Goal: Task Accomplishment & Management: Manage account settings

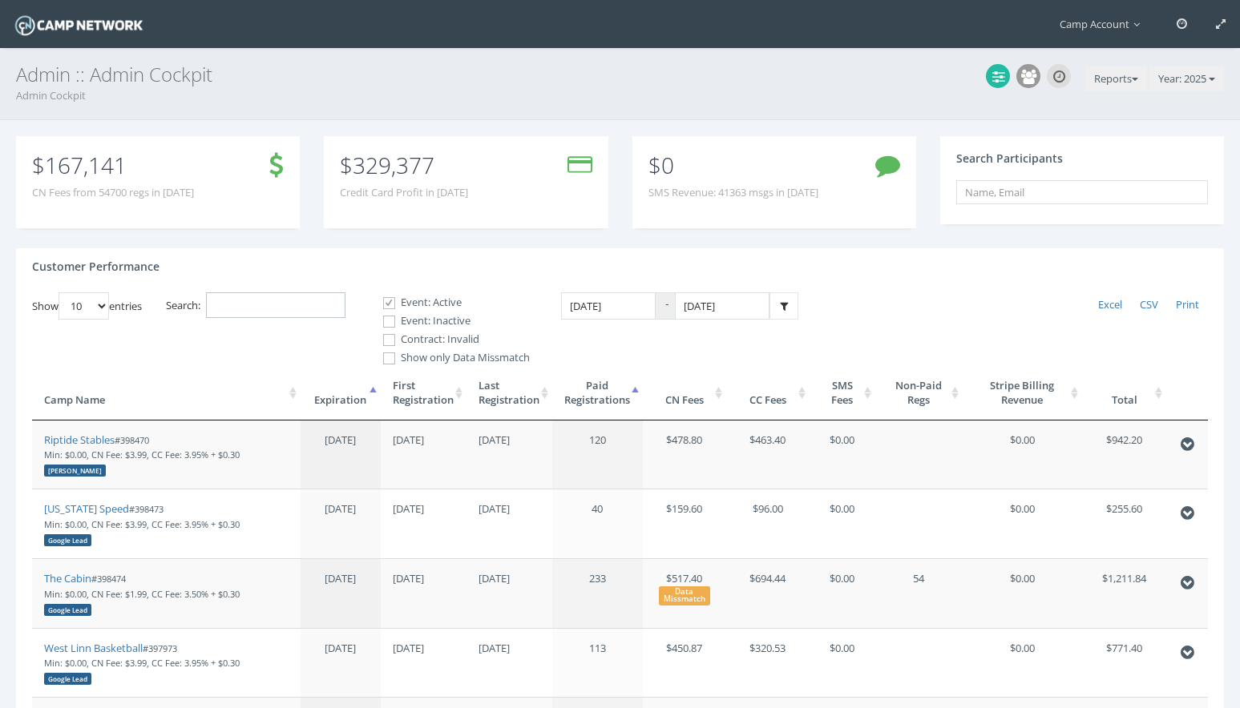
click at [336, 301] on input "Search:" at bounding box center [275, 306] width 139 height 26
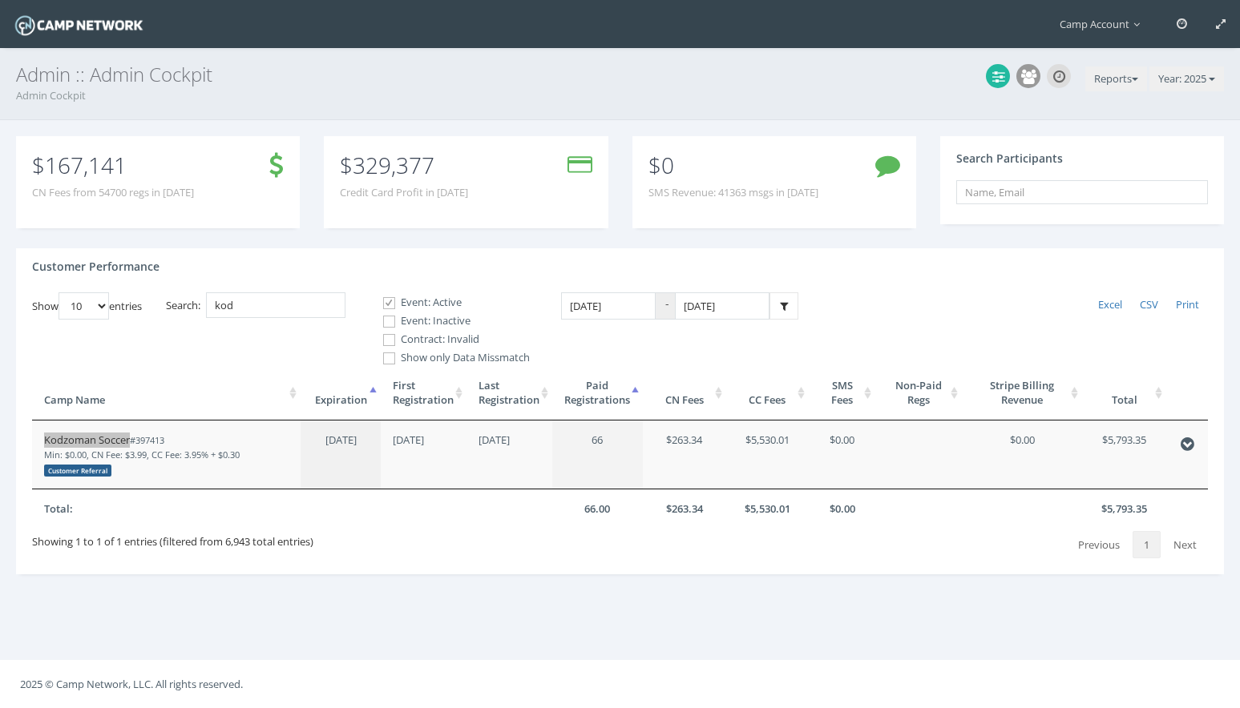
drag, startPoint x: 102, startPoint y: 438, endPoint x: 178, endPoint y: 9, distance: 436.2
click at [0, 0] on main "Camp Account My Profile My Events My Team" at bounding box center [620, 354] width 1240 height 708
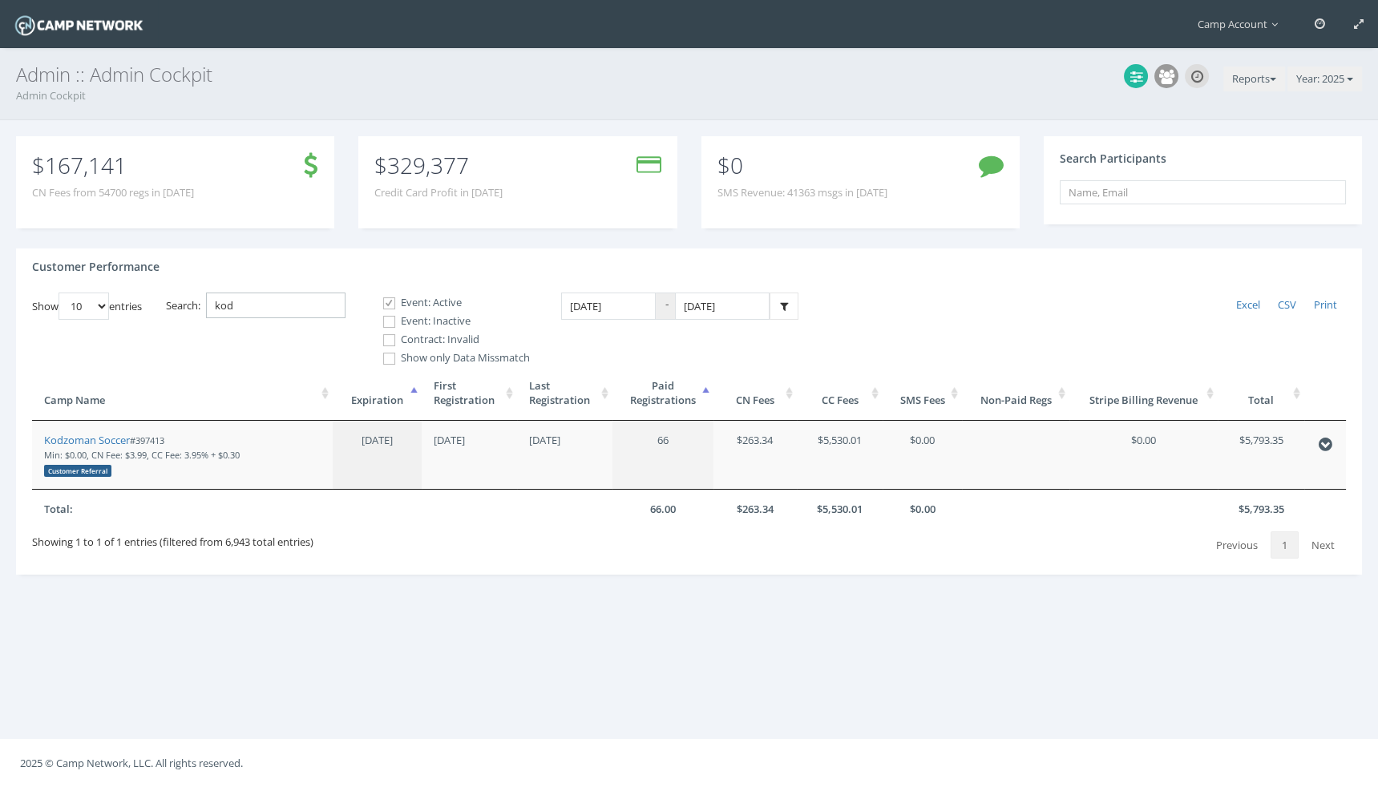
drag, startPoint x: 270, startPoint y: 303, endPoint x: 157, endPoint y: 289, distance: 113.8
click at [157, 289] on div "Customer Performance Show 10 25 50 100 entries Excel CSV Print Search: kod Even…" at bounding box center [689, 411] width 1346 height 326
paste input "398882"
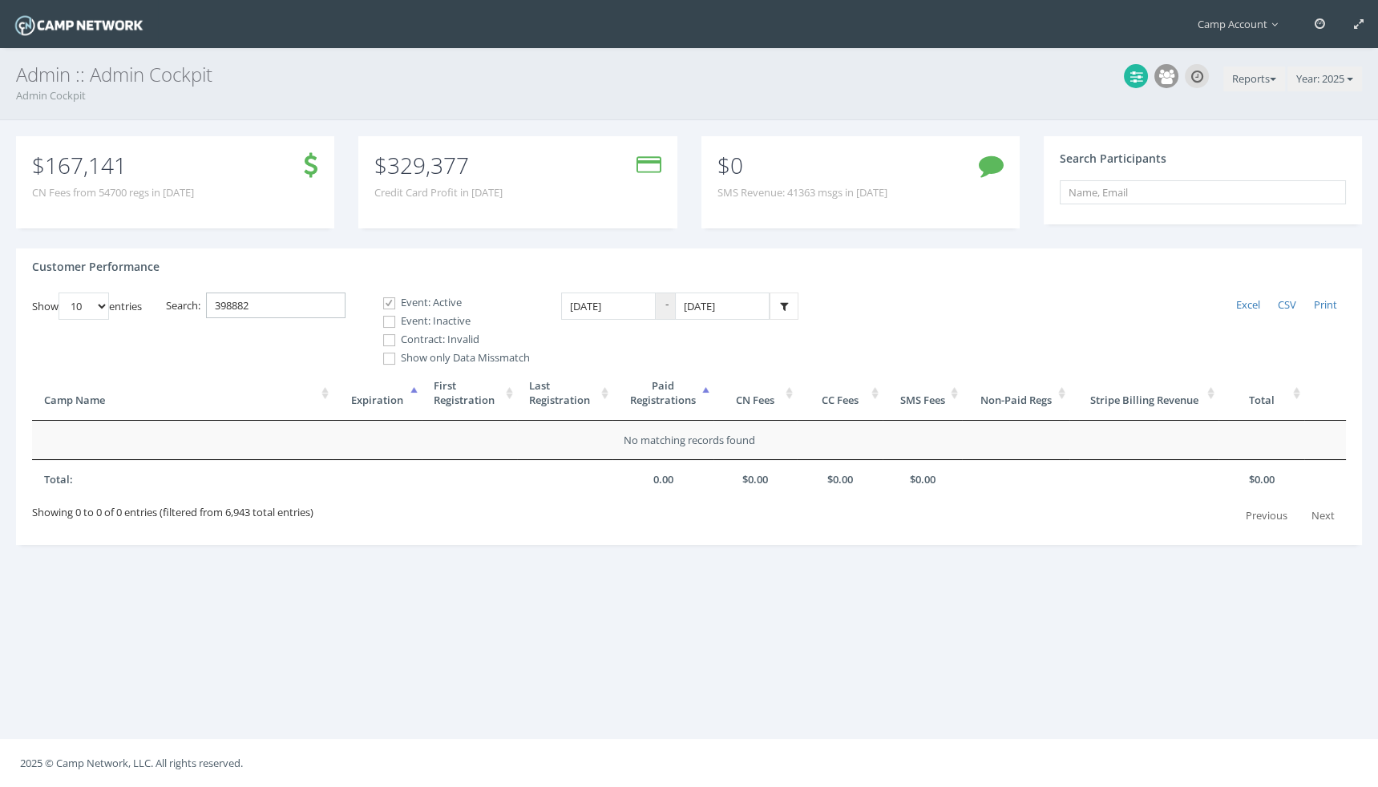
type input "398882"
click at [389, 319] on span at bounding box center [388, 321] width 15 height 15
click at [388, 319] on input "Event: Inactive" at bounding box center [380, 321] width 15 height 15
checkbox input "true"
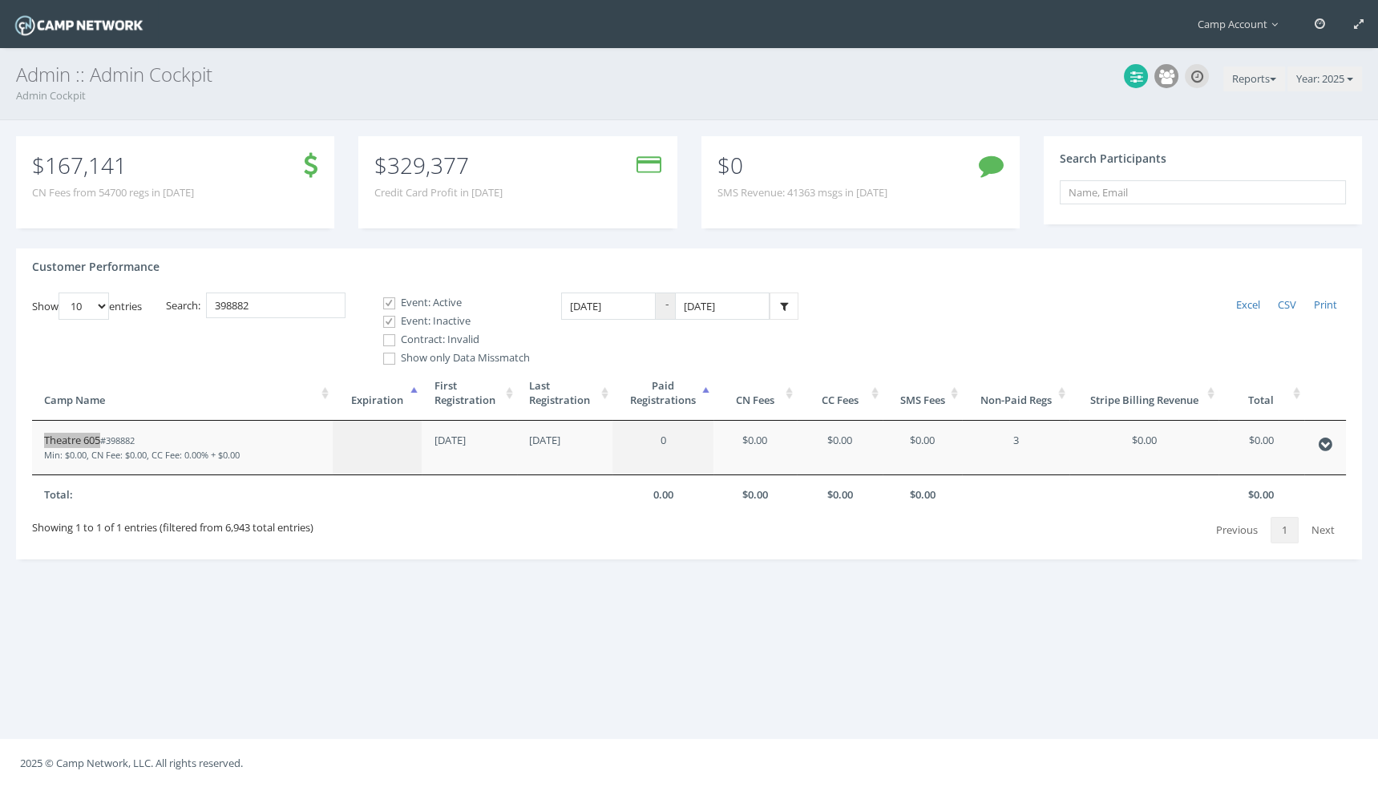
drag, startPoint x: 80, startPoint y: 438, endPoint x: 221, endPoint y: 2, distance: 458.2
click at [0, 0] on main "Camp Account My Profile My Events My Team" at bounding box center [689, 393] width 1378 height 787
drag, startPoint x: 271, startPoint y: 306, endPoint x: 177, endPoint y: 280, distance: 97.2
click at [177, 280] on div "Customer Performance Show 10 25 50 100 entries Excel CSV Print Search: 398882 E…" at bounding box center [689, 404] width 1346 height 312
type input "axis"
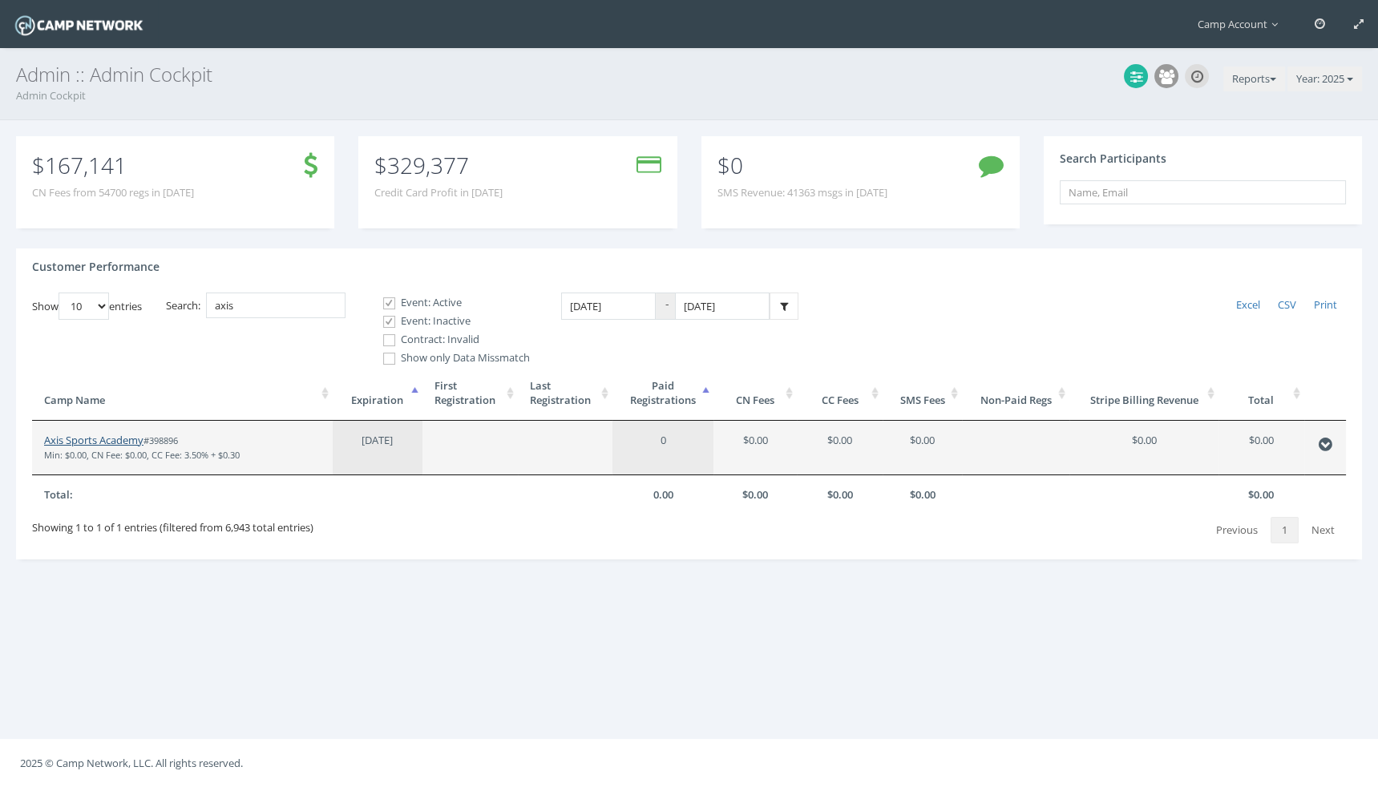
click at [99, 442] on link "Axis Sports Academy" at bounding box center [93, 440] width 99 height 14
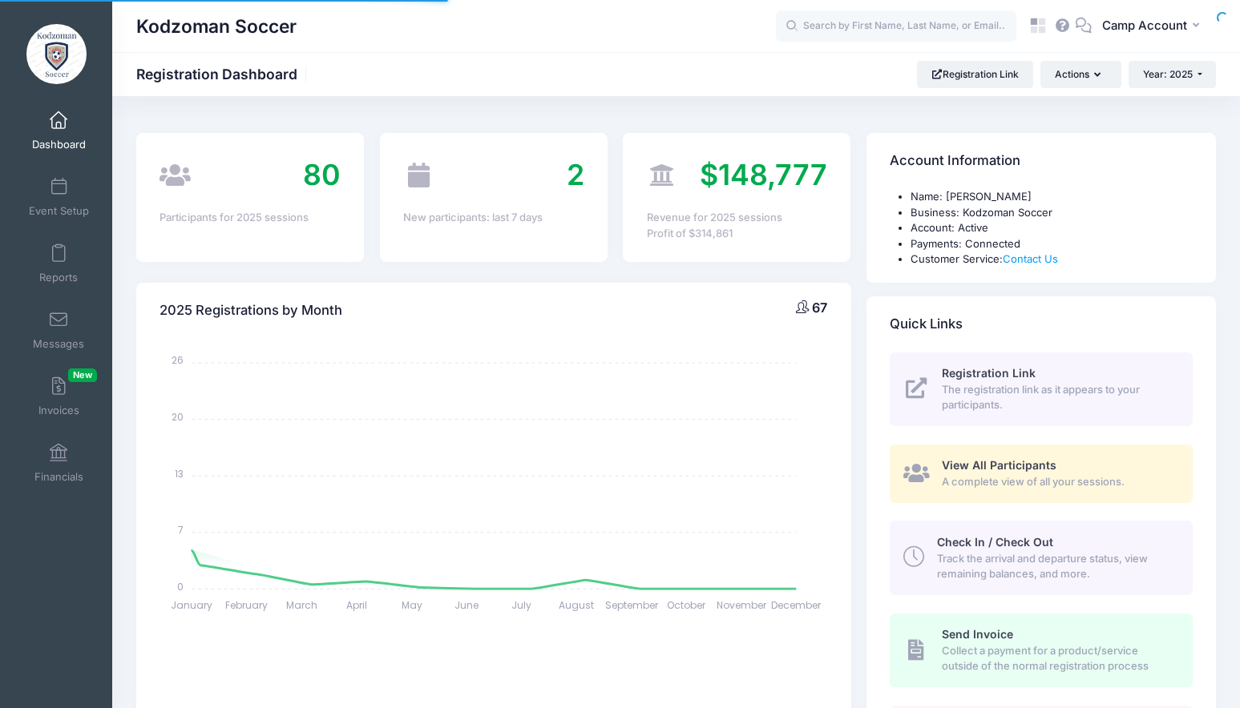
select select
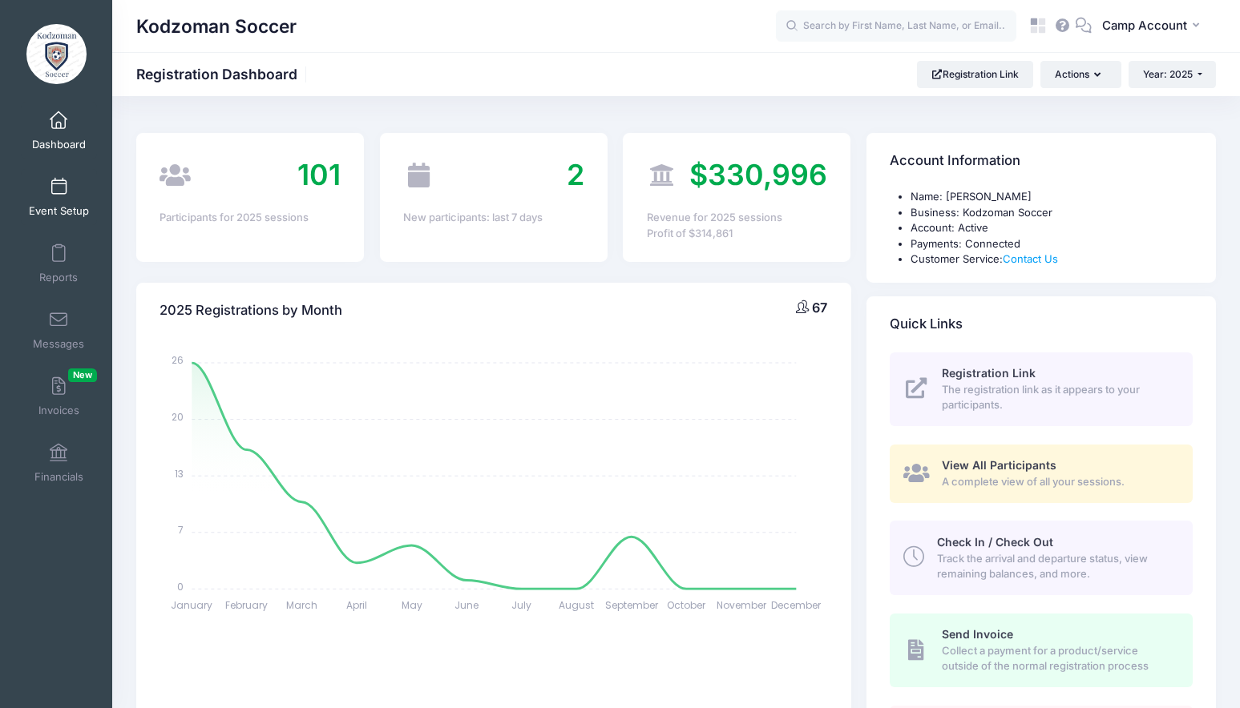
click at [68, 219] on link "Event Setup" at bounding box center [59, 197] width 76 height 56
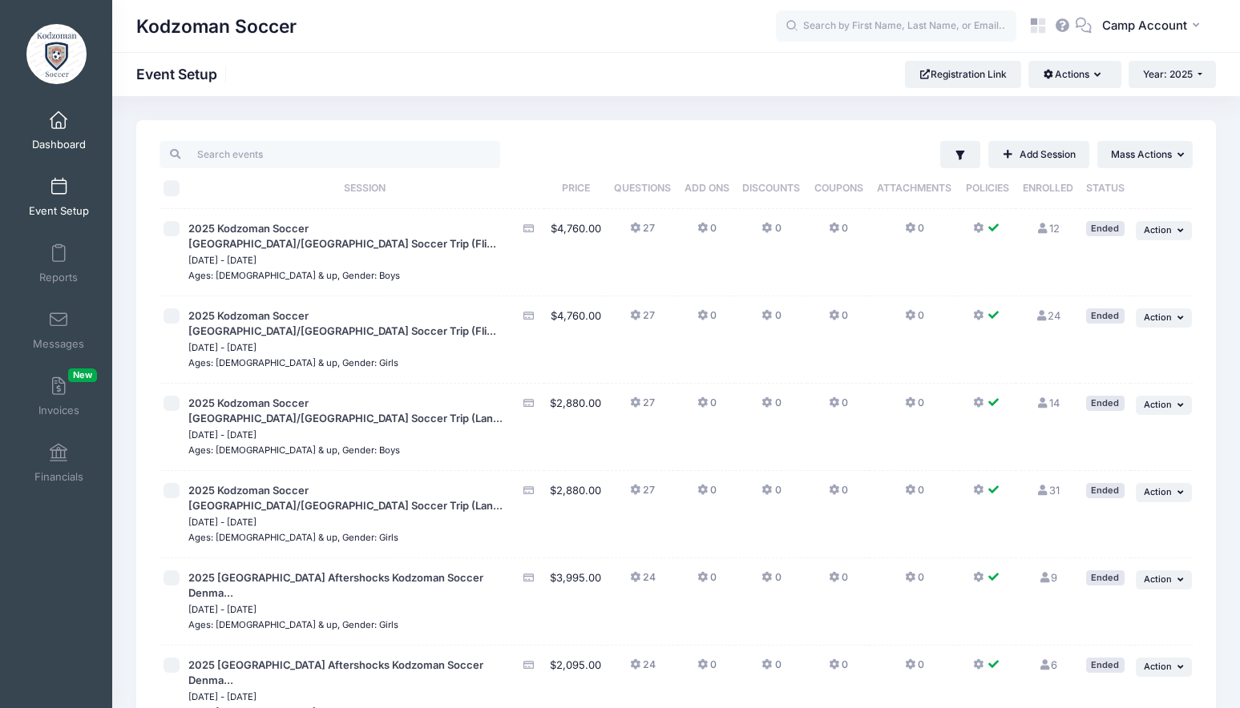
click at [60, 146] on span "Dashboard" at bounding box center [59, 145] width 54 height 14
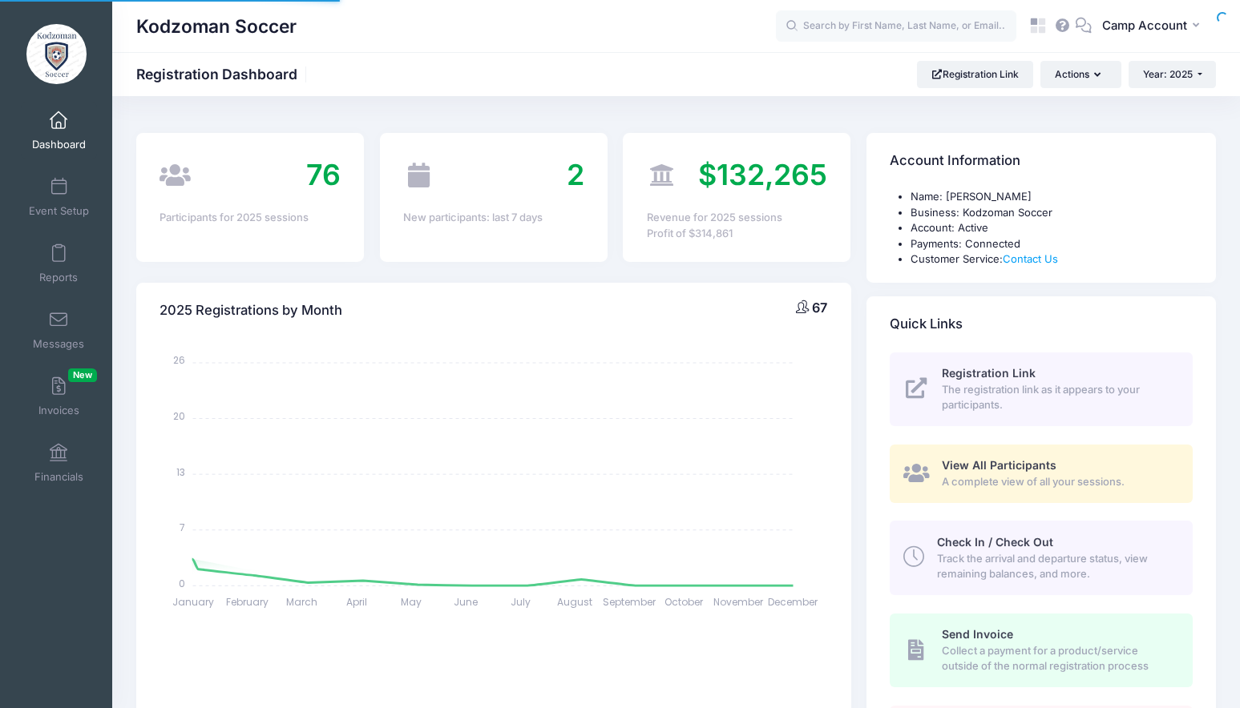
select select
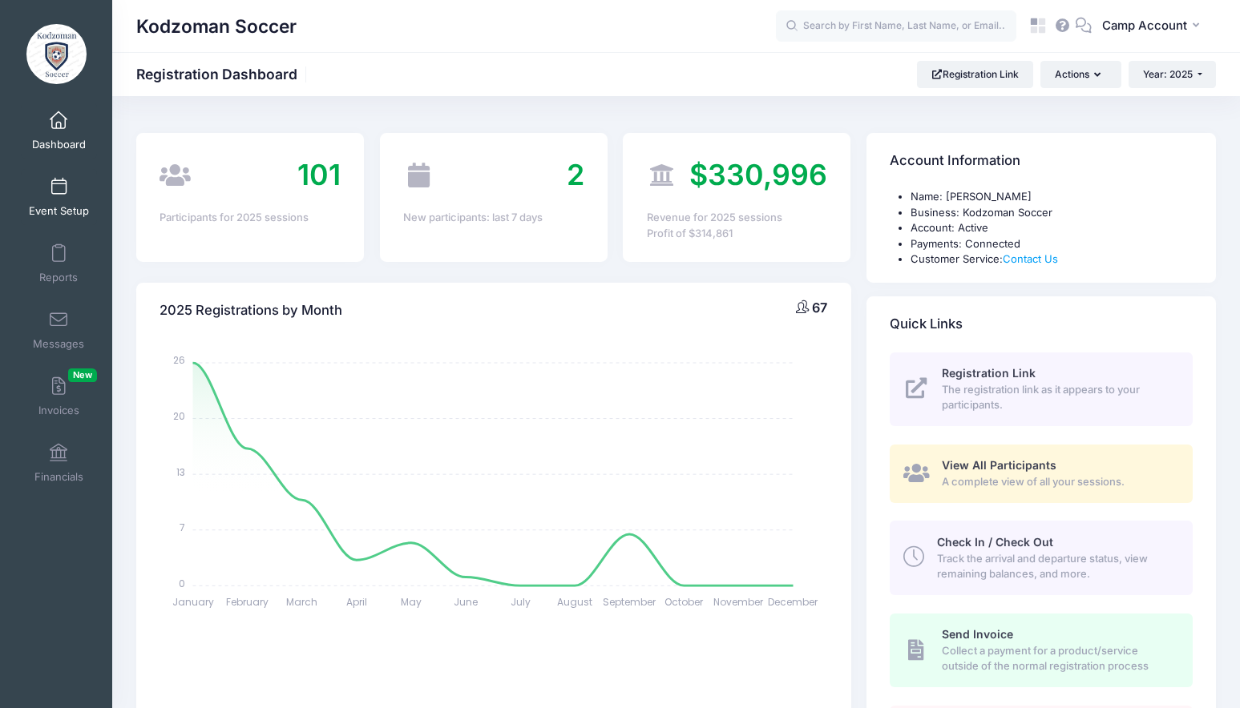
click at [67, 211] on span "Event Setup" at bounding box center [59, 211] width 60 height 14
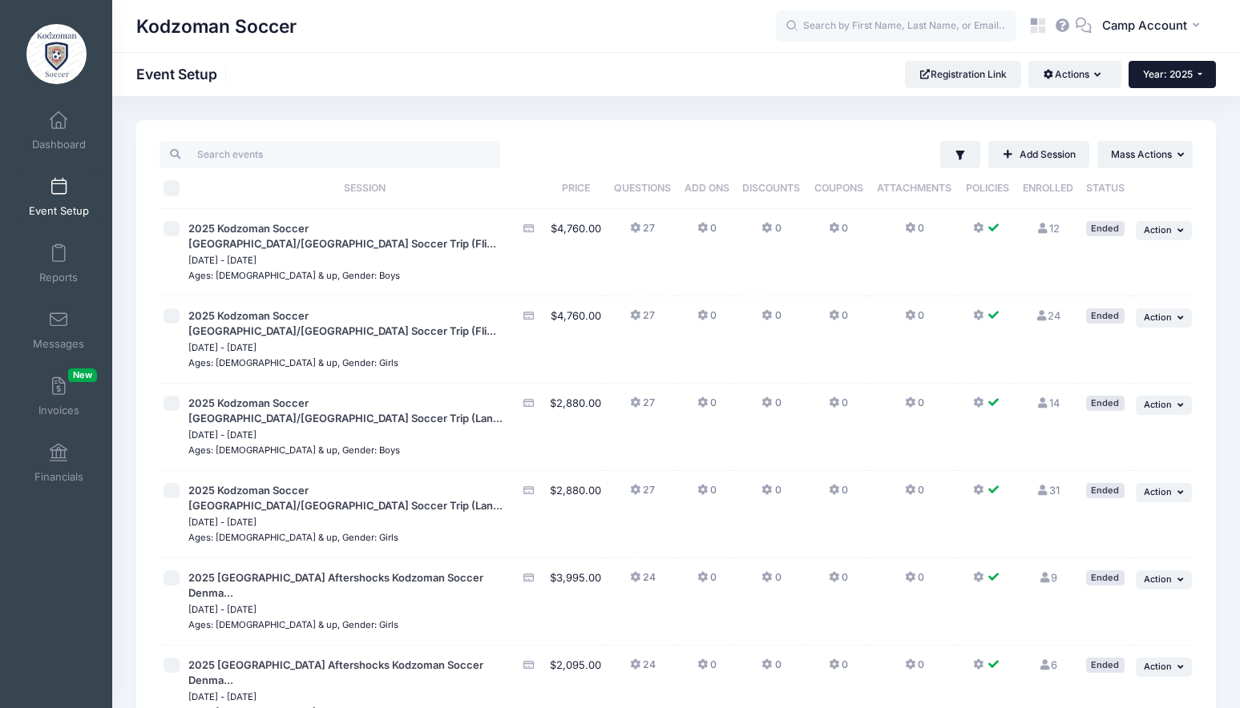
click at [1156, 68] on span "Year: 2025" at bounding box center [1168, 74] width 50 height 12
click at [1168, 103] on link "Year: 2026" at bounding box center [1180, 105] width 104 height 21
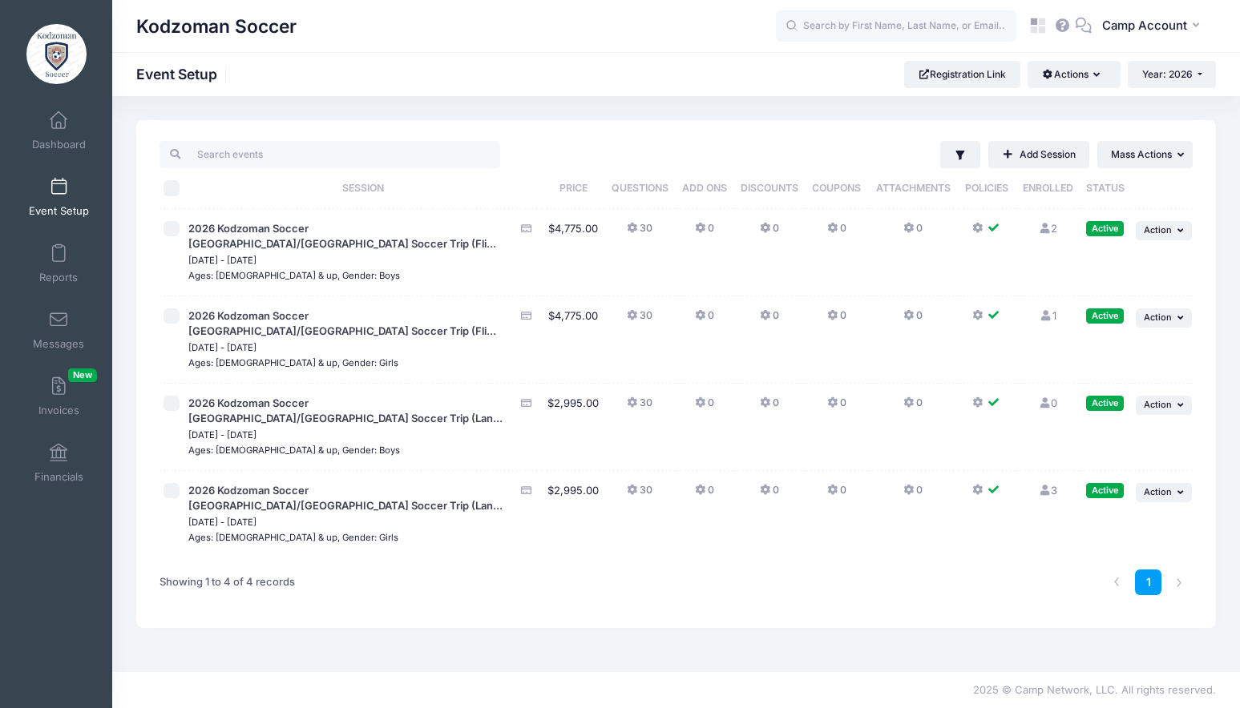
click at [1053, 484] on link "3 Full" at bounding box center [1047, 490] width 19 height 13
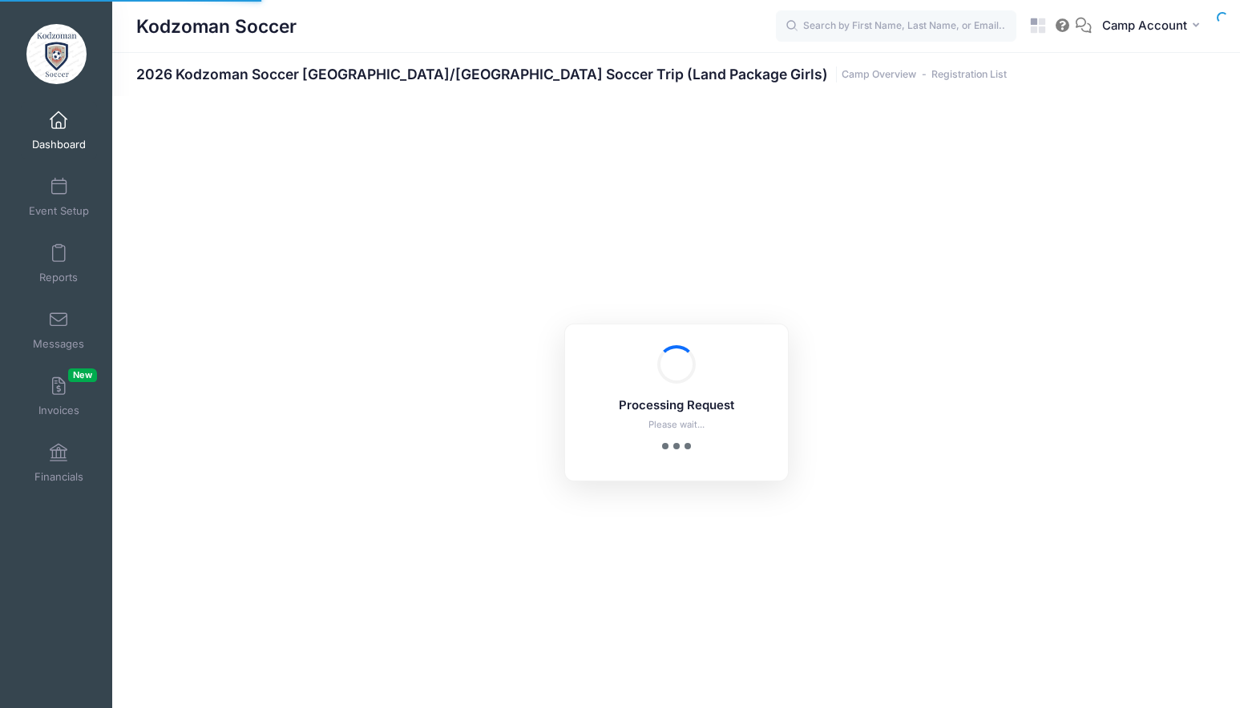
select select "10"
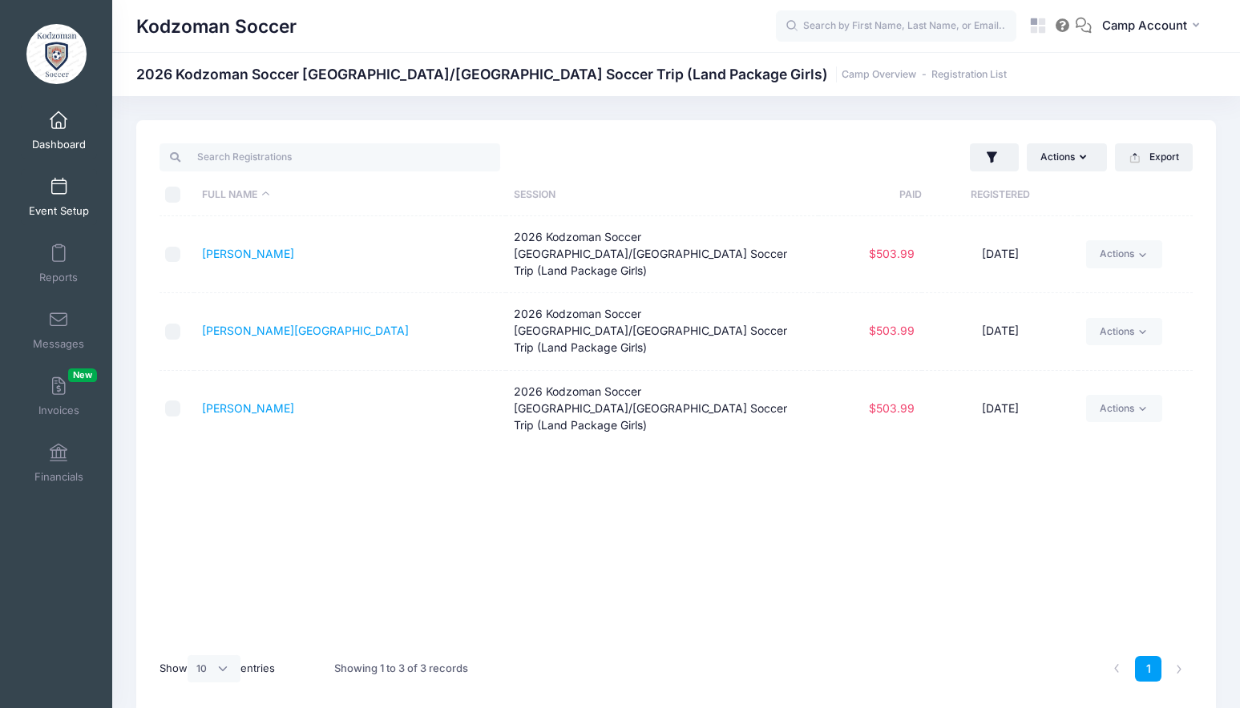
click at [67, 212] on span "Event Setup" at bounding box center [59, 211] width 60 height 14
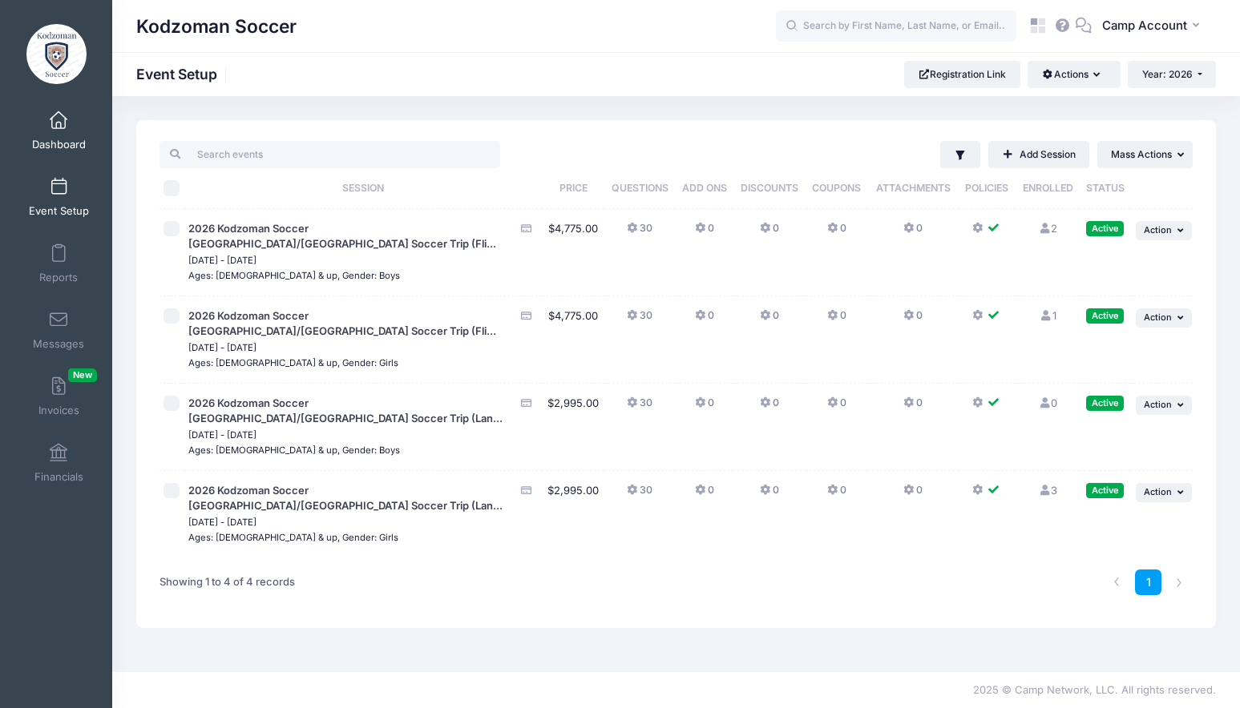
click at [59, 119] on span at bounding box center [59, 121] width 0 height 18
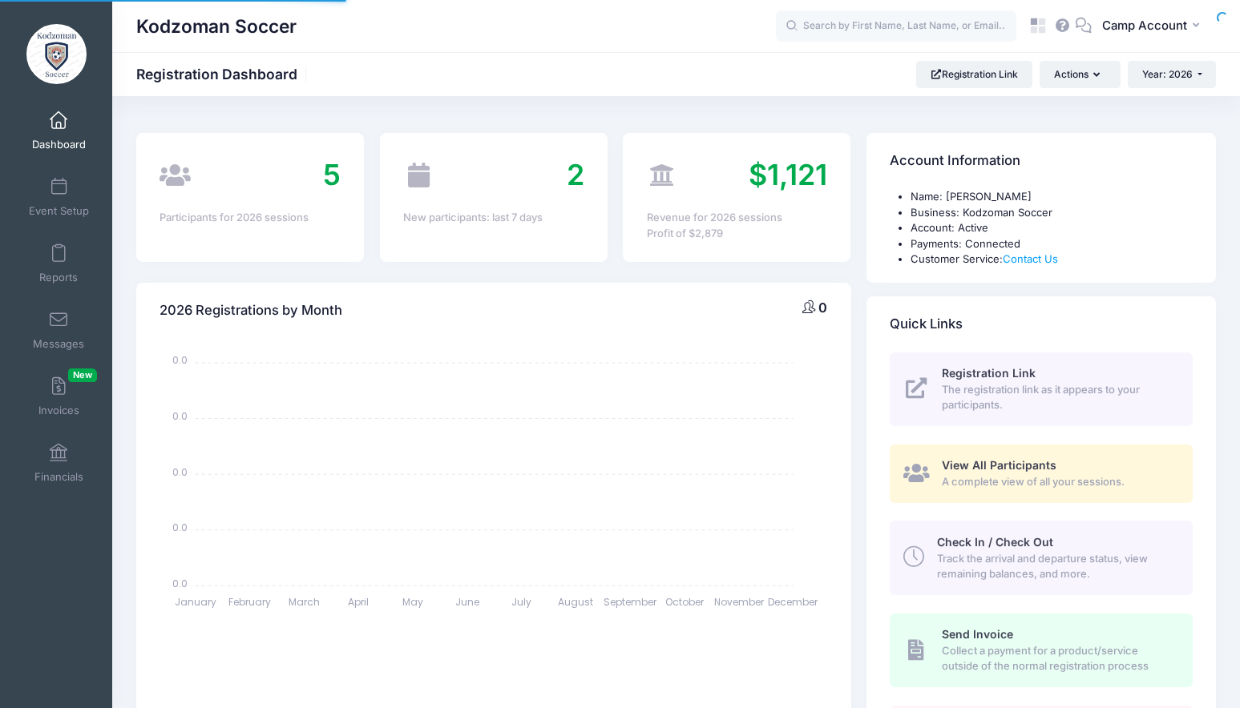
select select
click at [65, 206] on span "Event Setup" at bounding box center [59, 211] width 60 height 14
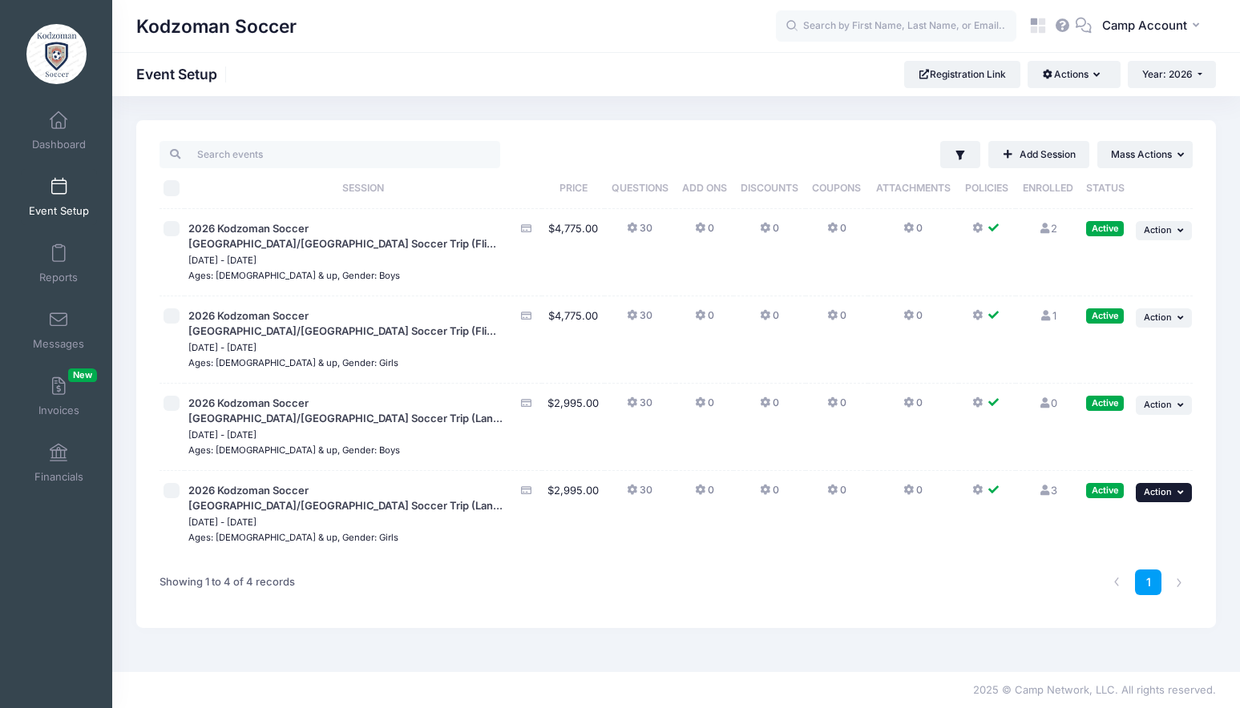
click at [1139, 483] on button "... Action" at bounding box center [1164, 492] width 56 height 19
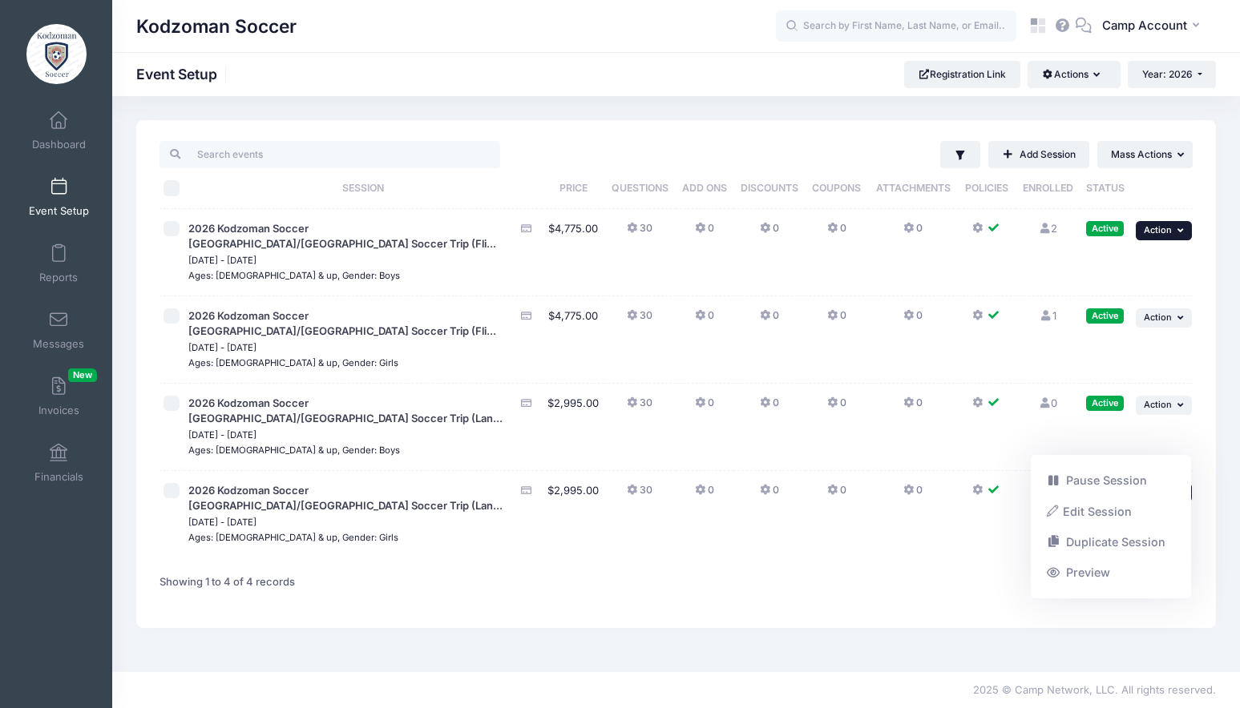
click at [1145, 234] on span "Action" at bounding box center [1158, 229] width 28 height 11
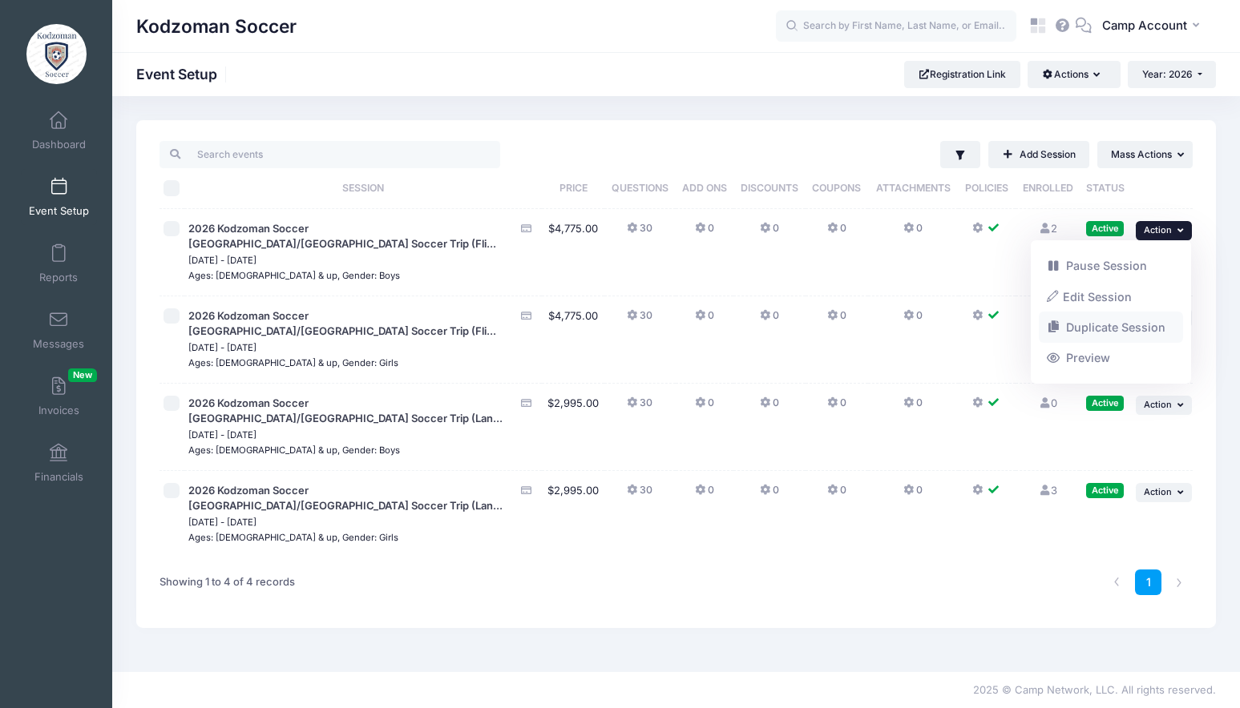
click at [1114, 329] on link "Duplicate Session" at bounding box center [1111, 328] width 145 height 30
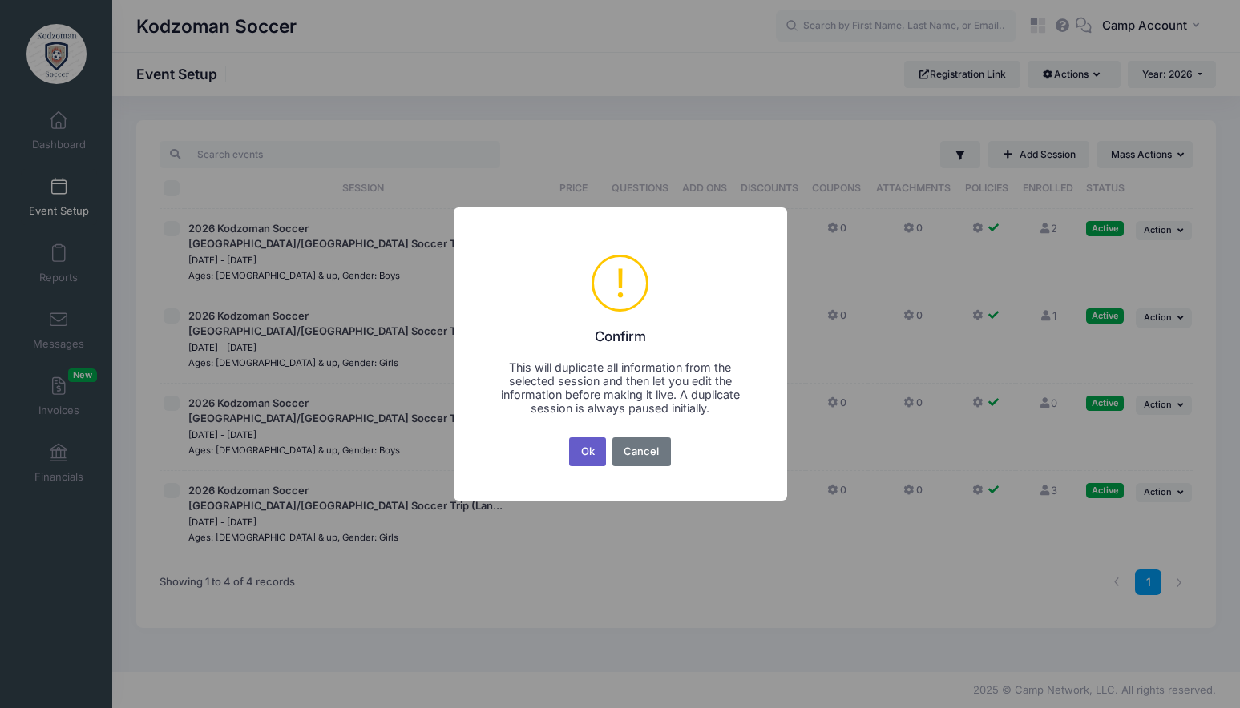
click at [583, 458] on button "Ok" at bounding box center [587, 452] width 37 height 29
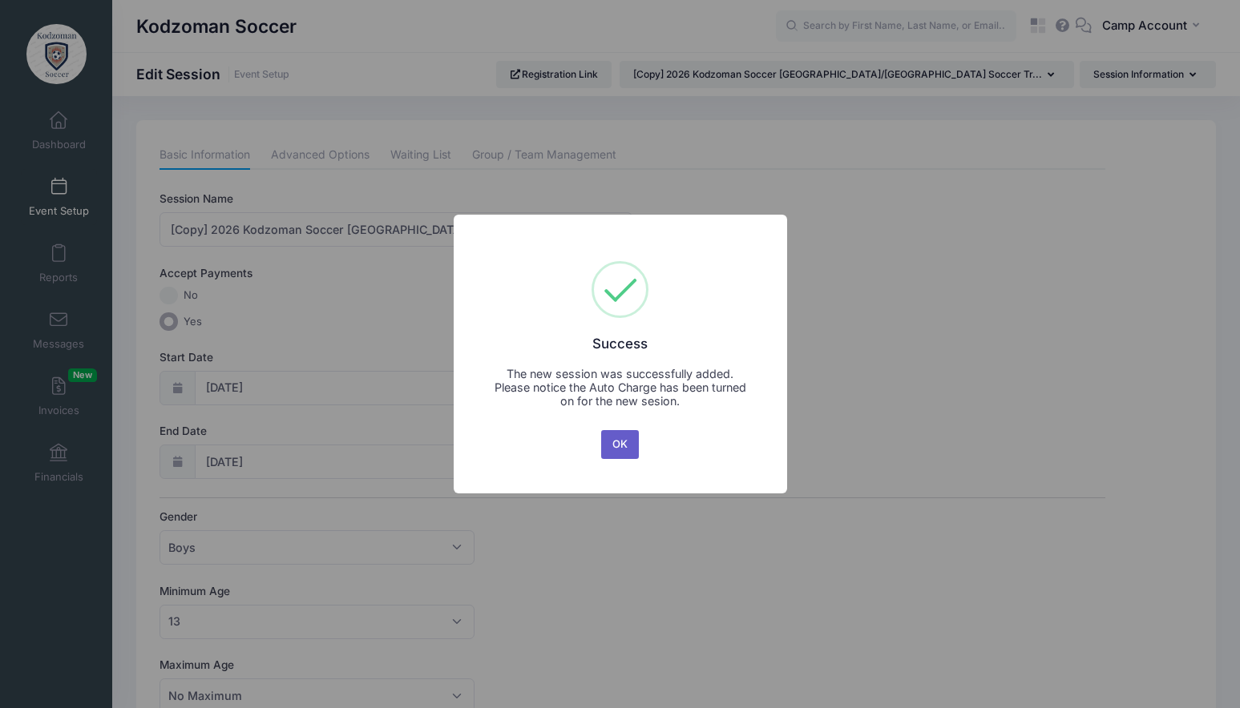
click at [623, 441] on button "OK" at bounding box center [620, 444] width 38 height 29
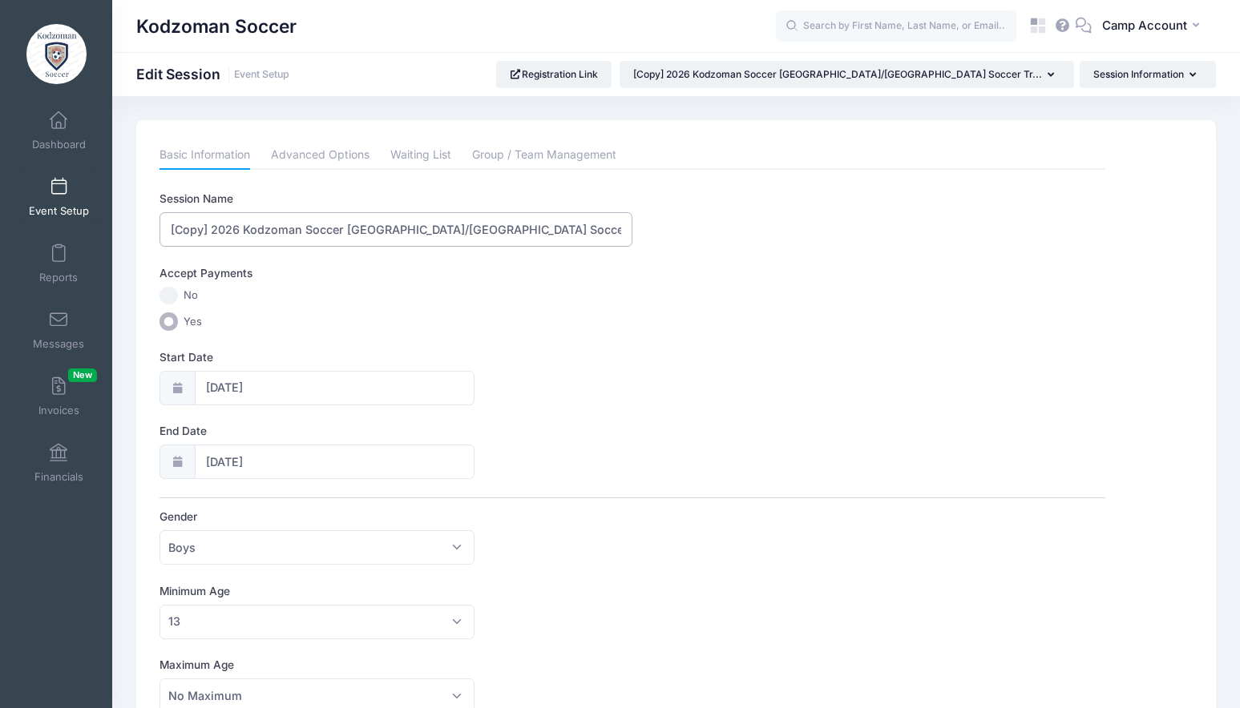
drag, startPoint x: 164, startPoint y: 228, endPoint x: 417, endPoint y: 267, distance: 255.4
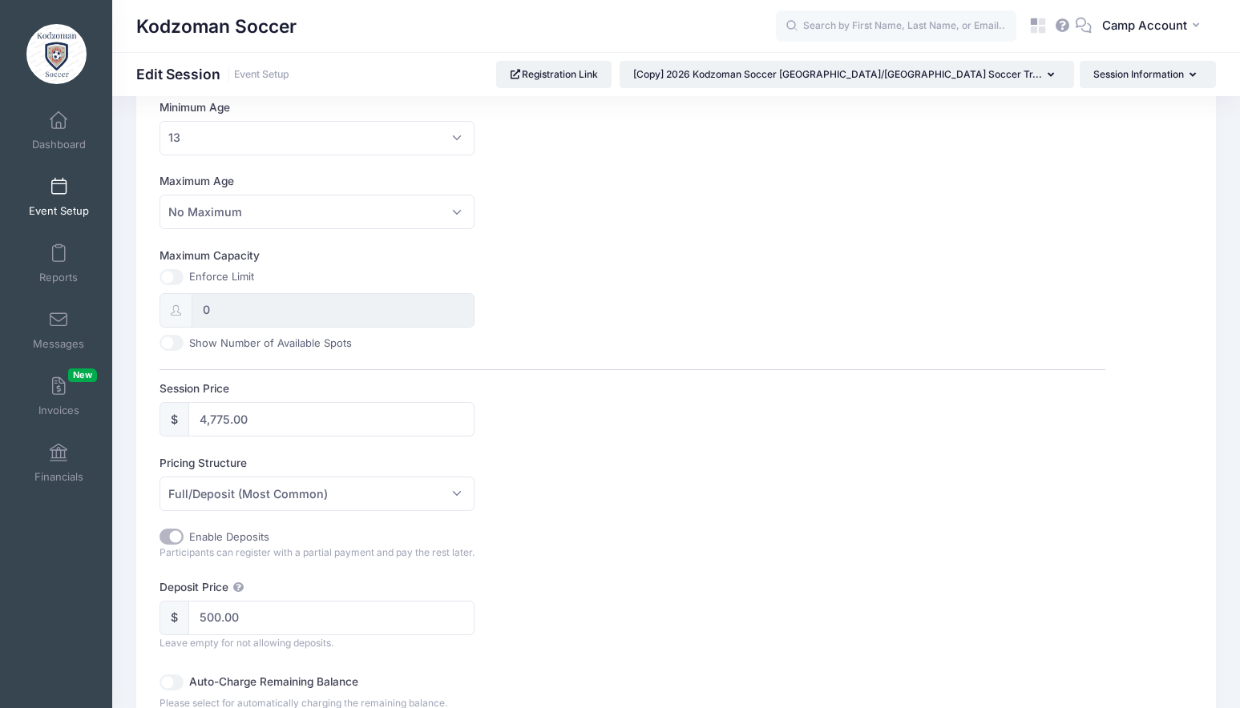
scroll to position [488, 0]
type input "[PERSON_NAME] Example"
click at [293, 503] on span "Full/Deposit (Most Common)" at bounding box center [316, 490] width 315 height 34
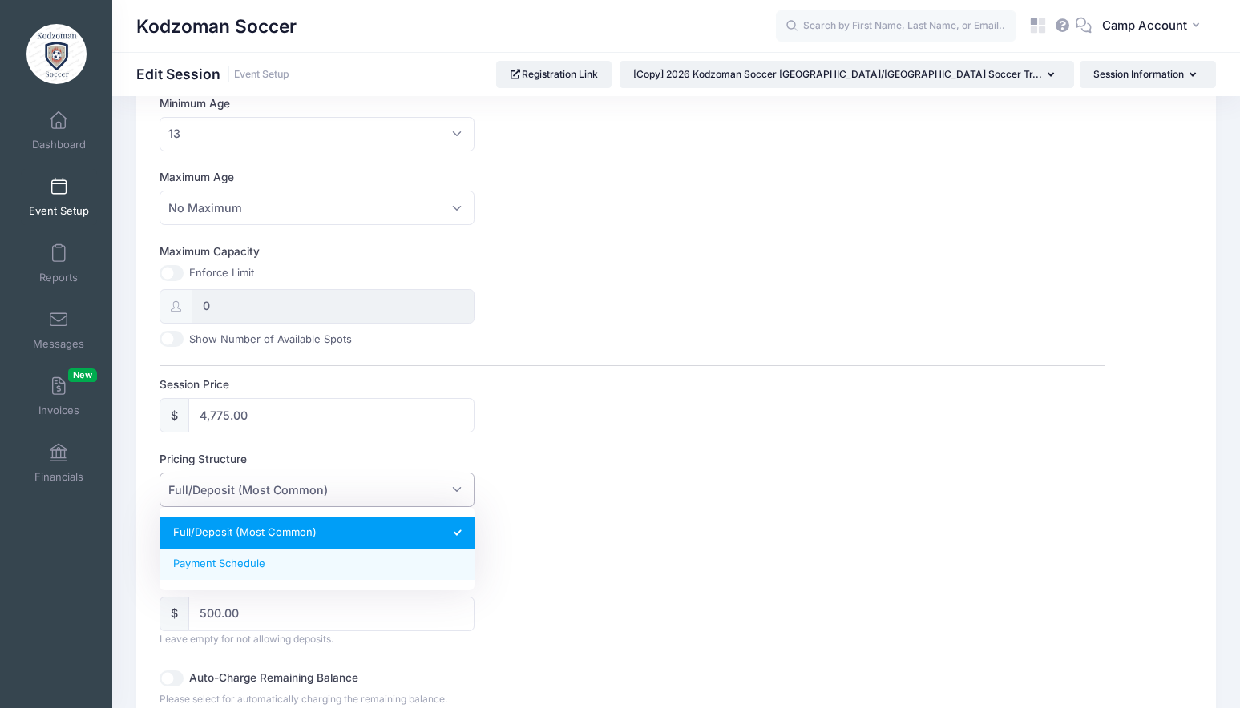
select select "fixed_installments"
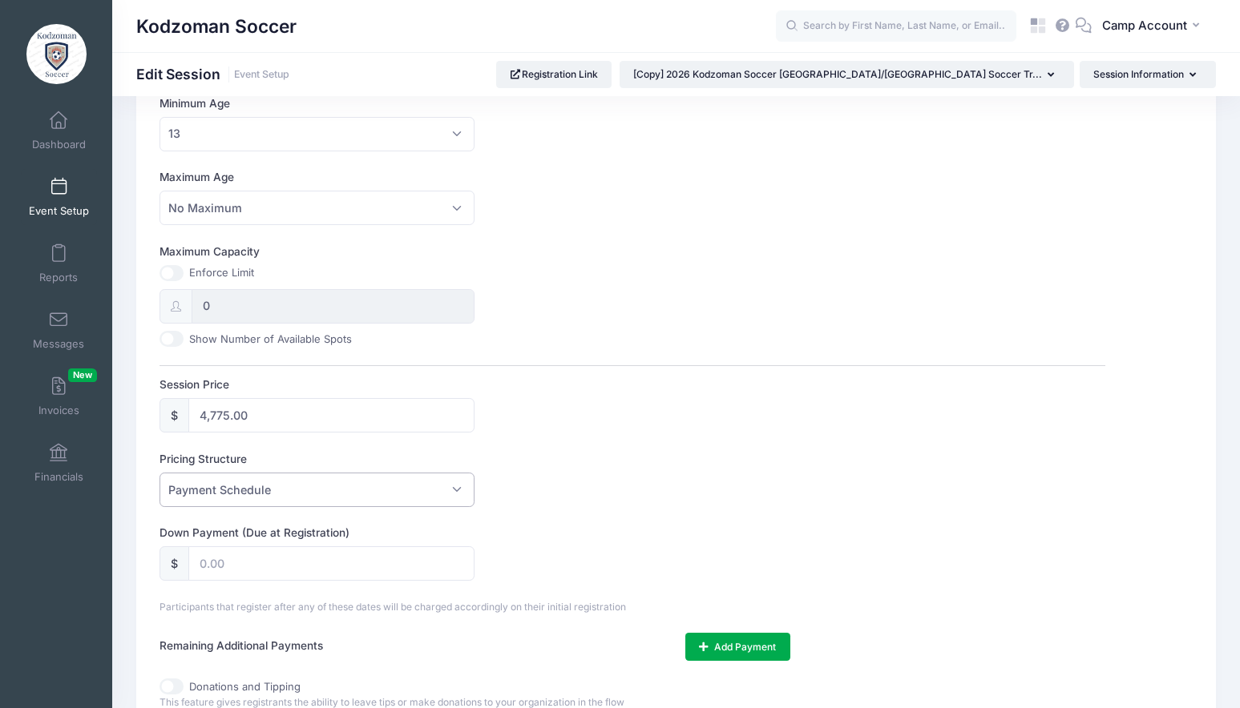
scroll to position [498, 0]
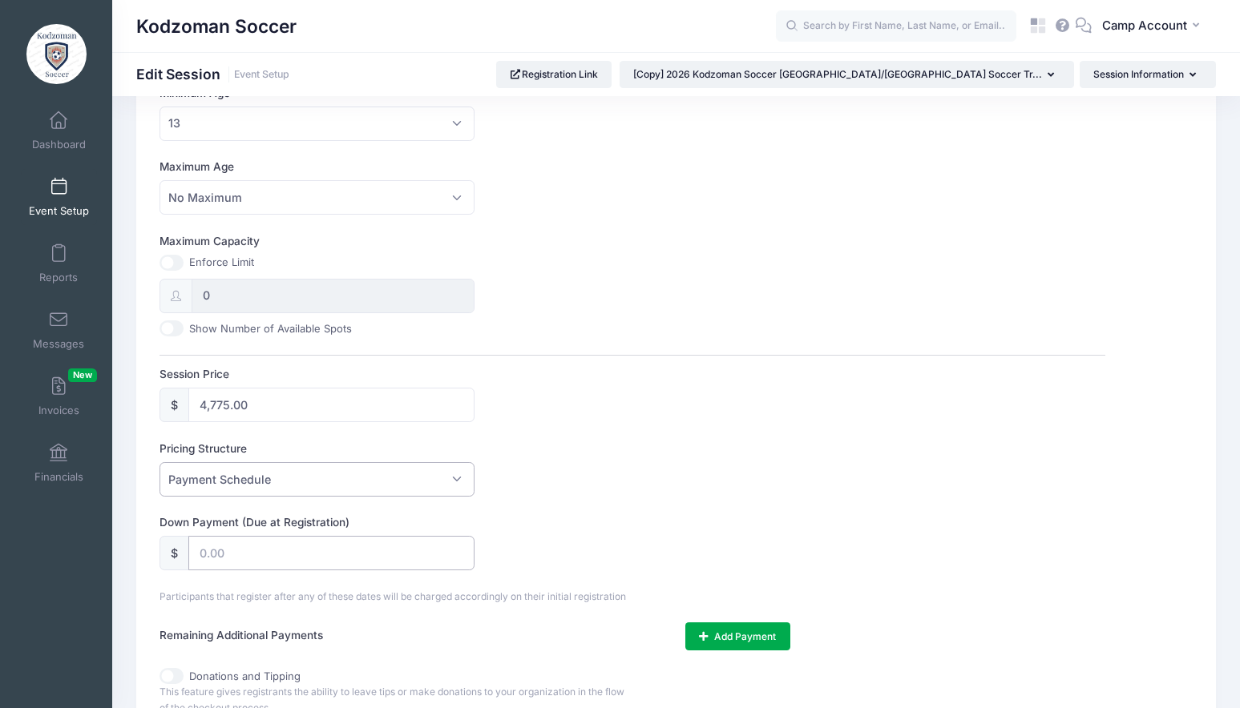
click at [283, 554] on input "text" at bounding box center [331, 553] width 286 height 34
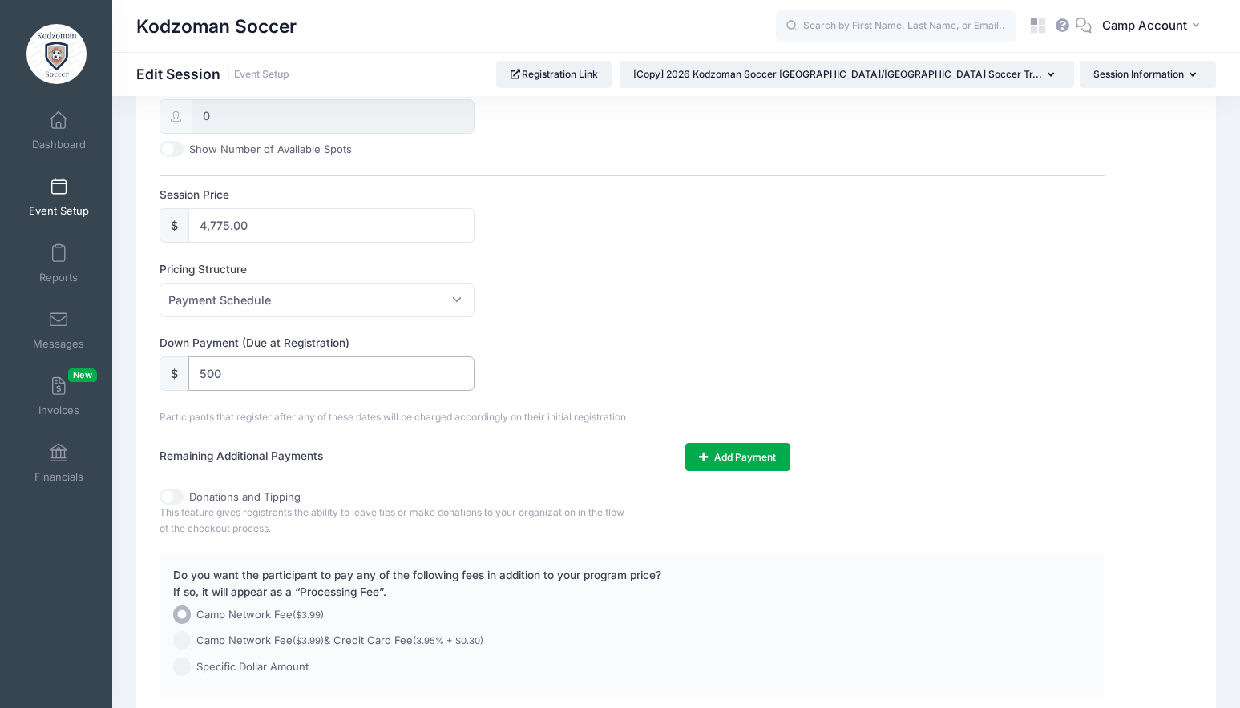
scroll to position [694, 0]
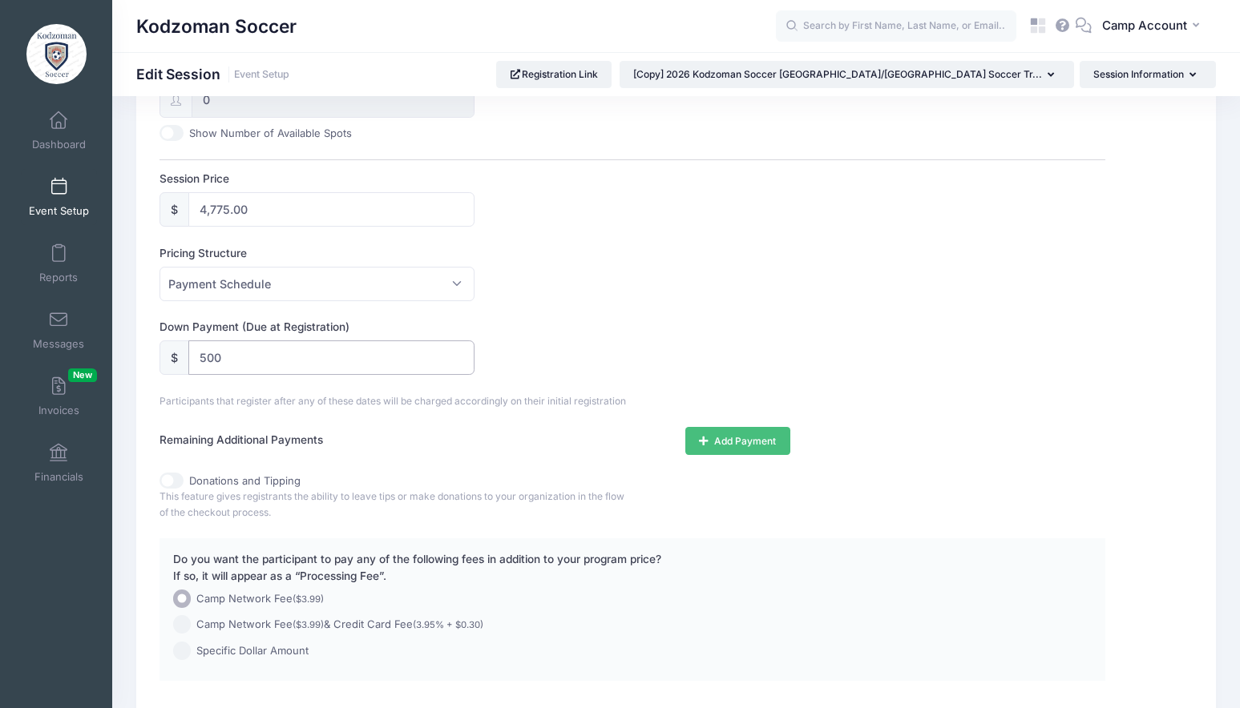
type input "500"
click at [734, 445] on button "Add Payment" at bounding box center [737, 440] width 105 height 27
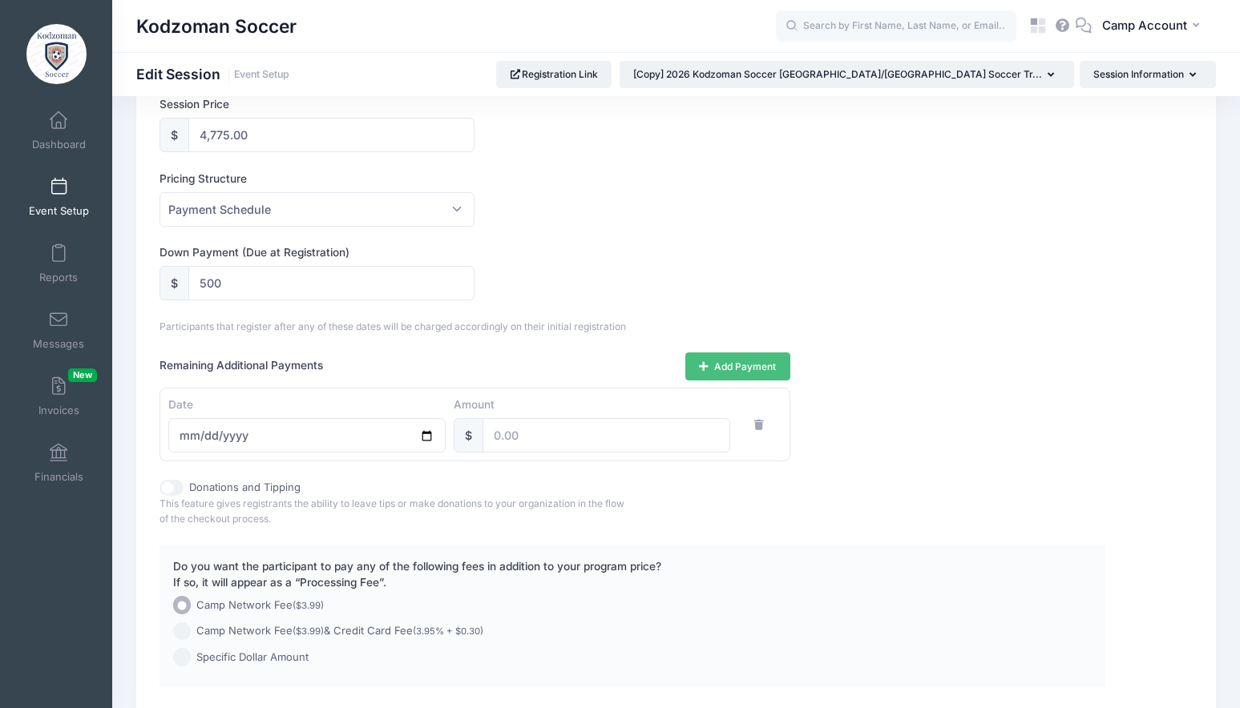
scroll to position [771, 0]
click at [733, 357] on button "Add Payment" at bounding box center [737, 363] width 105 height 27
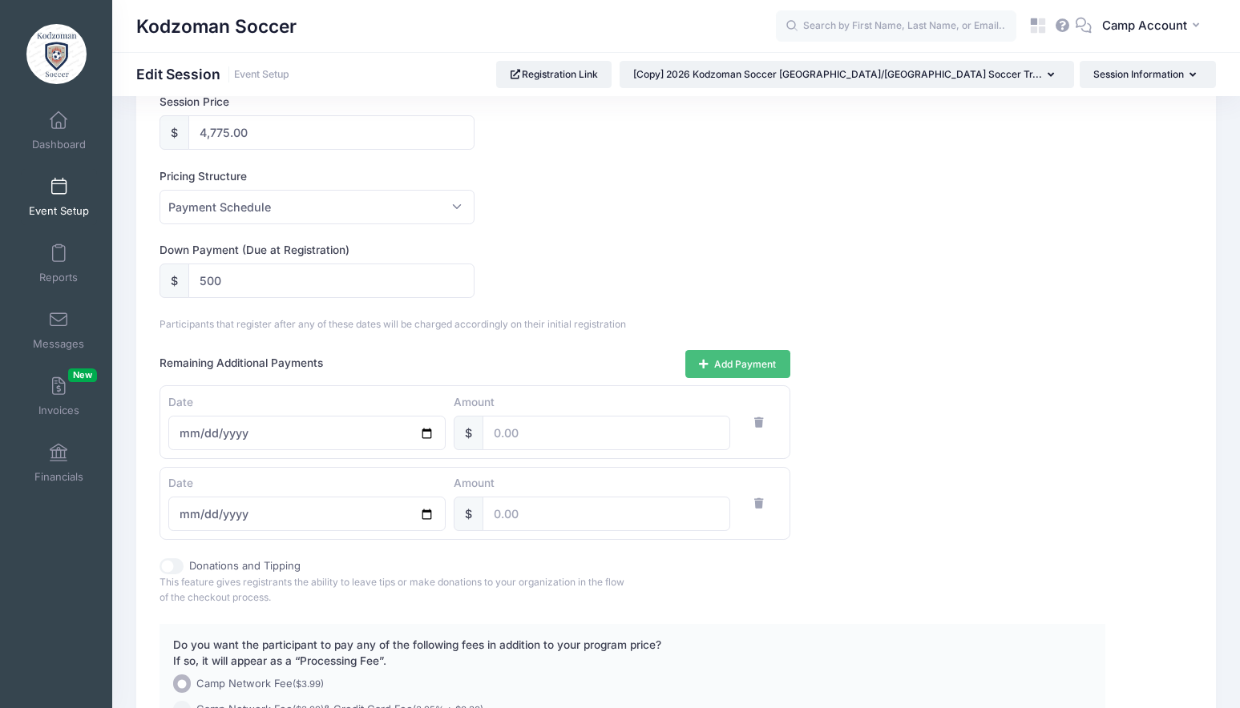
click at [733, 357] on button "Add Payment" at bounding box center [737, 363] width 105 height 27
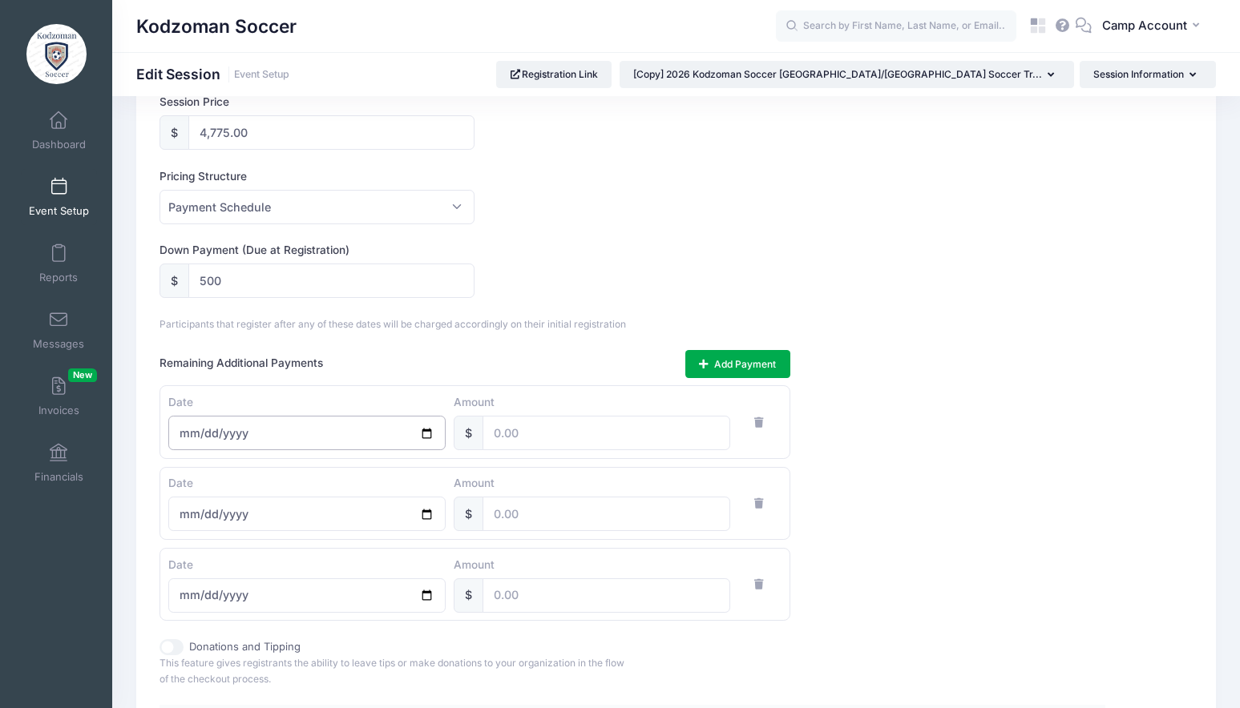
click at [266, 432] on input "date" at bounding box center [306, 433] width 277 height 34
click at [421, 436] on input "date" at bounding box center [306, 433] width 277 height 34
type input "2025-11-01"
click at [554, 440] on input "number" at bounding box center [606, 433] width 248 height 34
type input "1000"
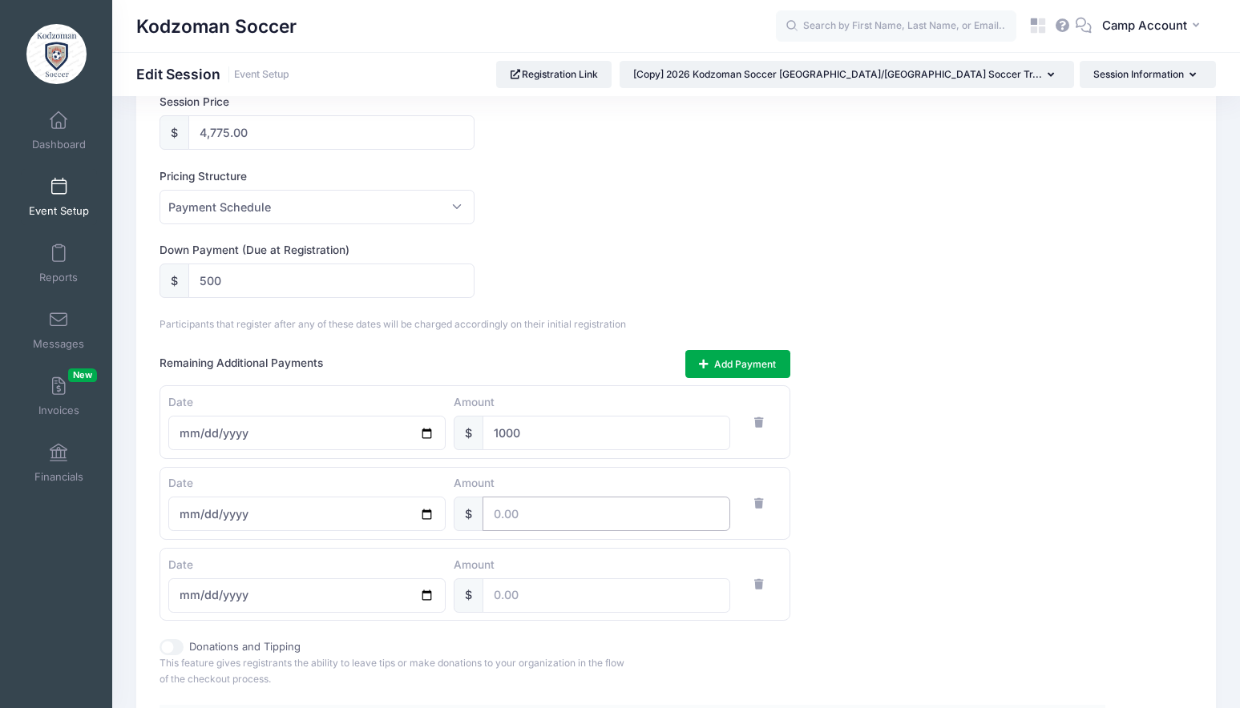
click at [517, 523] on input "number" at bounding box center [606, 514] width 248 height 34
type input "2000"
click at [426, 515] on input "date" at bounding box center [306, 514] width 277 height 34
type input "2025-12-01"
click at [765, 587] on icon "button" at bounding box center [760, 584] width 13 height 10
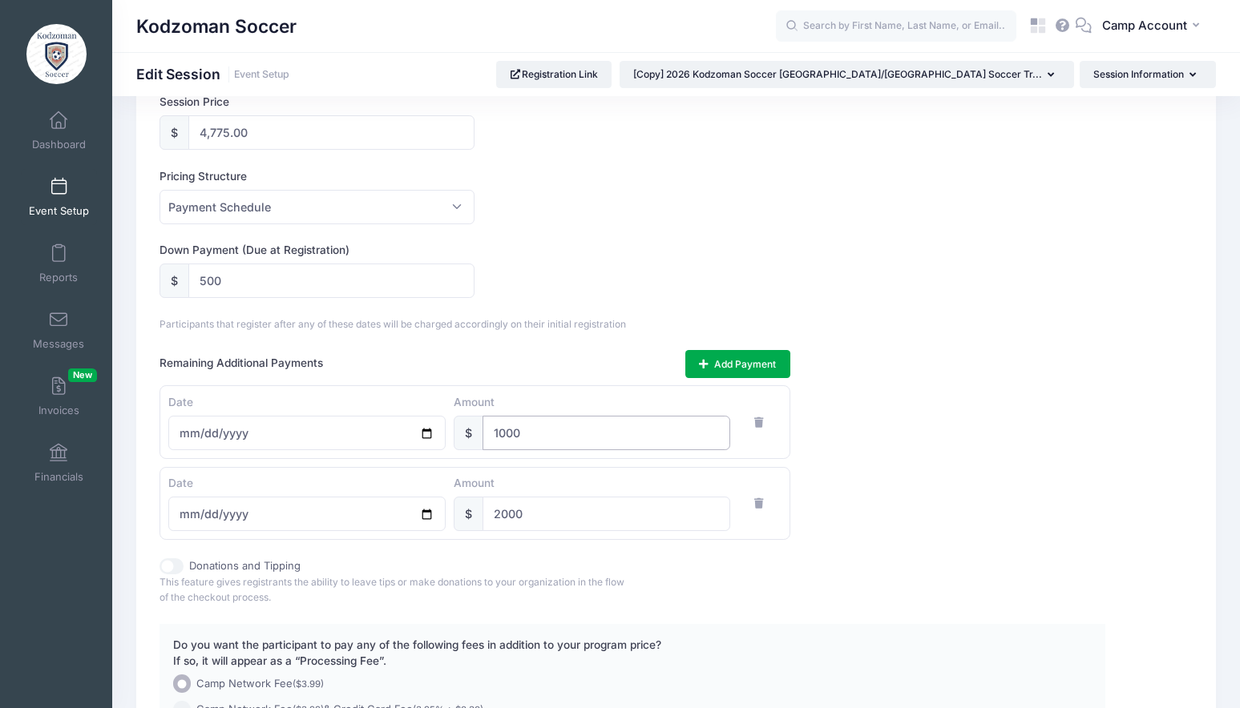
click at [500, 432] on input "1000" at bounding box center [606, 433] width 248 height 34
click at [534, 519] on input "2000" at bounding box center [606, 514] width 248 height 34
click at [507, 436] on input "2000" at bounding box center [606, 433] width 248 height 34
type input "2275"
click at [878, 462] on div "Remaining Additional Payments Add Payment Date 2025-11-01 Amount $ 2275 Date 20…" at bounding box center [632, 445] width 946 height 190
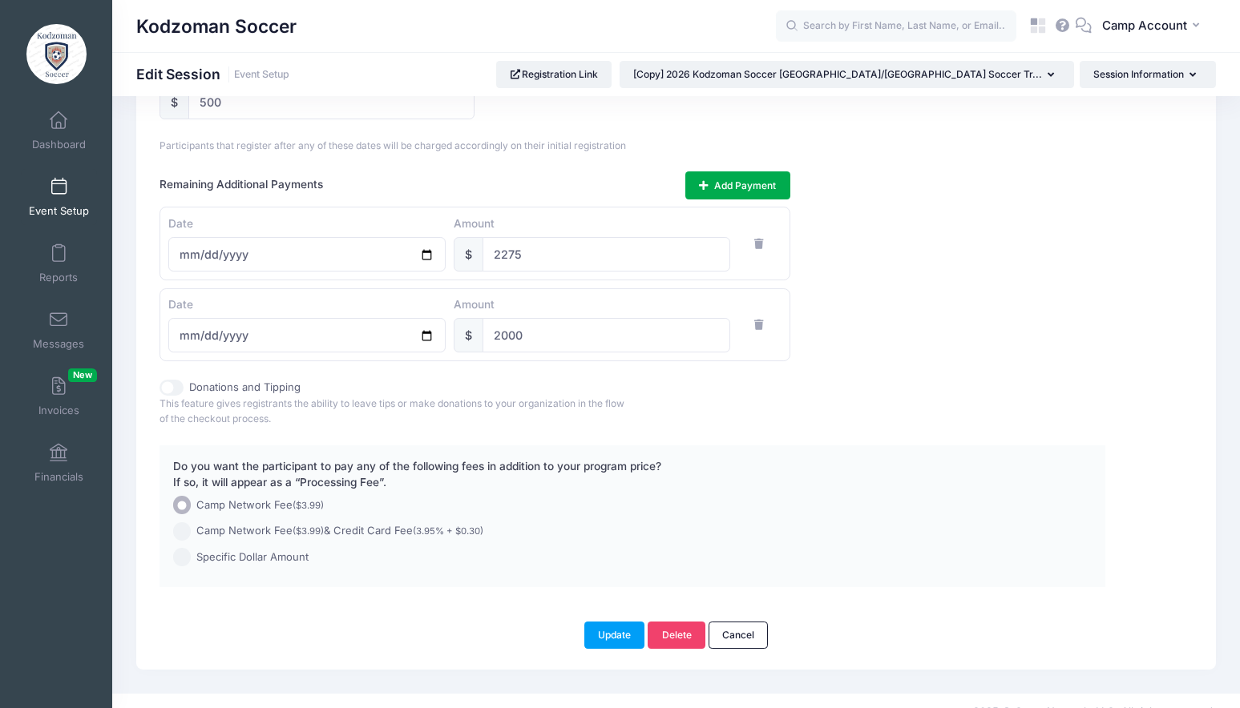
scroll to position [971, 0]
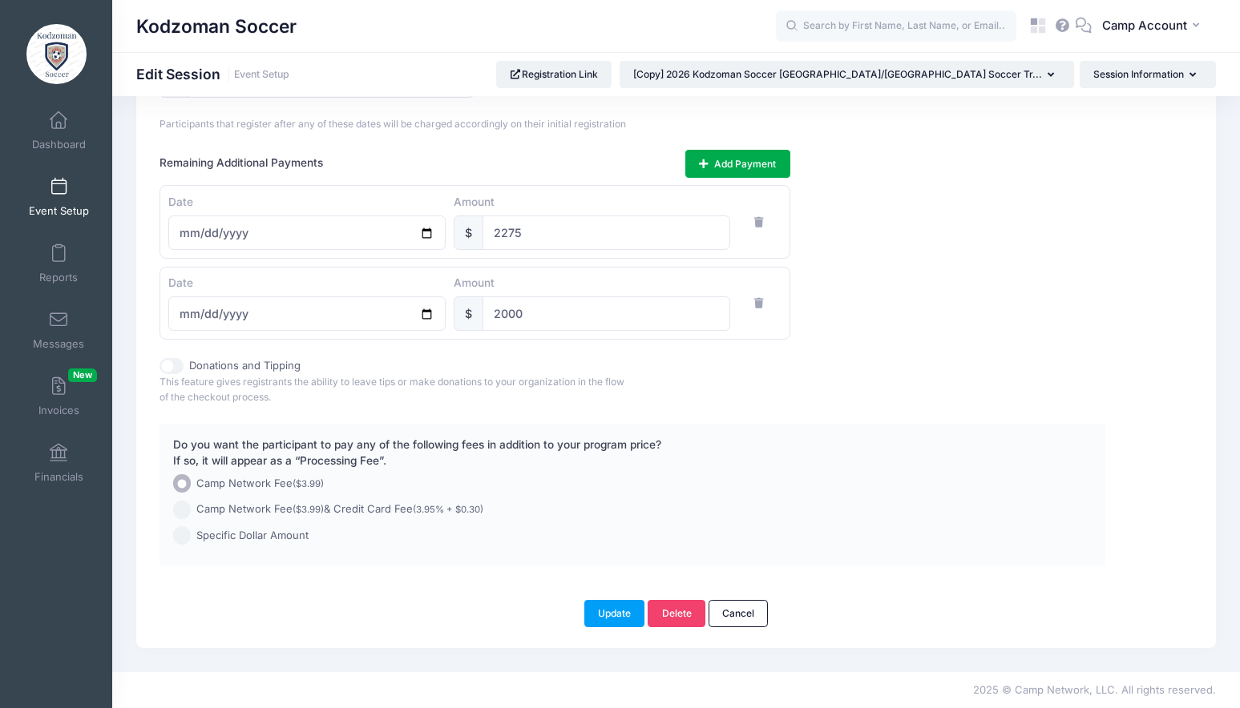
click at [391, 512] on span "Camp Network Fee ($3.99) & Credit Card Fee (3.95% + $0.30)" at bounding box center [339, 510] width 287 height 16
click at [192, 512] on input "Camp Network Fee ($3.99) & Credit Card Fee (3.95% + $0.30)" at bounding box center [182, 510] width 18 height 18
radio input "true"
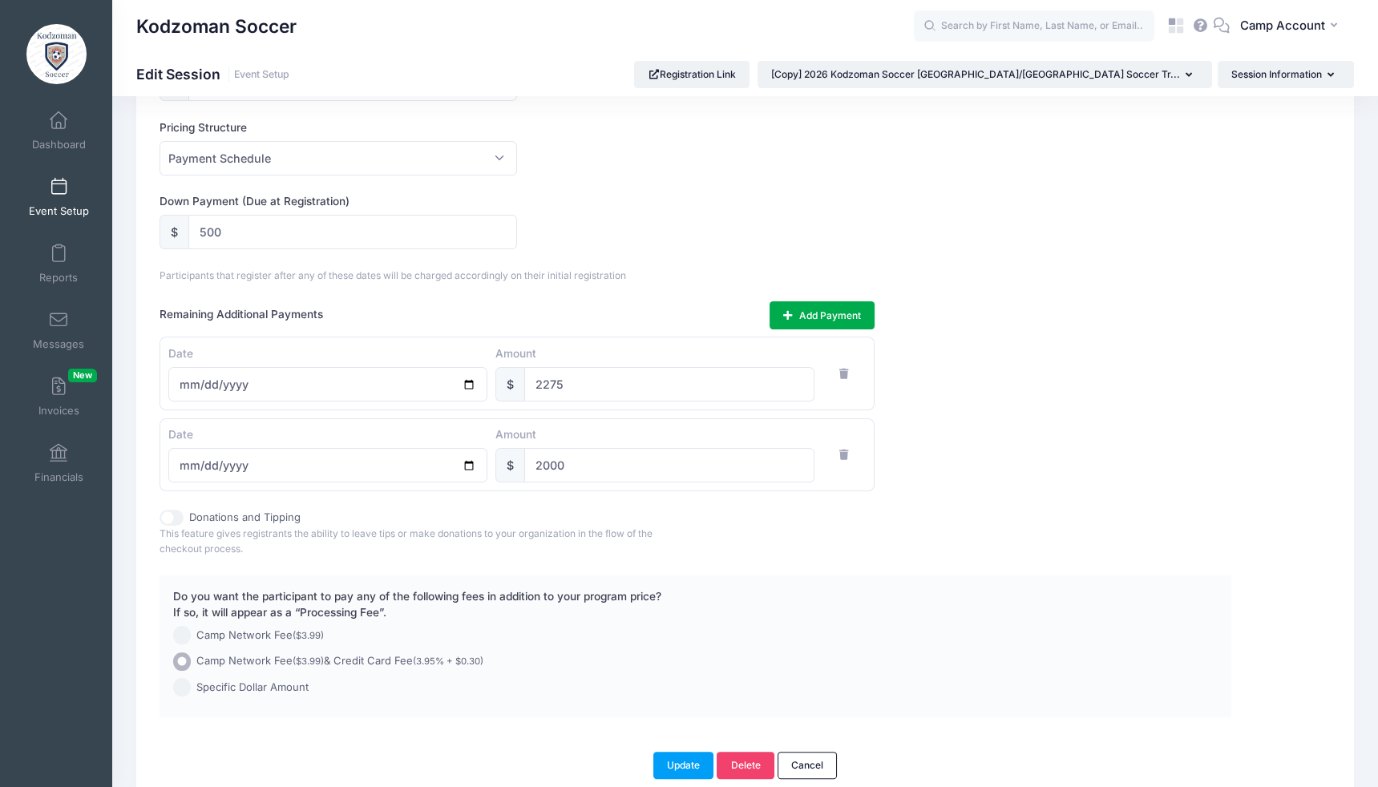
scroll to position [882, 0]
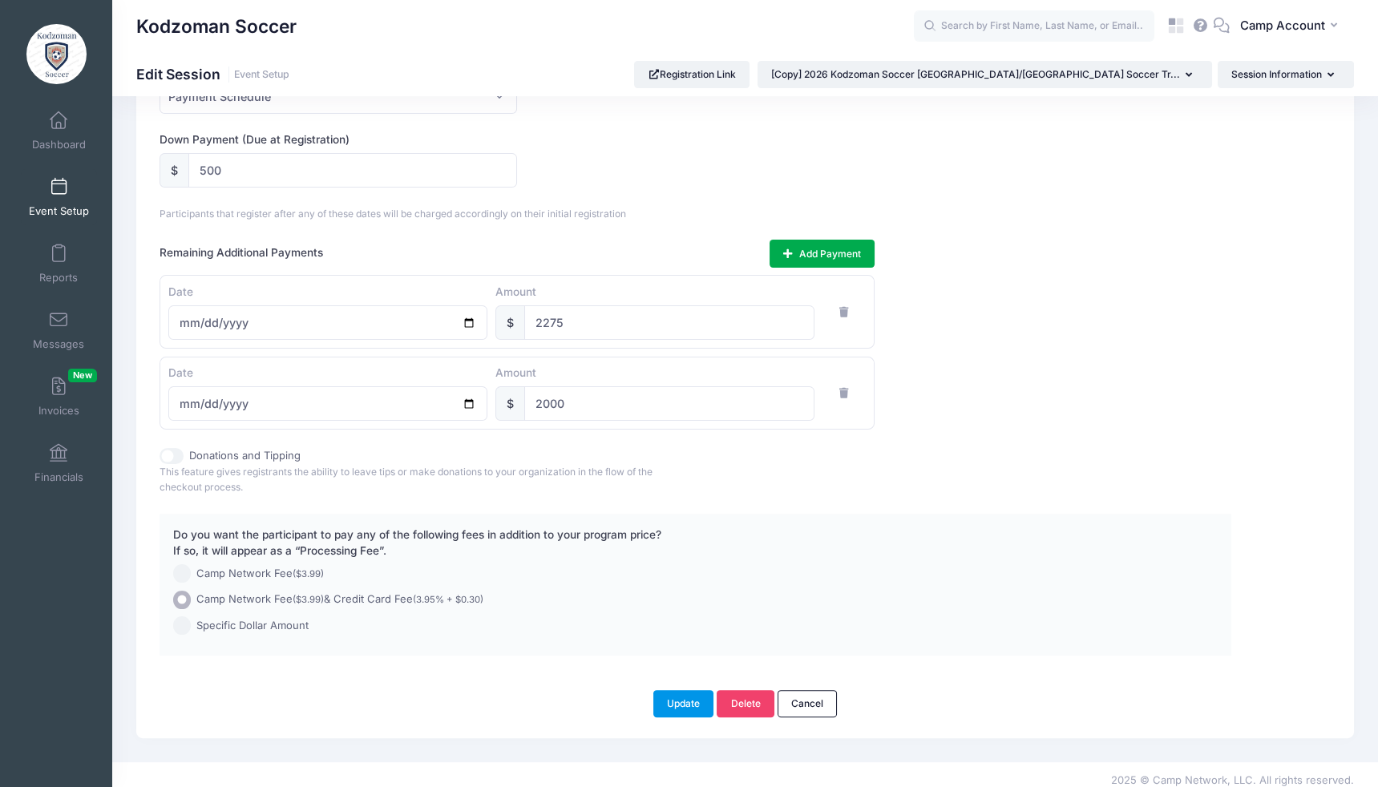
click at [693, 690] on button "Update" at bounding box center [683, 703] width 61 height 27
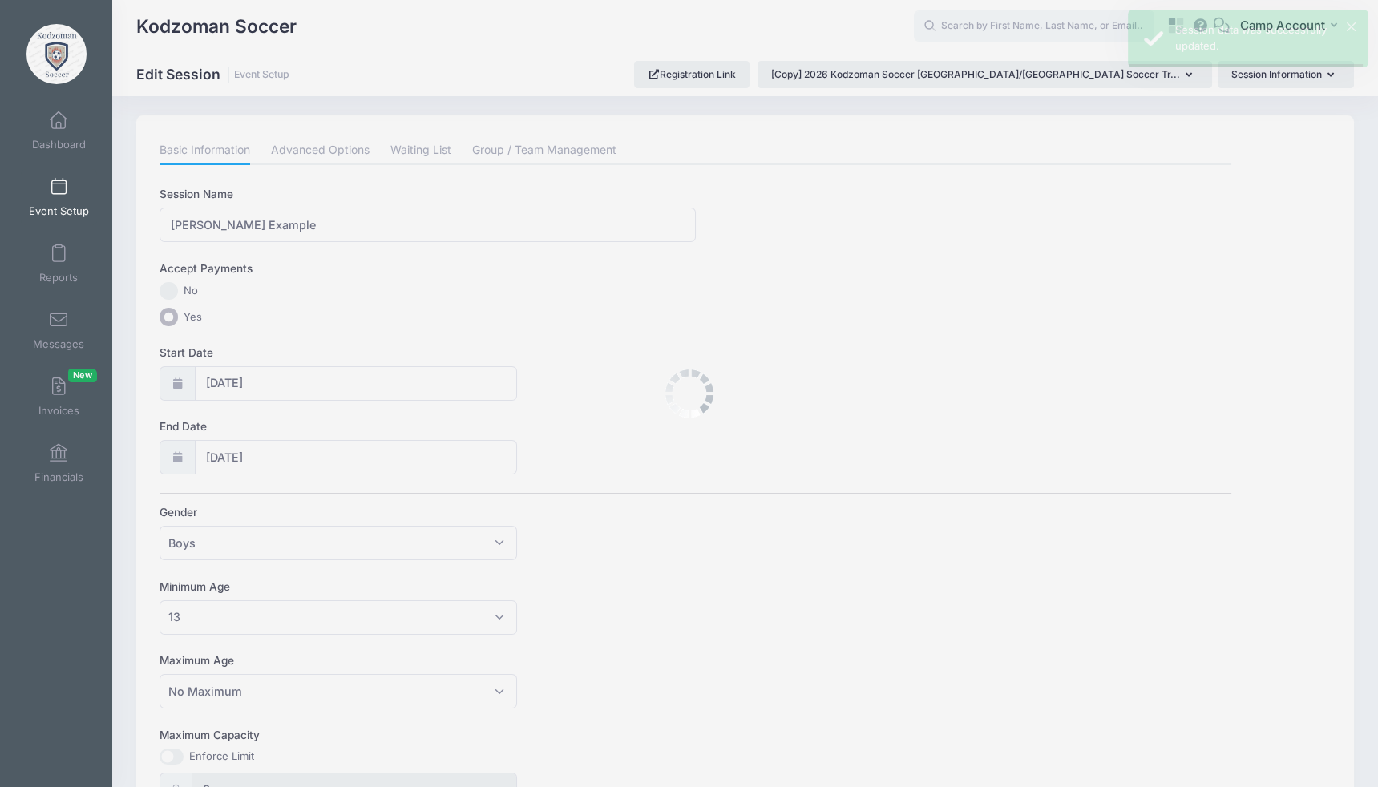
scroll to position [0, 0]
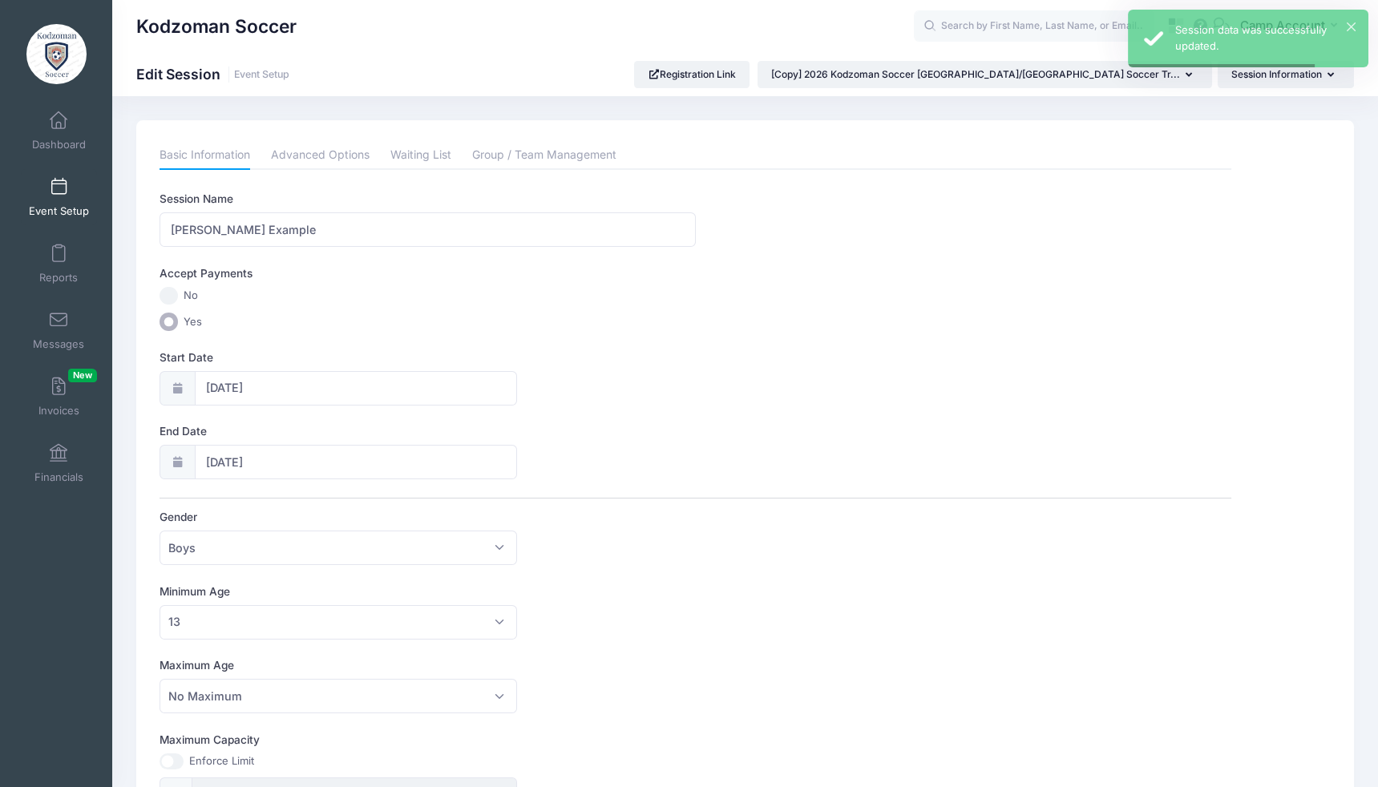
click at [75, 192] on link "Event Setup" at bounding box center [59, 197] width 76 height 56
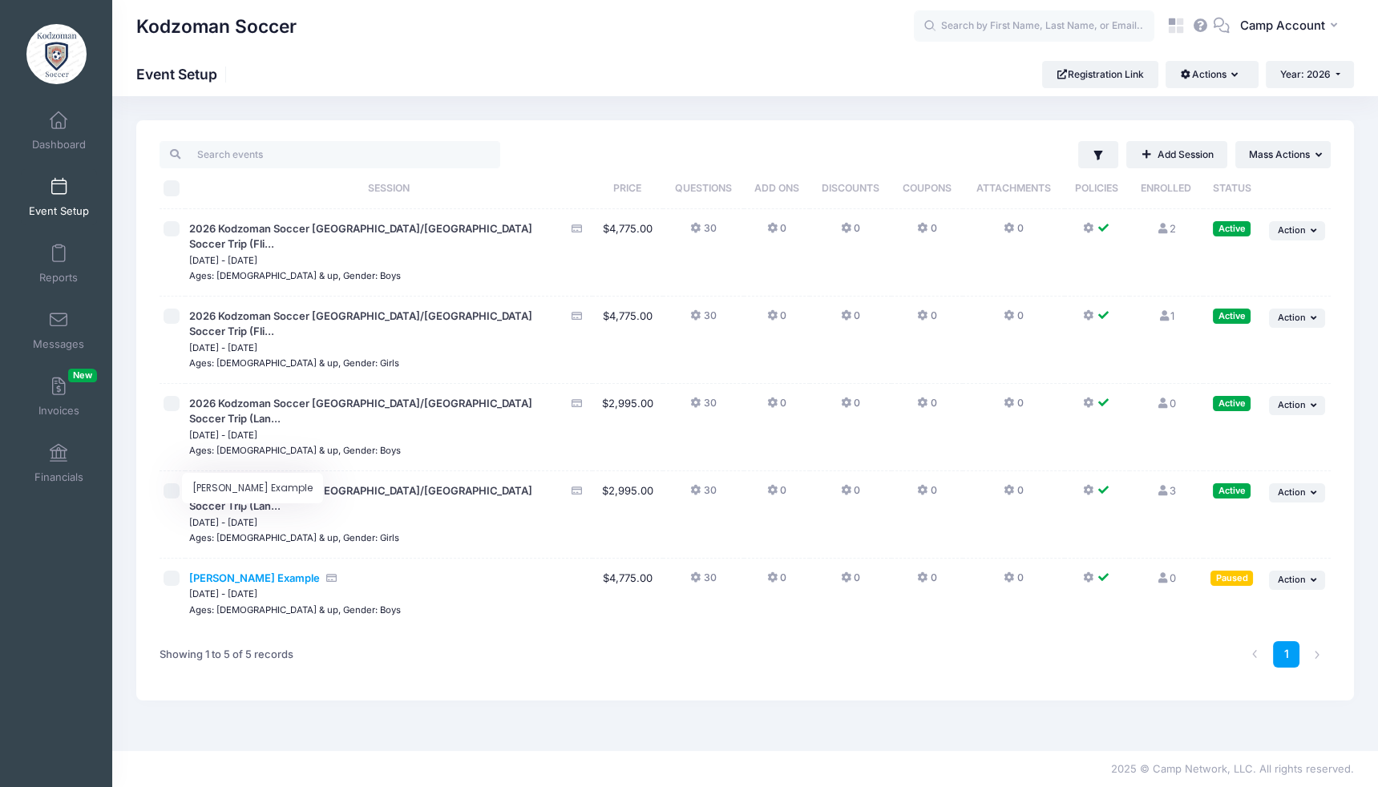
click at [276, 571] on span "[PERSON_NAME] Example" at bounding box center [254, 577] width 131 height 13
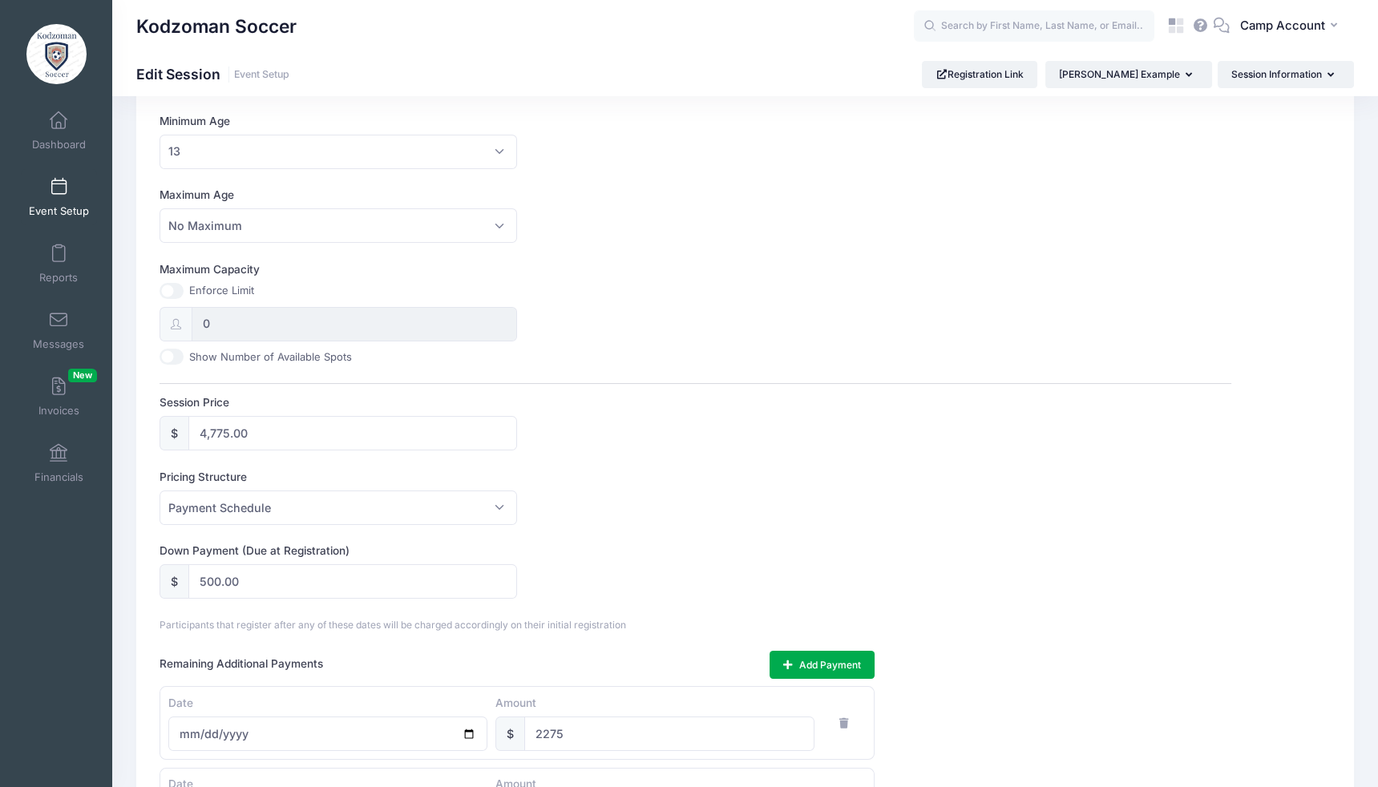
scroll to position [394, 0]
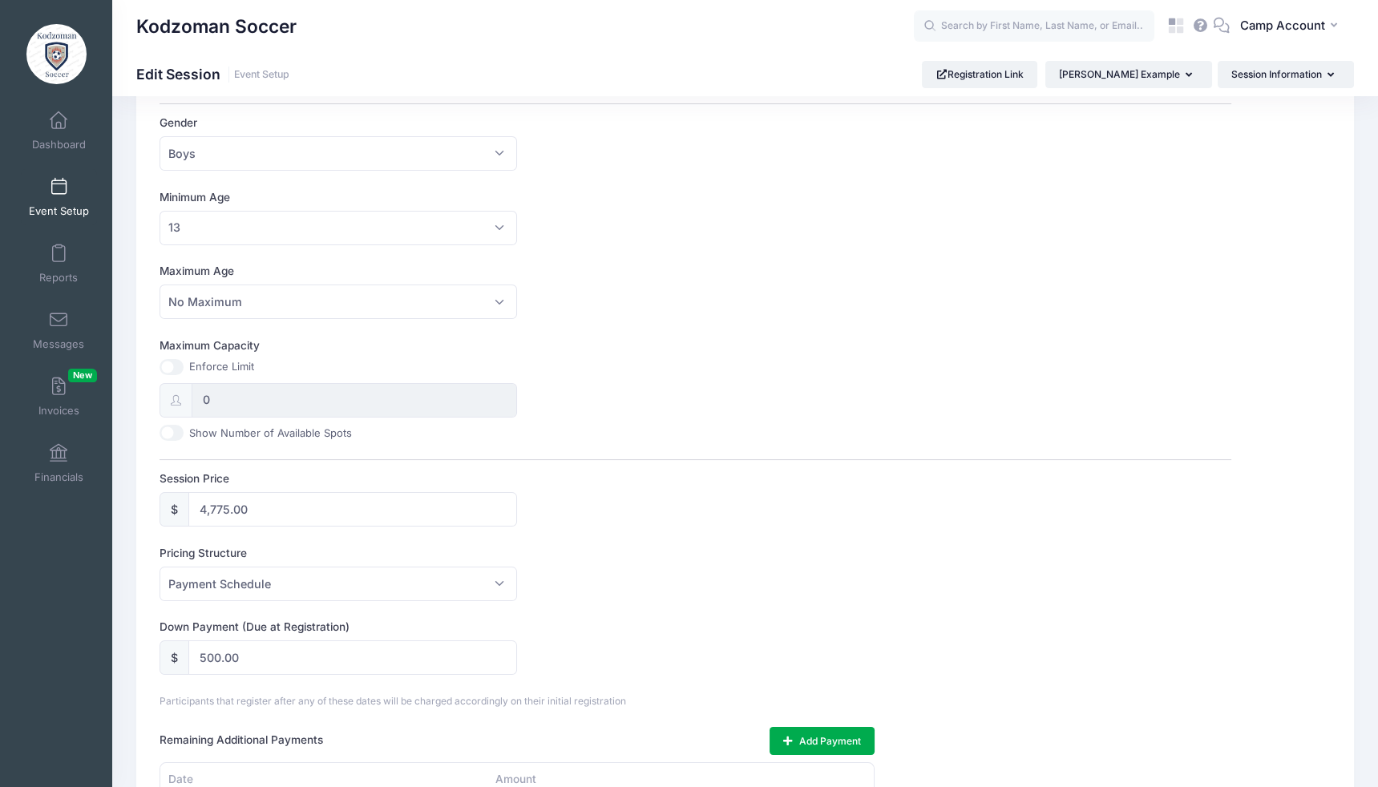
click at [71, 207] on span "Event Setup" at bounding box center [59, 211] width 60 height 14
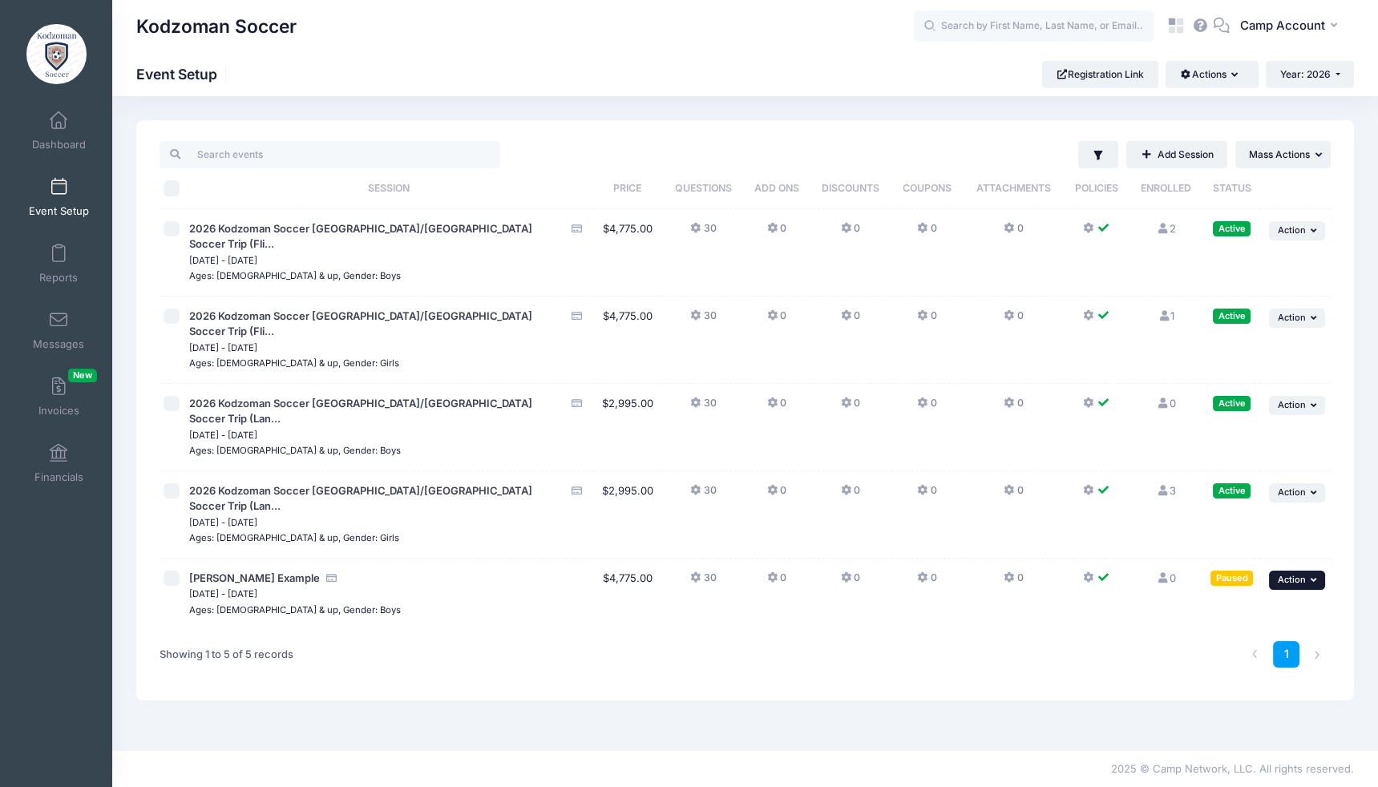
click at [1281, 571] on button "... Action" at bounding box center [1297, 580] width 56 height 19
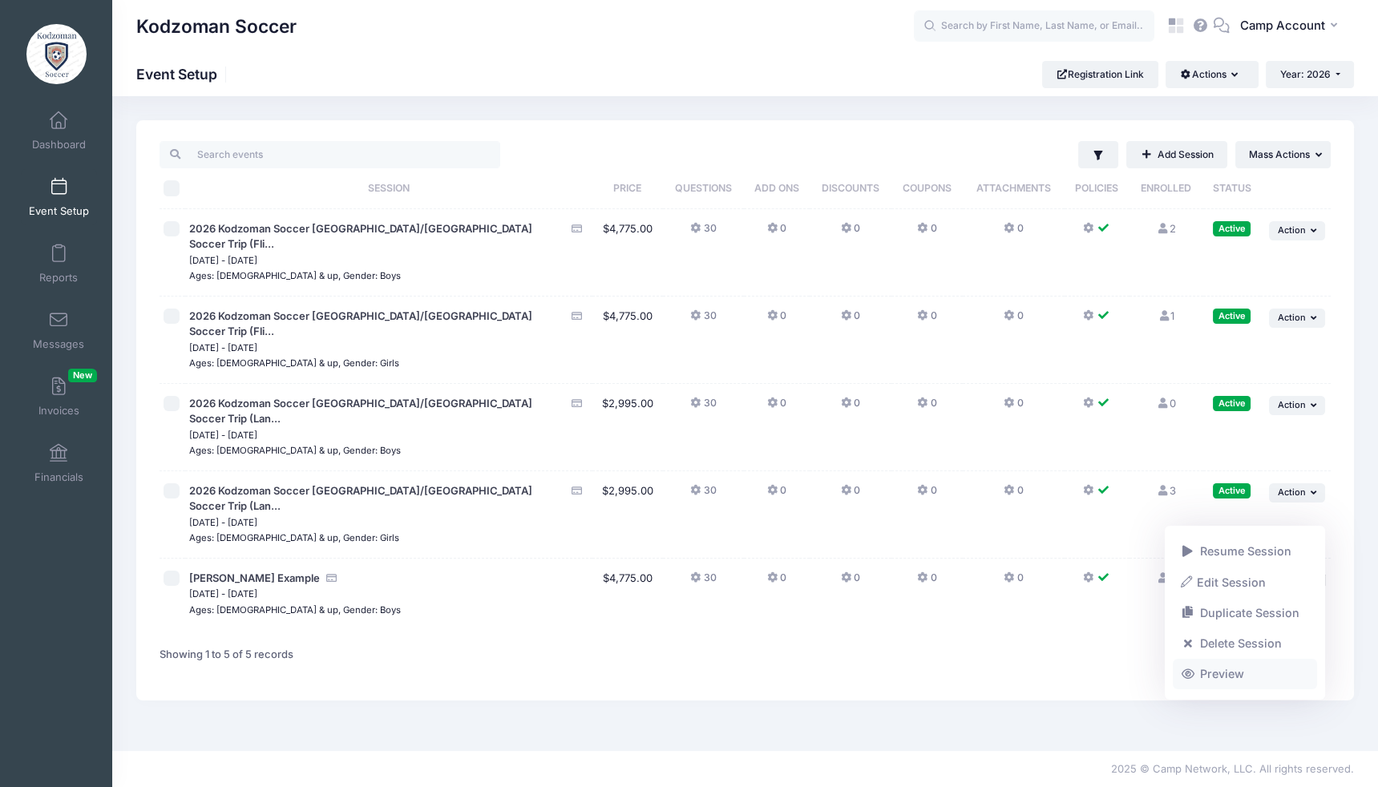
click at [1242, 671] on link "Preview" at bounding box center [1244, 674] width 145 height 30
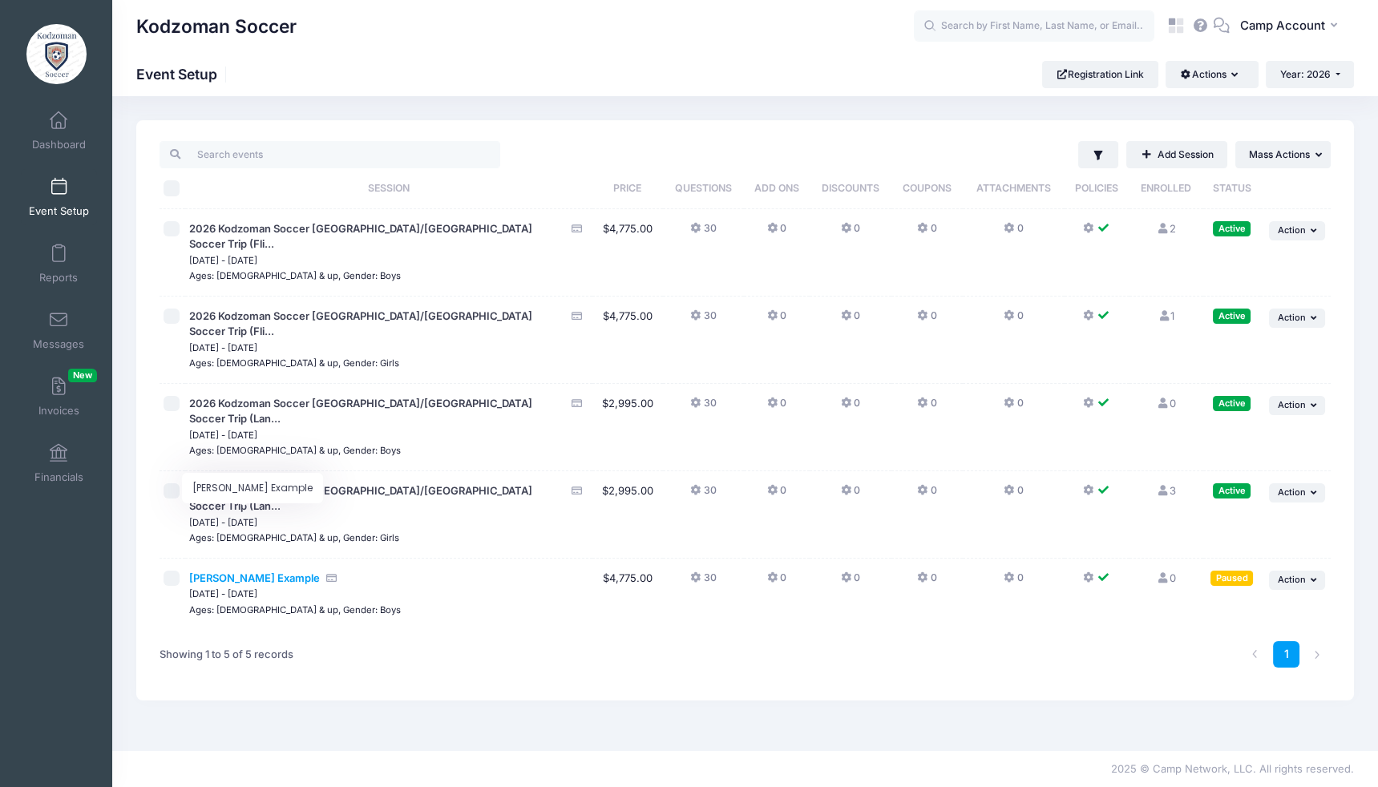
click at [271, 571] on span "[PERSON_NAME] Example" at bounding box center [254, 577] width 131 height 13
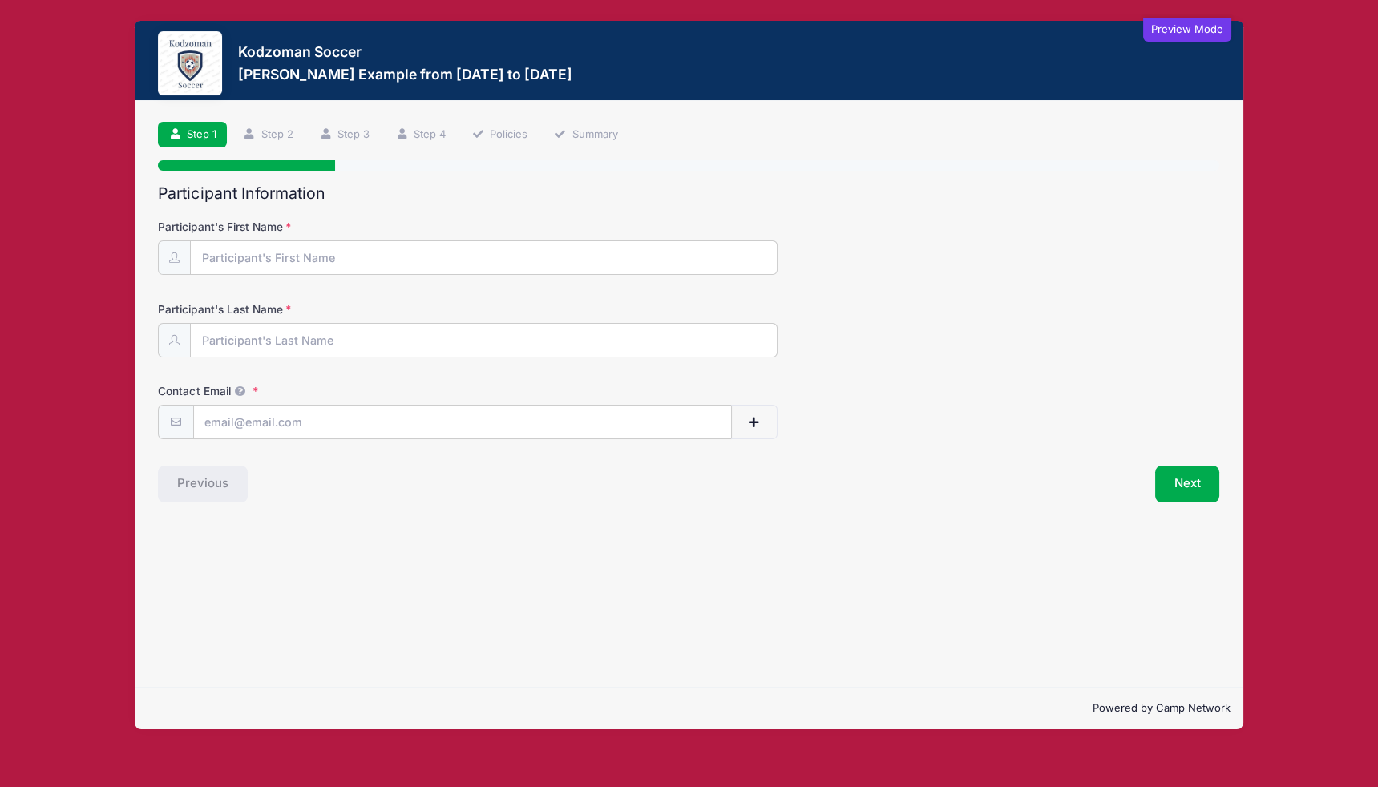
click at [334, 276] on form "Participant's First Name Participant's Last Name Contact Email Contact Email # …" at bounding box center [688, 329] width 1061 height 220
click at [321, 265] on input "Participant's First Name" at bounding box center [483, 258] width 585 height 34
type input "Andrew"
type input "Downing"
type input "andrew.downing.jr@gmail.com"
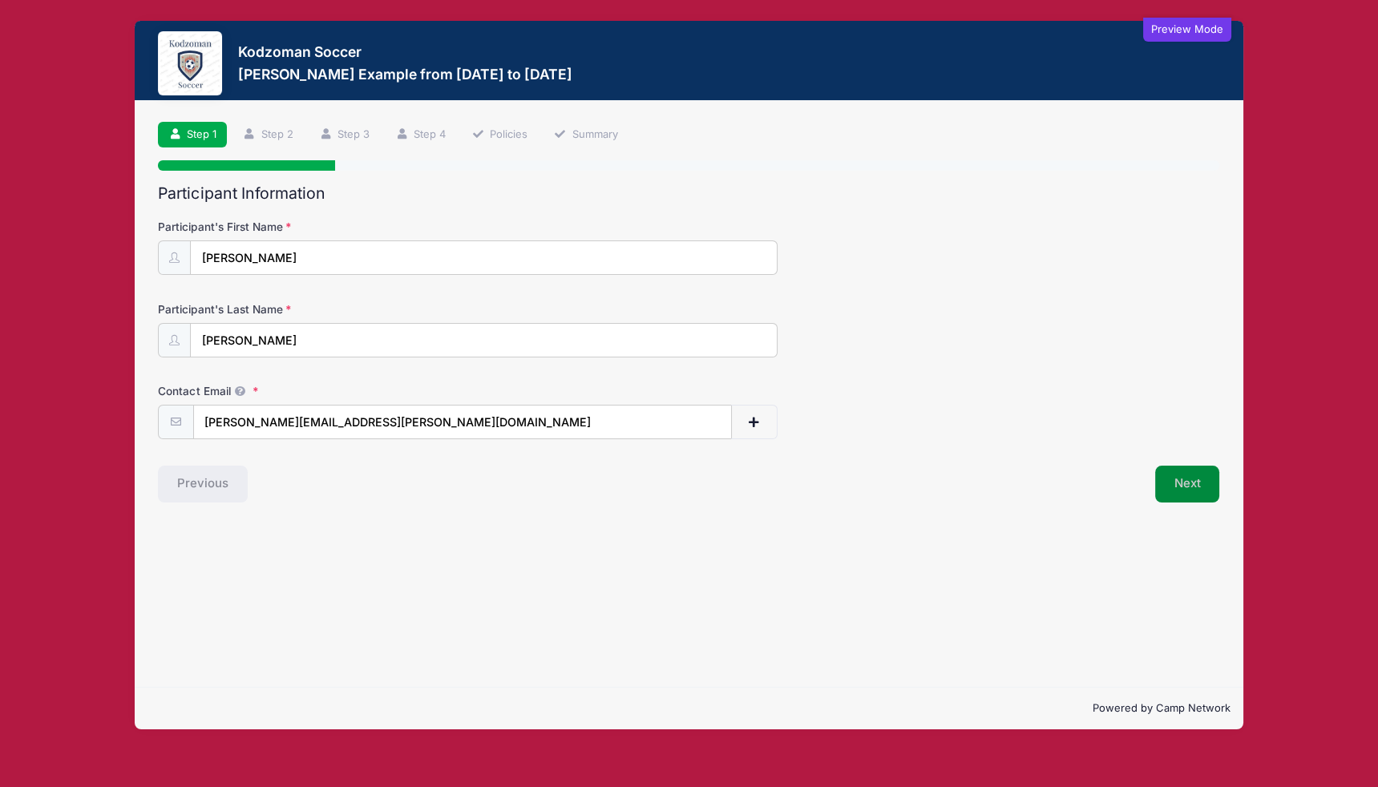
click at [1159, 482] on button "Next" at bounding box center [1187, 484] width 65 height 37
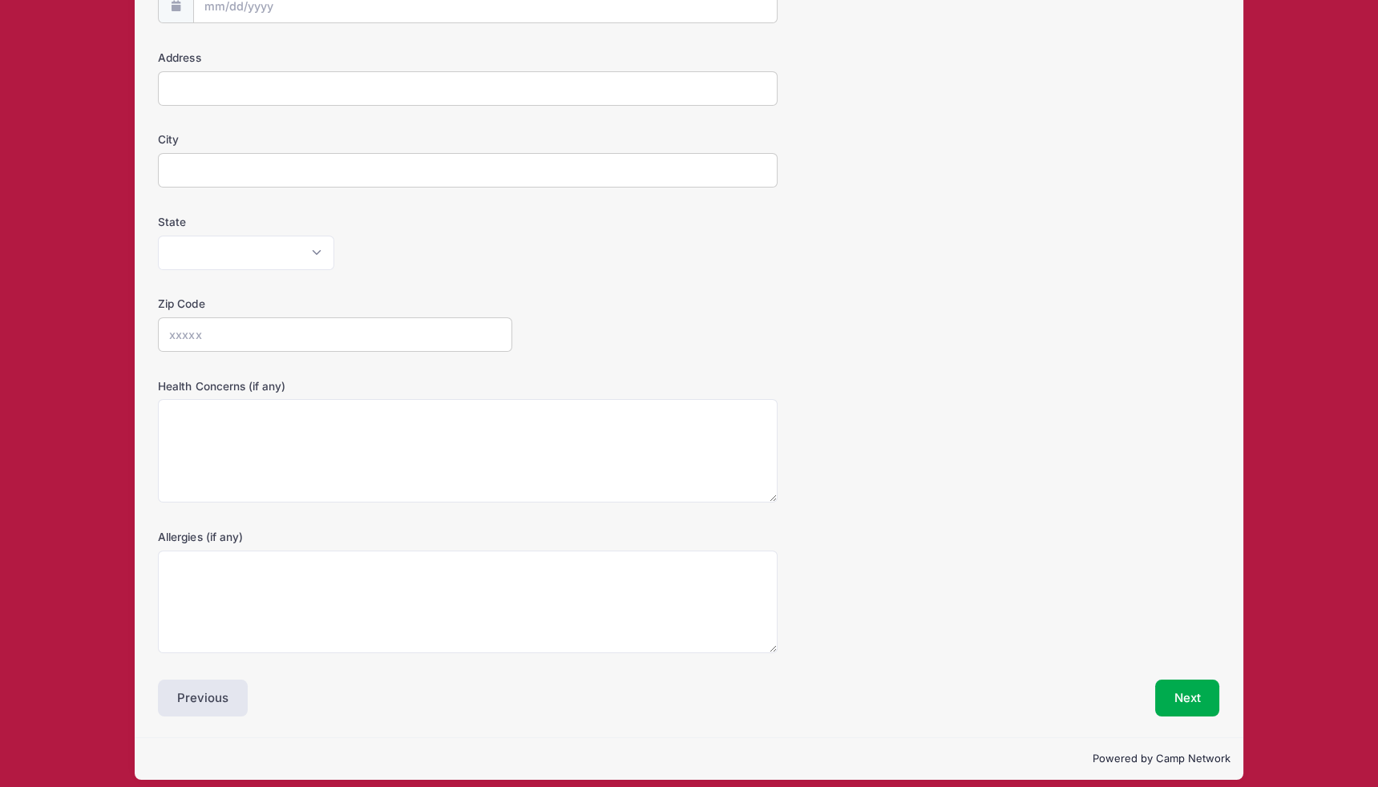
scroll to position [258, 0]
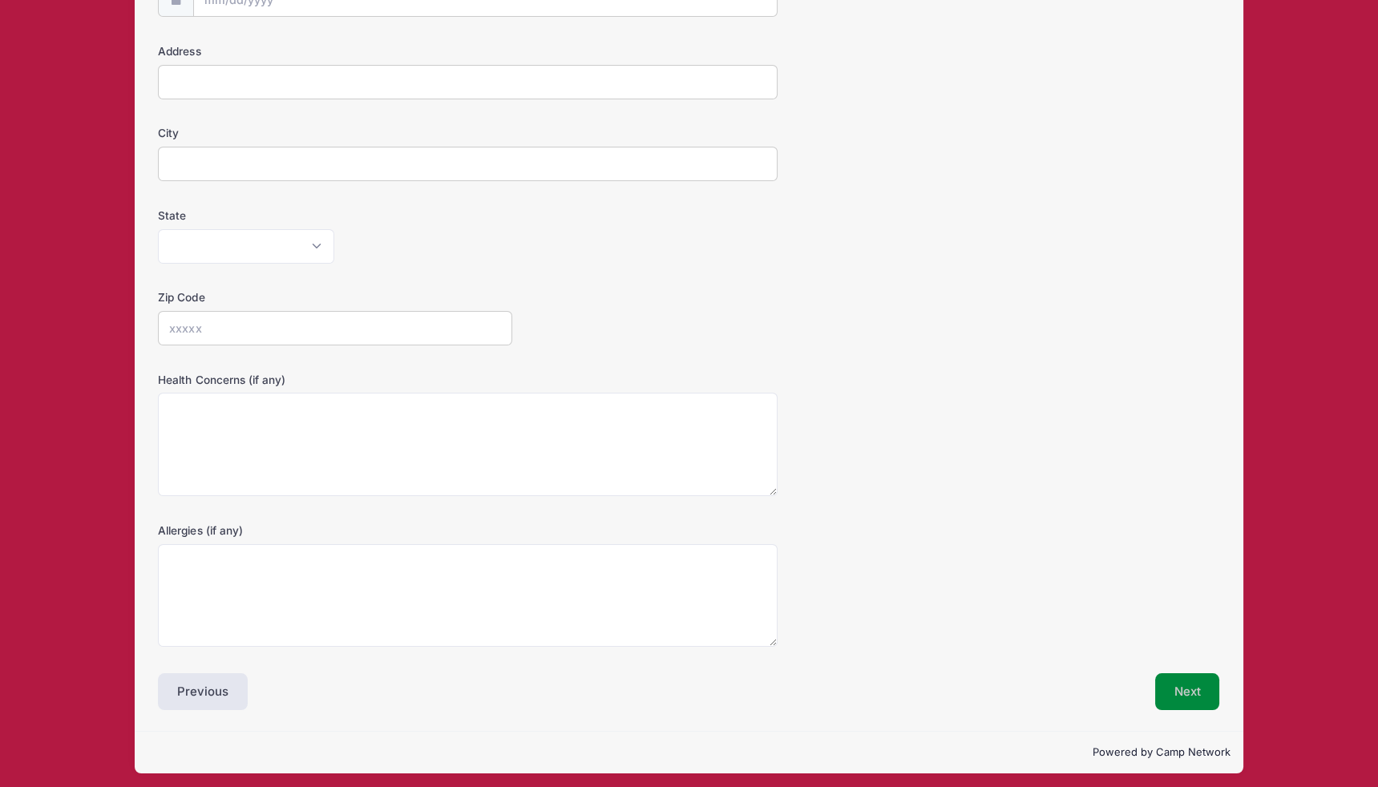
click at [1196, 673] on button "Next" at bounding box center [1187, 691] width 65 height 37
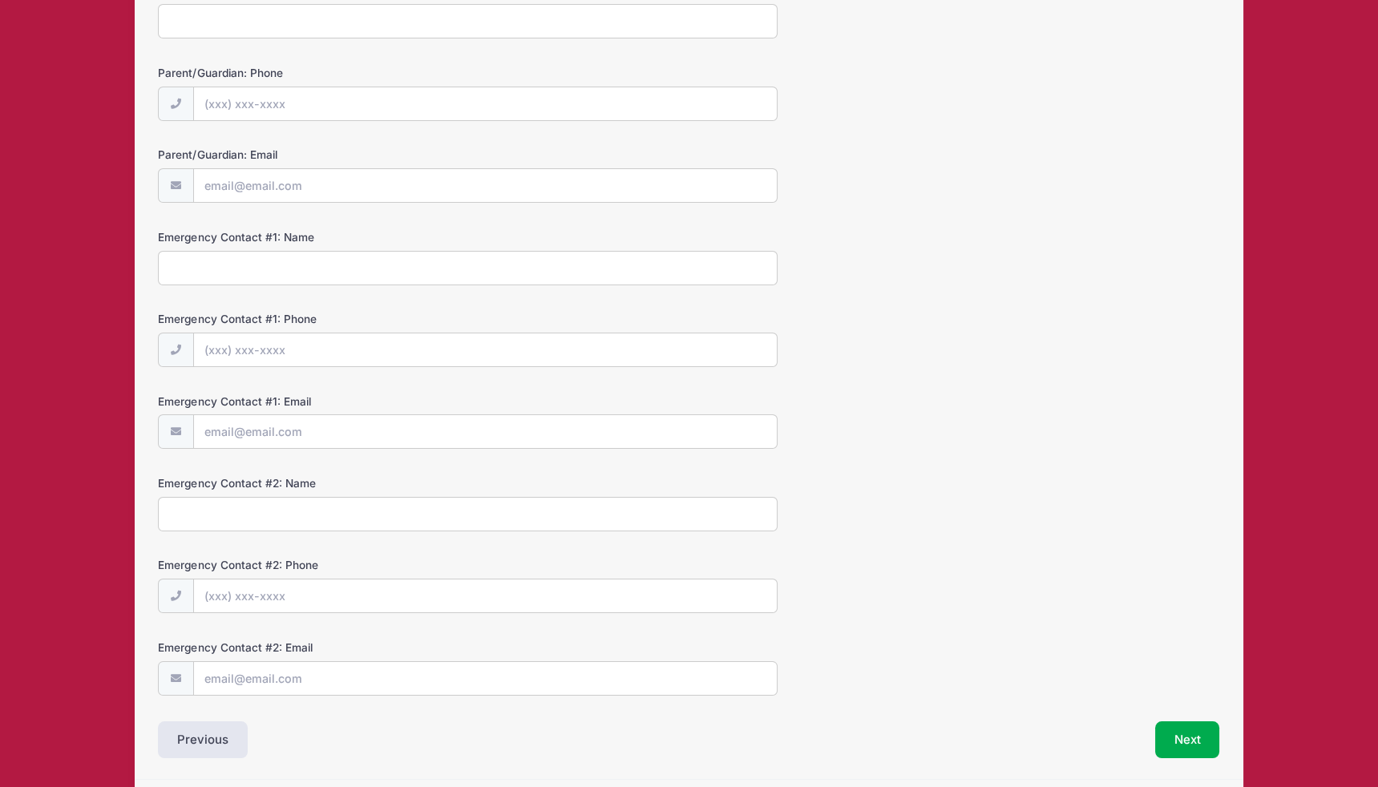
scroll to position [284, 0]
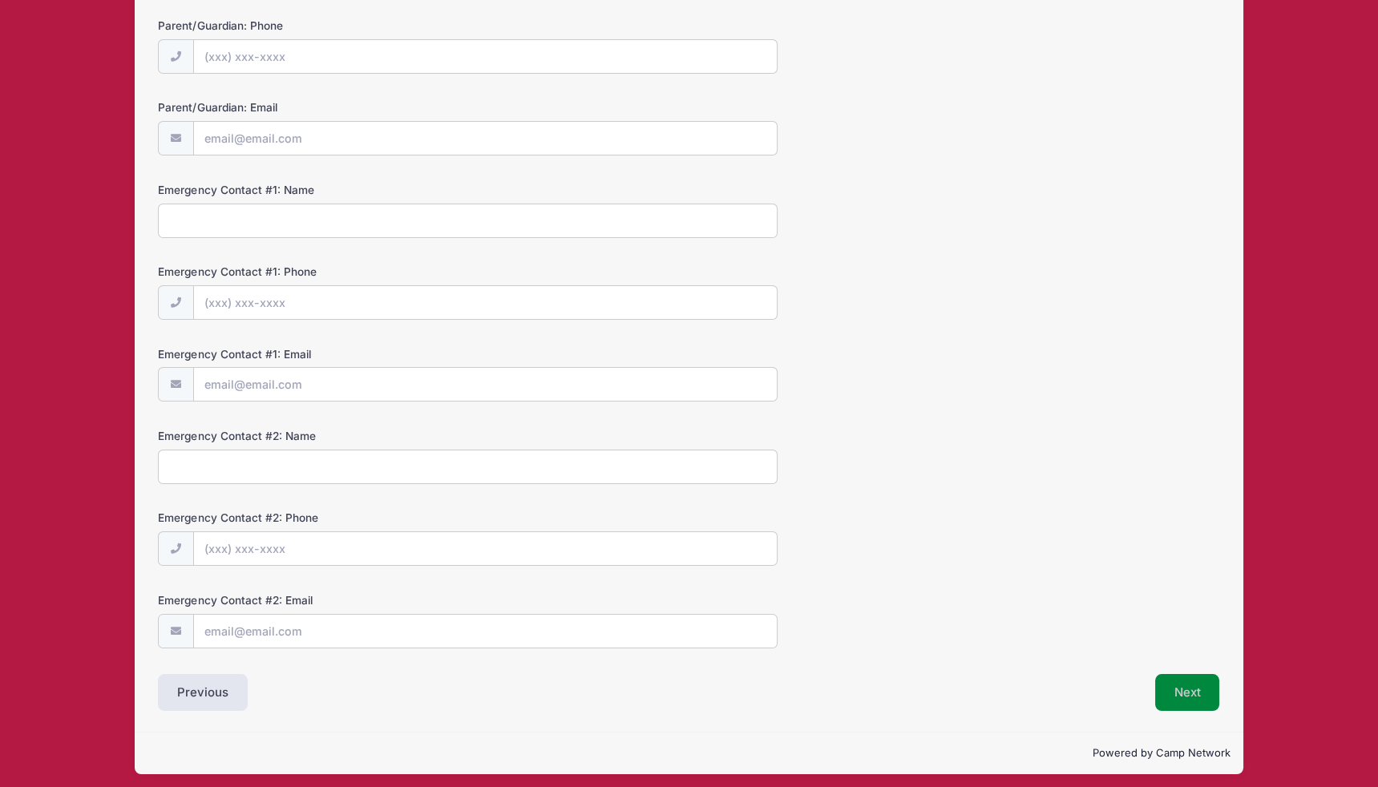
click at [1195, 686] on button "Next" at bounding box center [1187, 692] width 65 height 37
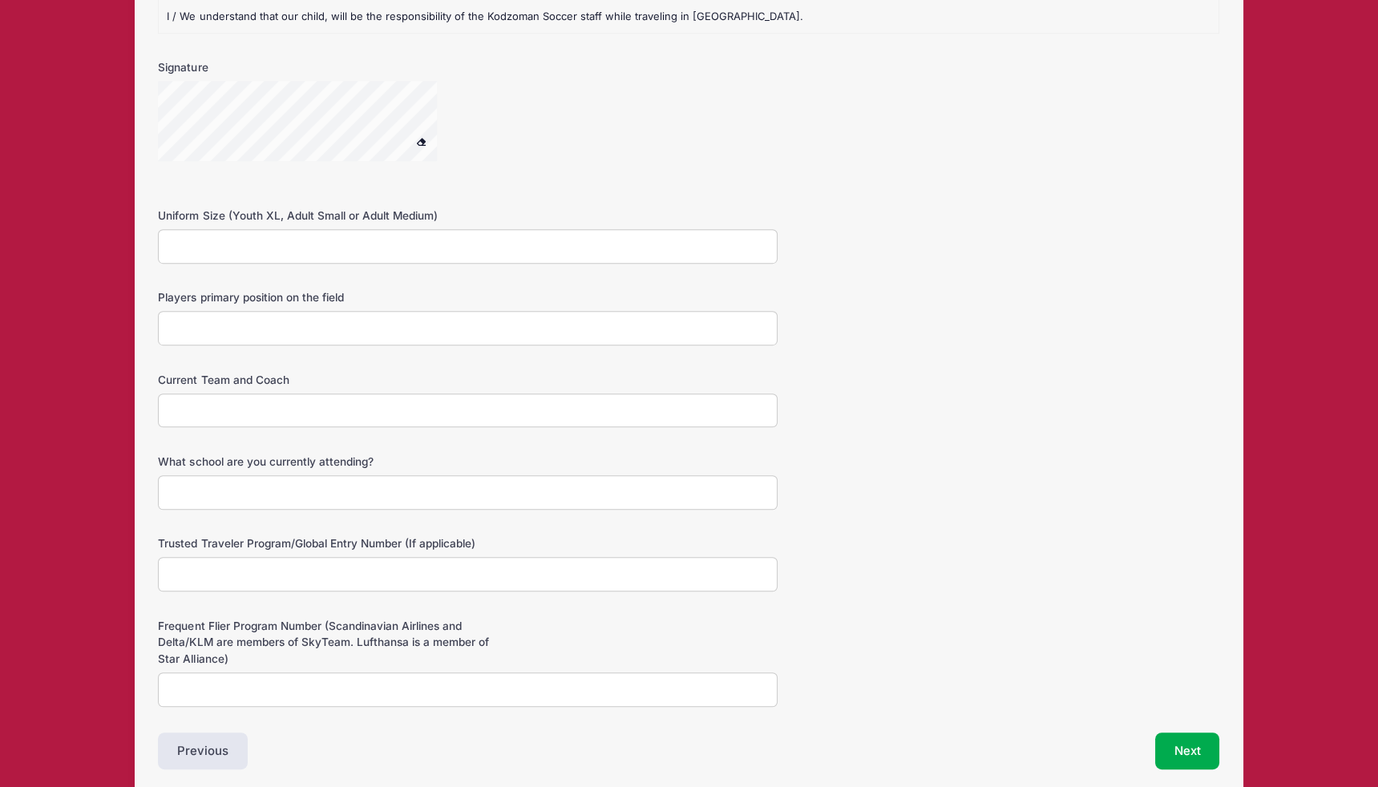
scroll to position [1894, 0]
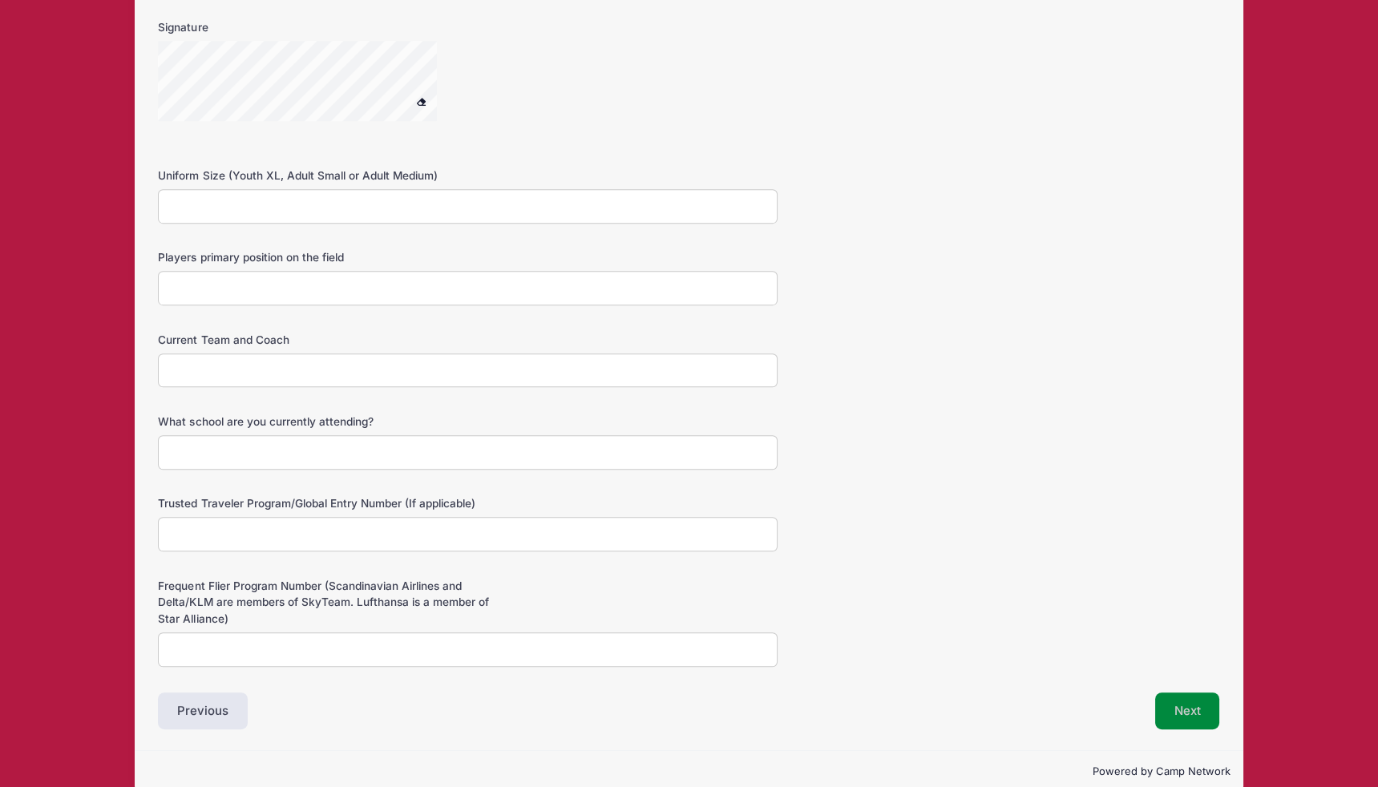
click at [1193, 692] on button "Next" at bounding box center [1187, 710] width 65 height 37
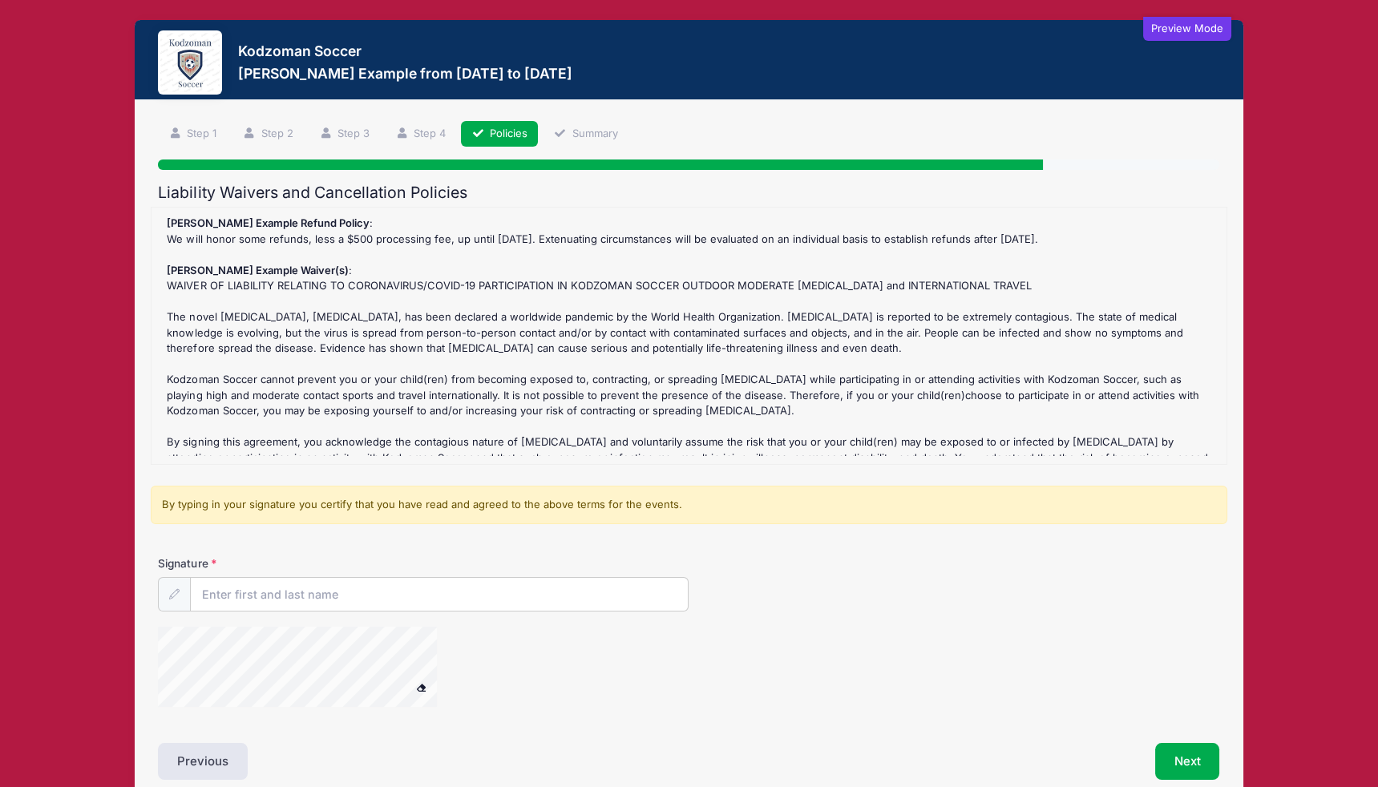
scroll to position [0, 0]
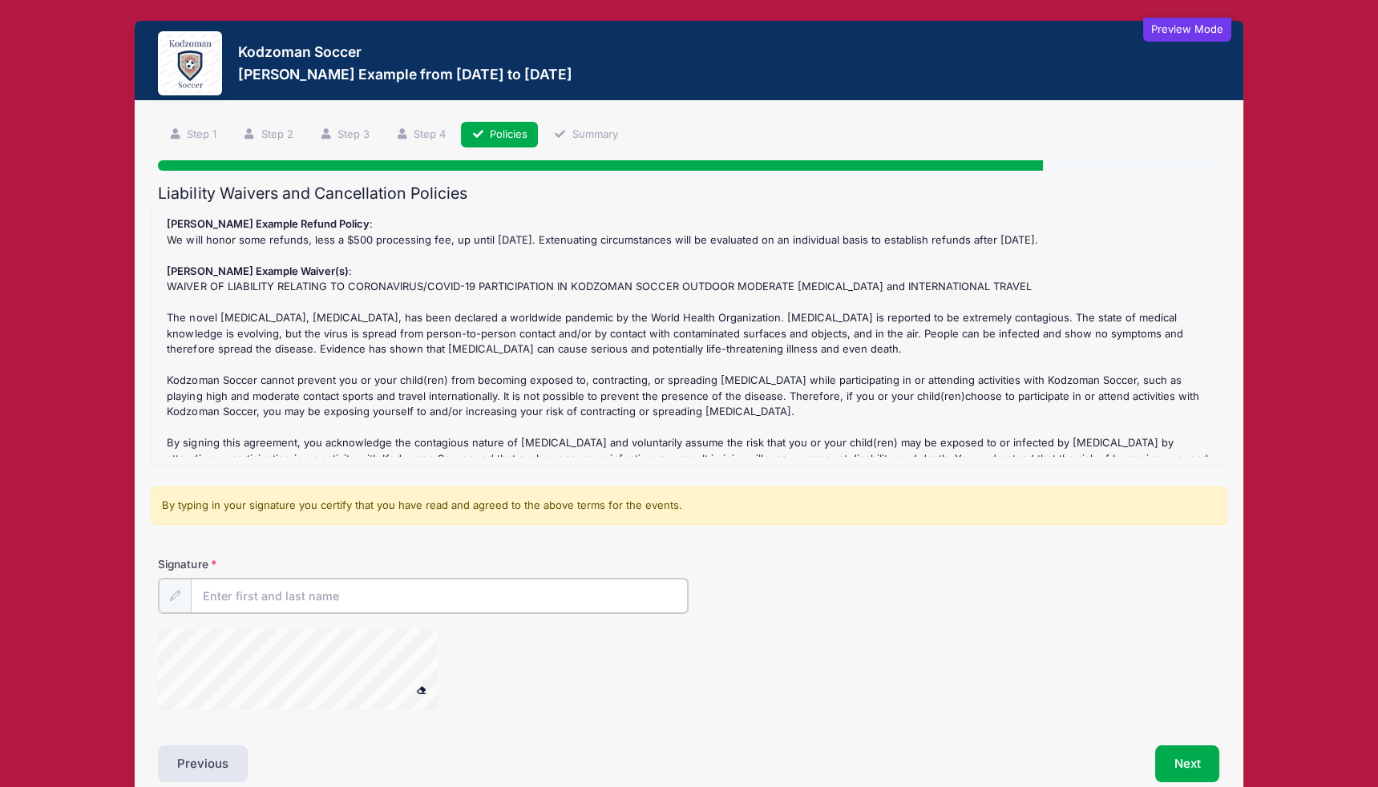
click at [615, 587] on input "Signature" at bounding box center [439, 596] width 497 height 34
type input "kl"
click at [1169, 764] on button "Next" at bounding box center [1187, 762] width 65 height 37
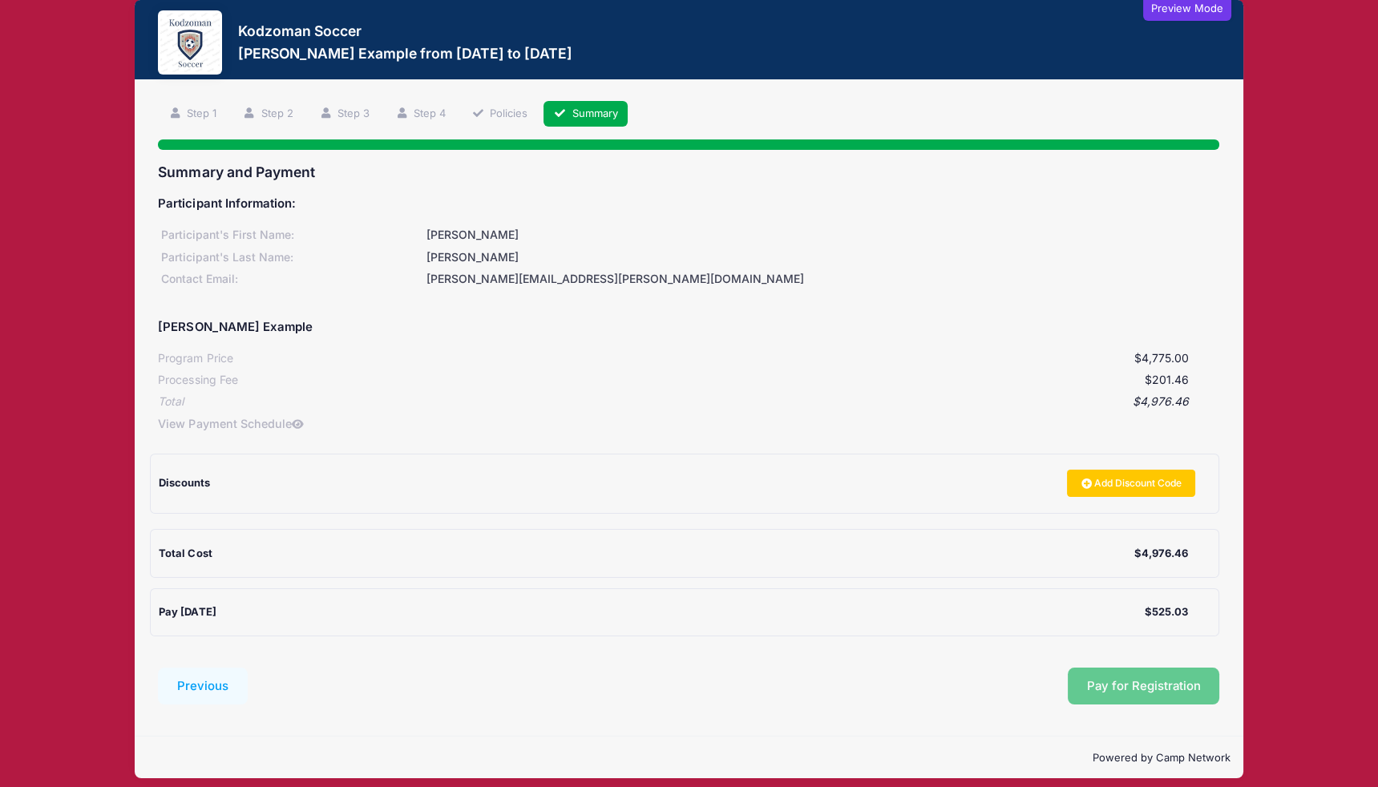
scroll to position [18, 0]
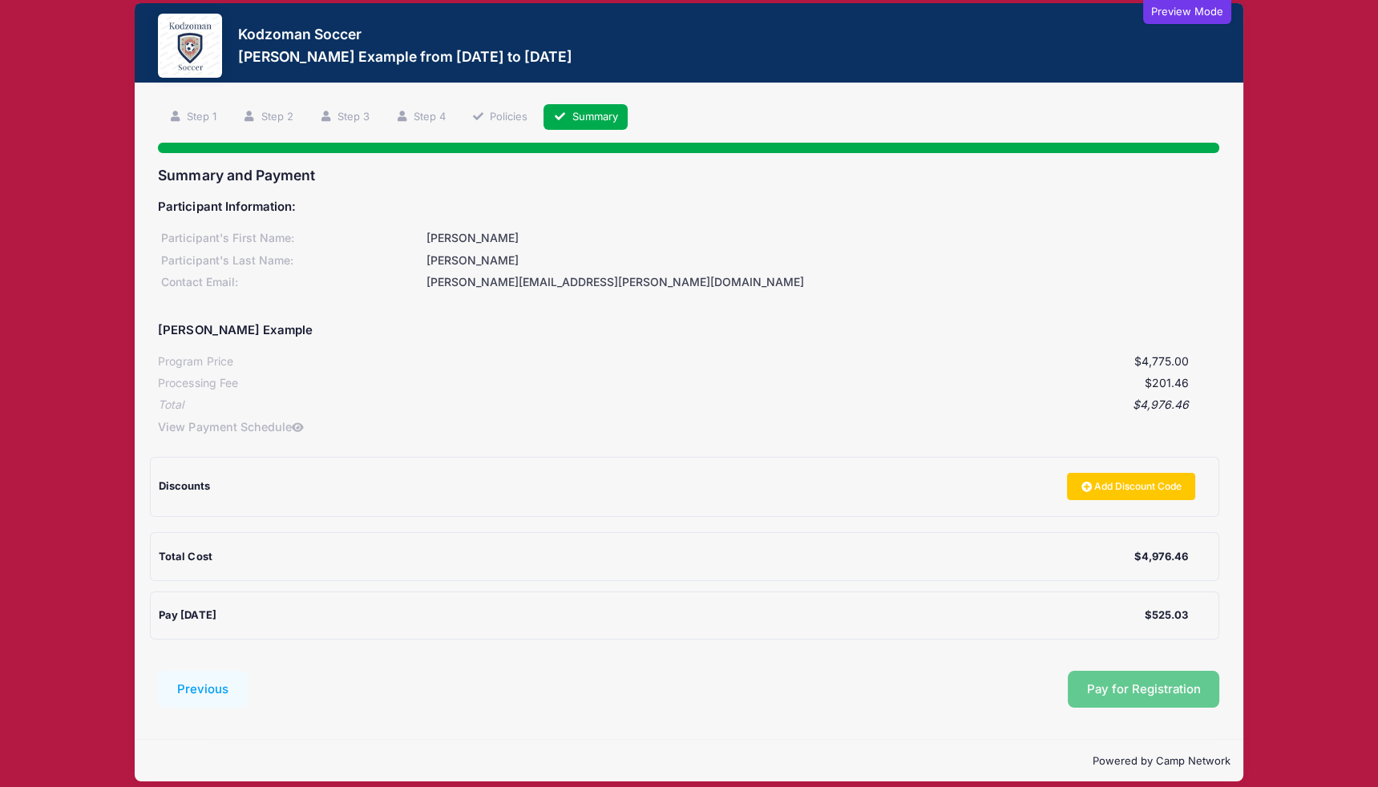
click at [1226, 582] on div "Step 6 /7 Step 1 Step 2 Step 3 Step 4 Policies Summary Participant Information …" at bounding box center [689, 411] width 1108 height 656
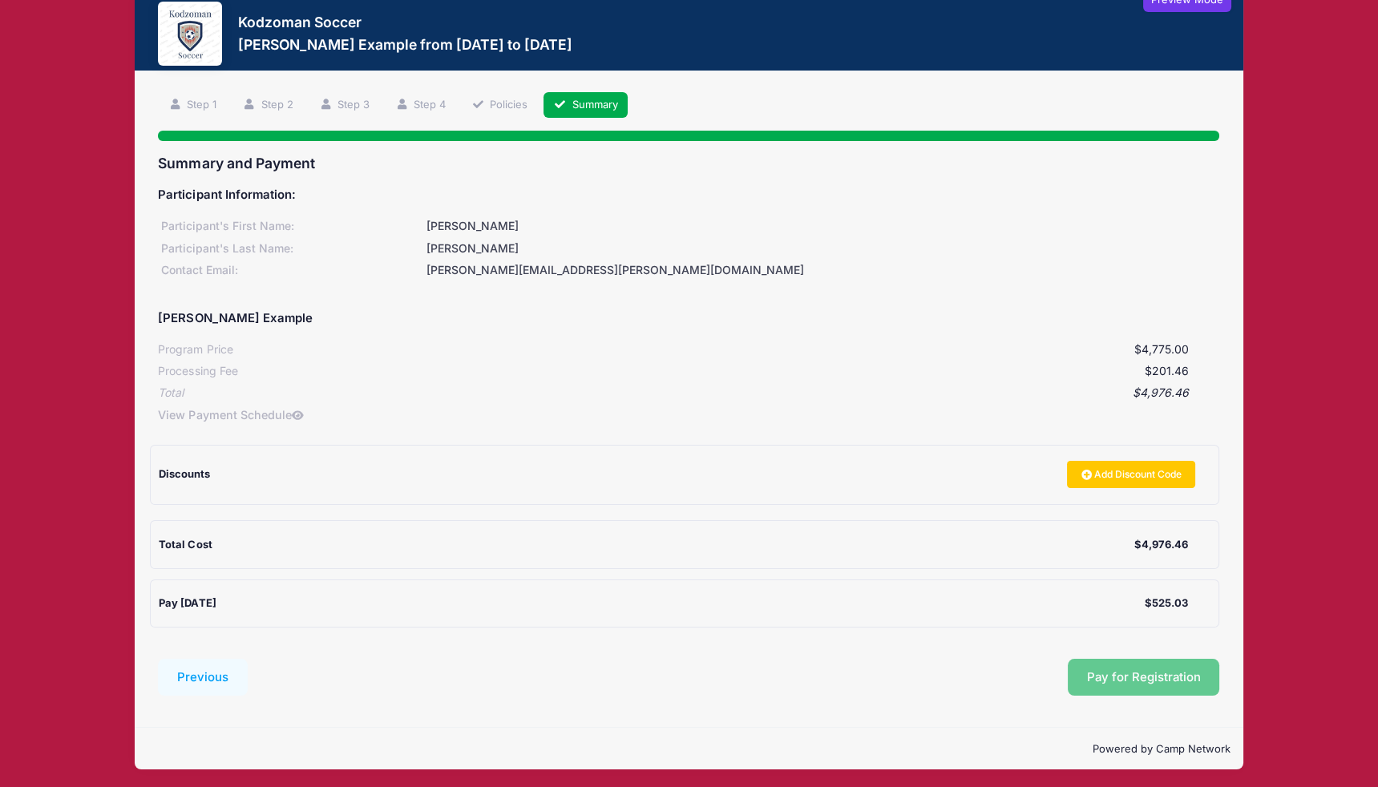
scroll to position [0, 0]
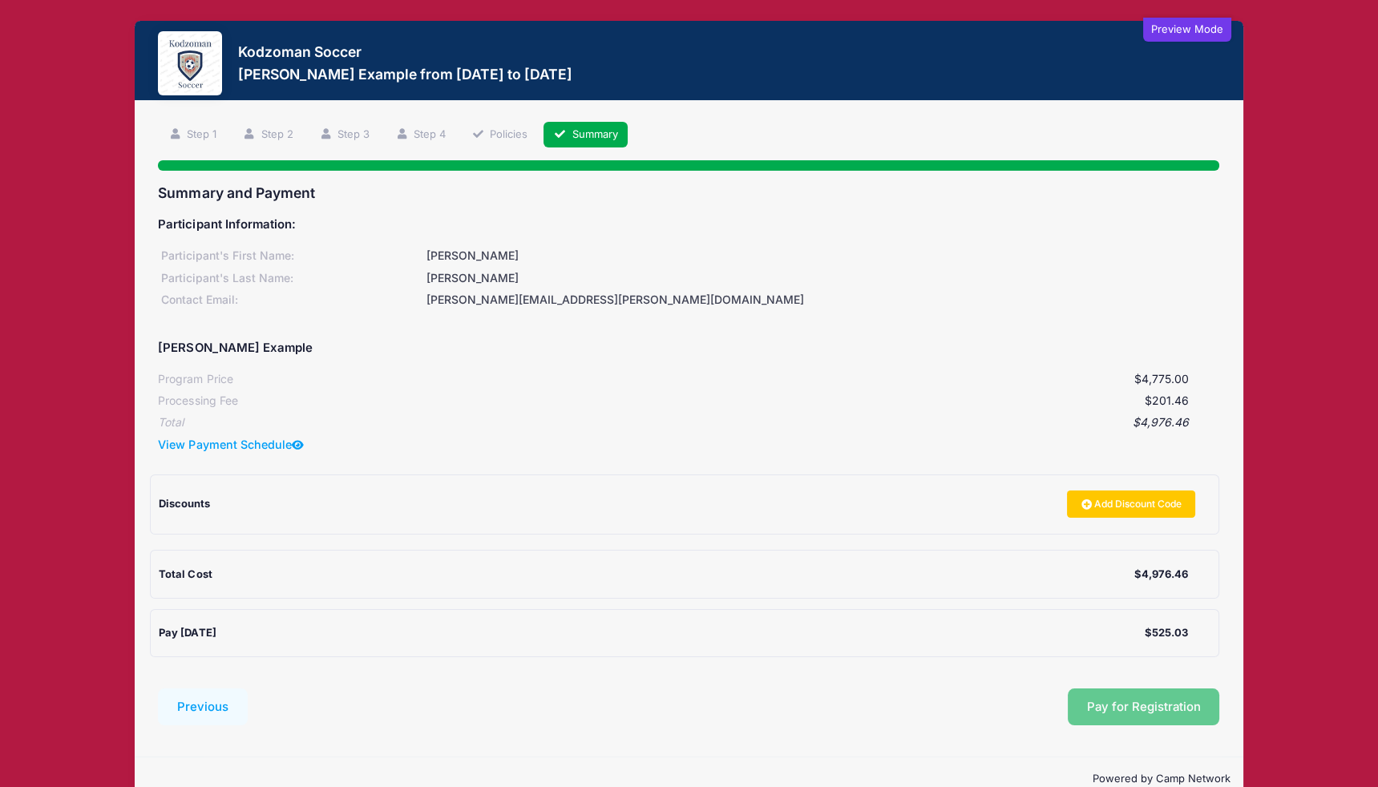
click at [275, 442] on link "View Payment Schedule" at bounding box center [231, 444] width 146 height 17
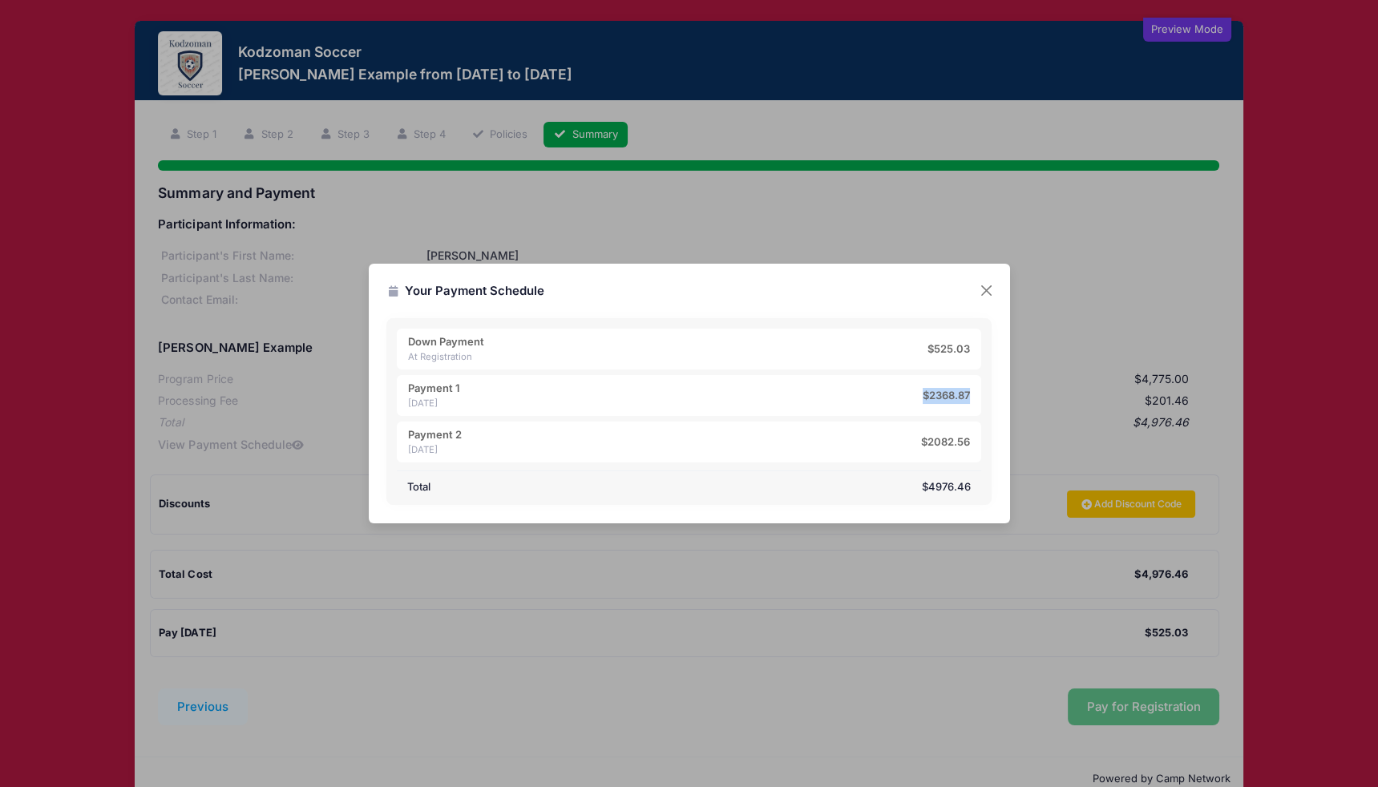
drag, startPoint x: 974, startPoint y: 400, endPoint x: 914, endPoint y: 399, distance: 60.1
click at [914, 399] on div "Payment 1 11/1/2025 $2368.87" at bounding box center [689, 396] width 584 height 42
click at [986, 295] on button "Close" at bounding box center [985, 290] width 29 height 29
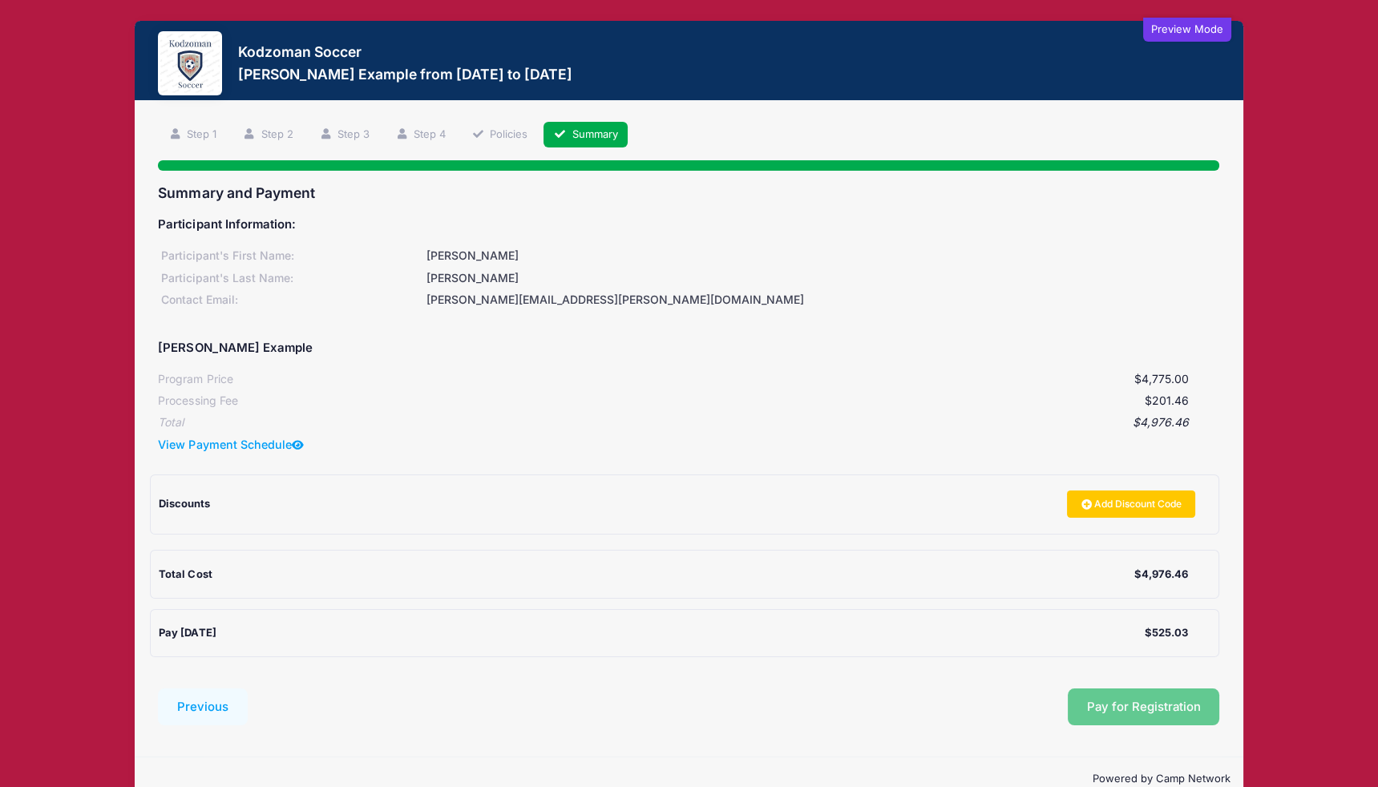
click at [290, 442] on link "View Payment Schedule" at bounding box center [231, 444] width 146 height 17
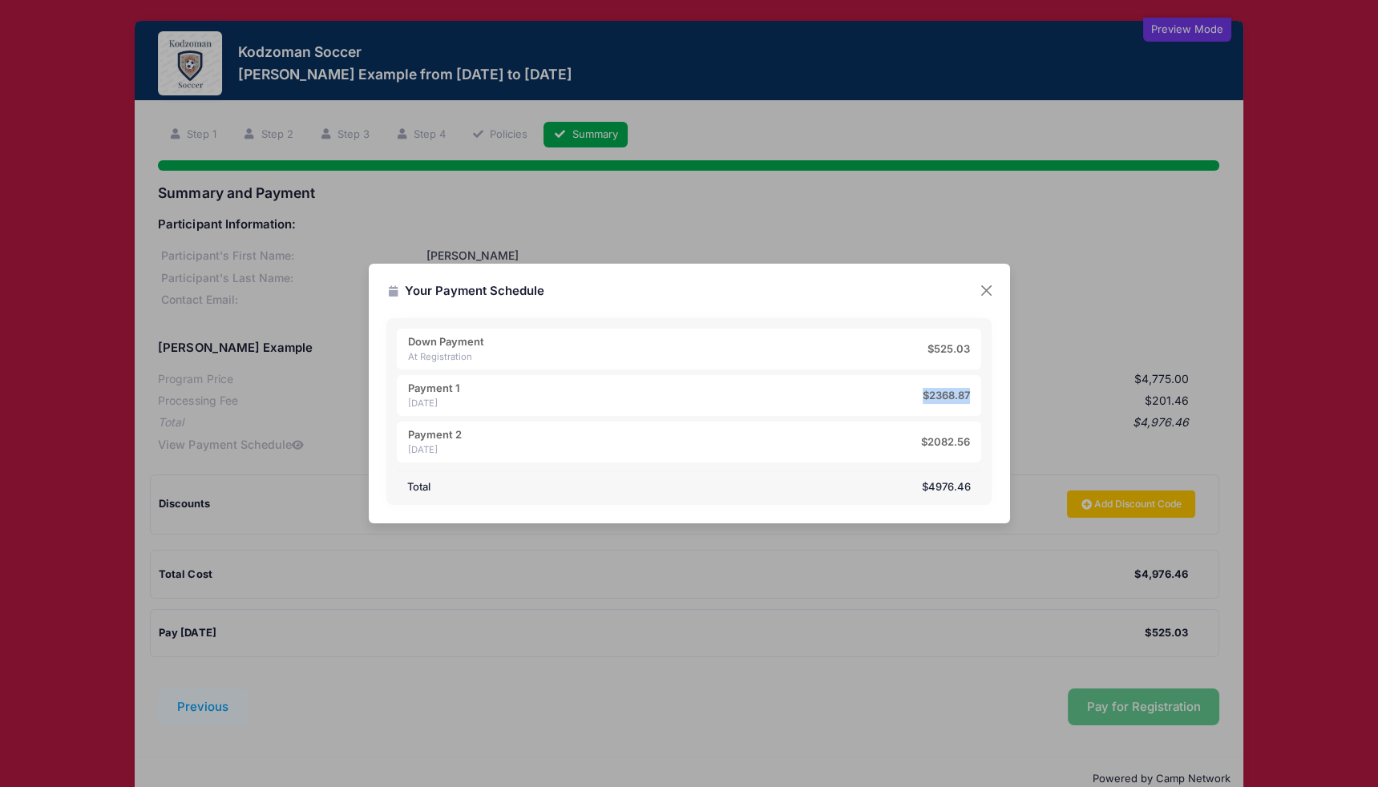
drag, startPoint x: 970, startPoint y: 401, endPoint x: 913, endPoint y: 400, distance: 57.7
click at [913, 400] on div "Payment 1 11/1/2025 $2368.87" at bounding box center [689, 396] width 584 height 42
click at [917, 395] on div "Payment 1 11/1/2025 $2368.87" at bounding box center [689, 396] width 584 height 42
drag, startPoint x: 916, startPoint y: 394, endPoint x: 974, endPoint y: 396, distance: 57.7
click at [974, 396] on div "Payment 1 11/1/2025 $2368.87" at bounding box center [689, 396] width 584 height 42
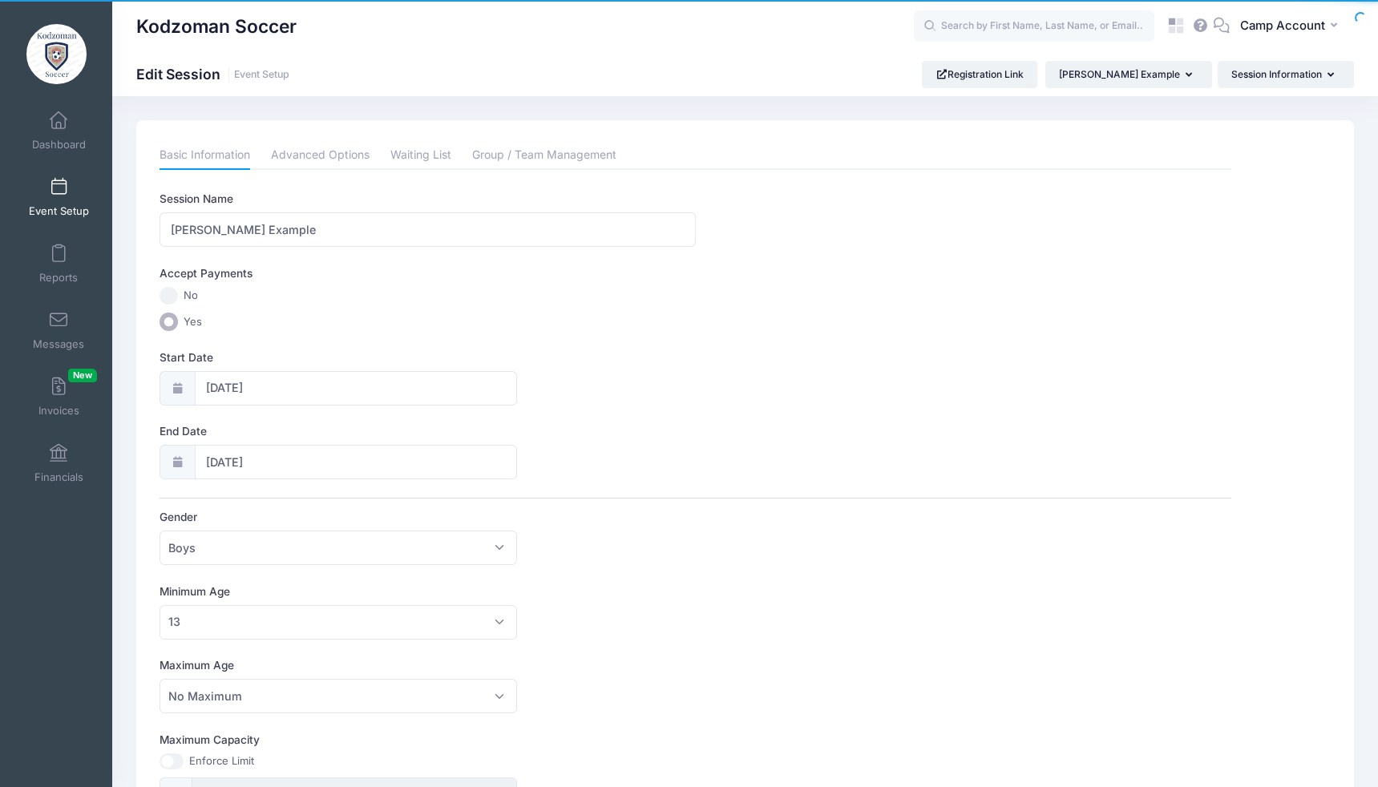
scroll to position [882, 0]
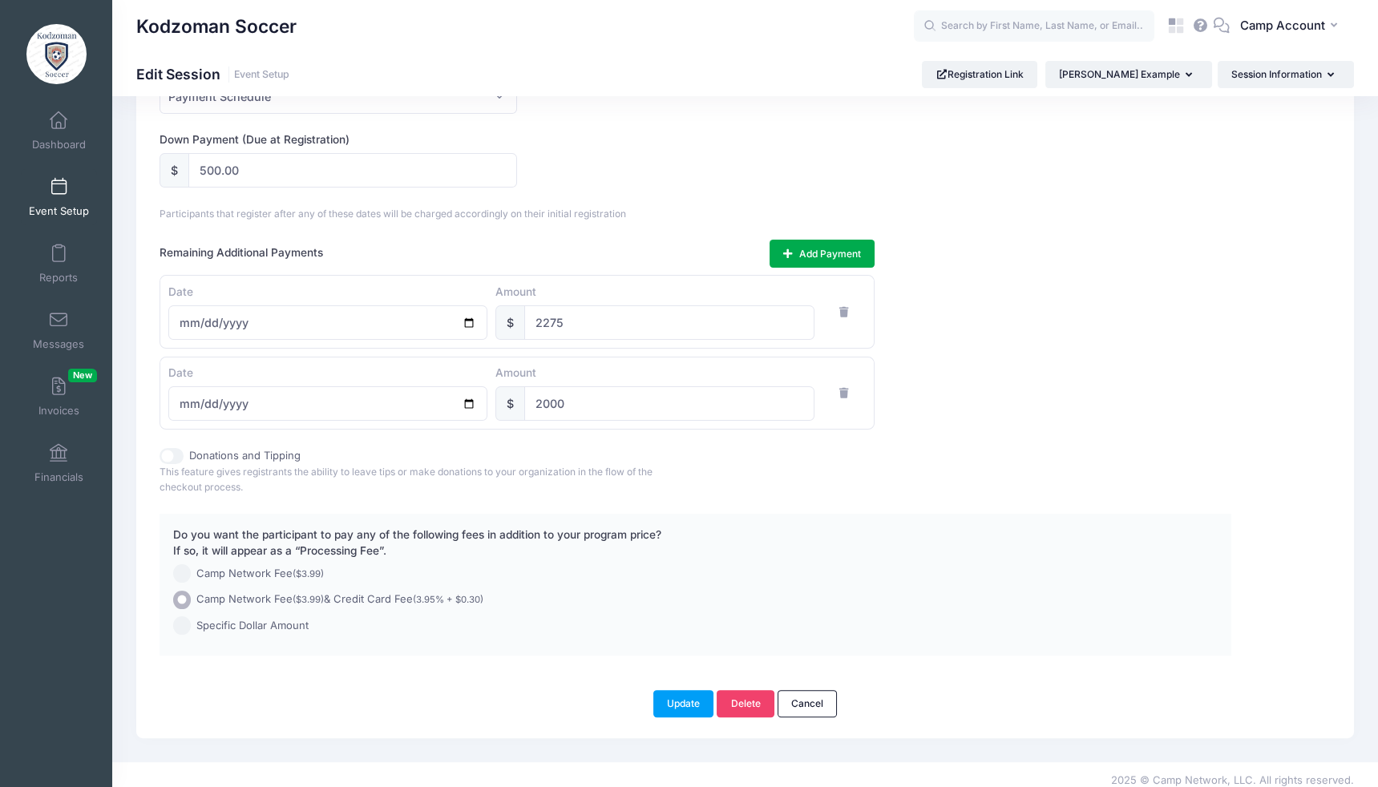
click at [220, 566] on span "Camp Network Fee ($3.99)" at bounding box center [259, 574] width 127 height 16
click at [192, 564] on input "Camp Network Fee ($3.99)" at bounding box center [182, 573] width 18 height 18
radio input "true"
click at [676, 690] on button "Update" at bounding box center [683, 703] width 61 height 27
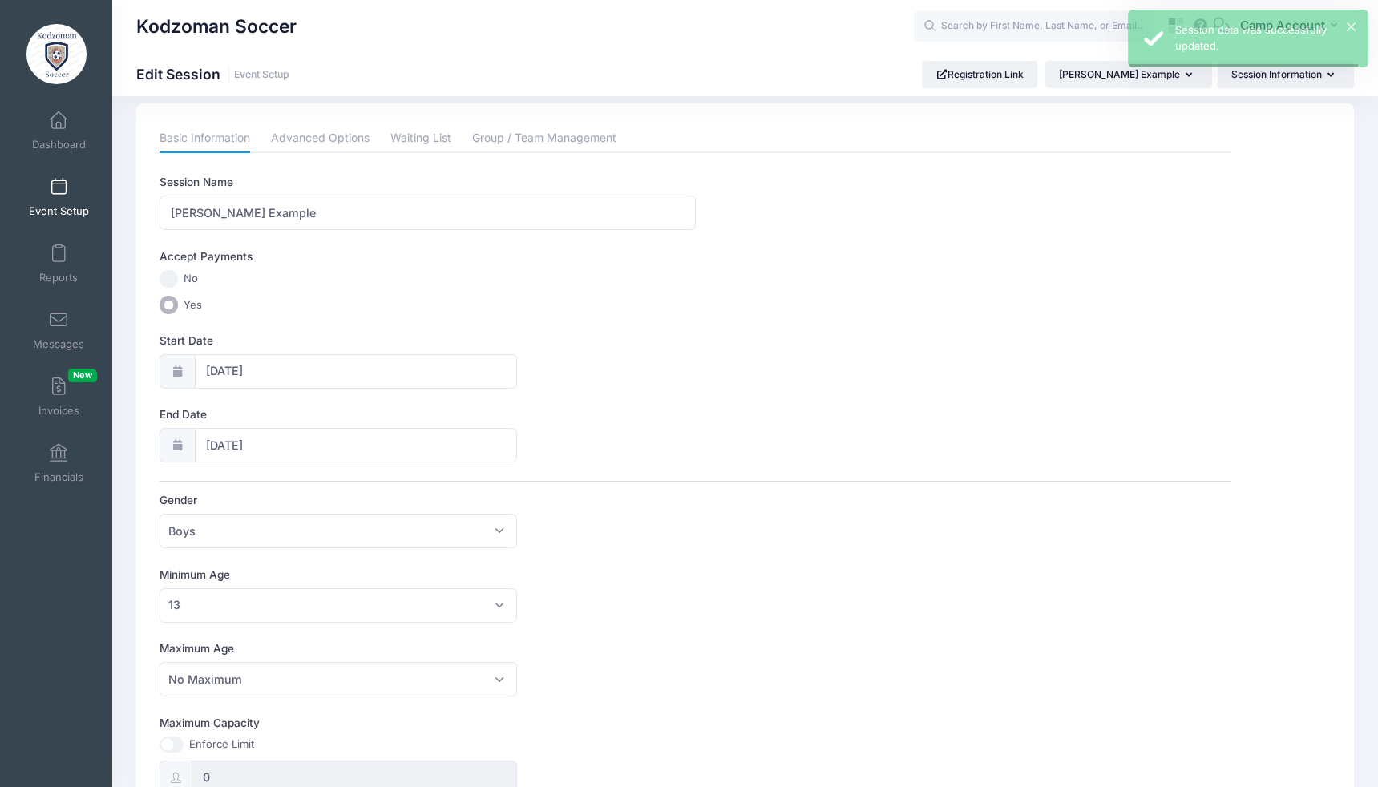
scroll to position [0, 0]
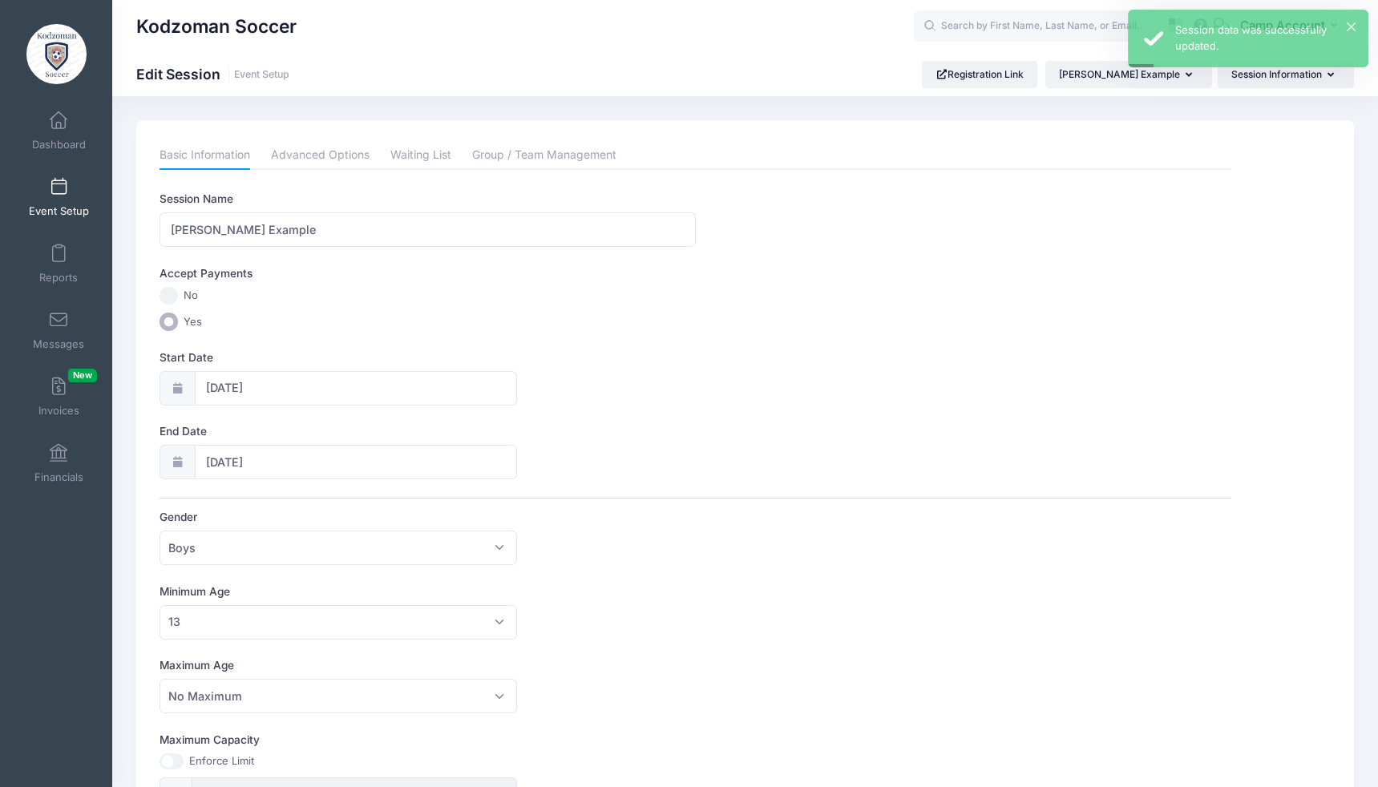
click at [59, 211] on span "Event Setup" at bounding box center [59, 211] width 60 height 14
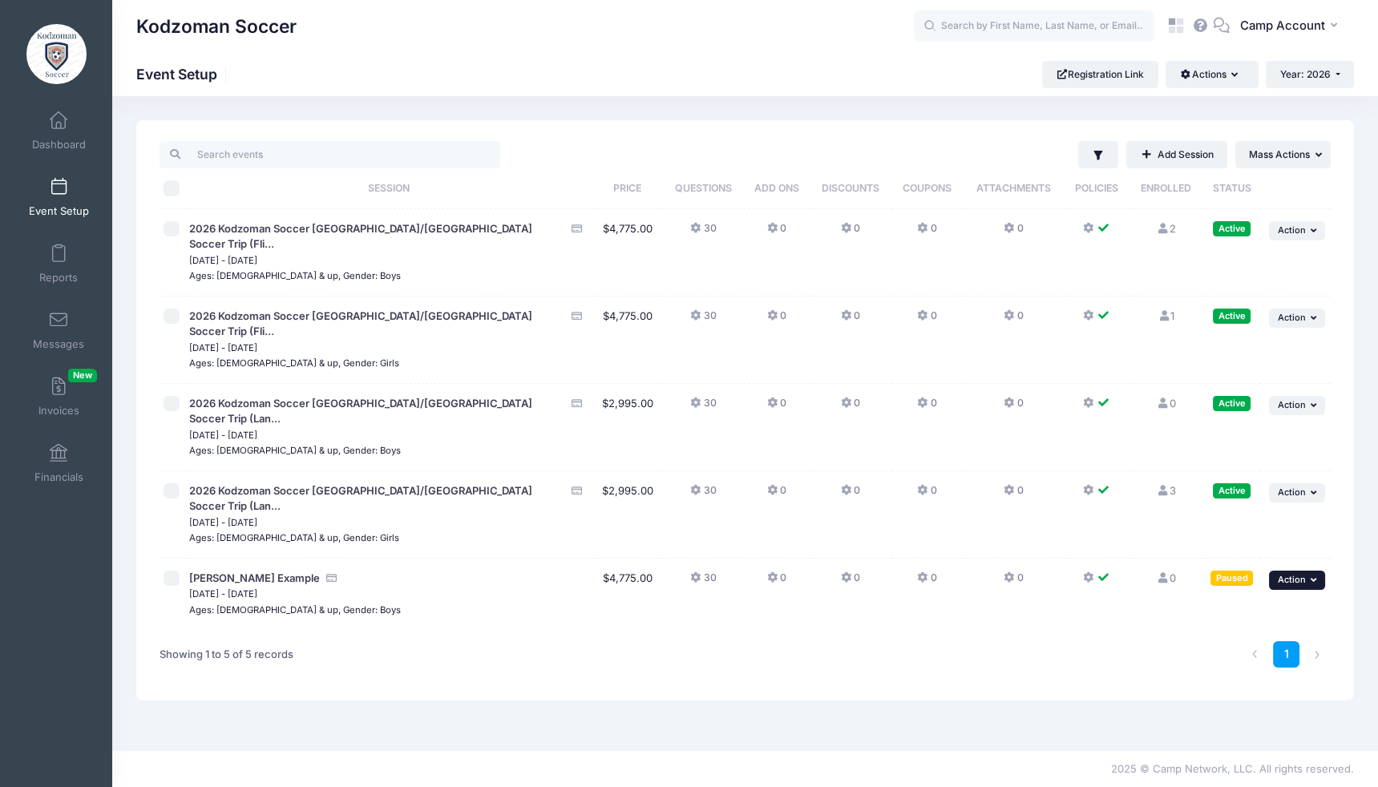
click at [1294, 574] on span "Action" at bounding box center [1291, 579] width 28 height 11
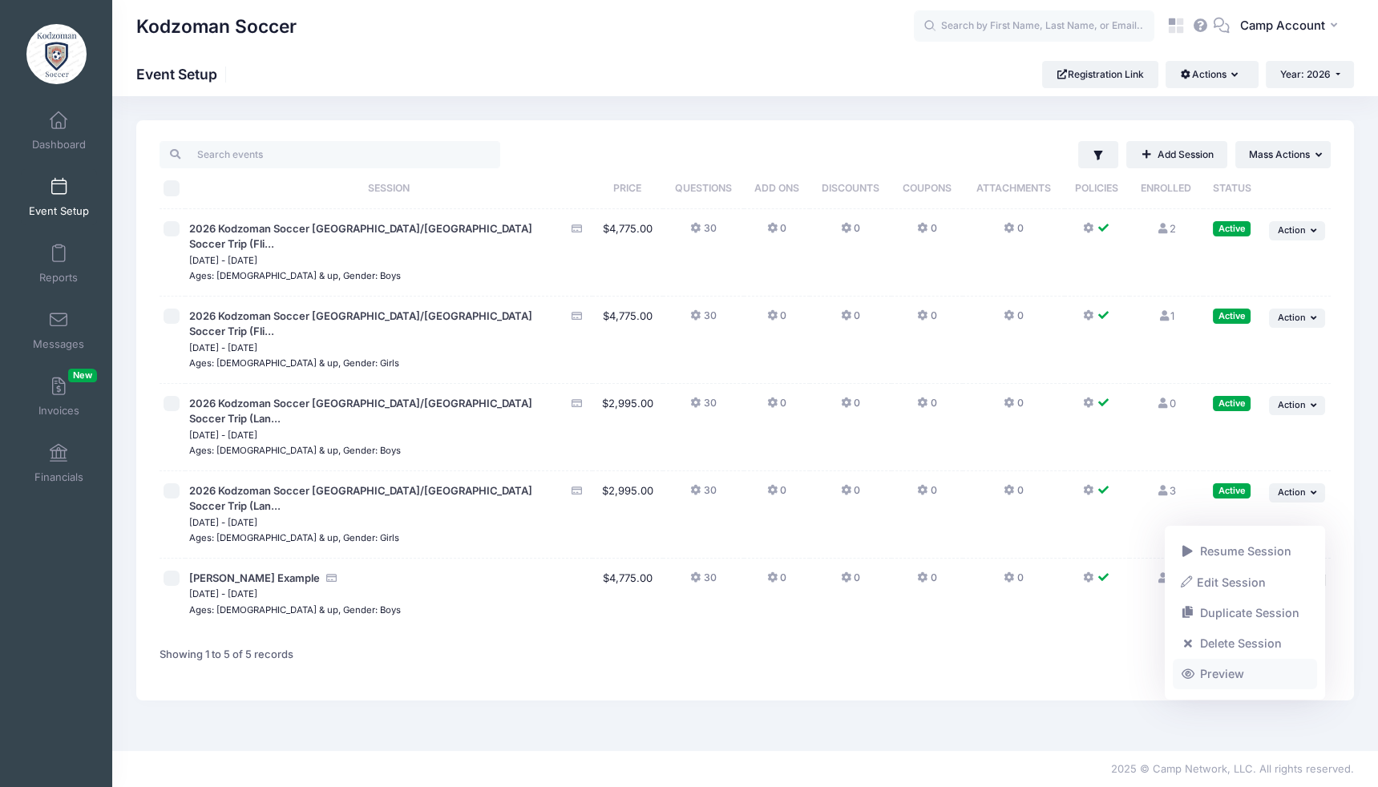
click at [1245, 674] on link "Preview" at bounding box center [1244, 674] width 145 height 30
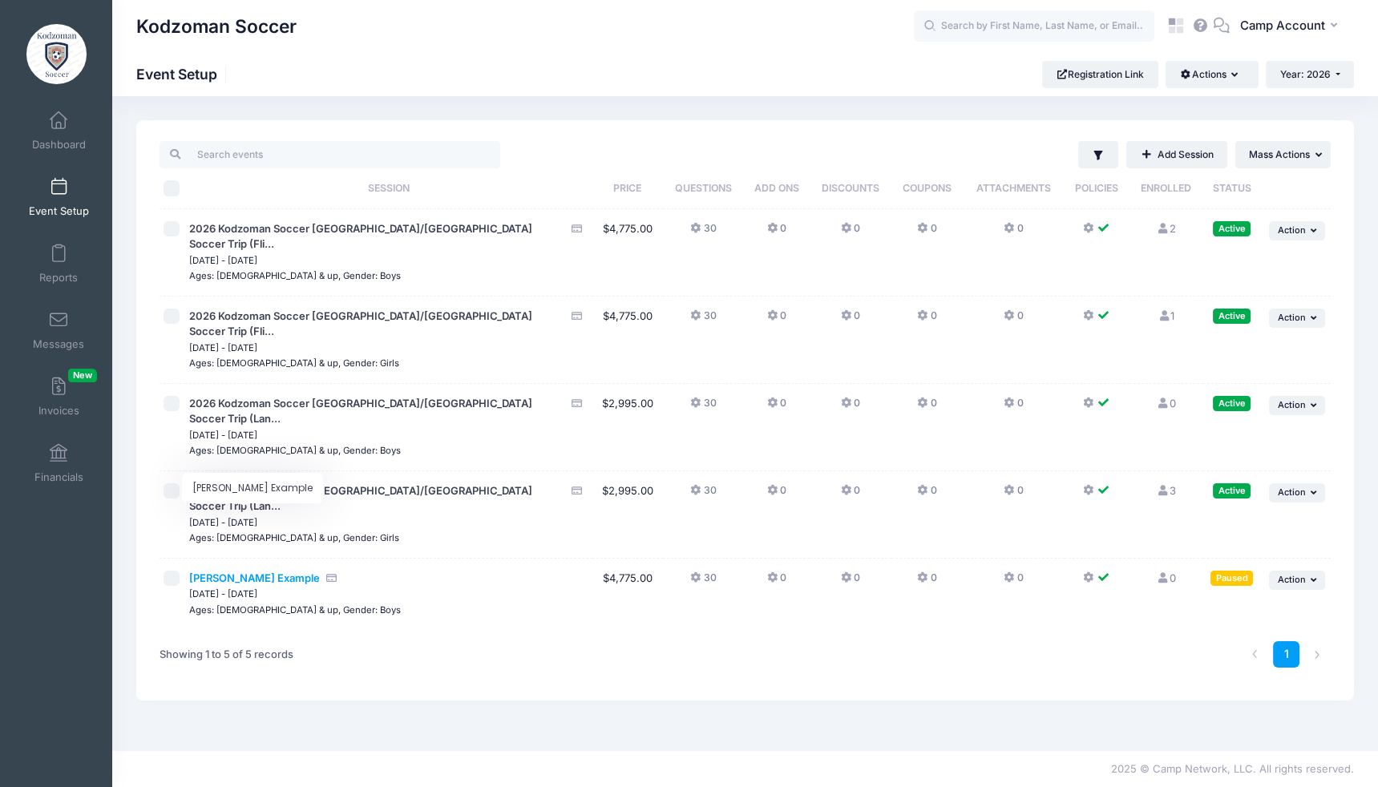
click at [262, 571] on span "[PERSON_NAME] Example" at bounding box center [254, 577] width 131 height 13
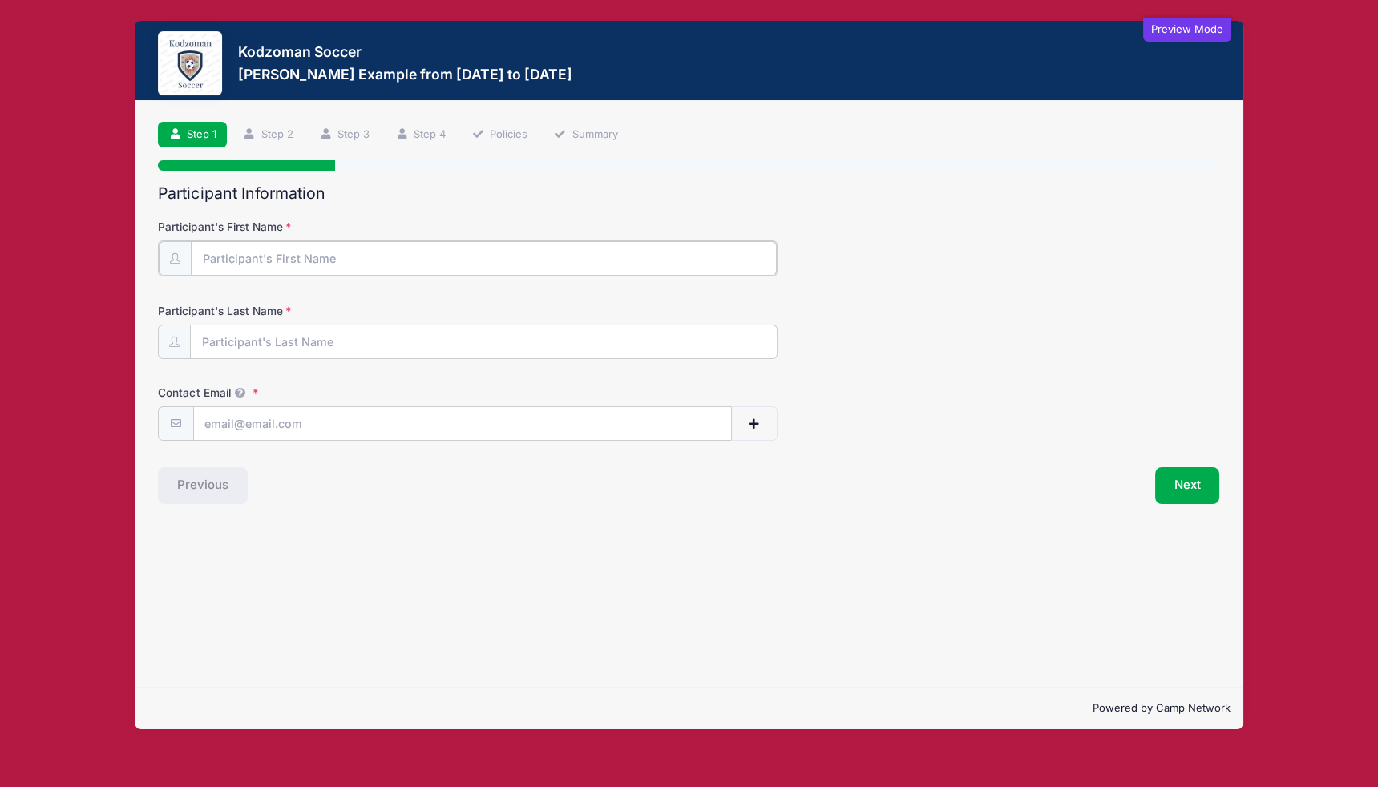
click at [330, 261] on input "Participant's First Name" at bounding box center [483, 258] width 585 height 34
type input "[PERSON_NAME]"
type input "[PERSON_NAME][EMAIL_ADDRESS][PERSON_NAME][DOMAIN_NAME]"
click at [1215, 490] on button "Next" at bounding box center [1187, 484] width 65 height 37
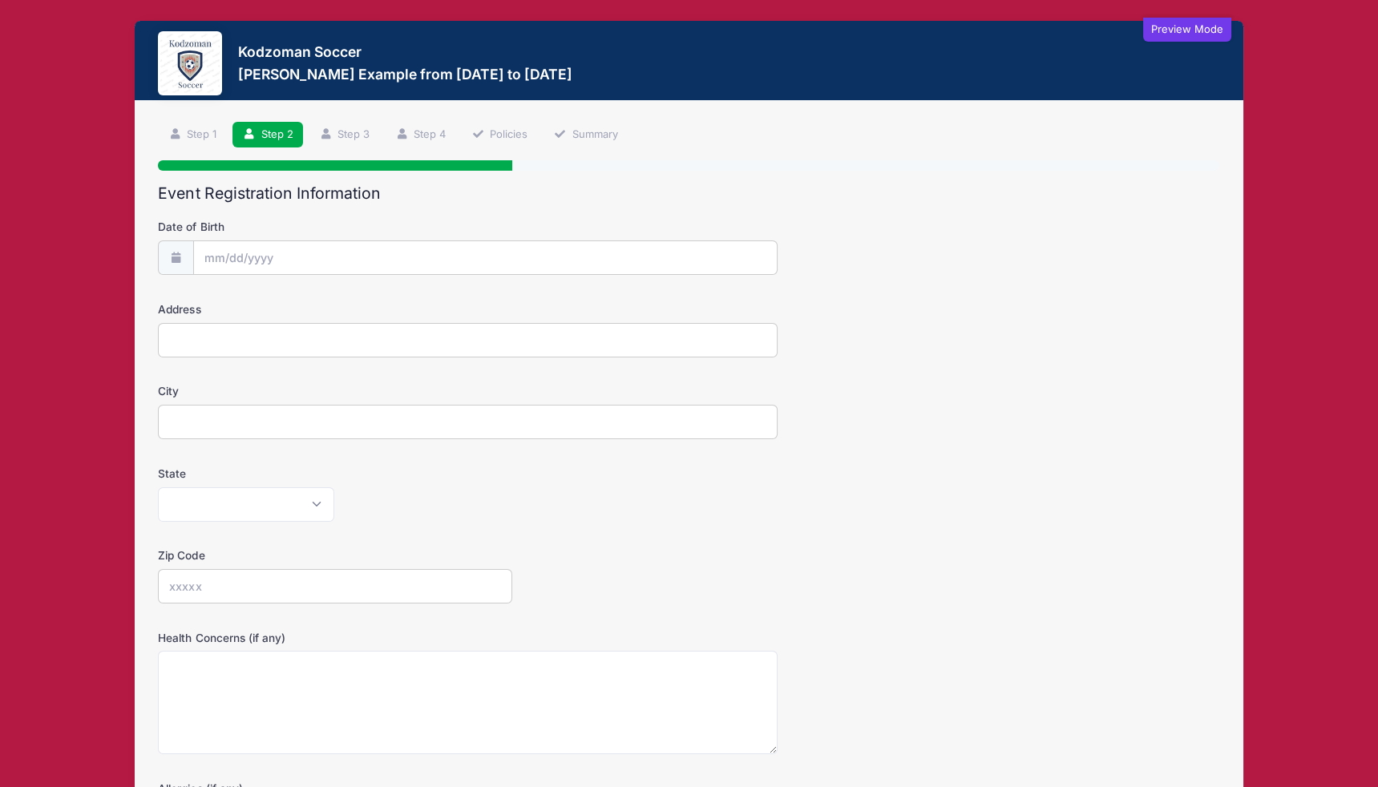
scroll to position [258, 0]
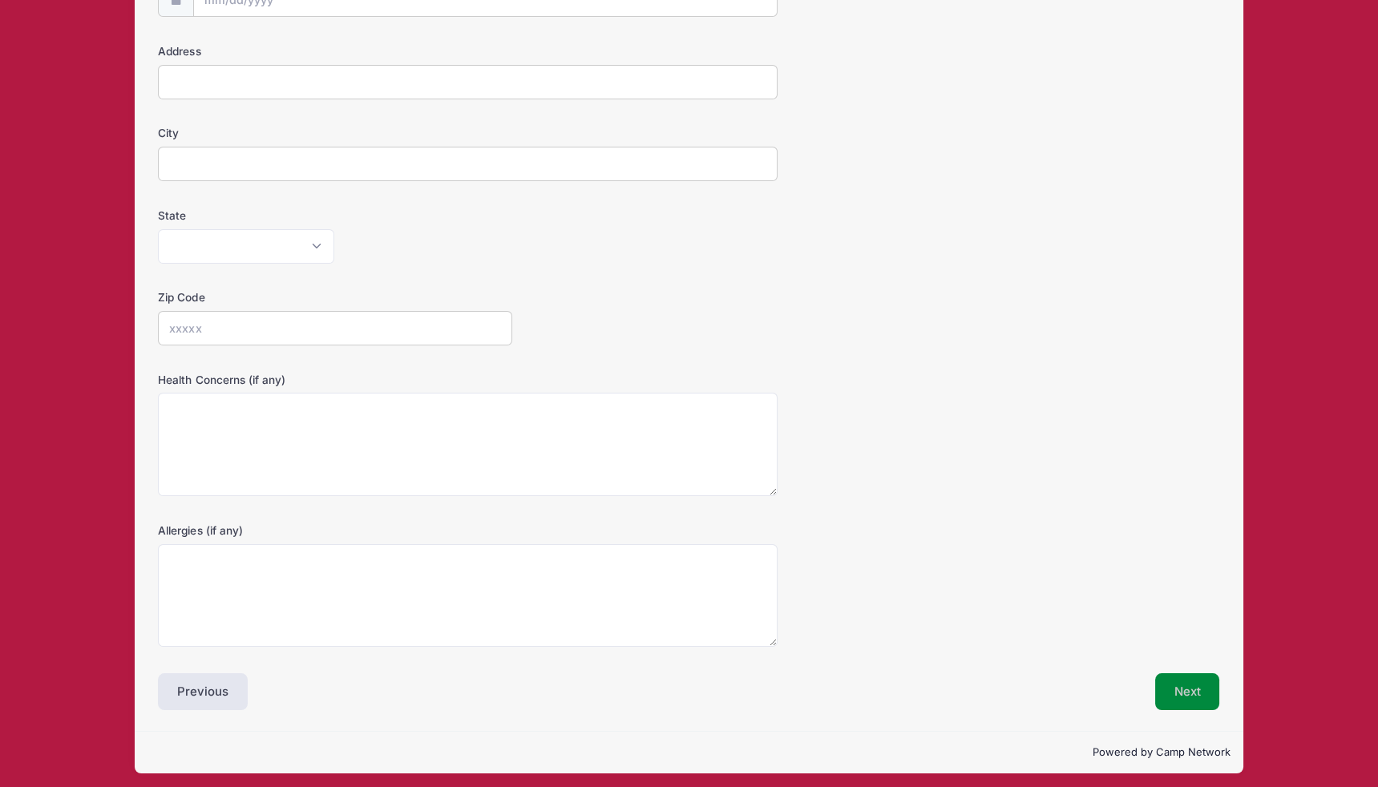
click at [1209, 678] on button "Next" at bounding box center [1187, 691] width 65 height 37
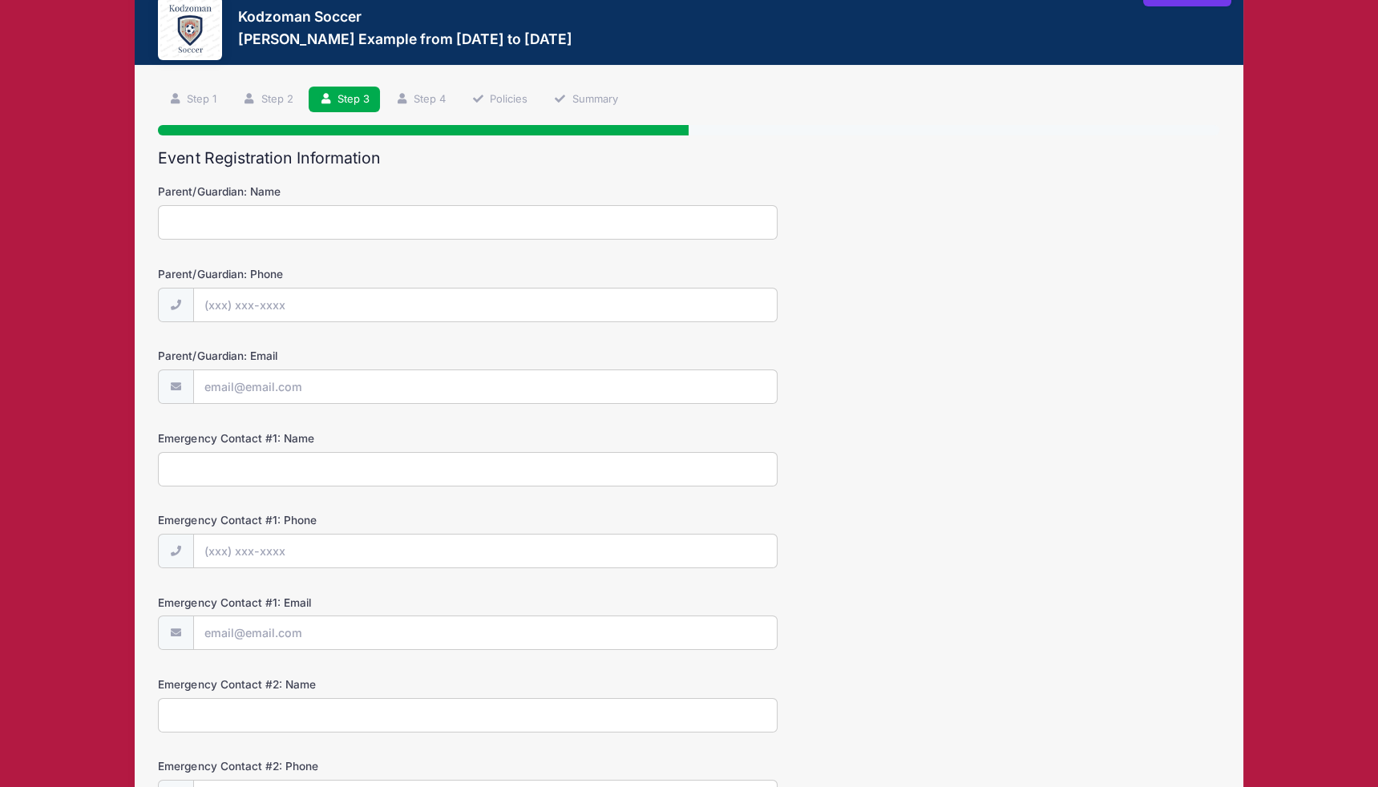
scroll to position [284, 0]
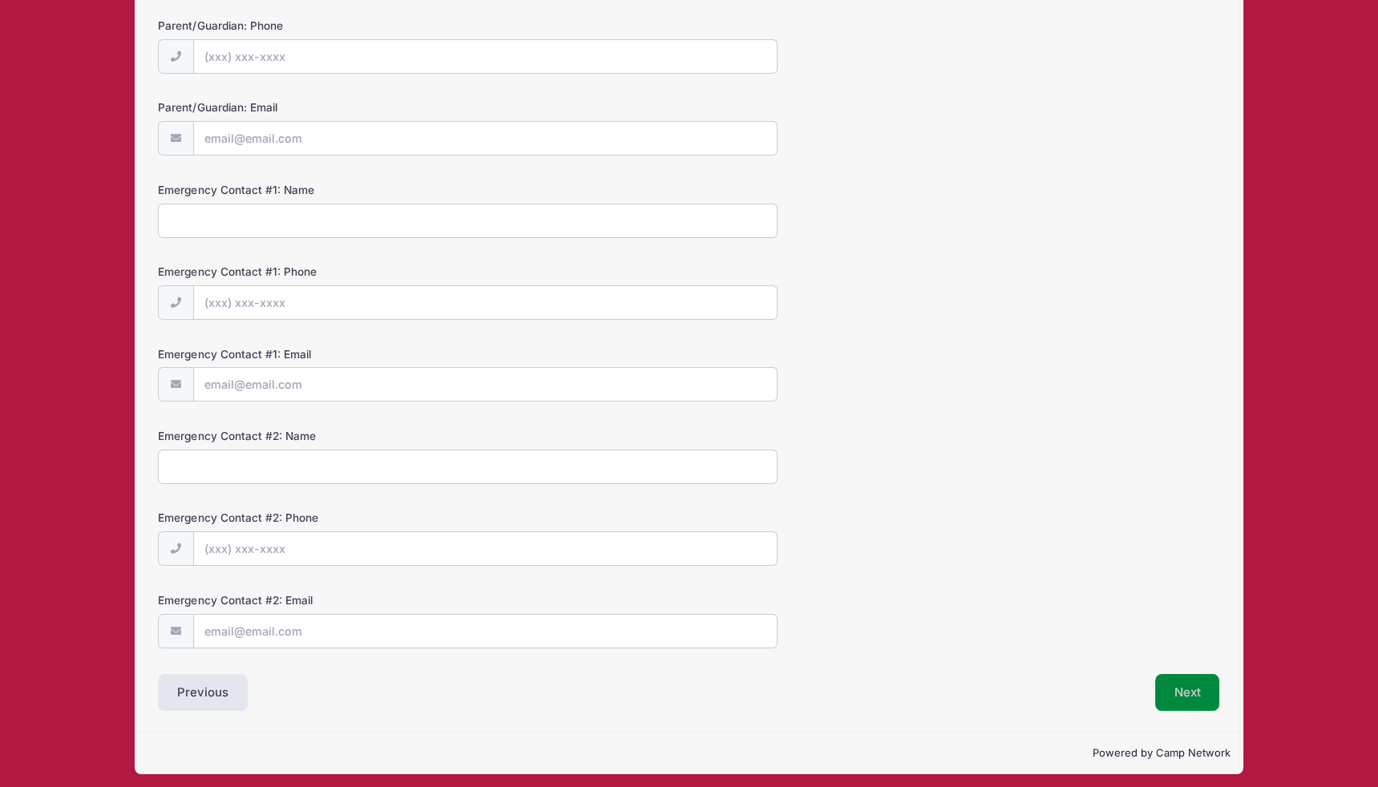
click at [1199, 687] on button "Next" at bounding box center [1187, 692] width 65 height 37
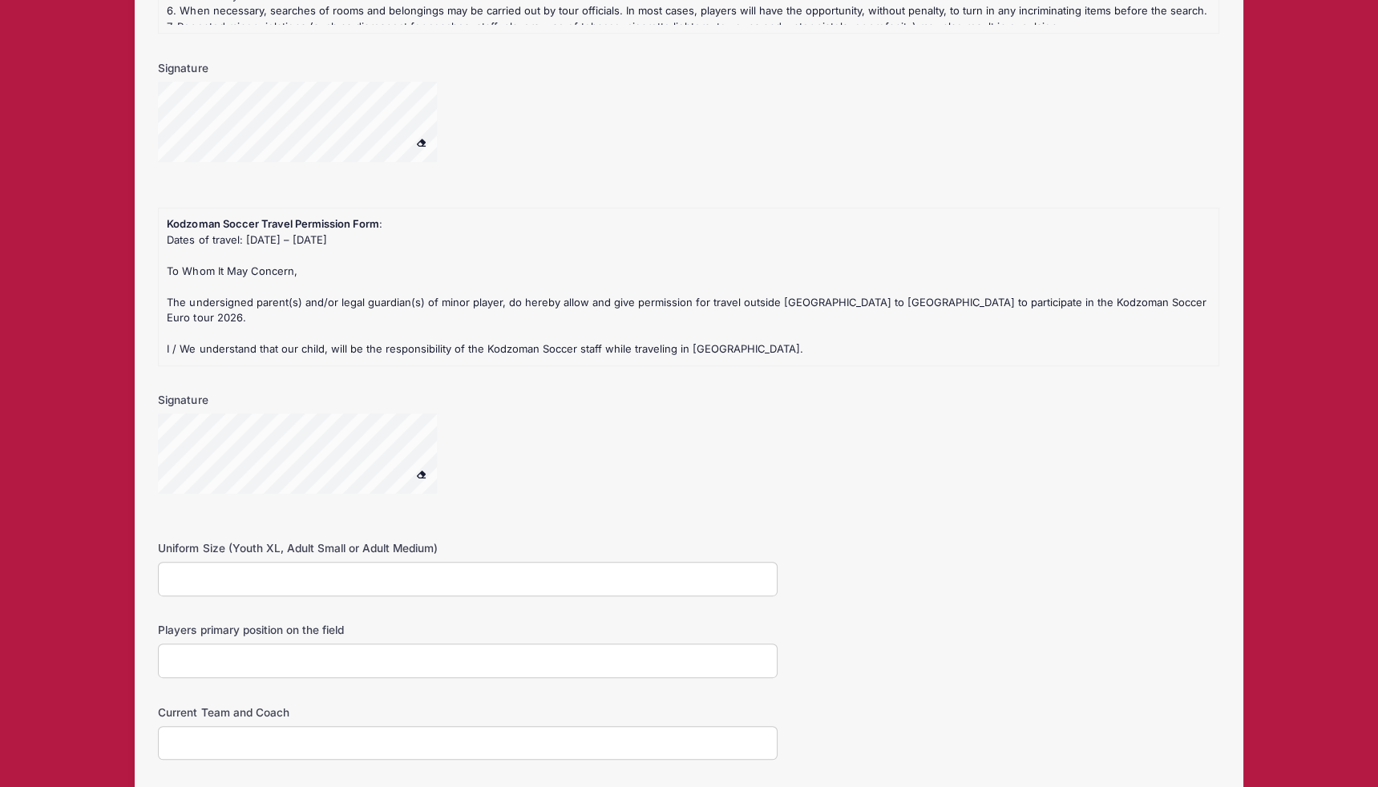
scroll to position [1894, 0]
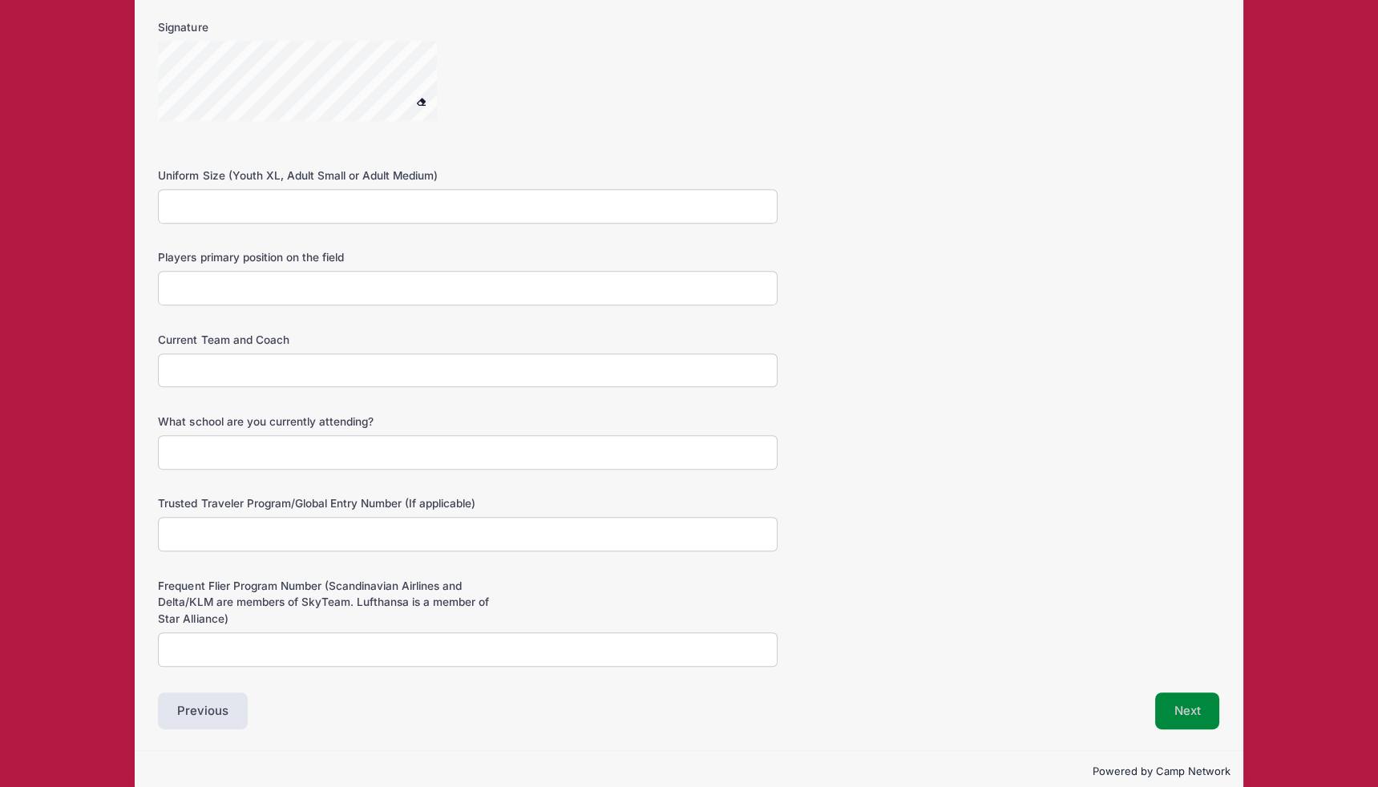
click at [1180, 692] on button "Next" at bounding box center [1187, 710] width 65 height 37
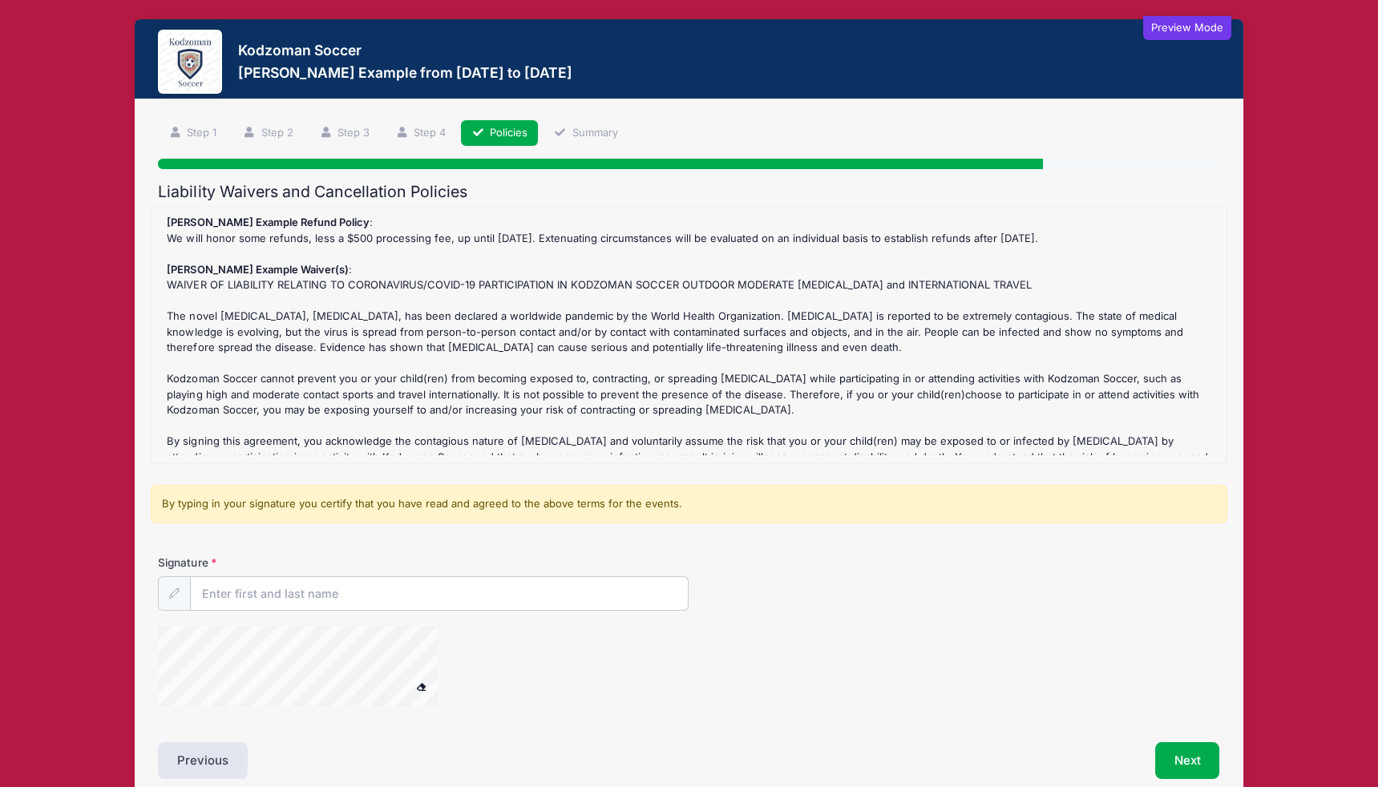
scroll to position [0, 0]
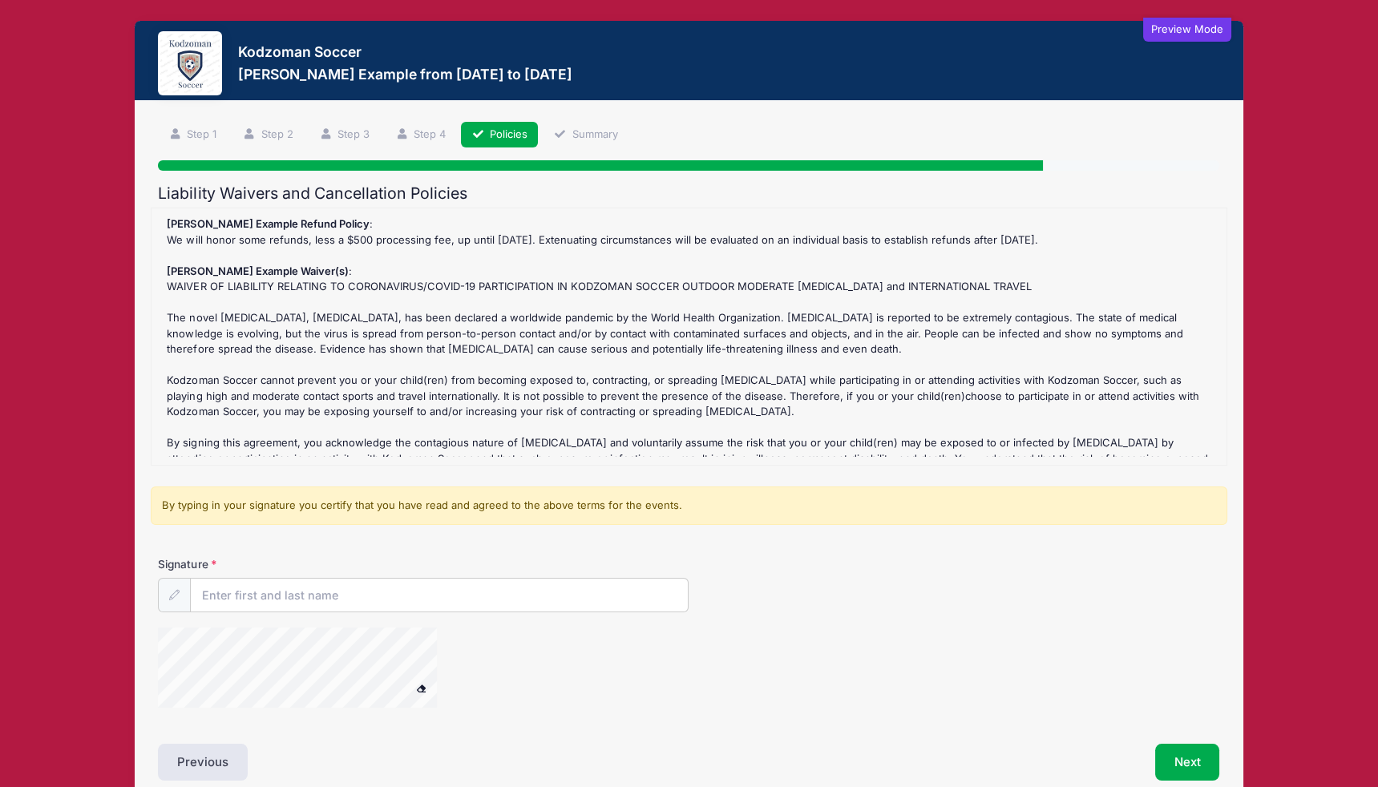
click at [528, 573] on div "Signature" at bounding box center [688, 584] width 1061 height 56
click at [494, 588] on input "Signature" at bounding box center [439, 596] width 497 height 34
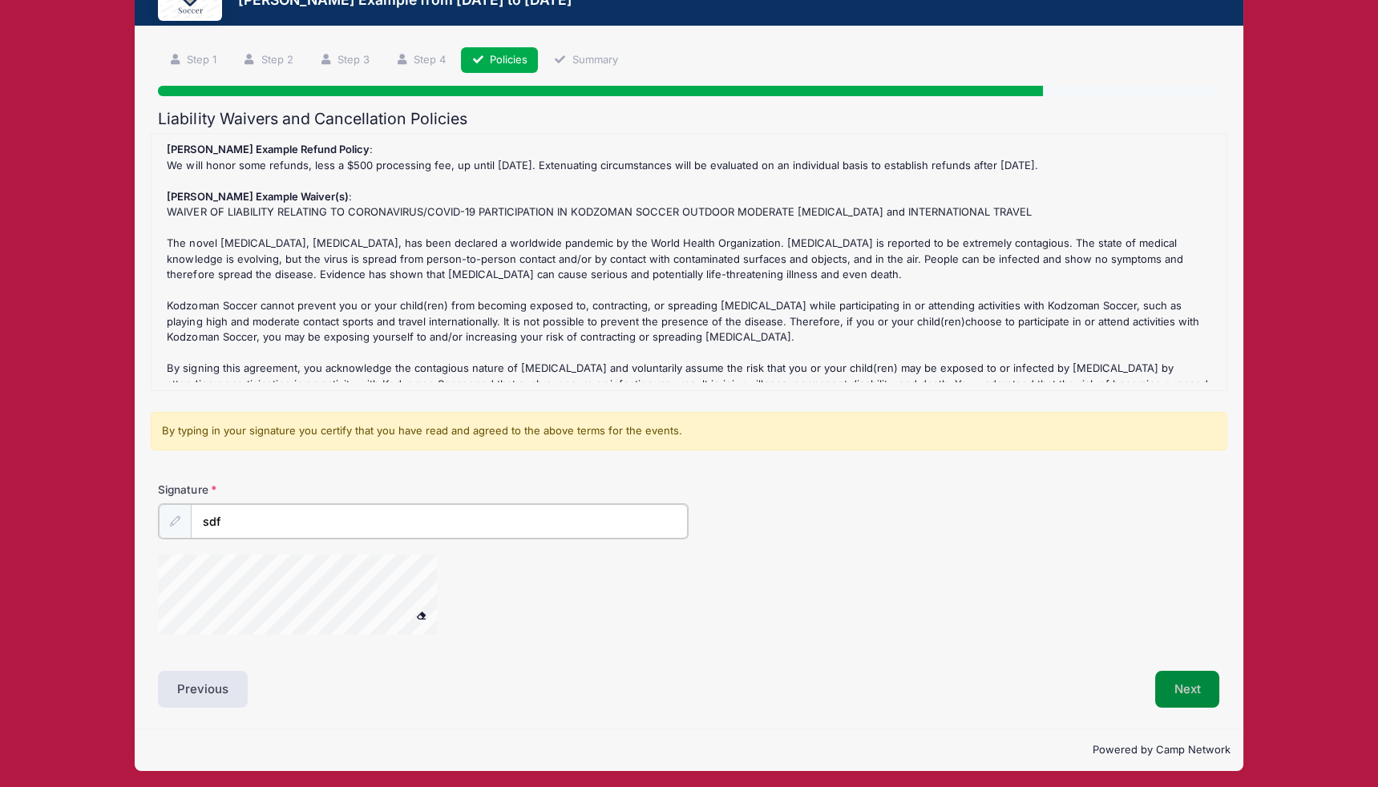
type input "sdf"
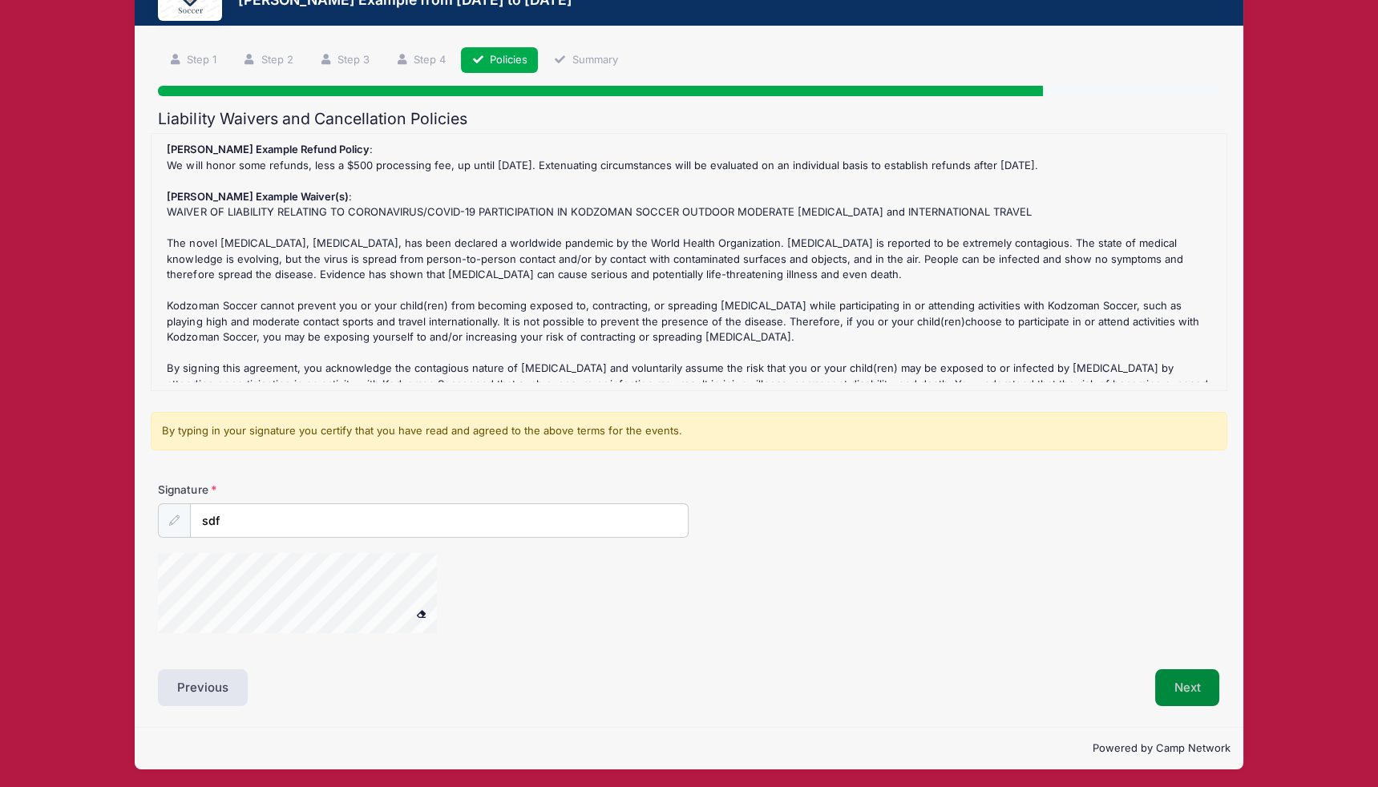
click at [1187, 682] on button "Next" at bounding box center [1187, 687] width 65 height 37
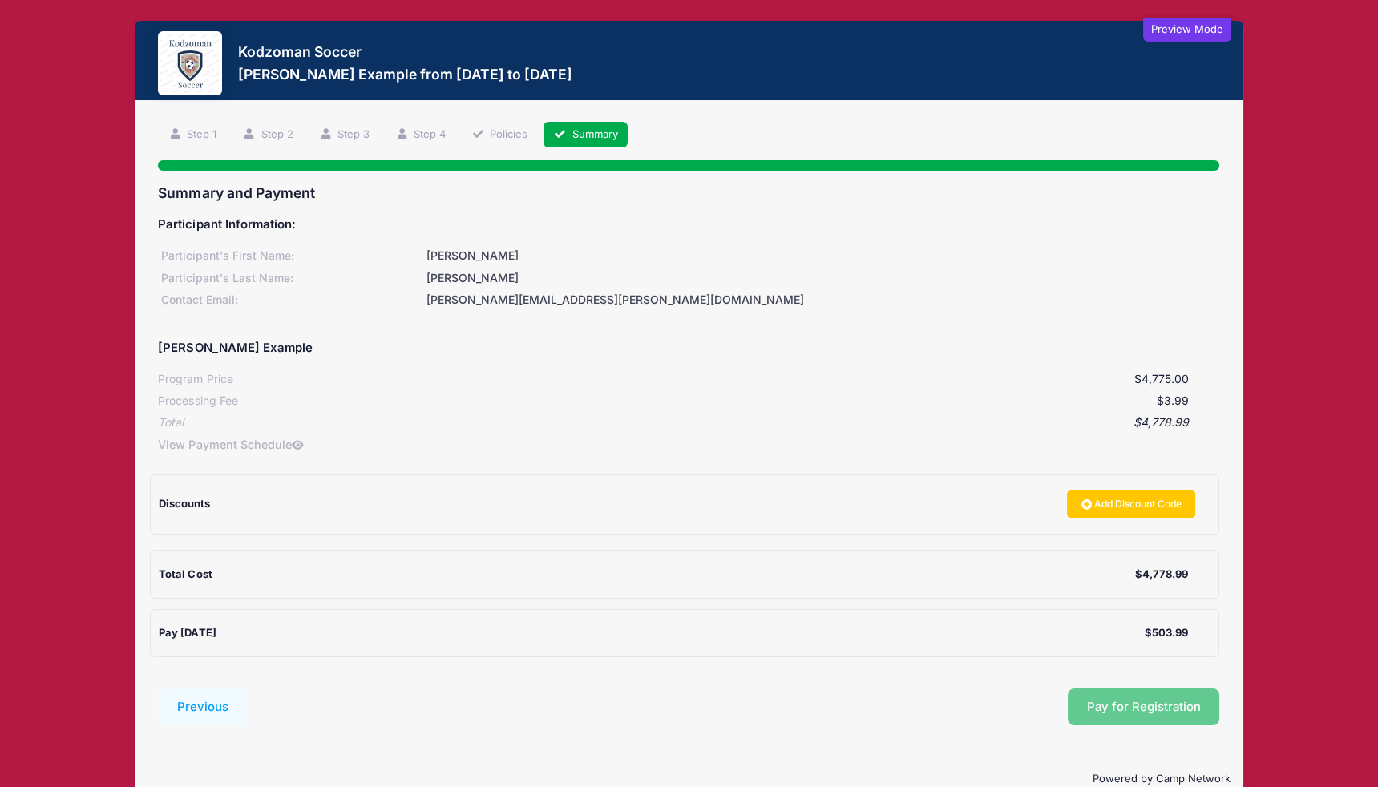
scroll to position [30, 0]
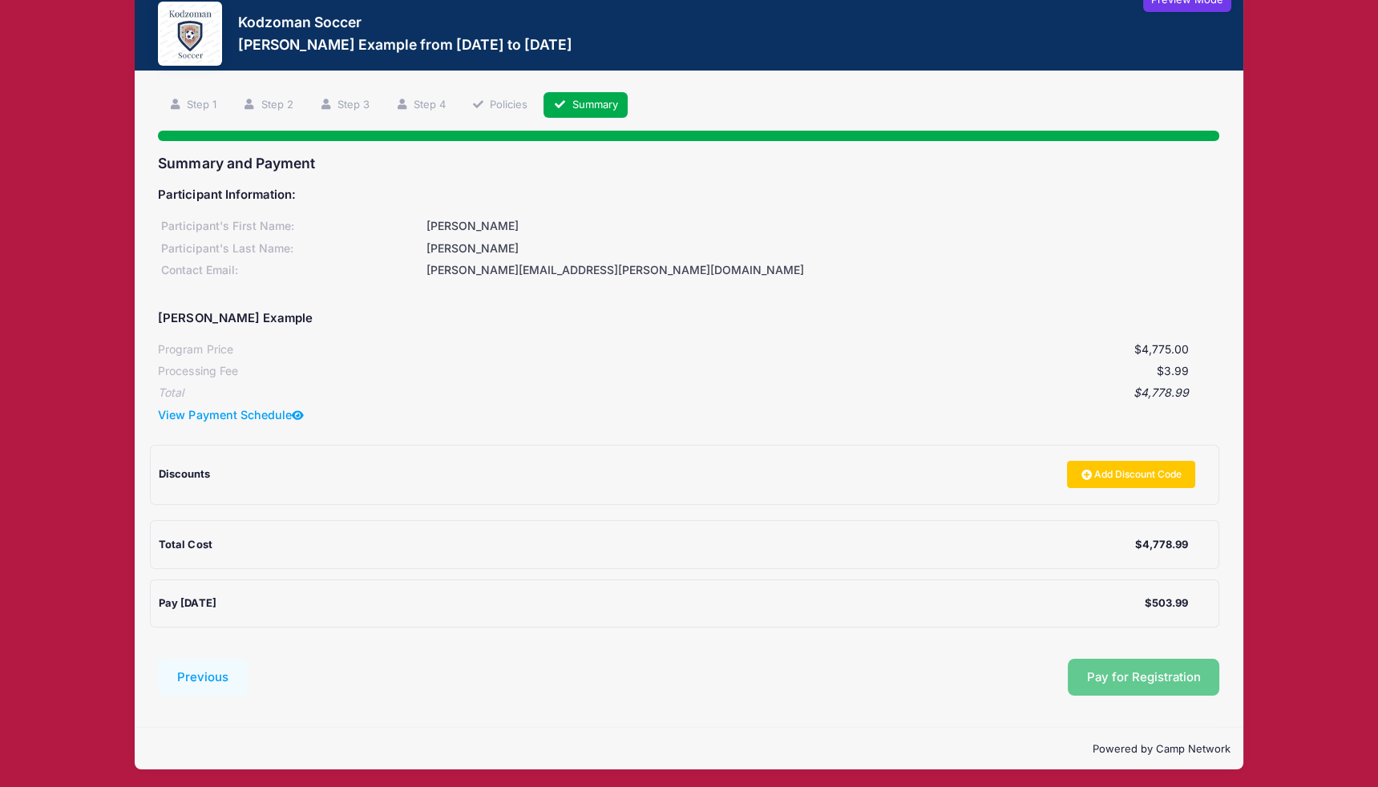
click at [232, 412] on link "View Payment Schedule" at bounding box center [231, 414] width 146 height 17
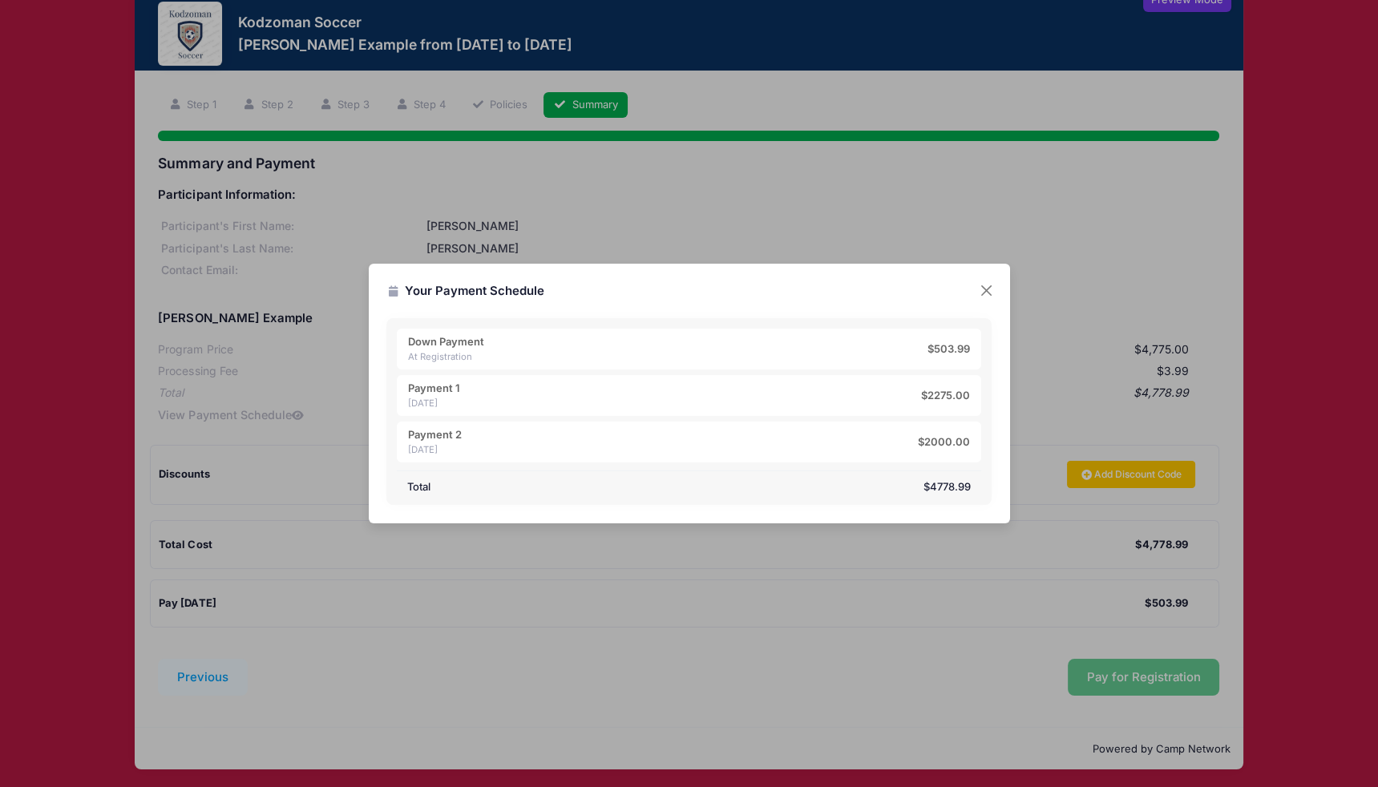
click at [939, 402] on div "$2275.00" at bounding box center [945, 396] width 49 height 16
drag, startPoint x: 906, startPoint y: 392, endPoint x: 979, endPoint y: 393, distance: 72.9
click at [979, 393] on div "Payment 1 11/1/2025 $2275.00" at bounding box center [689, 396] width 584 height 42
click at [964, 395] on strong "$2275.00" at bounding box center [945, 395] width 49 height 13
drag, startPoint x: 969, startPoint y: 396, endPoint x: 902, endPoint y: 391, distance: 67.5
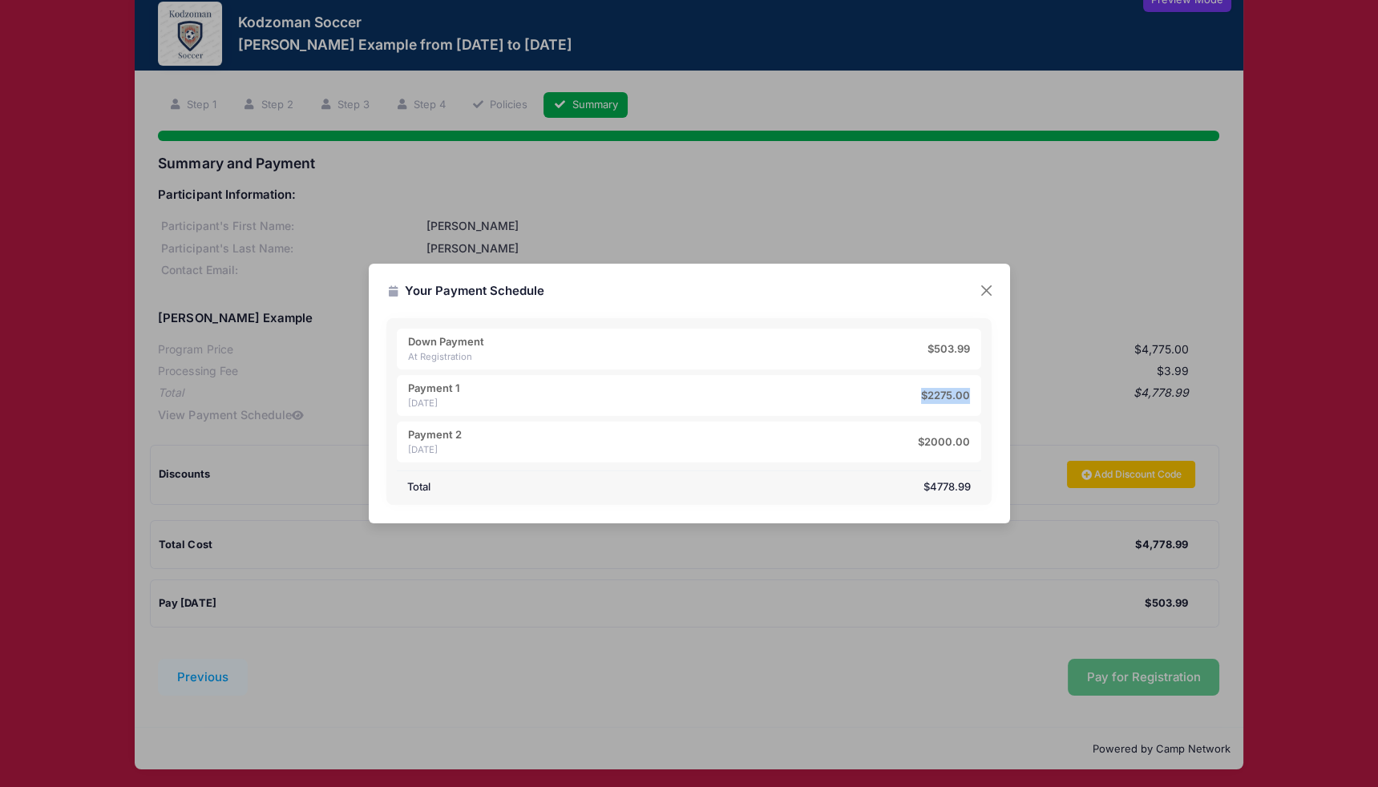
click at [902, 391] on div "Payment 1 11/1/2025 $2275.00" at bounding box center [689, 396] width 584 height 42
drag, startPoint x: 923, startPoint y: 349, endPoint x: 974, endPoint y: 352, distance: 51.3
click at [974, 352] on div "Down Payment At Registration $503.99" at bounding box center [689, 350] width 584 height 42
click at [947, 397] on strong "$2275.00" at bounding box center [945, 395] width 49 height 13
drag, startPoint x: 922, startPoint y: 396, endPoint x: 965, endPoint y: 398, distance: 42.5
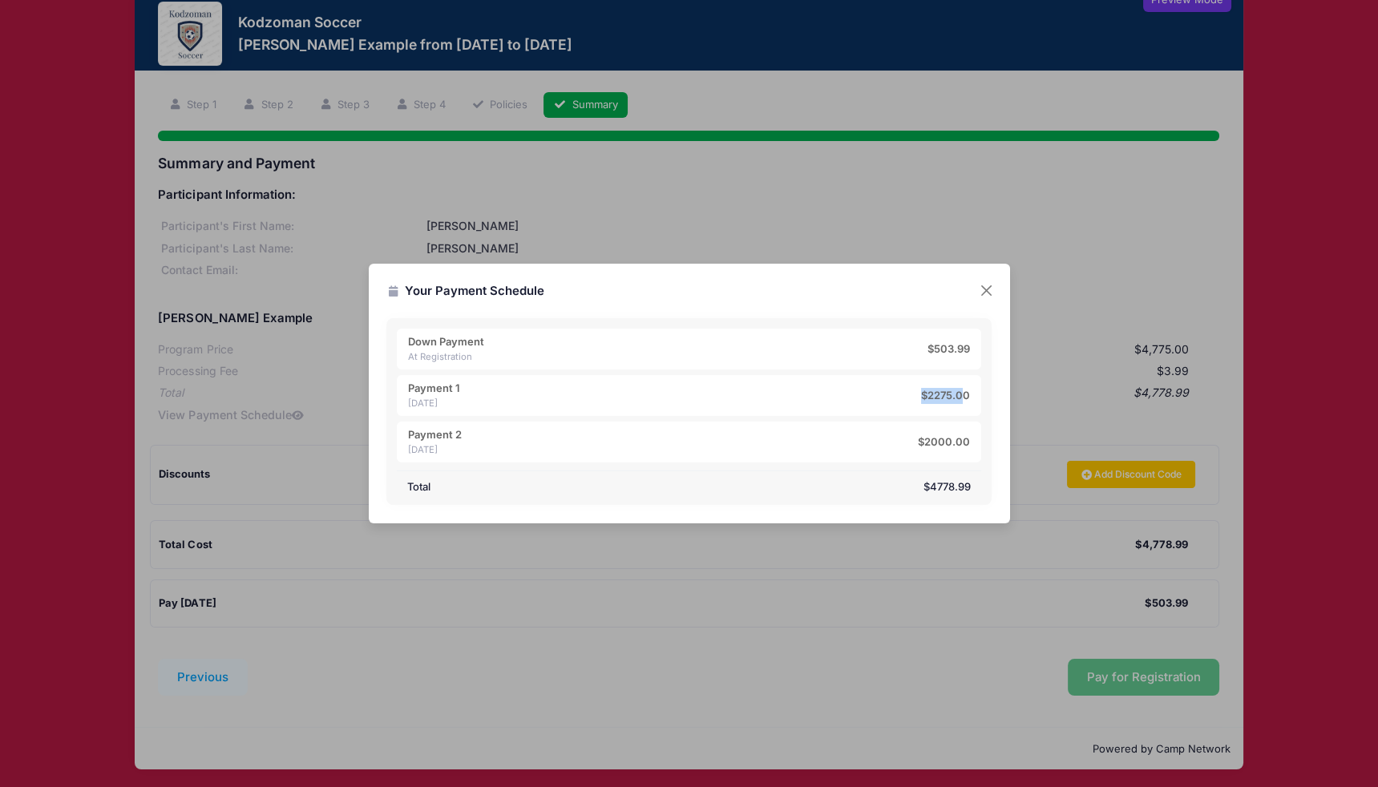
click at [965, 398] on strong "$2275.00" at bounding box center [945, 395] width 49 height 13
click at [927, 353] on strong "$503.99" at bounding box center [948, 348] width 42 height 13
drag, startPoint x: 922, startPoint y: 344, endPoint x: 975, endPoint y: 346, distance: 52.9
click at [975, 346] on div "Down Payment At Registration $503.99" at bounding box center [689, 350] width 584 height 42
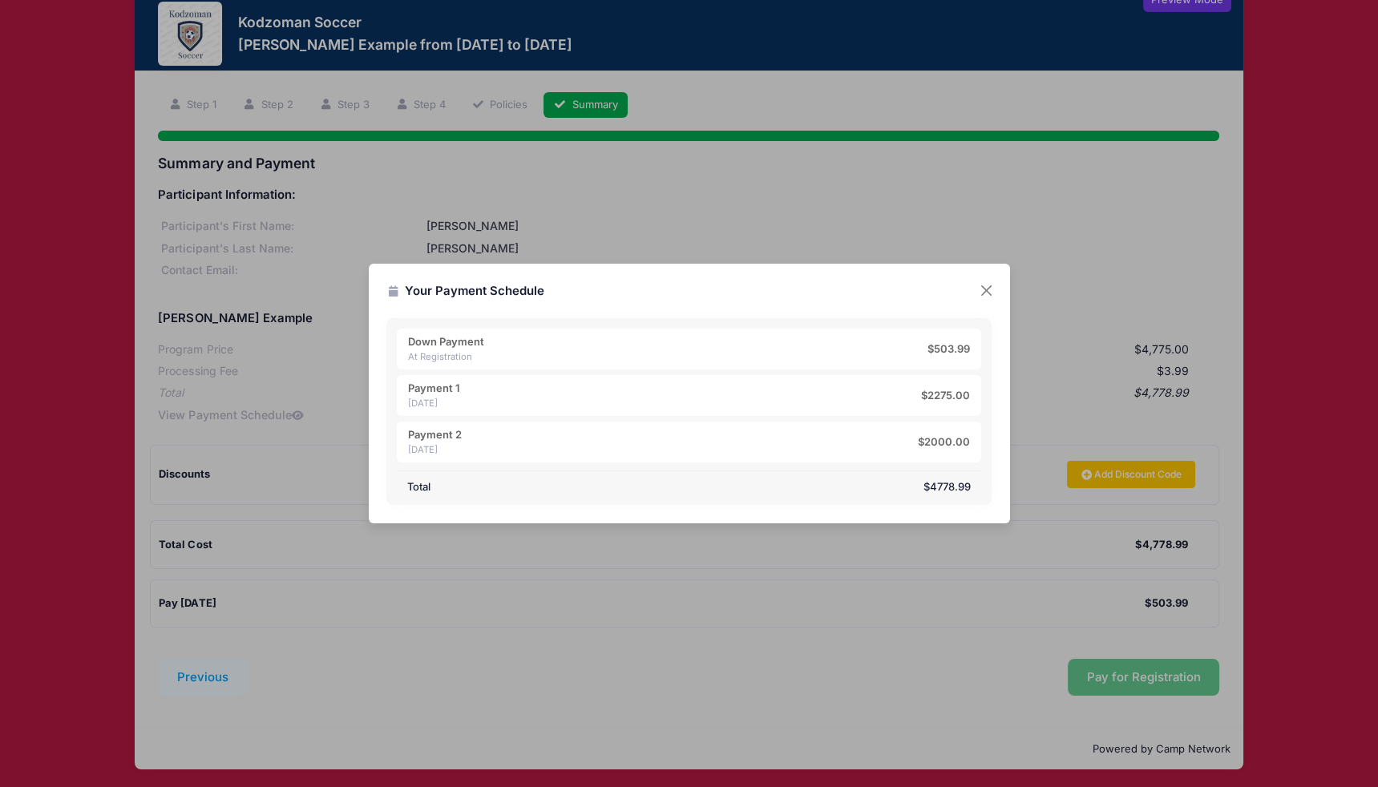
click at [968, 488] on span "$4778.99" at bounding box center [946, 487] width 47 height 16
click at [974, 485] on div "Total $4778.99" at bounding box center [689, 482] width 584 height 24
click at [984, 293] on button "Close" at bounding box center [985, 290] width 29 height 29
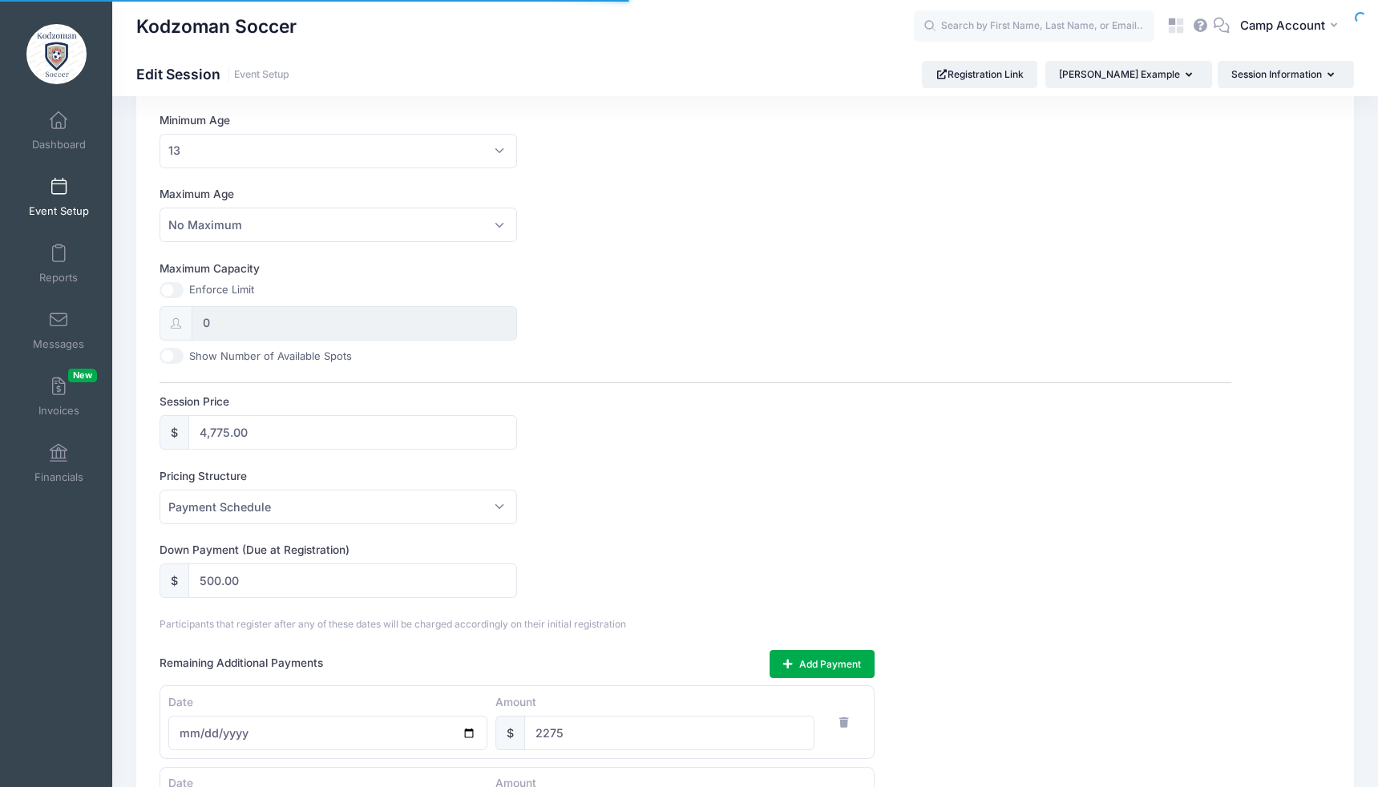
scroll to position [882, 0]
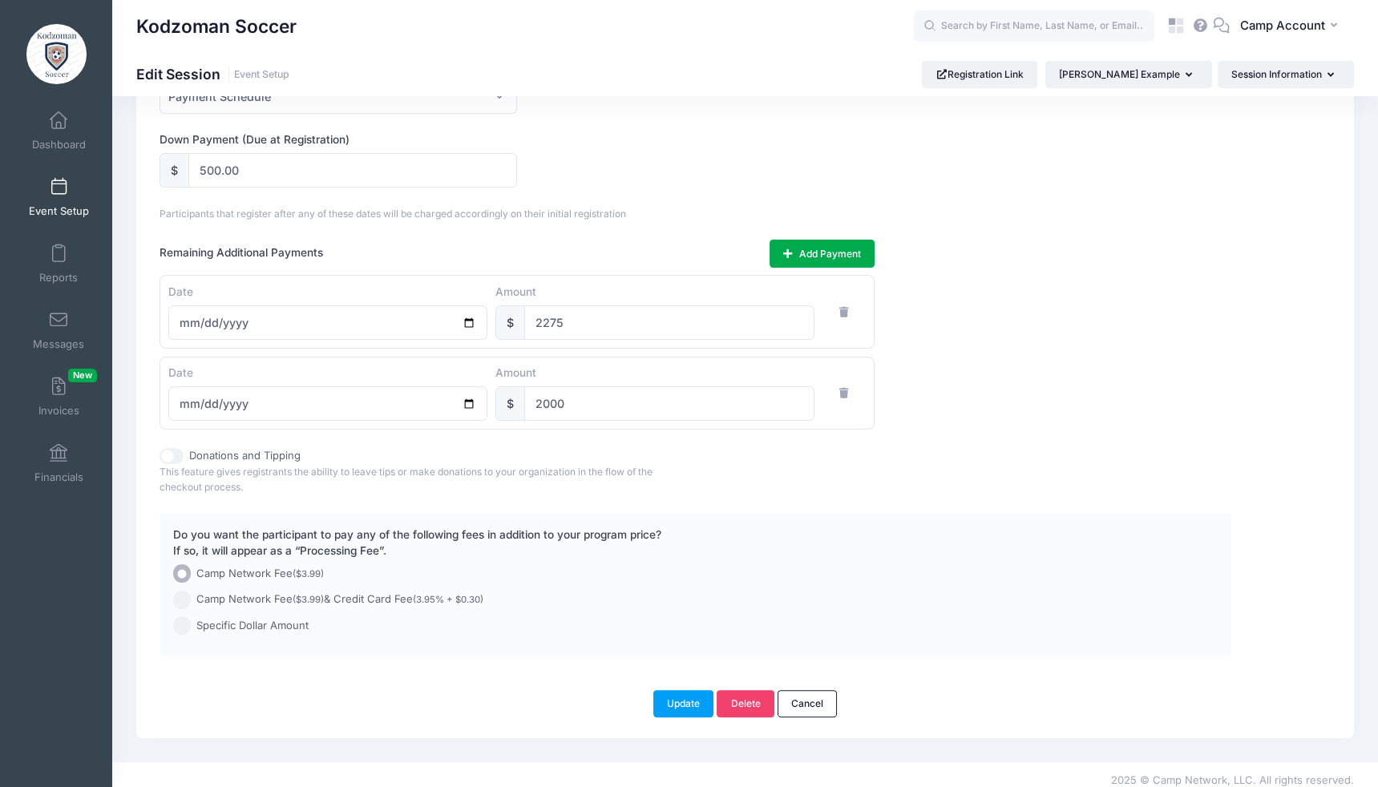
click at [356, 591] on span "Camp Network Fee ($3.99) & Credit Card Fee (3.95% + $0.30)" at bounding box center [339, 599] width 287 height 16
click at [192, 591] on input "Camp Network Fee ($3.99) & Credit Card Fee (3.95% + $0.30)" at bounding box center [182, 600] width 18 height 18
radio input "true"
click at [692, 690] on button "Update" at bounding box center [683, 703] width 61 height 27
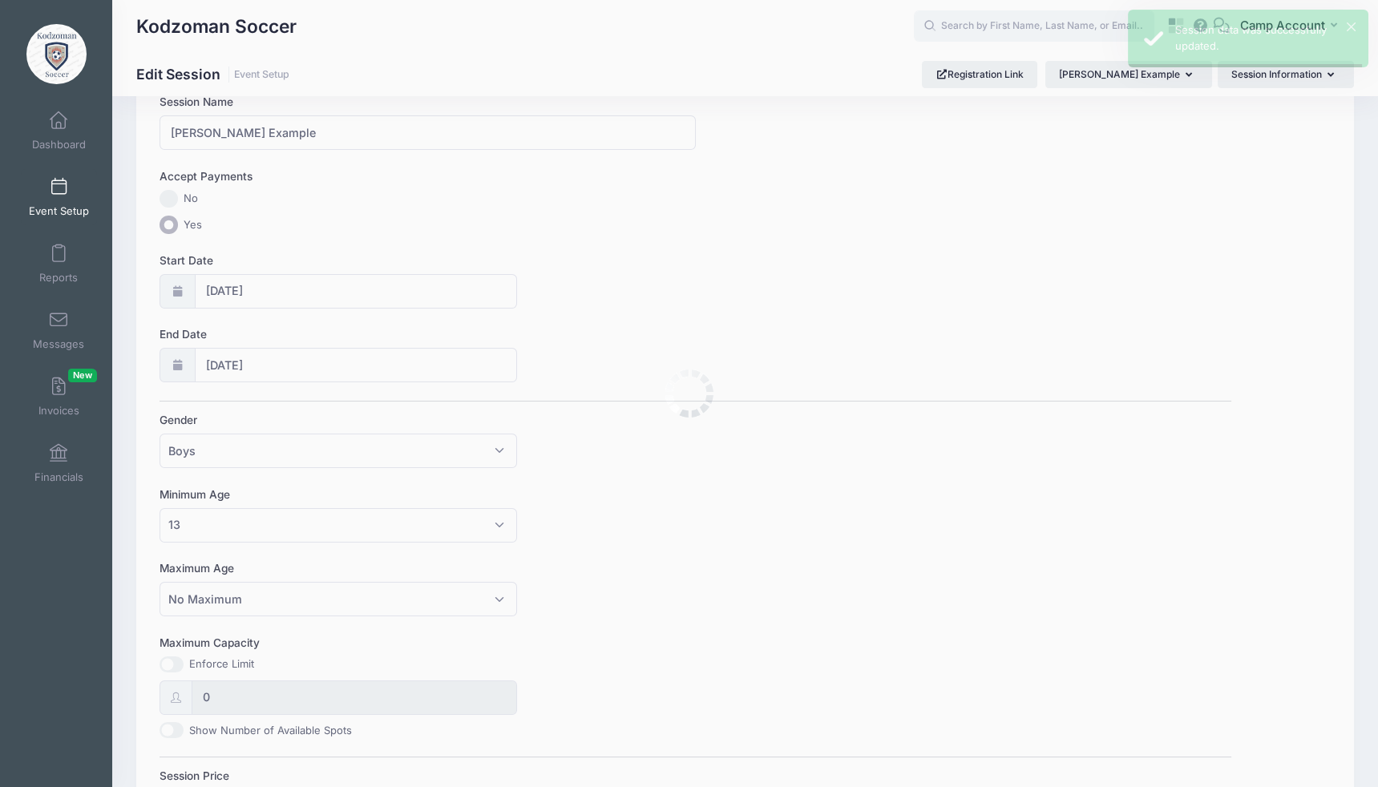
scroll to position [0, 0]
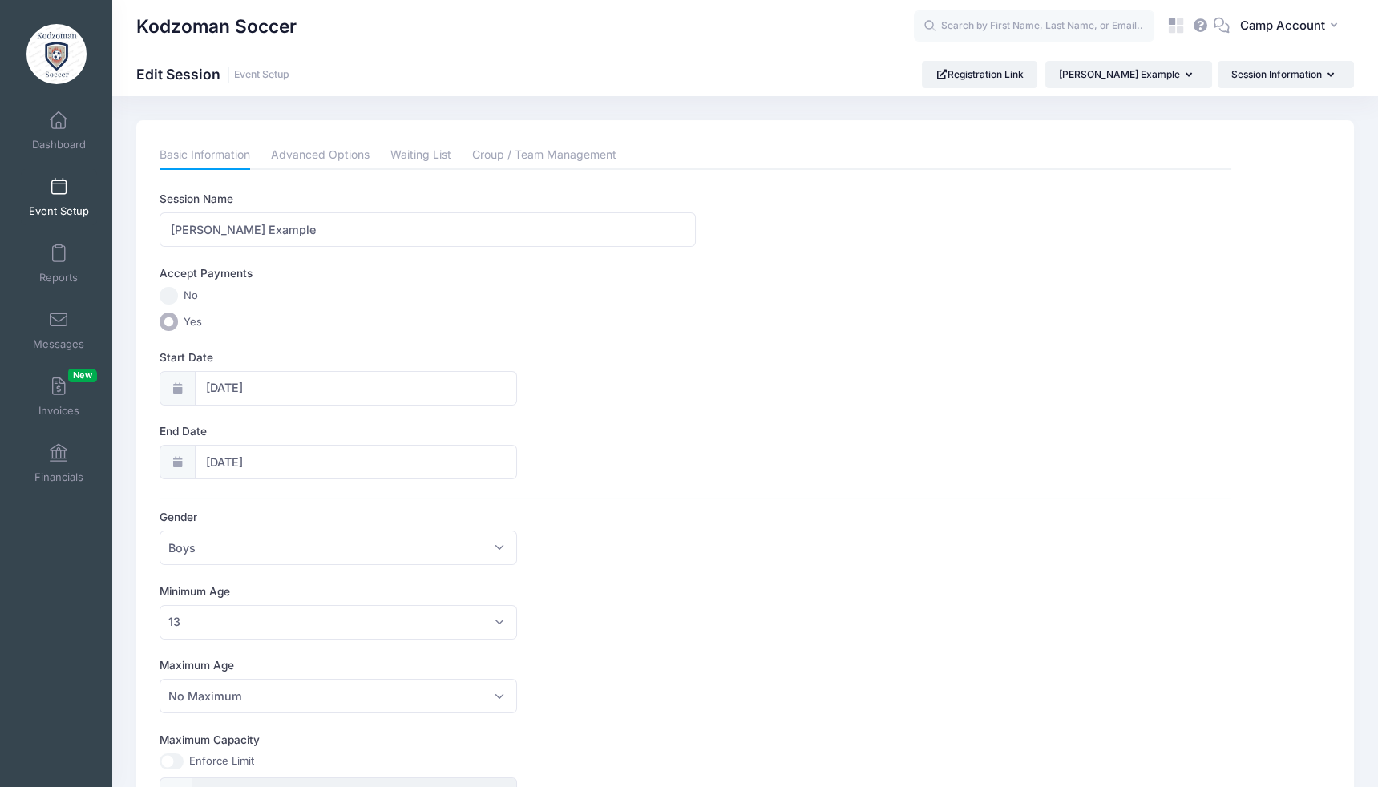
click at [59, 204] on span "Event Setup" at bounding box center [59, 211] width 60 height 14
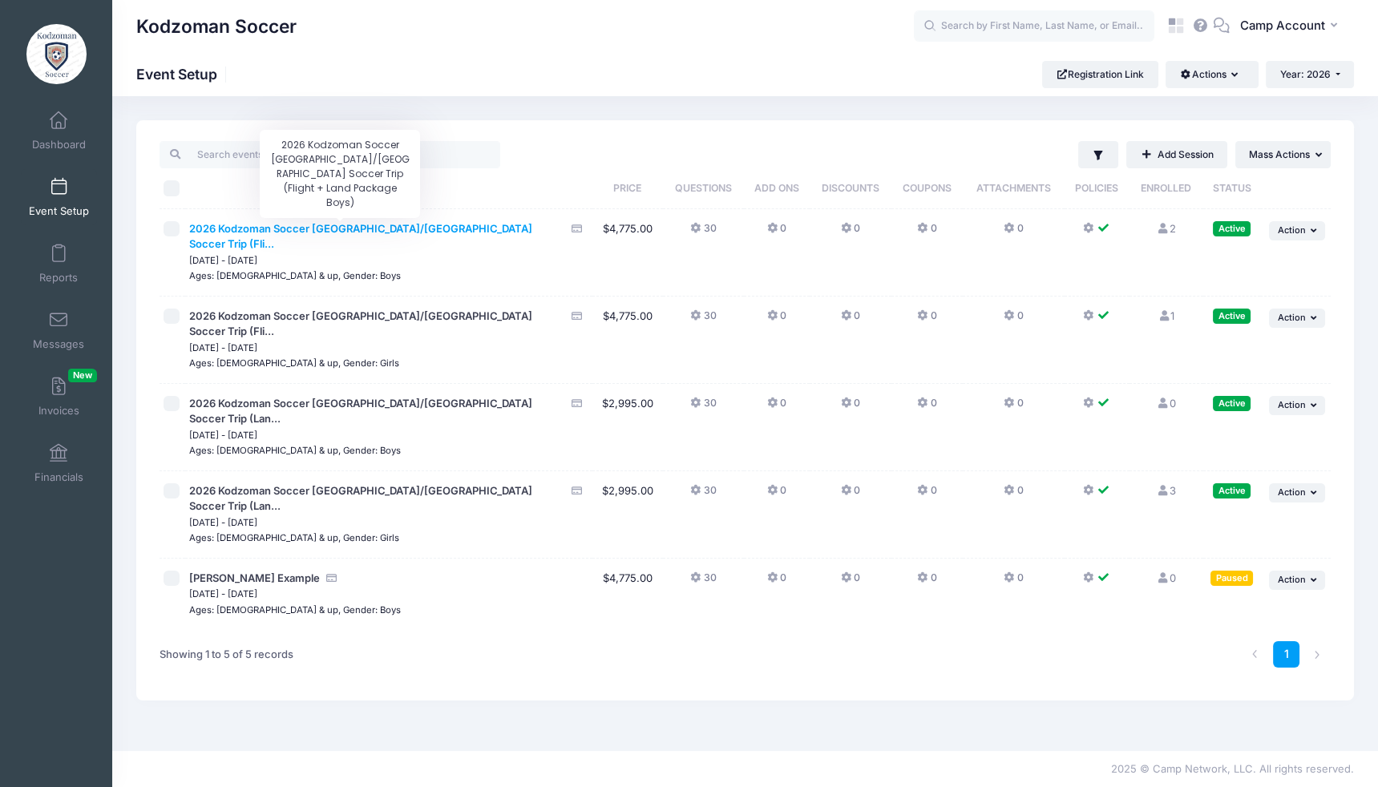
click at [357, 226] on span "2026 Kodzoman Soccer [GEOGRAPHIC_DATA]/[GEOGRAPHIC_DATA] Soccer Trip (Fli..." at bounding box center [360, 236] width 343 height 29
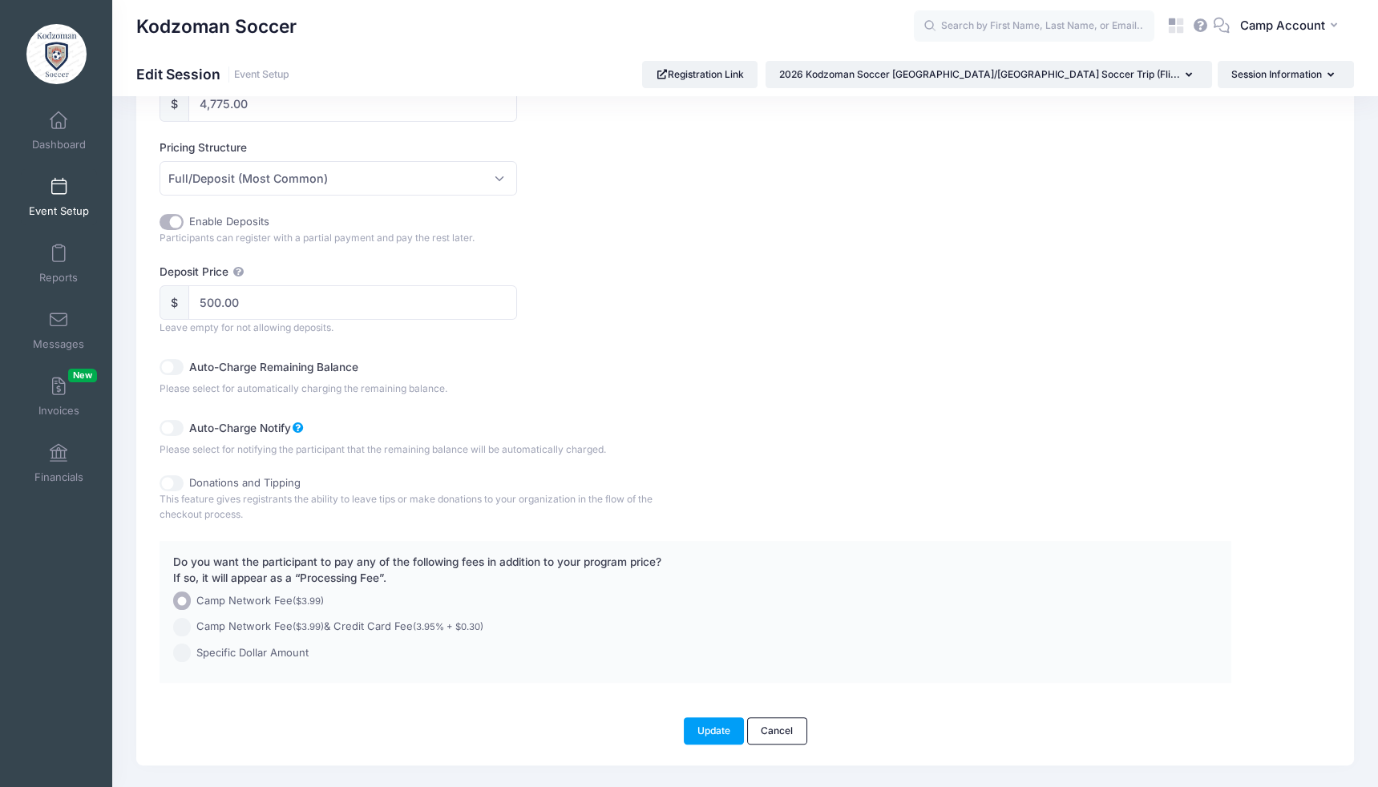
scroll to position [878, 0]
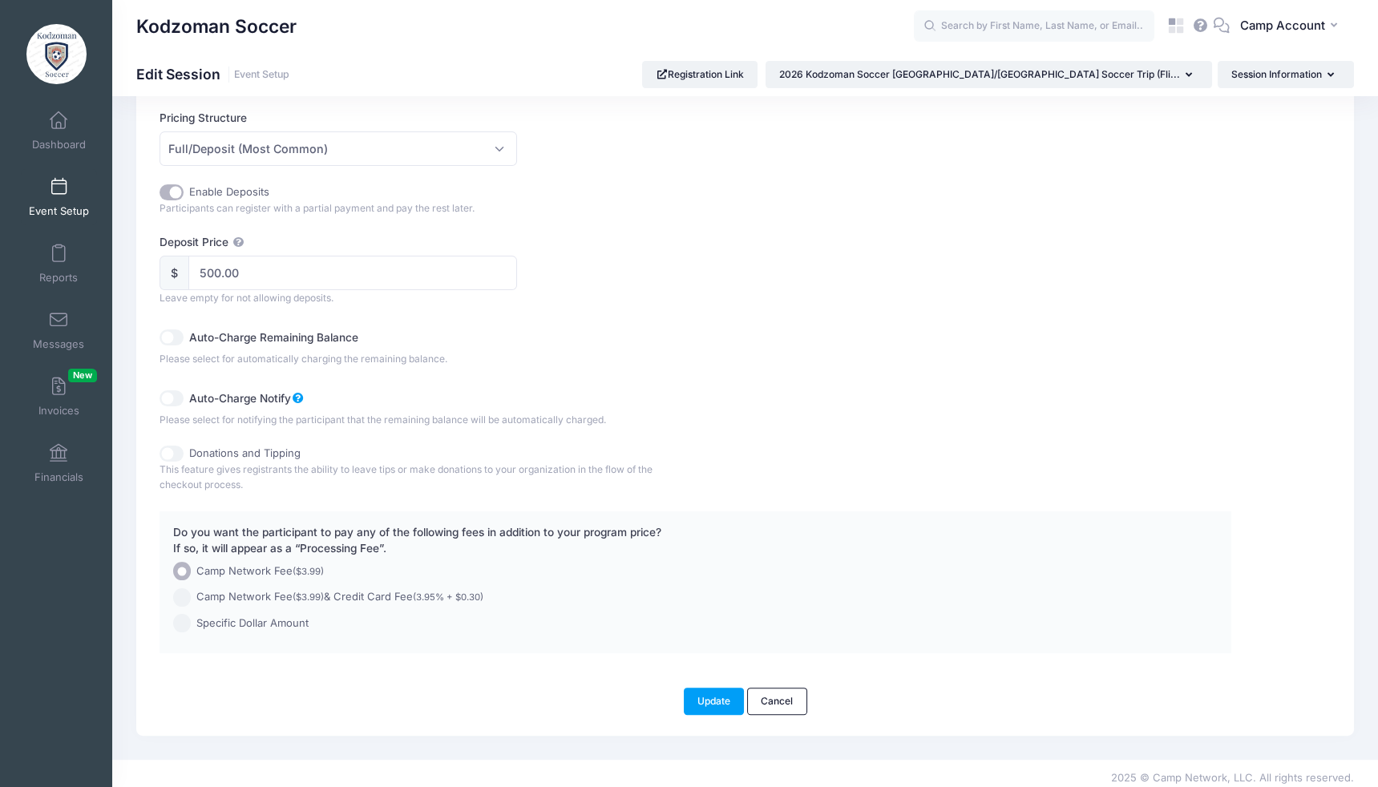
click at [68, 192] on link "Event Setup" at bounding box center [59, 197] width 76 height 56
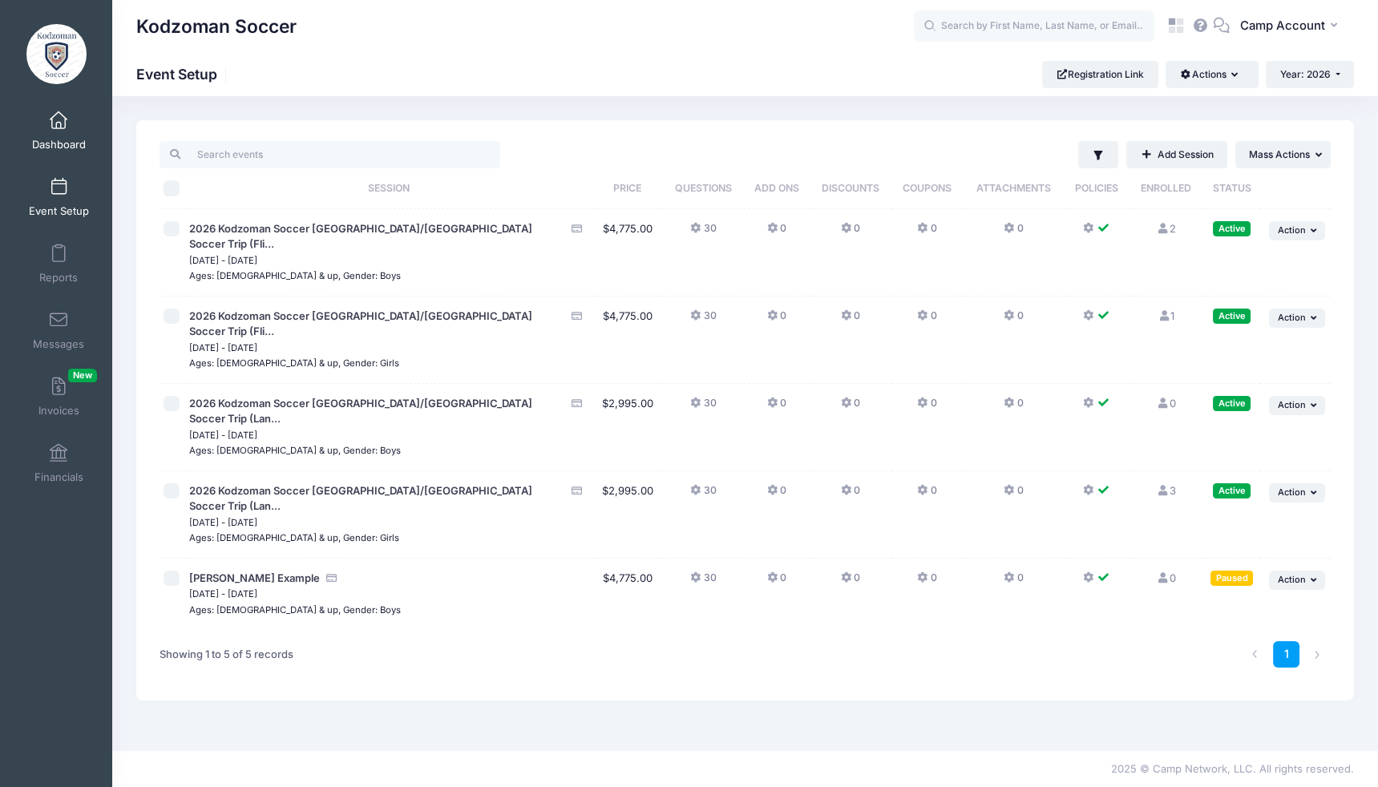
click at [82, 134] on link "Dashboard" at bounding box center [59, 131] width 76 height 56
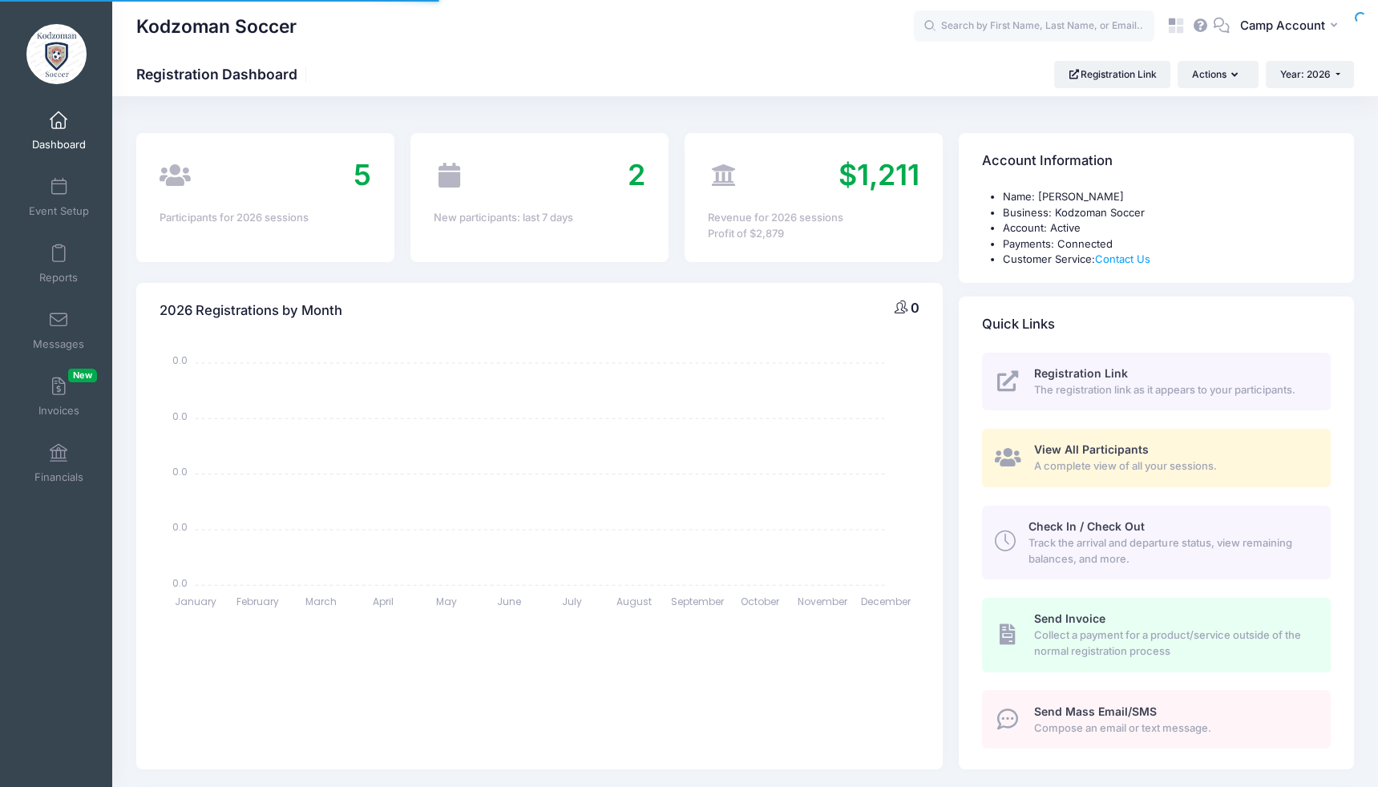
select select
click at [1104, 451] on span "View All Participants" at bounding box center [1091, 449] width 115 height 14
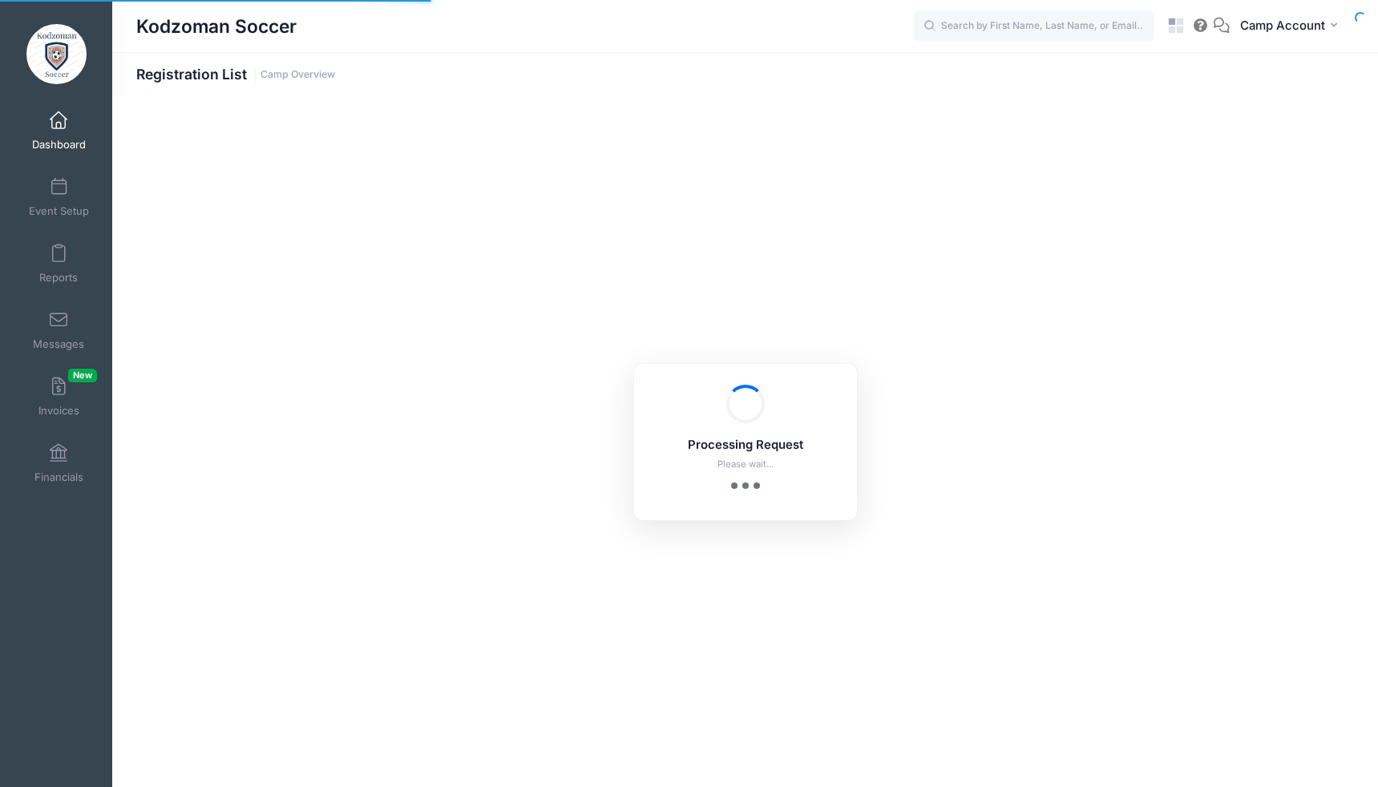
select select "10"
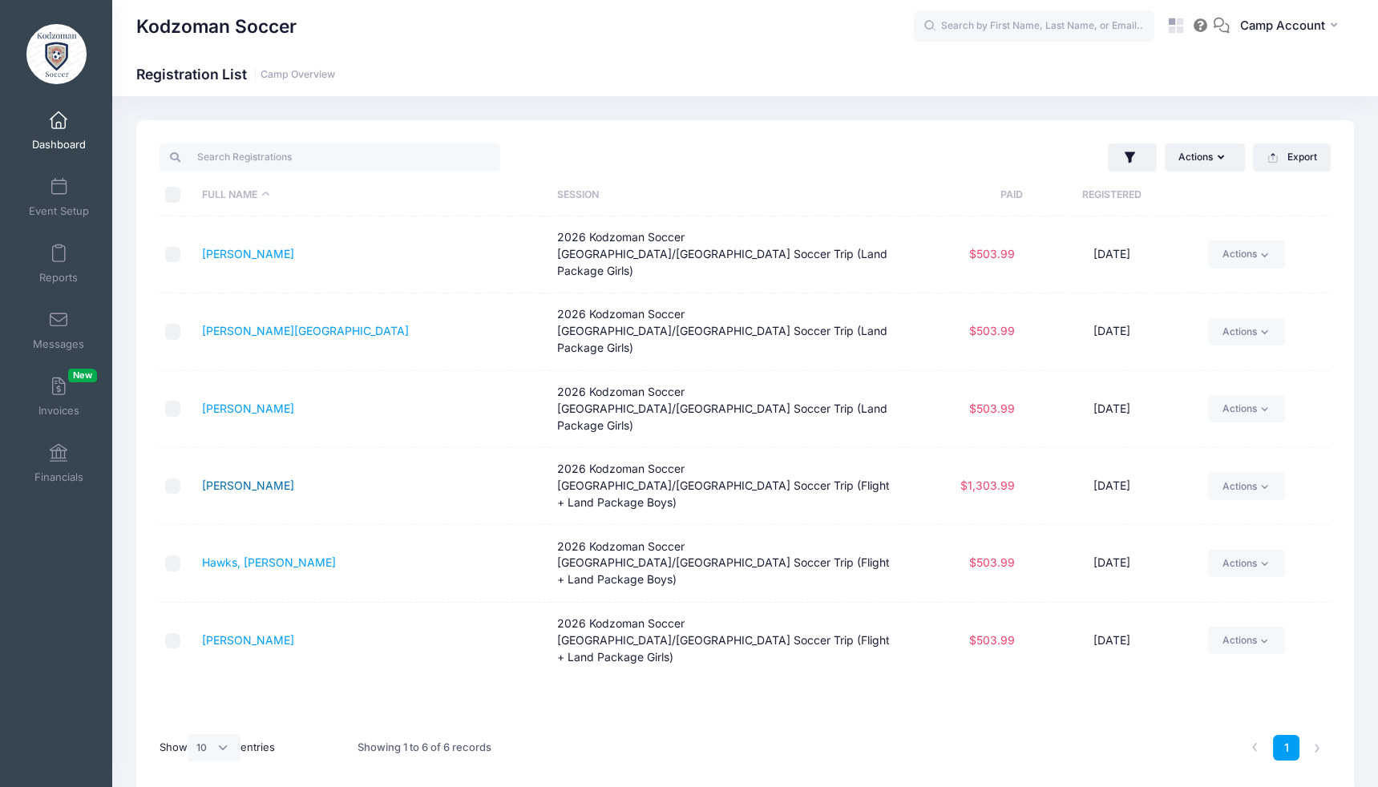
click at [247, 478] on link "Delmis, Kai" at bounding box center [248, 485] width 92 height 14
click at [75, 216] on span "Event Setup" at bounding box center [59, 211] width 60 height 14
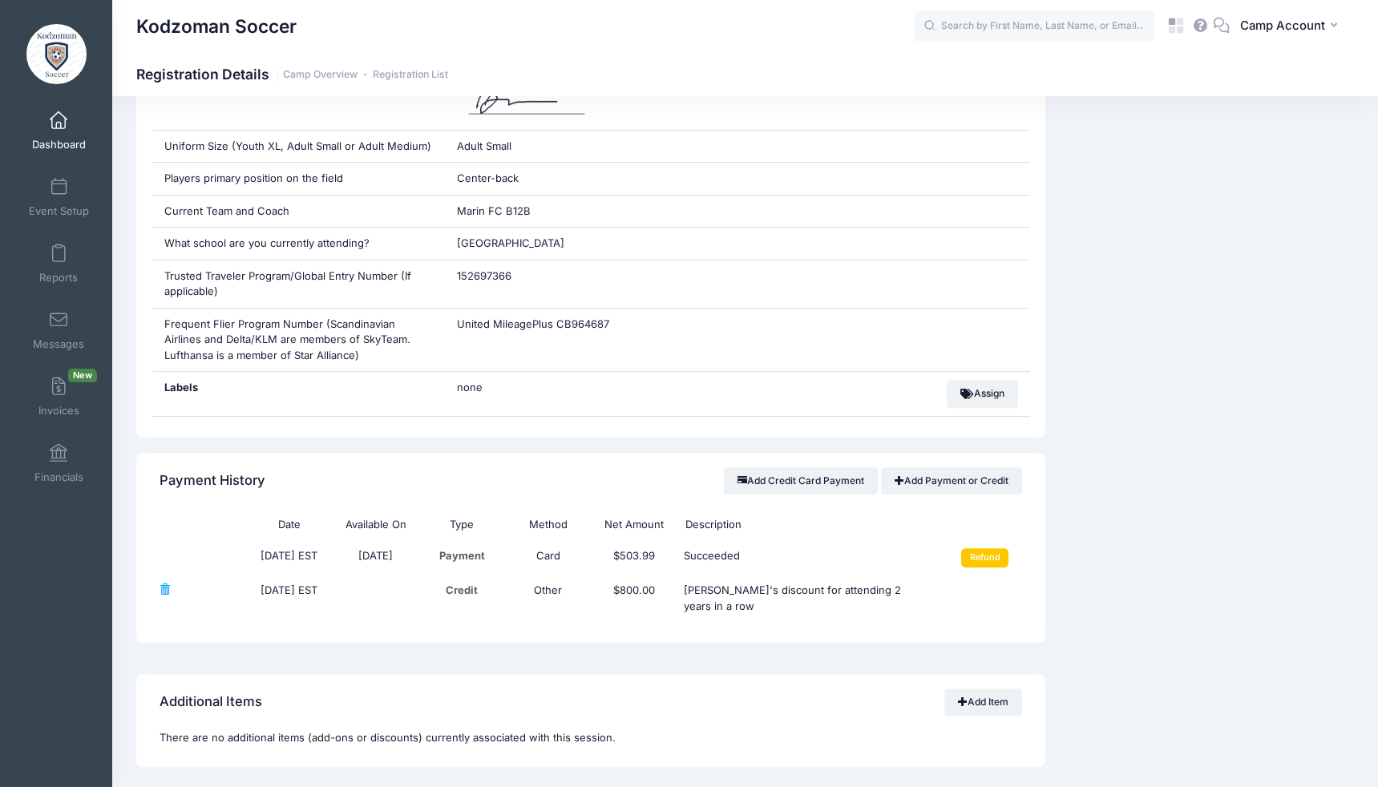
scroll to position [1003, 0]
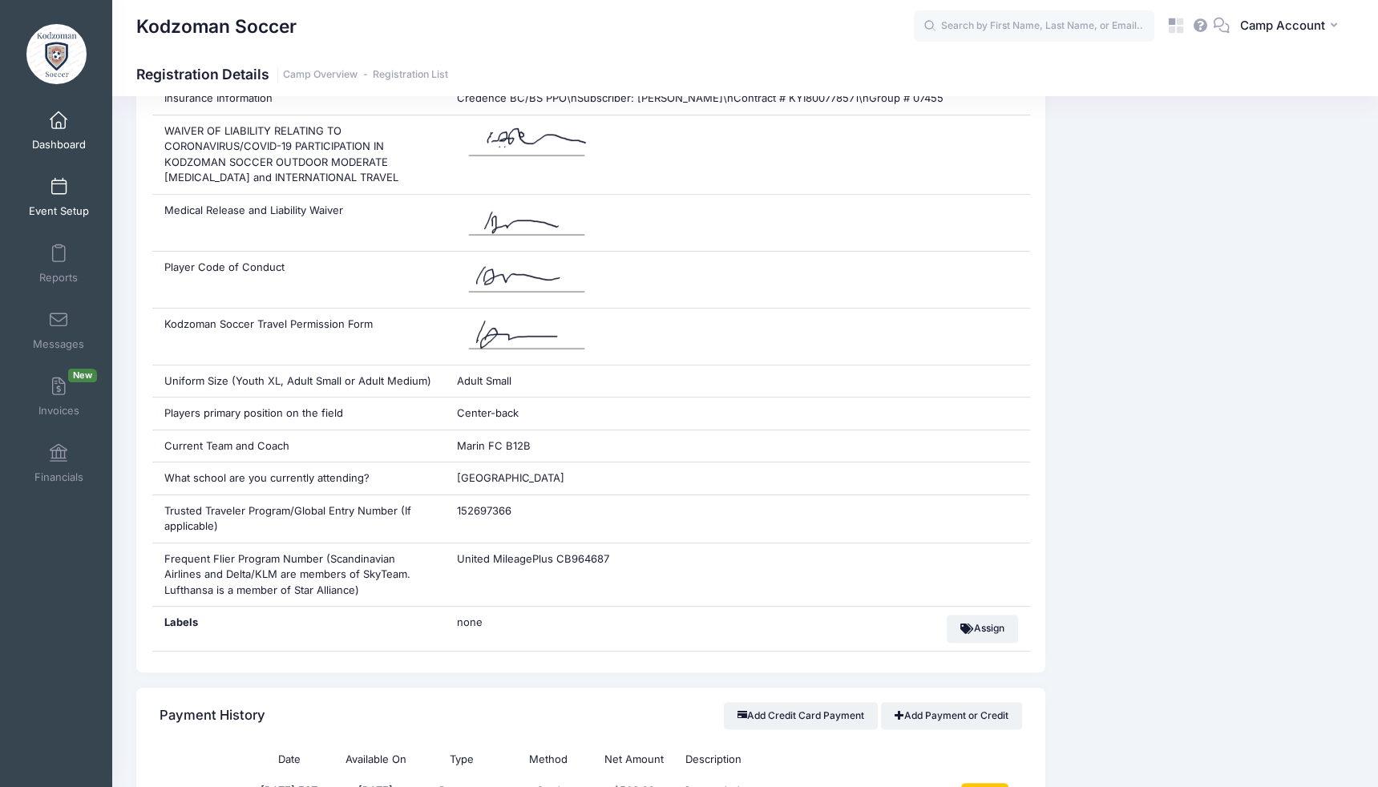
click at [74, 196] on link "Event Setup" at bounding box center [59, 197] width 76 height 56
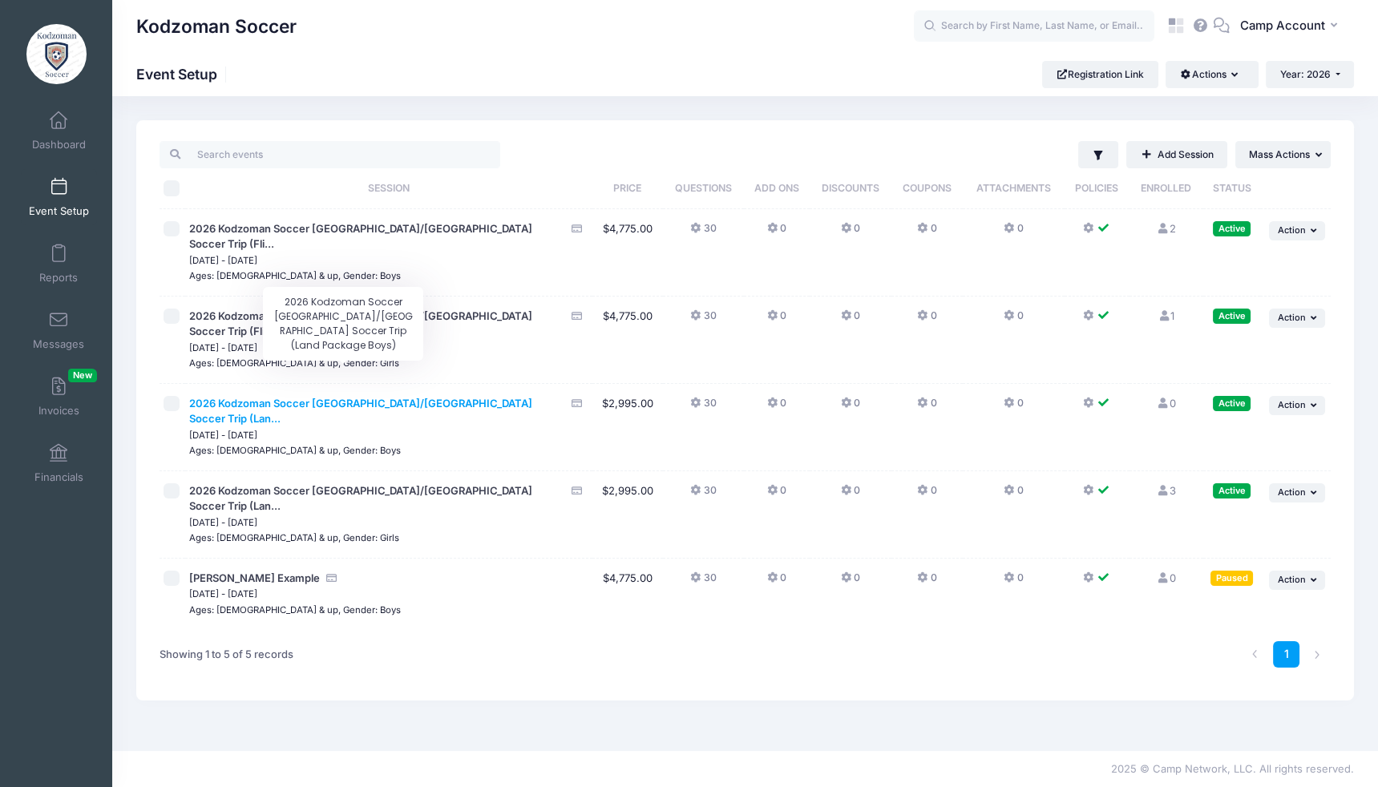
click at [373, 397] on span "2026 Kodzoman Soccer [GEOGRAPHIC_DATA]/[GEOGRAPHIC_DATA] Soccer Trip (Lan..." at bounding box center [360, 411] width 343 height 29
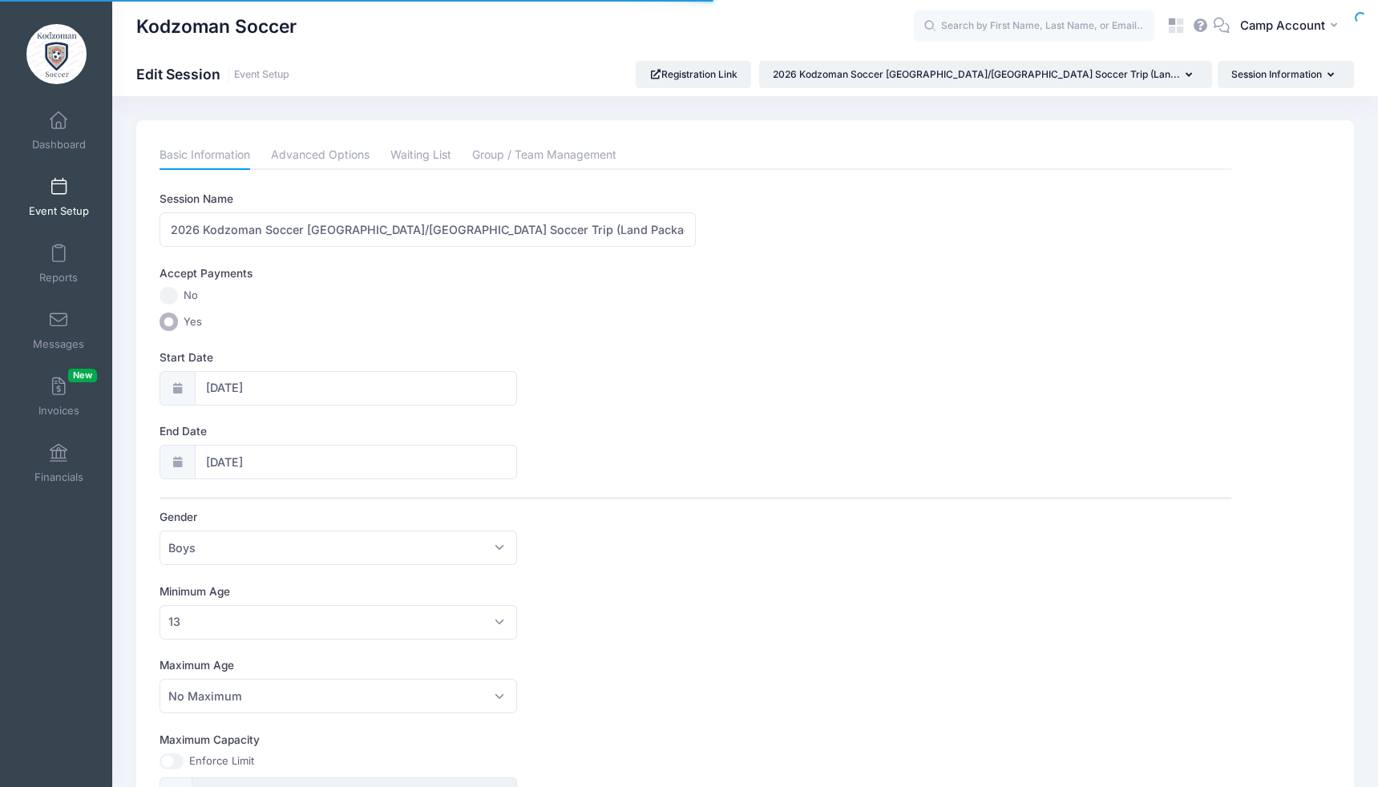
scroll to position [830, 0]
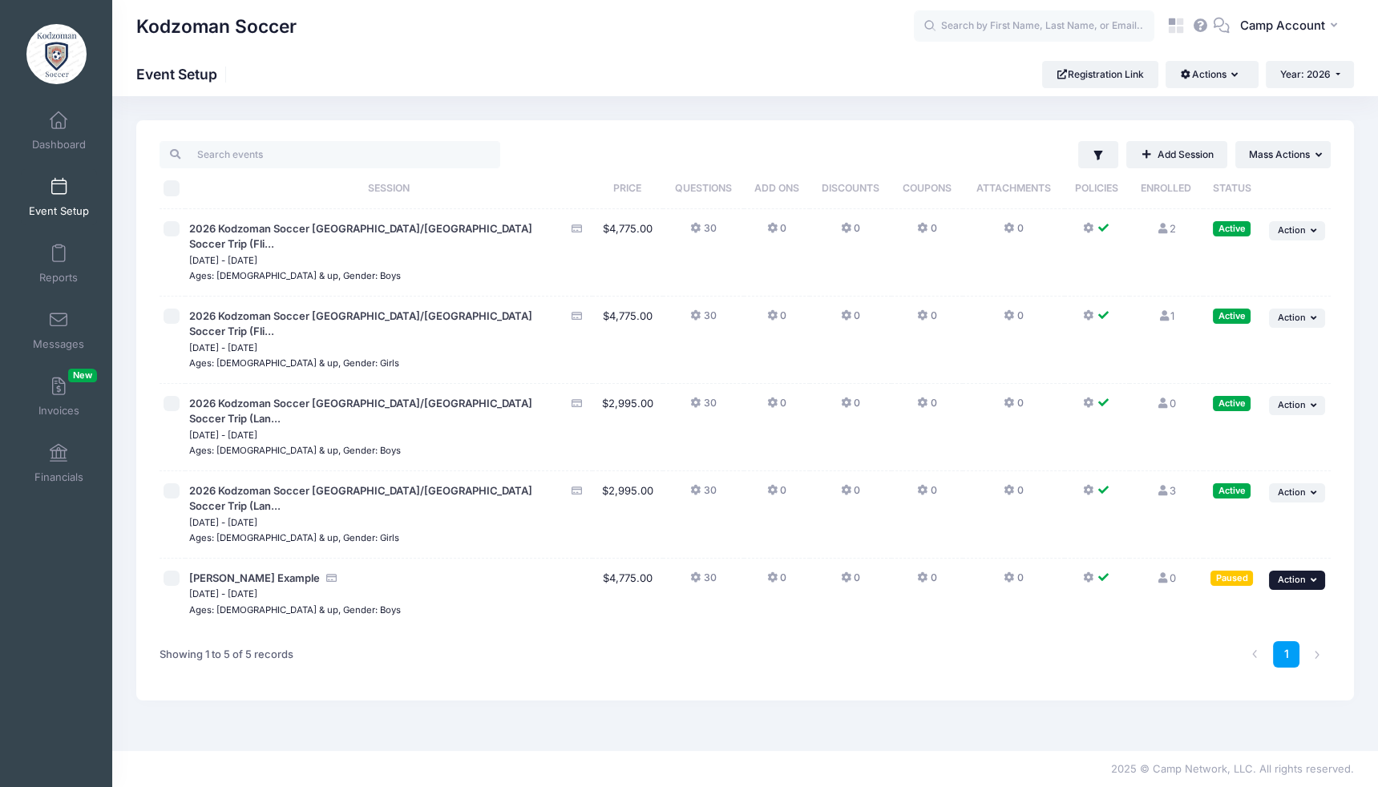
click at [1294, 574] on span "Action" at bounding box center [1291, 579] width 28 height 11
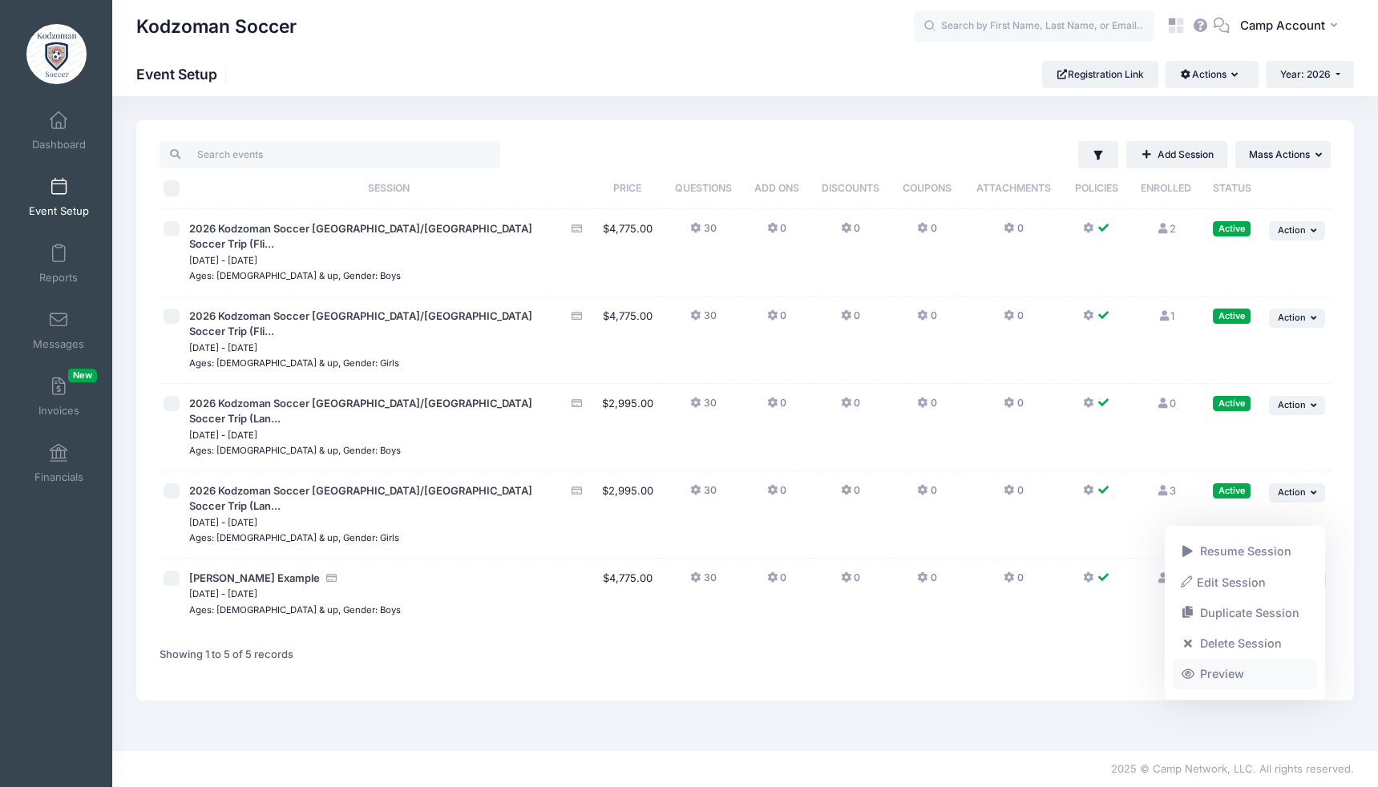
click at [1260, 676] on link "Preview" at bounding box center [1244, 674] width 145 height 30
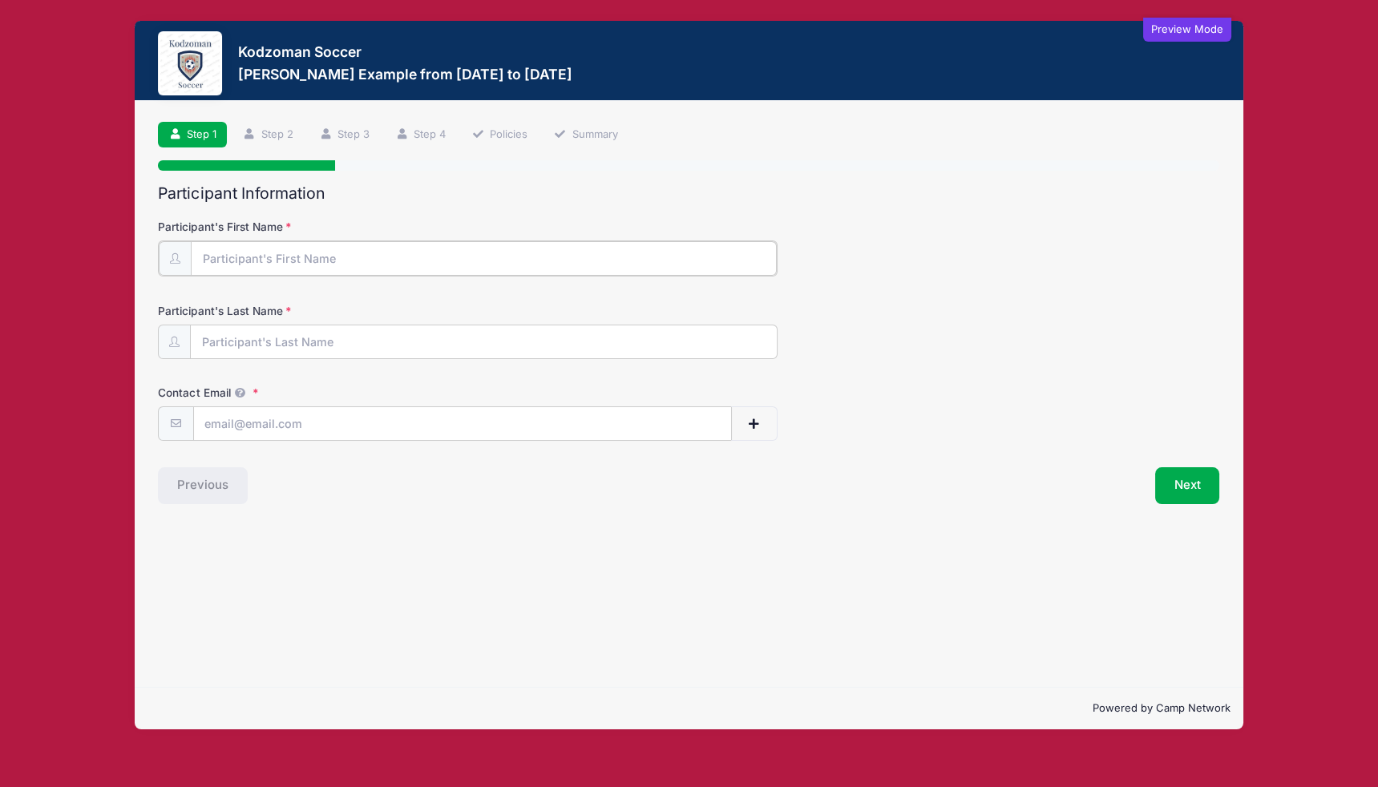
click at [537, 268] on input "Participant's First Name" at bounding box center [483, 258] width 585 height 34
type input "[PERSON_NAME]"
type input "[PERSON_NAME][EMAIL_ADDRESS][PERSON_NAME][DOMAIN_NAME]"
click at [1187, 492] on button "Next" at bounding box center [1187, 484] width 65 height 37
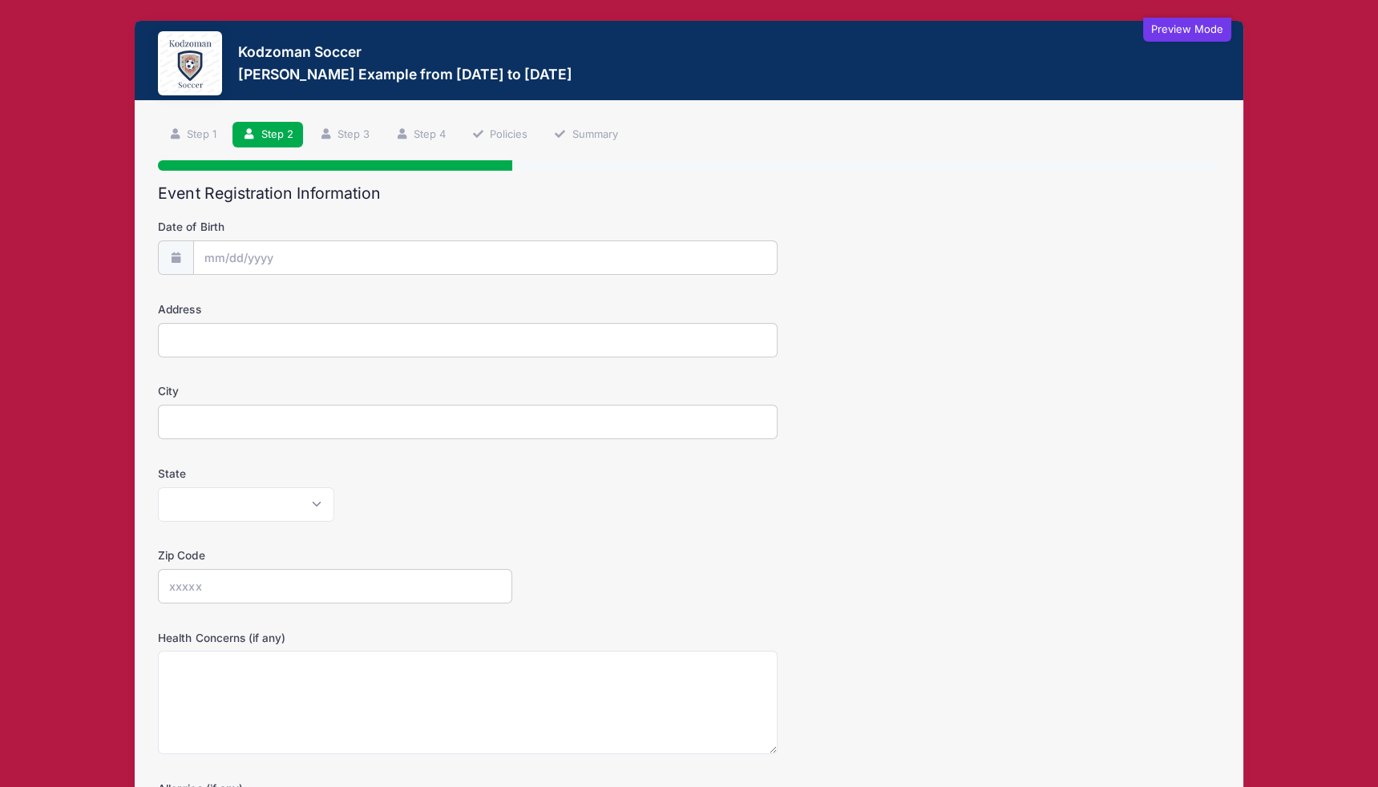
scroll to position [258, 0]
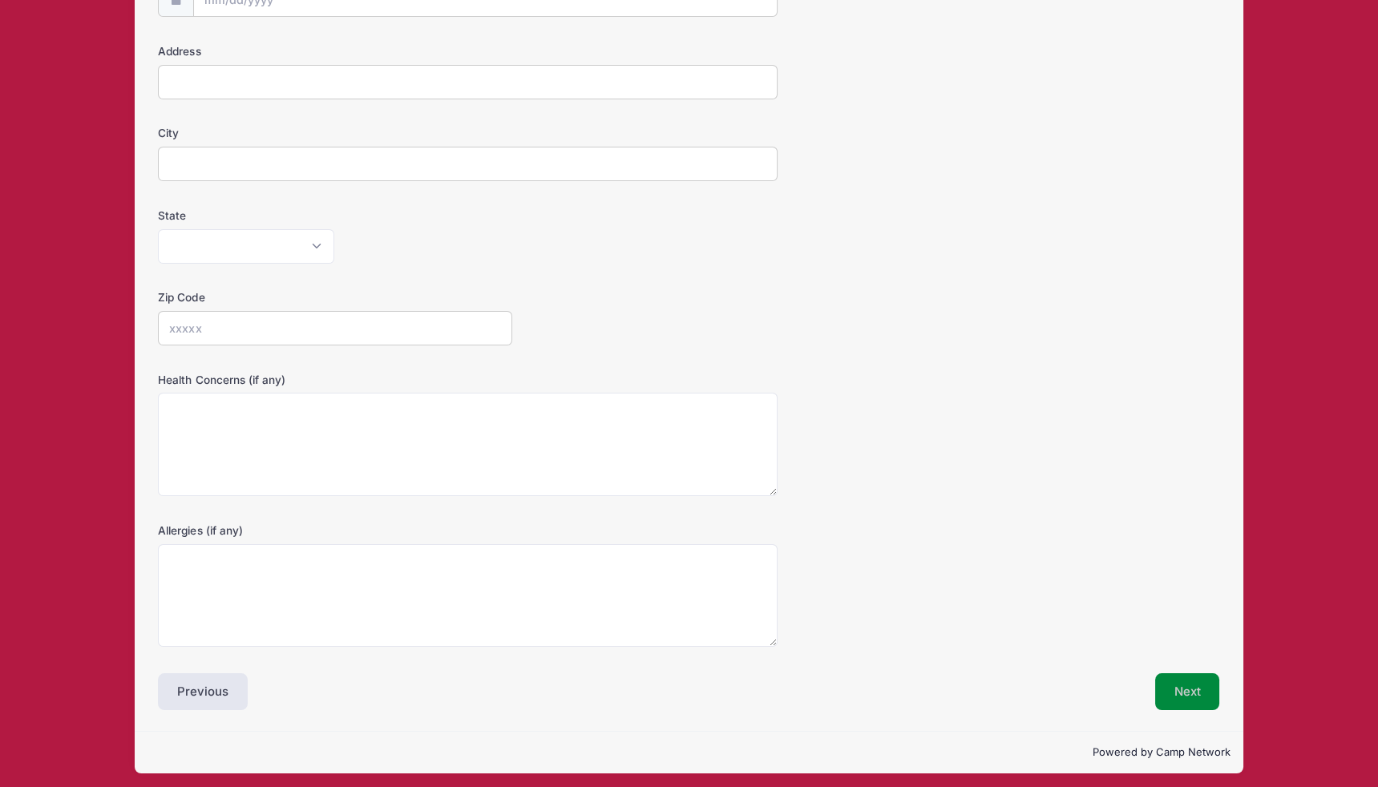
click at [1188, 682] on button "Next" at bounding box center [1187, 691] width 65 height 37
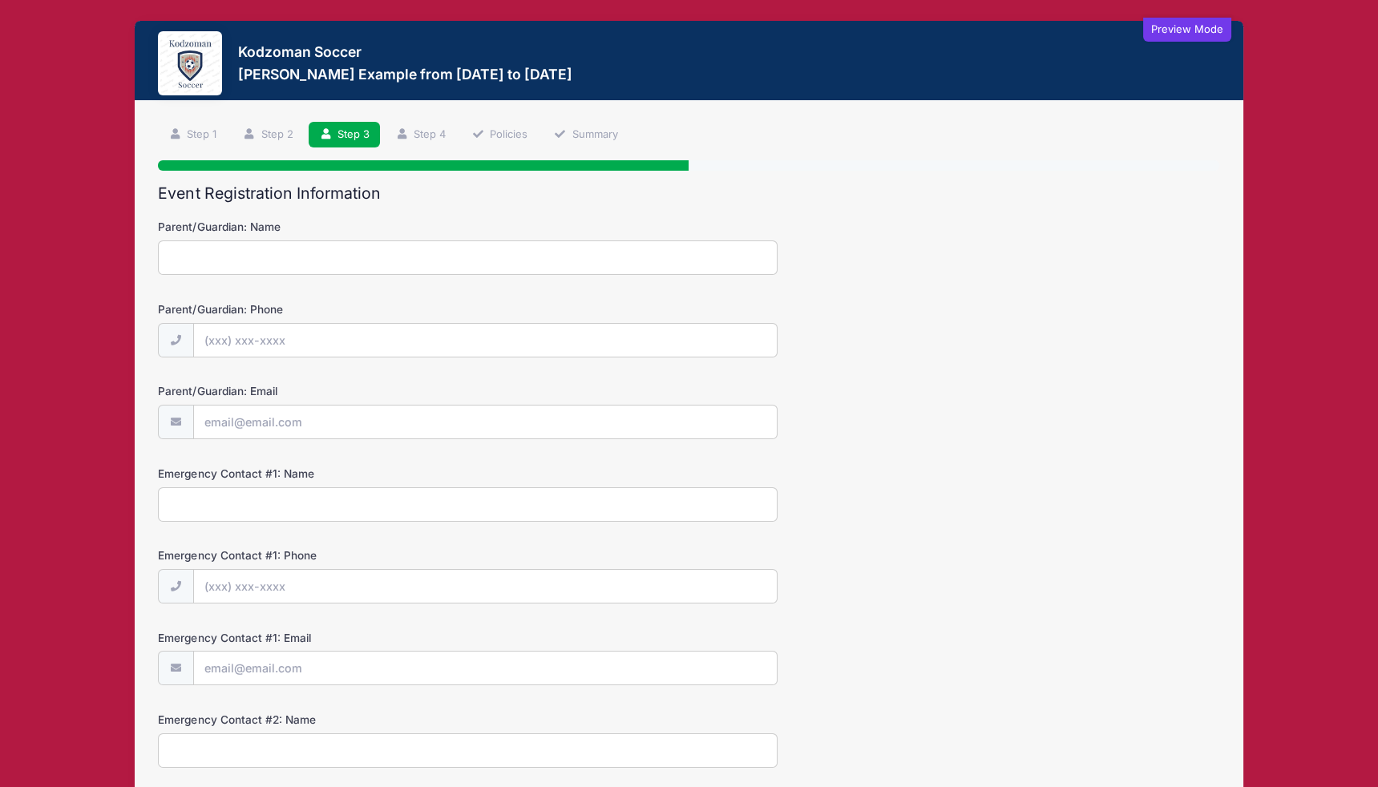
scroll to position [284, 0]
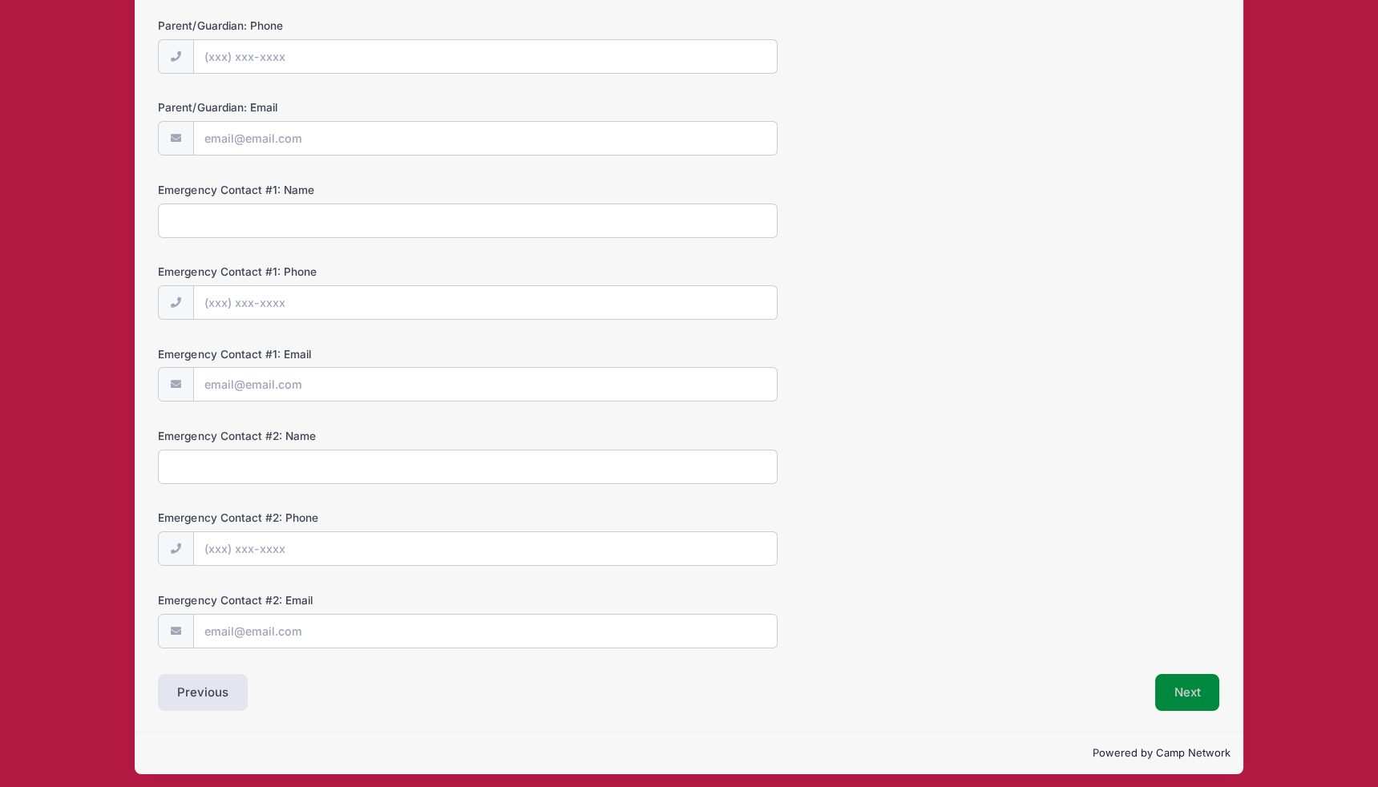
click at [1180, 685] on button "Next" at bounding box center [1187, 692] width 65 height 37
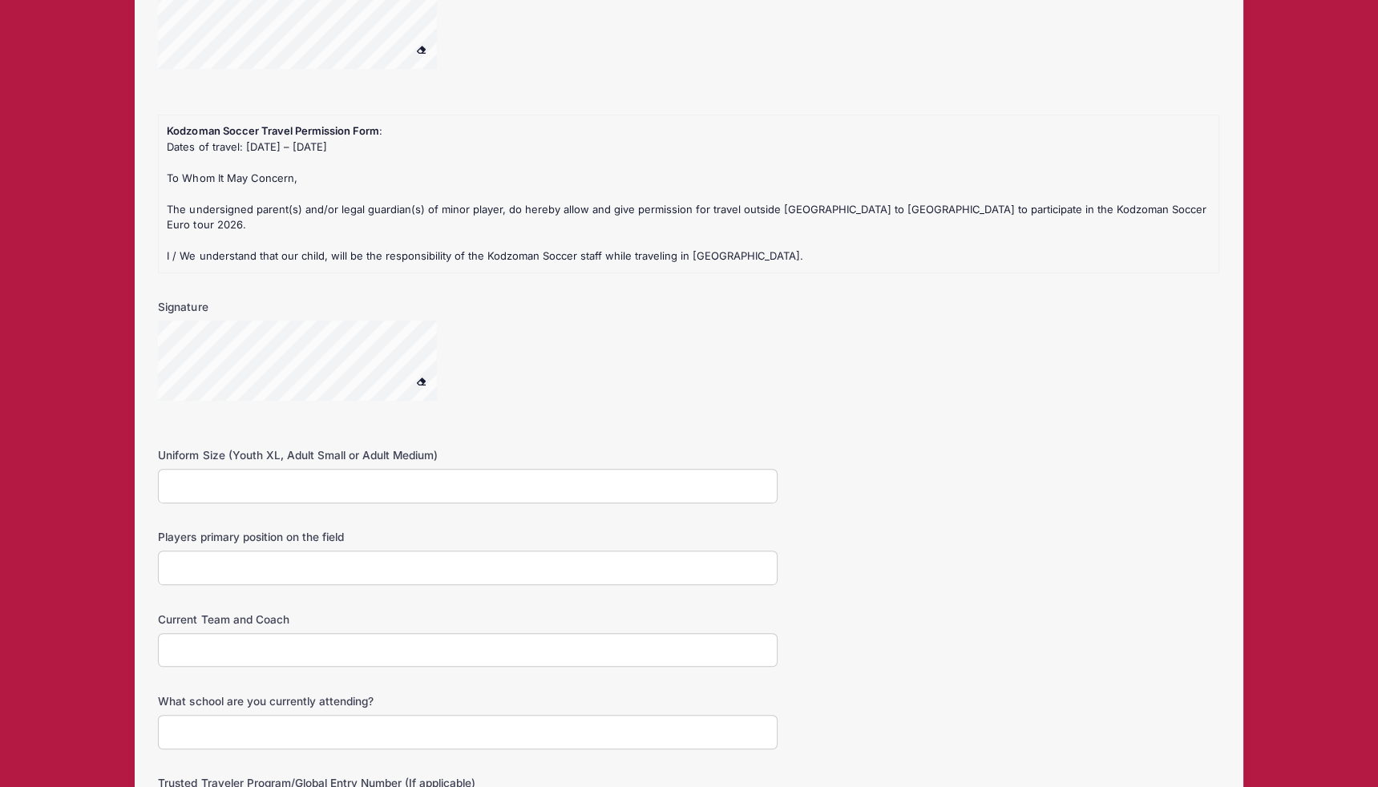
scroll to position [1894, 0]
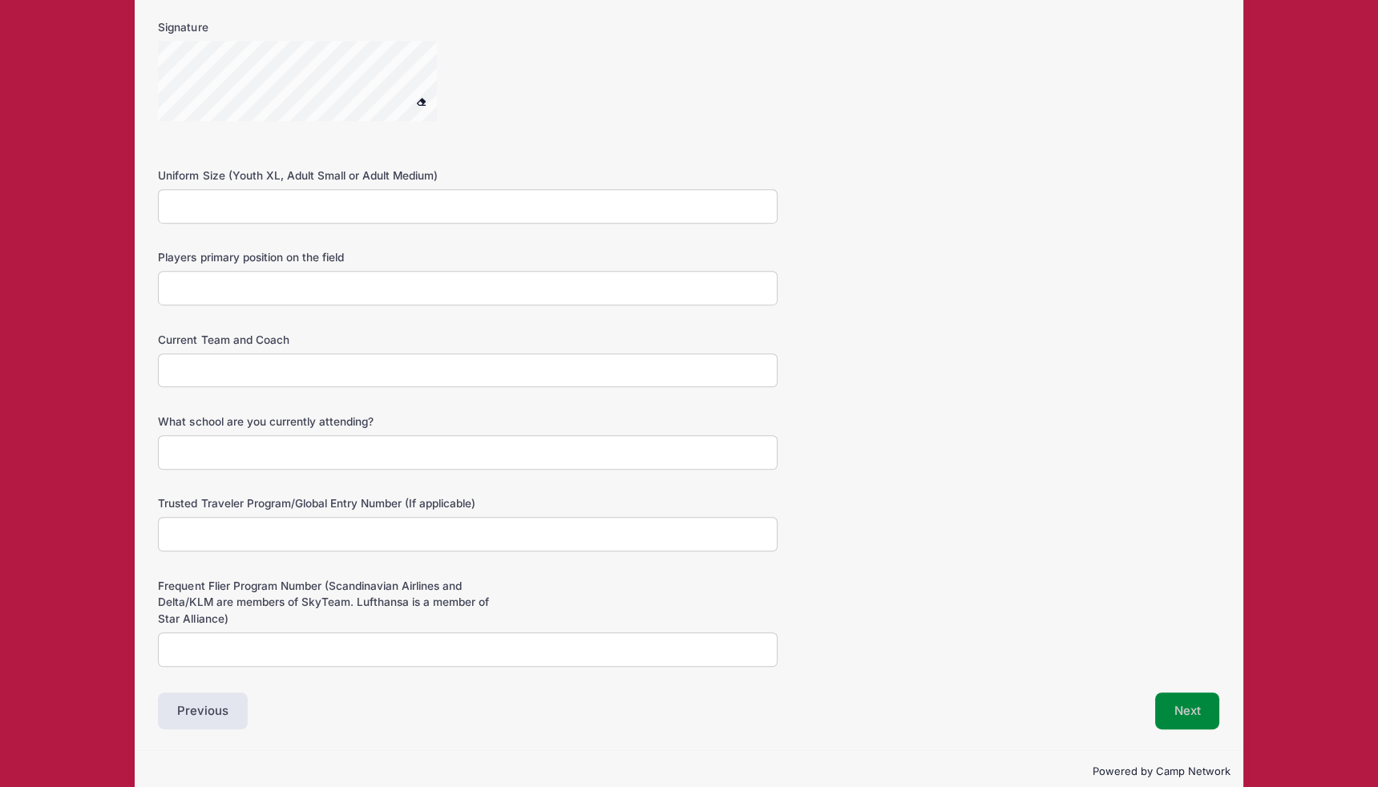
click at [1192, 696] on button "Next" at bounding box center [1187, 710] width 65 height 37
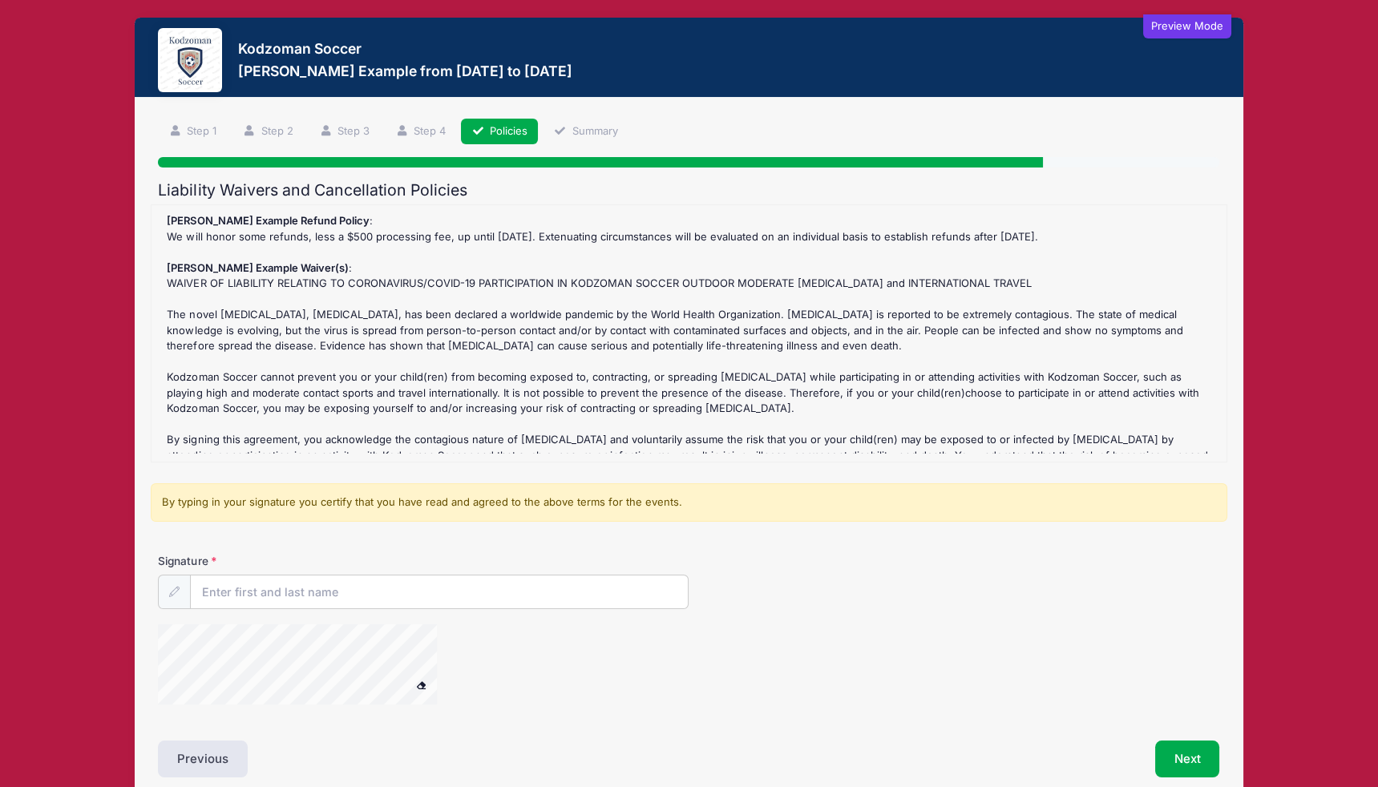
scroll to position [0, 0]
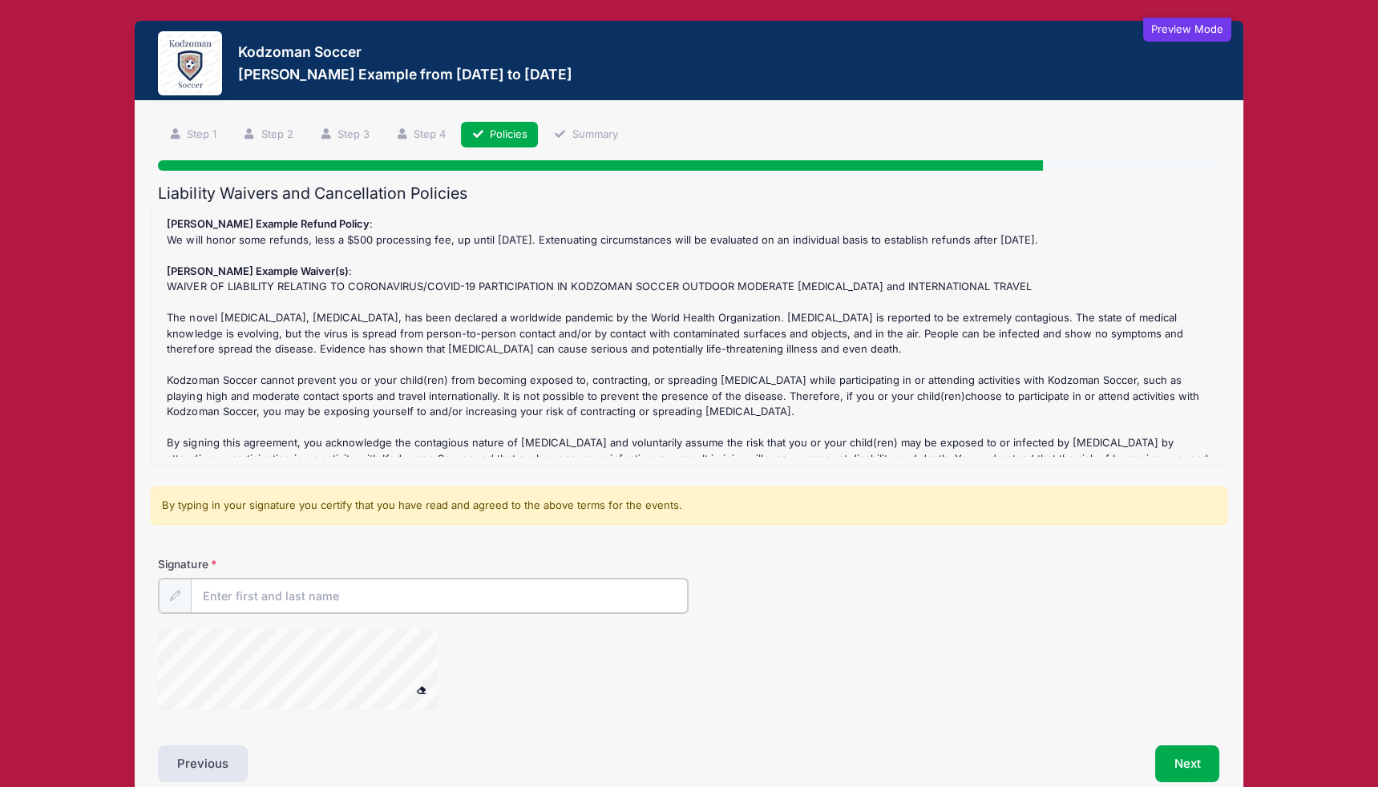
click at [567, 595] on input "Signature" at bounding box center [439, 596] width 497 height 34
type input "jk"
click at [1183, 745] on button "Next" at bounding box center [1187, 762] width 65 height 37
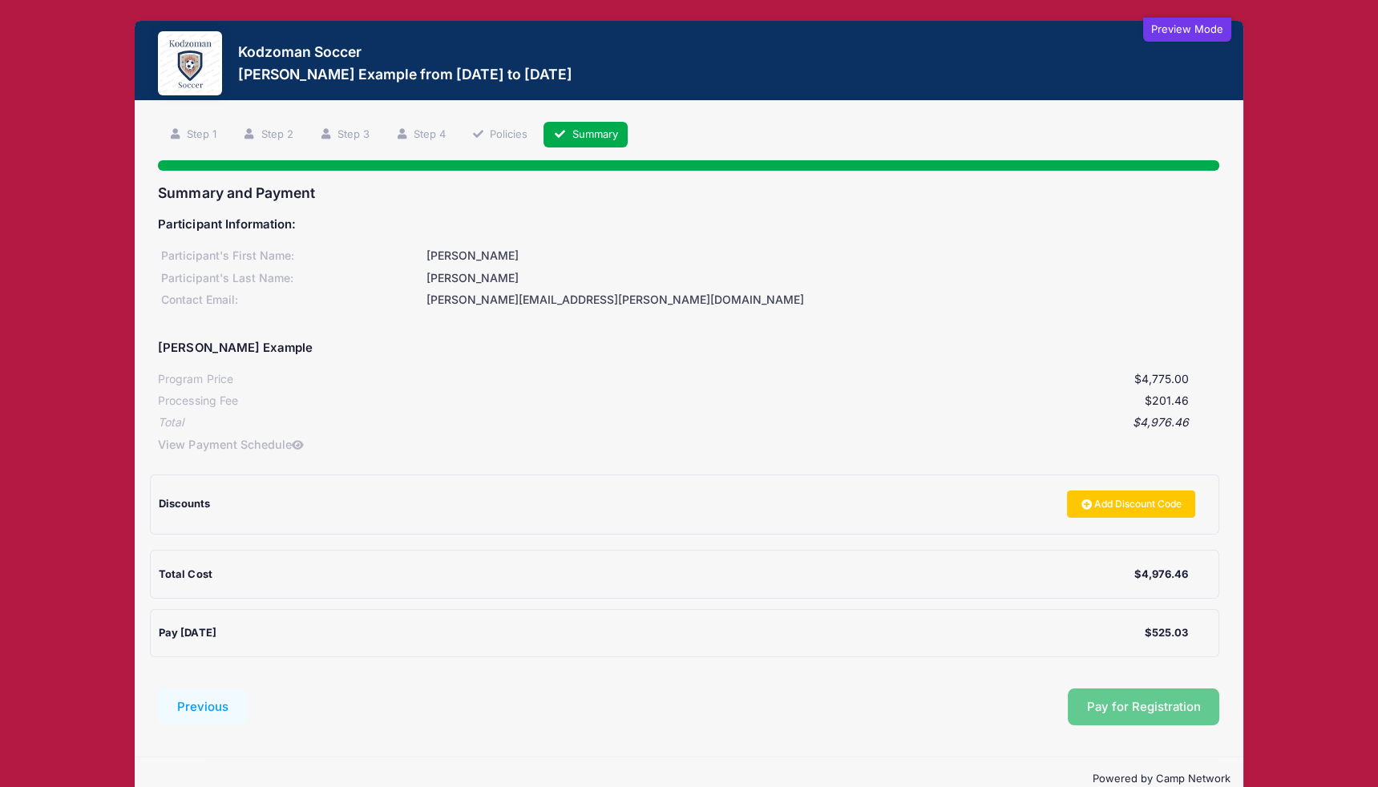
scroll to position [30, 0]
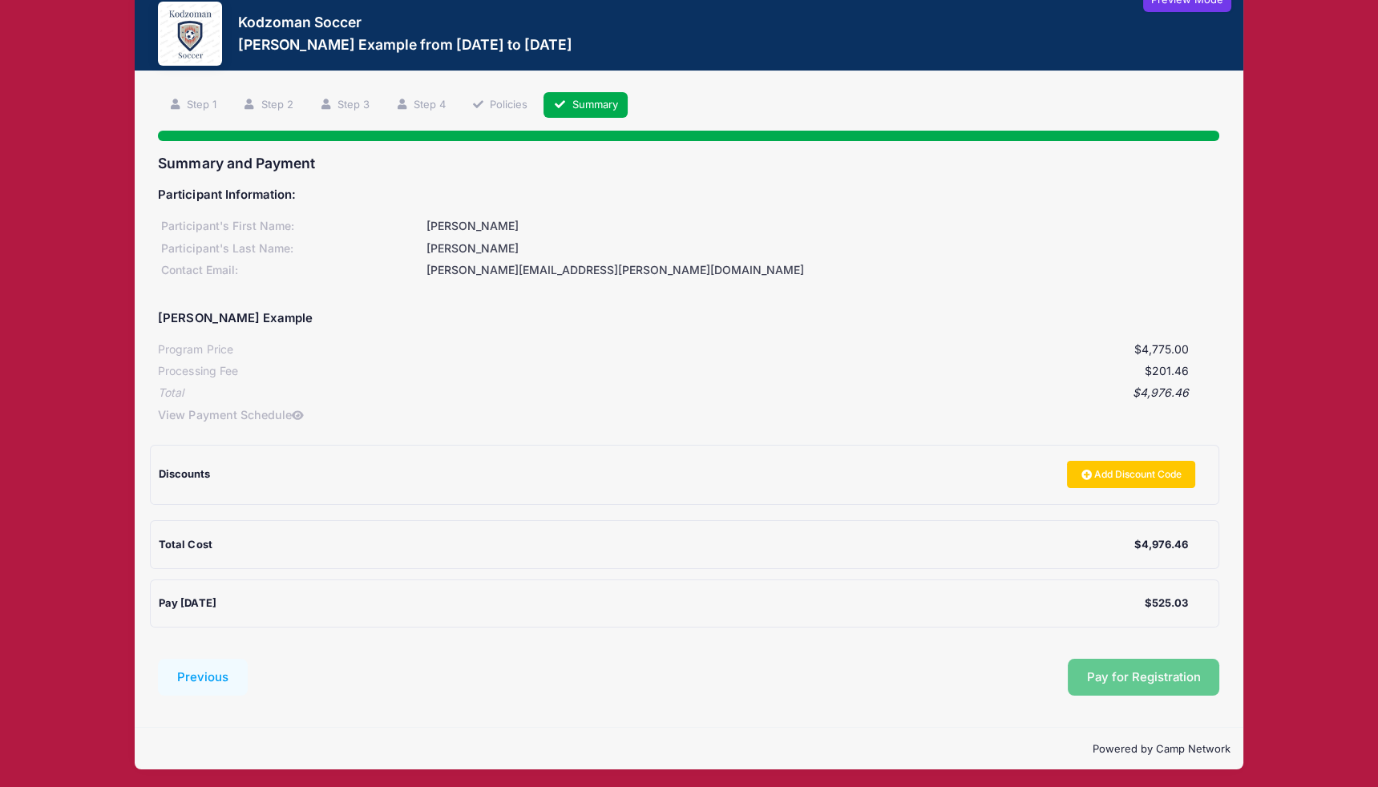
click at [1142, 604] on div "Pay Today" at bounding box center [651, 603] width 985 height 16
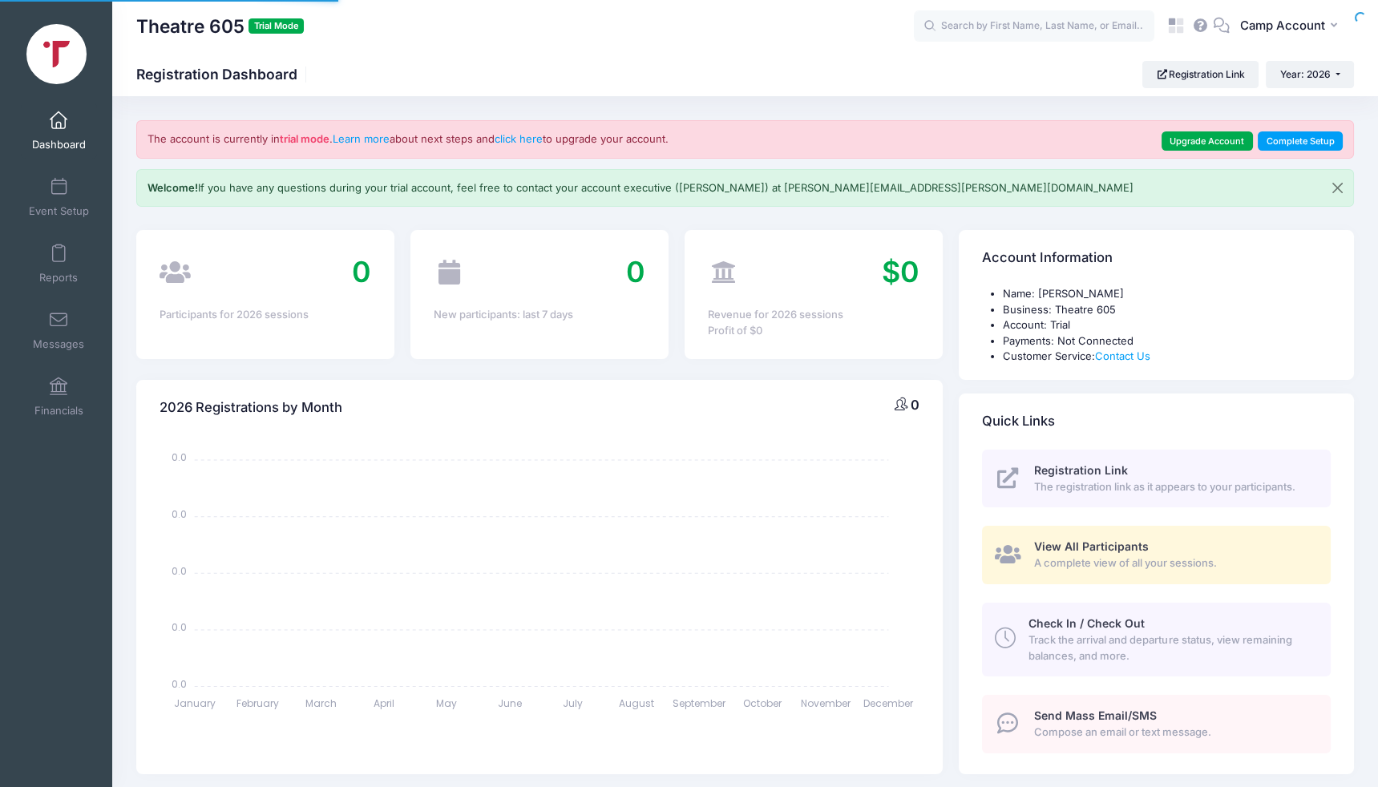
select select
click at [1216, 149] on link "Upgrade Account" at bounding box center [1206, 140] width 91 height 19
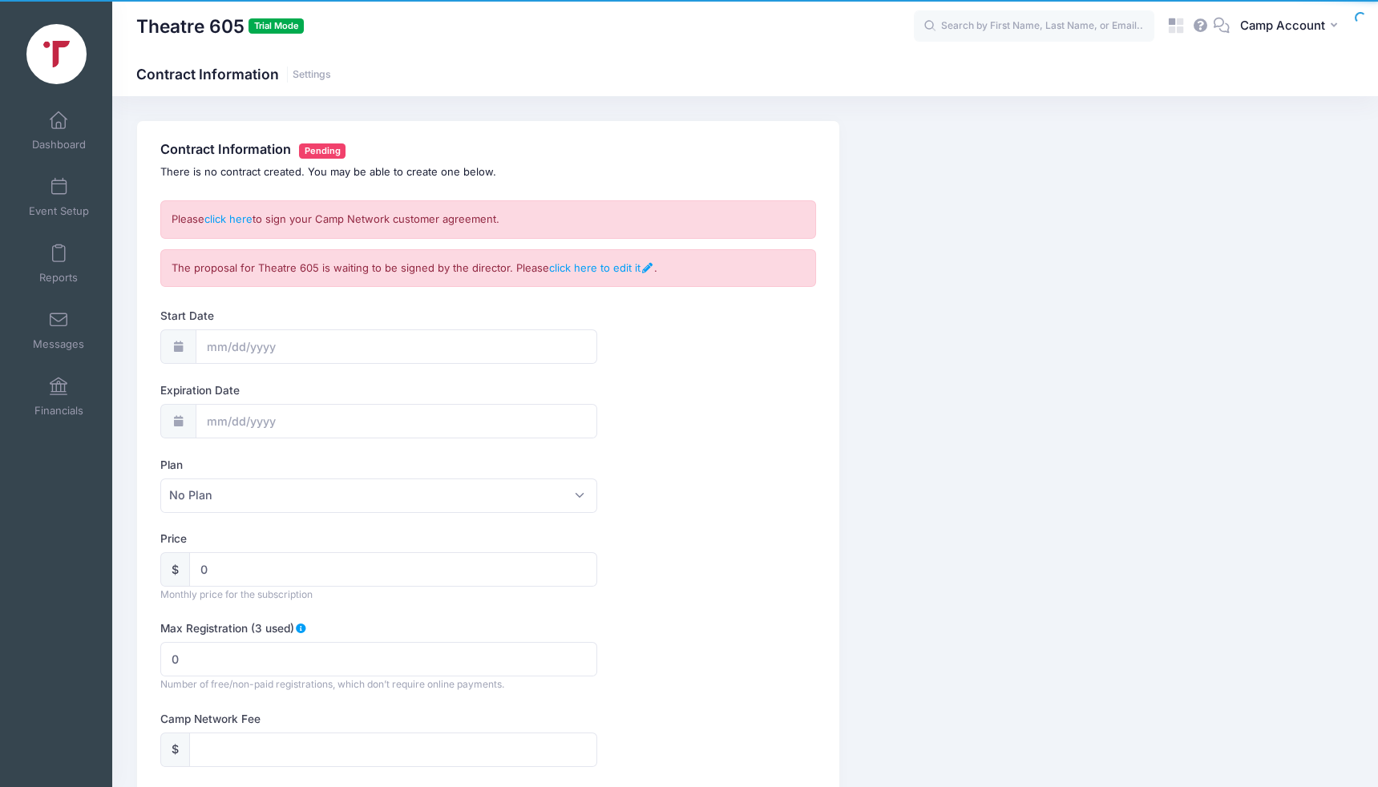
click at [223, 211] on div "Please click here to sign your Camp Network customer agreement." at bounding box center [487, 219] width 655 height 38
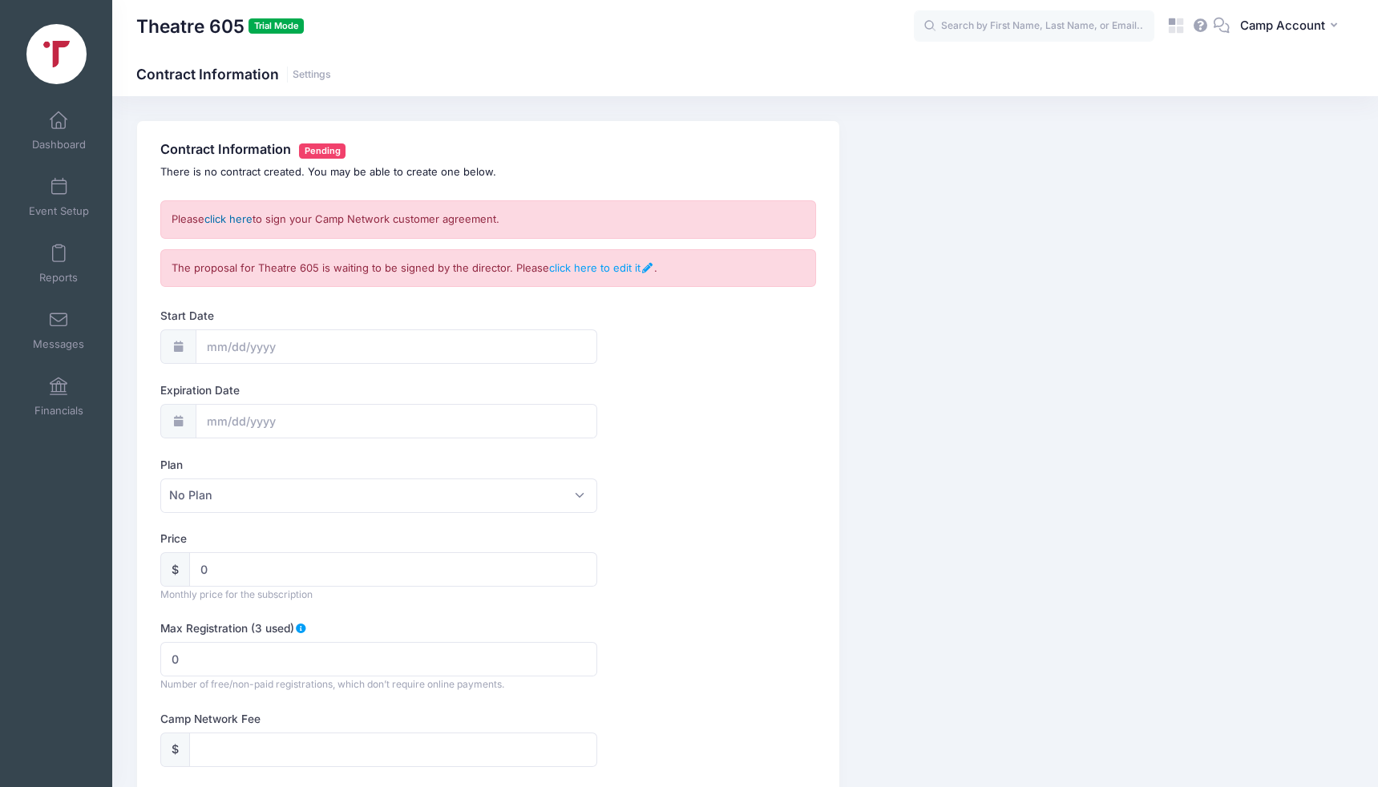
click at [230, 213] on link "click here" at bounding box center [228, 218] width 48 height 13
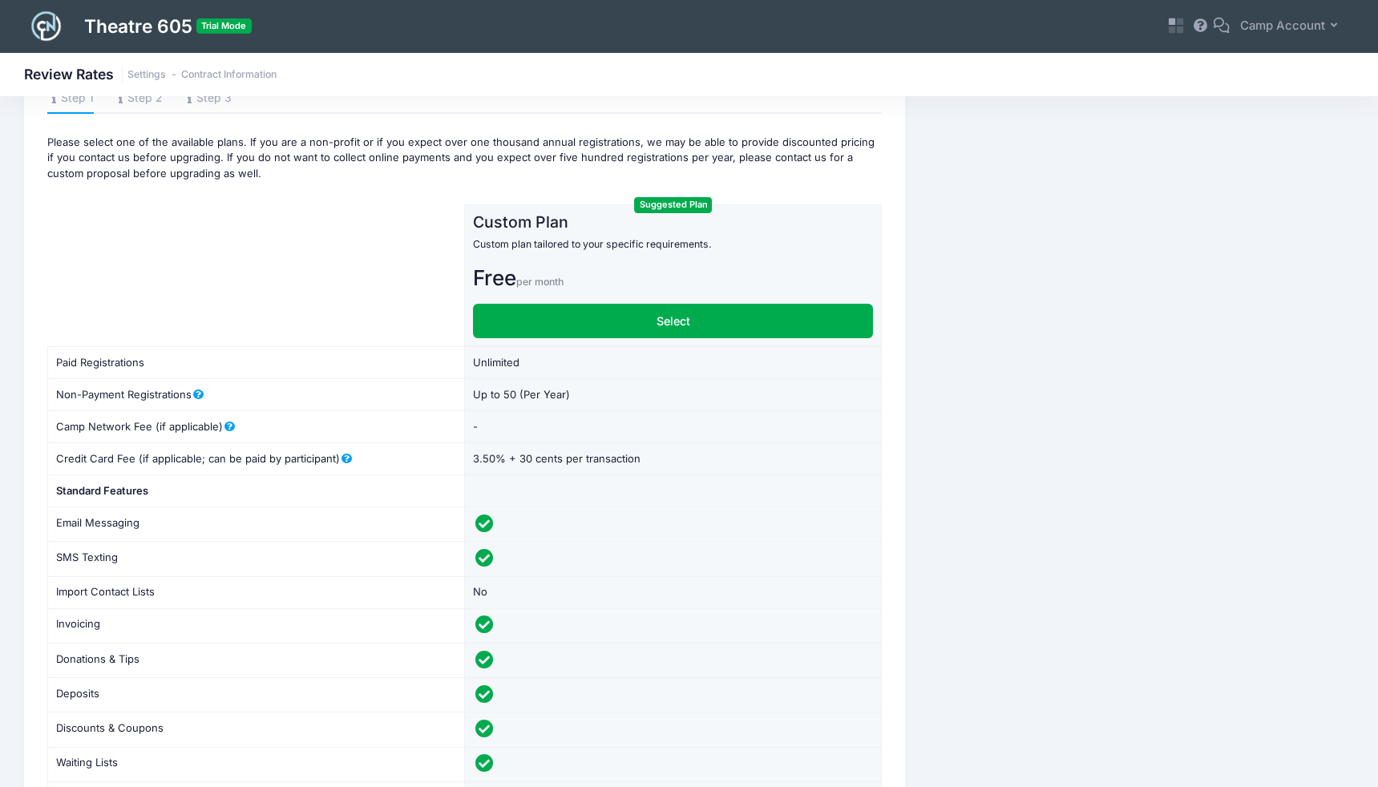
scroll to position [83, 0]
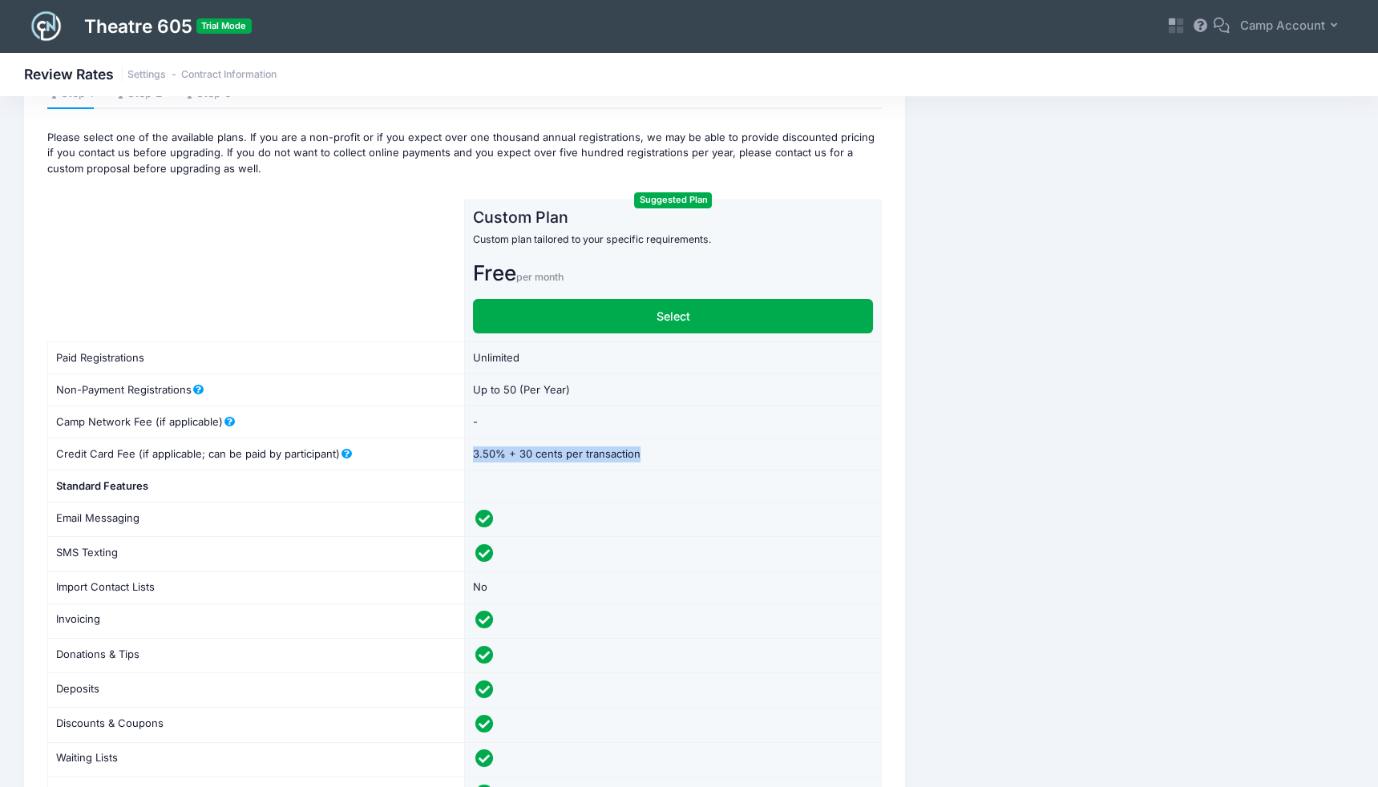
drag, startPoint x: 650, startPoint y: 454, endPoint x: 471, endPoint y: 457, distance: 178.7
click at [471, 457] on td "3.50% + 30 cents per transaction 3.50 30" at bounding box center [673, 454] width 417 height 32
copy td "3.50% + 30 cents per transaction"
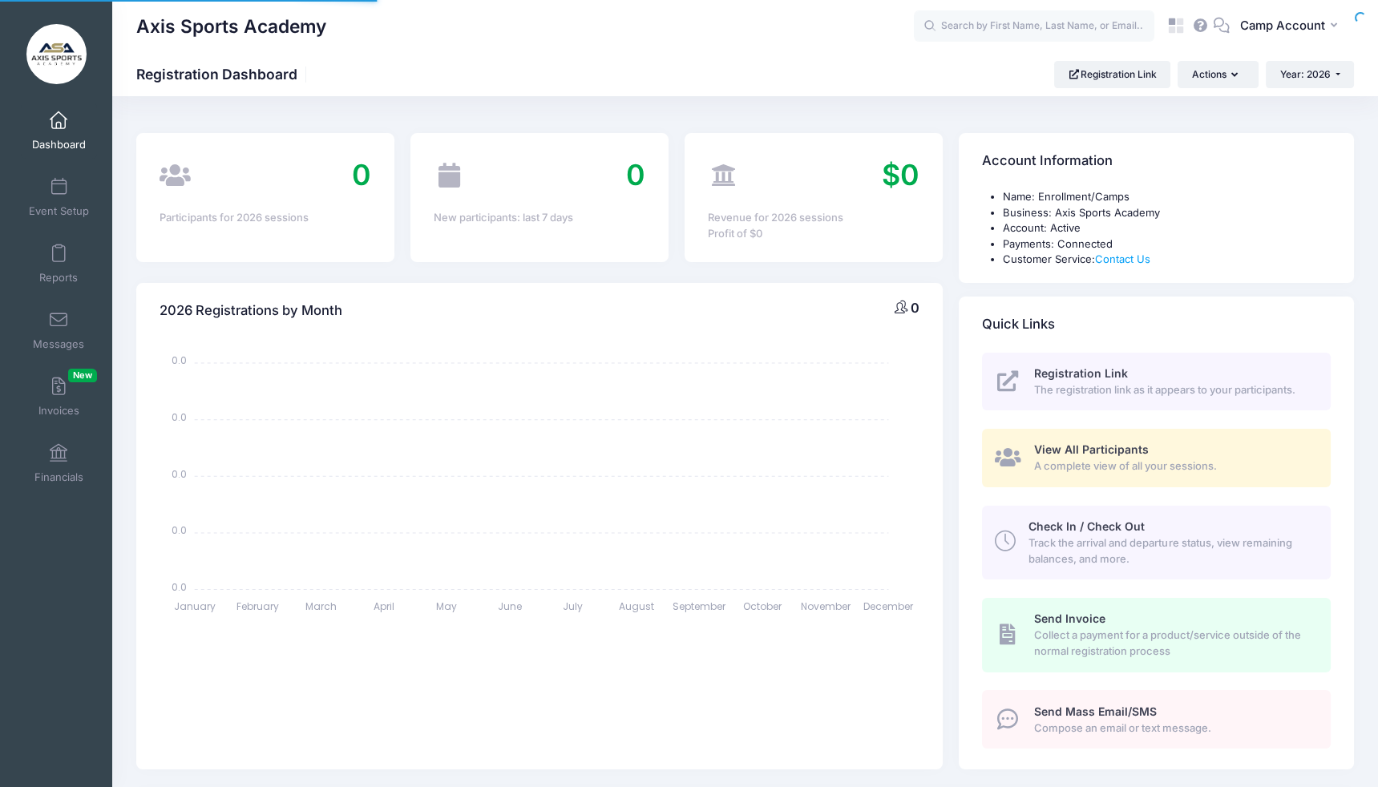
select select
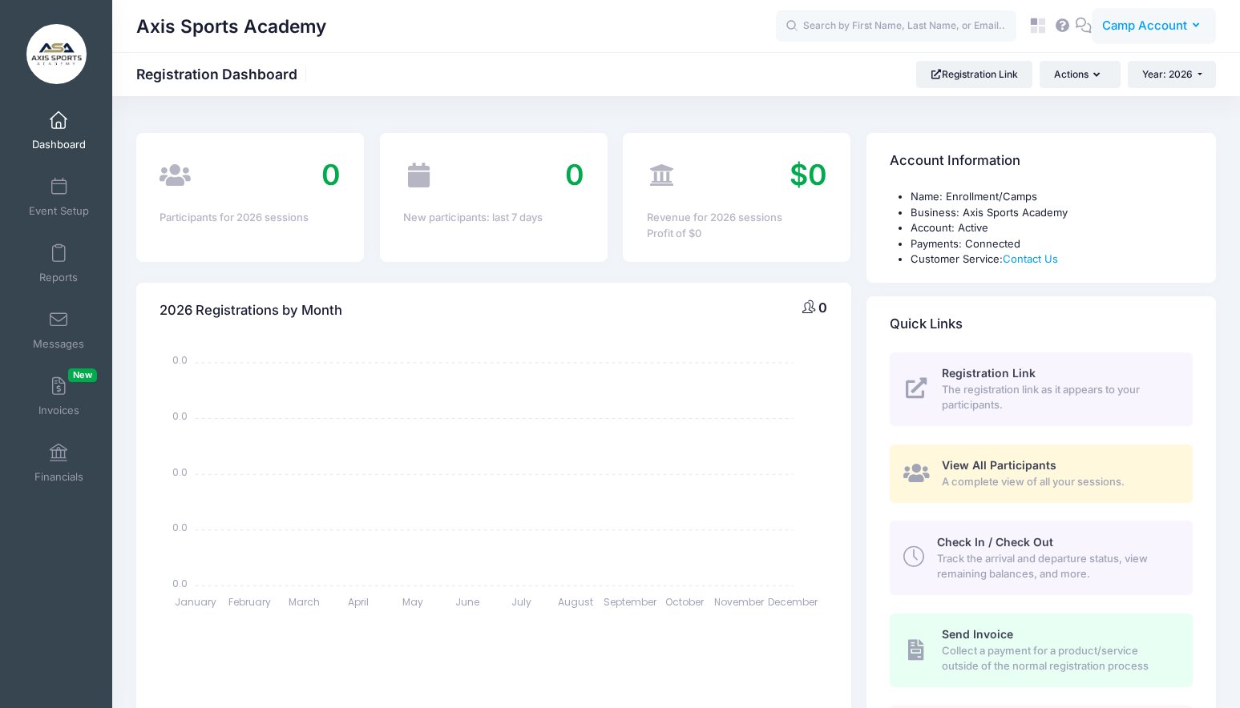
click at [1135, 26] on span "Camp Account" at bounding box center [1144, 26] width 85 height 18
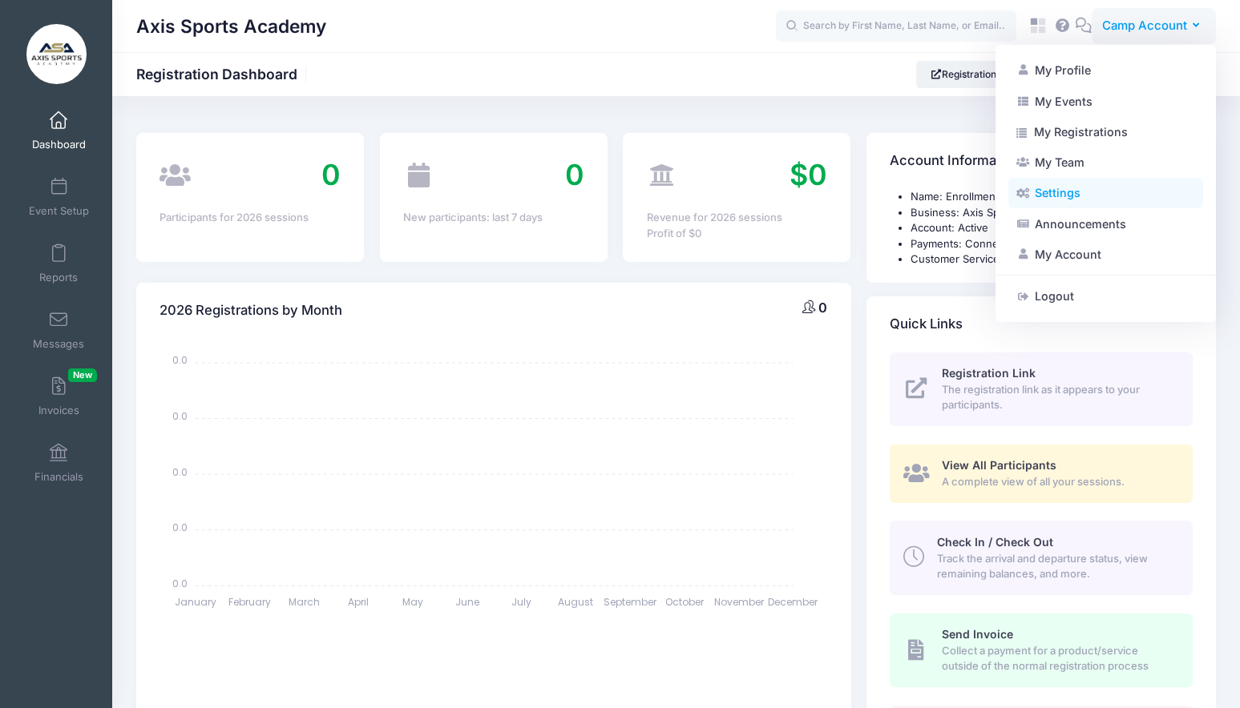
click at [1085, 192] on link "Settings" at bounding box center [1105, 193] width 195 height 30
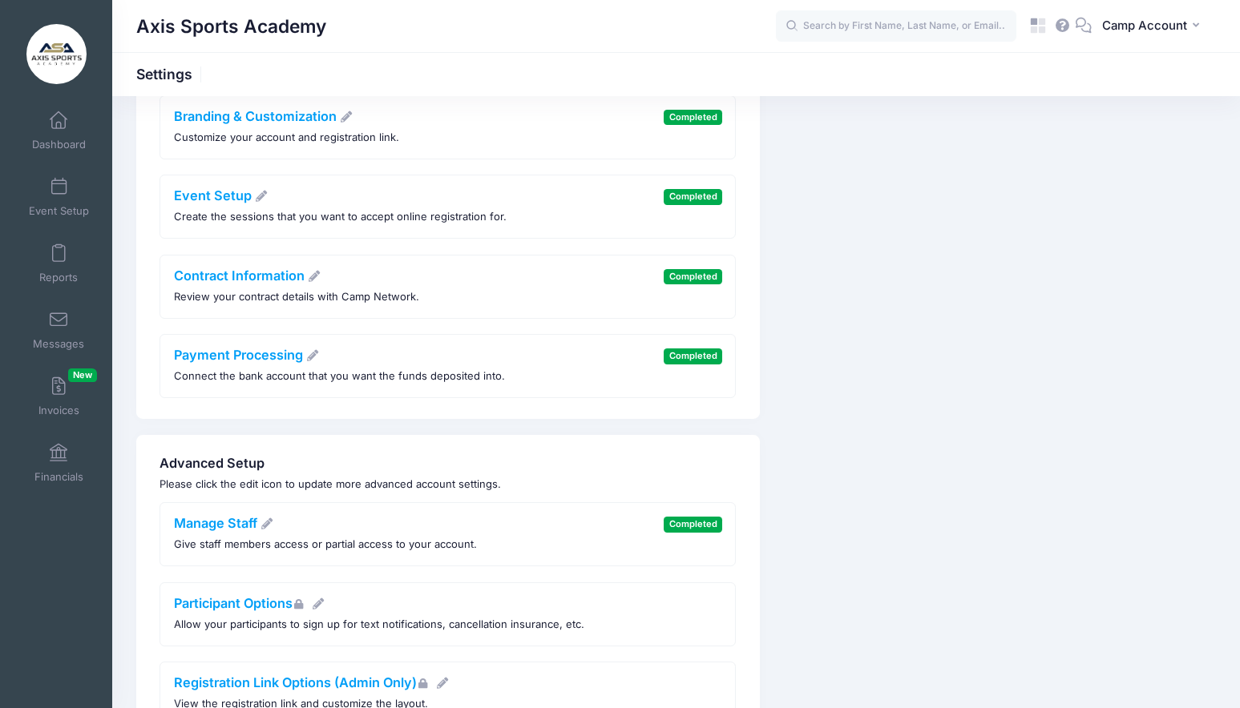
scroll to position [336, 0]
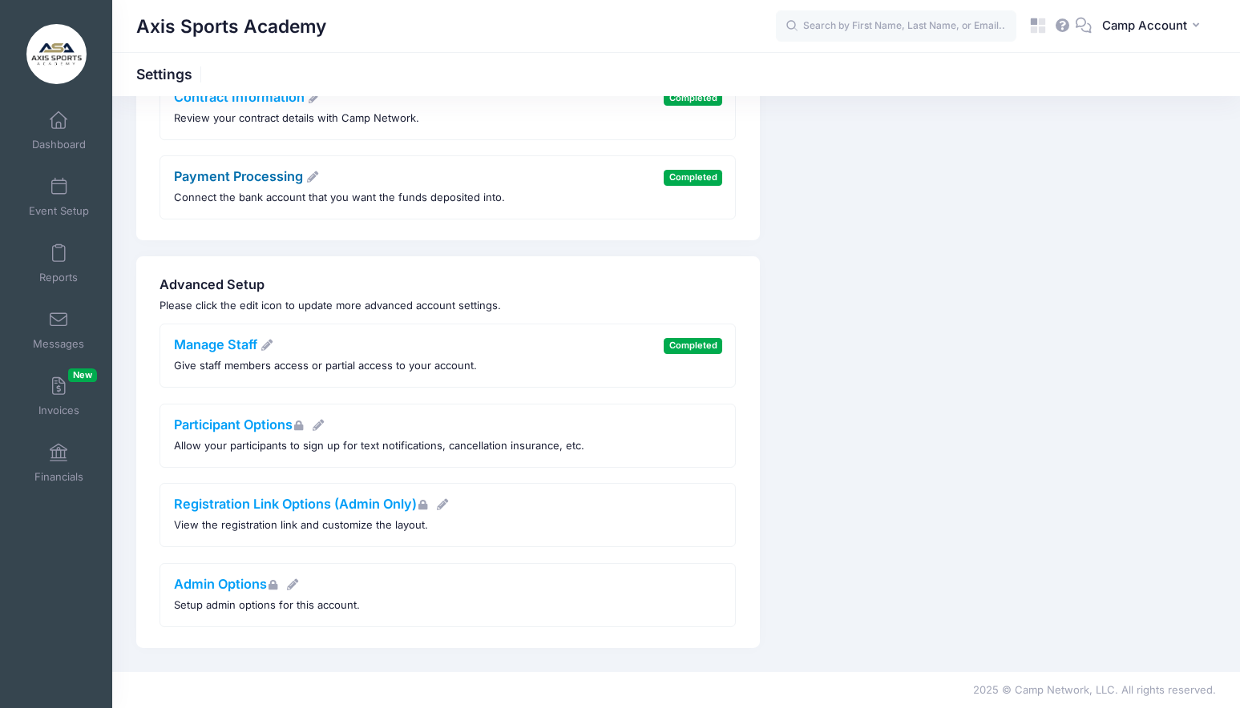
click at [251, 176] on link "Payment Processing" at bounding box center [247, 176] width 146 height 16
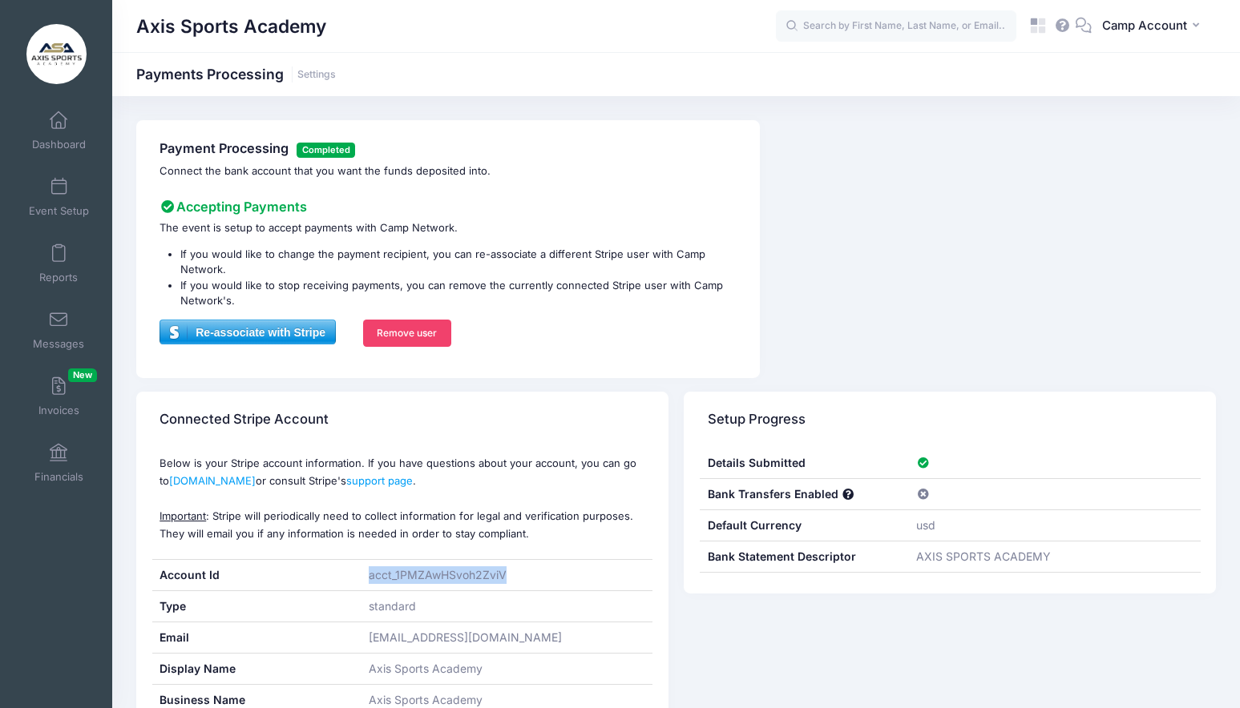
drag, startPoint x: 521, startPoint y: 578, endPoint x: 366, endPoint y: 574, distance: 154.7
click at [366, 574] on div "acct_1PMZAwHSvoh2ZviV" at bounding box center [507, 575] width 292 height 30
copy div "acct_1PMZAwHSvoh2ZviV"
click at [83, 115] on link "Dashboard" at bounding box center [59, 131] width 76 height 56
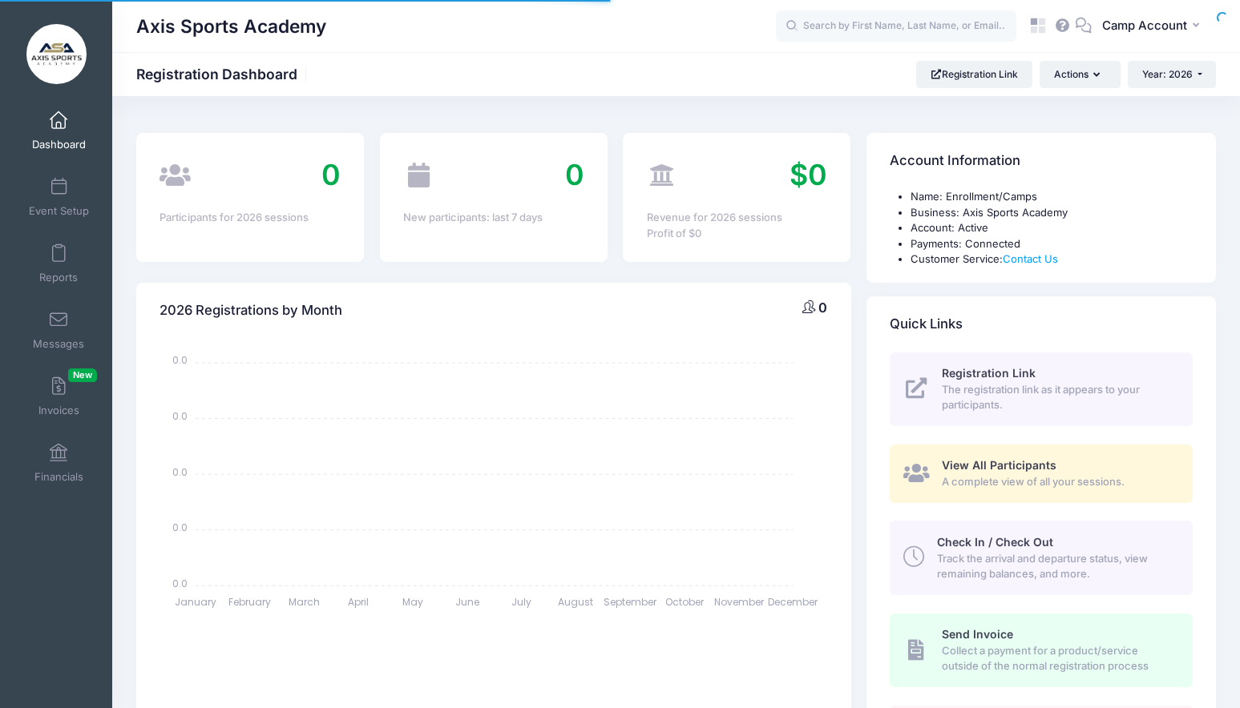
select select
click at [1132, 35] on button "CA Camp Account" at bounding box center [1154, 26] width 124 height 37
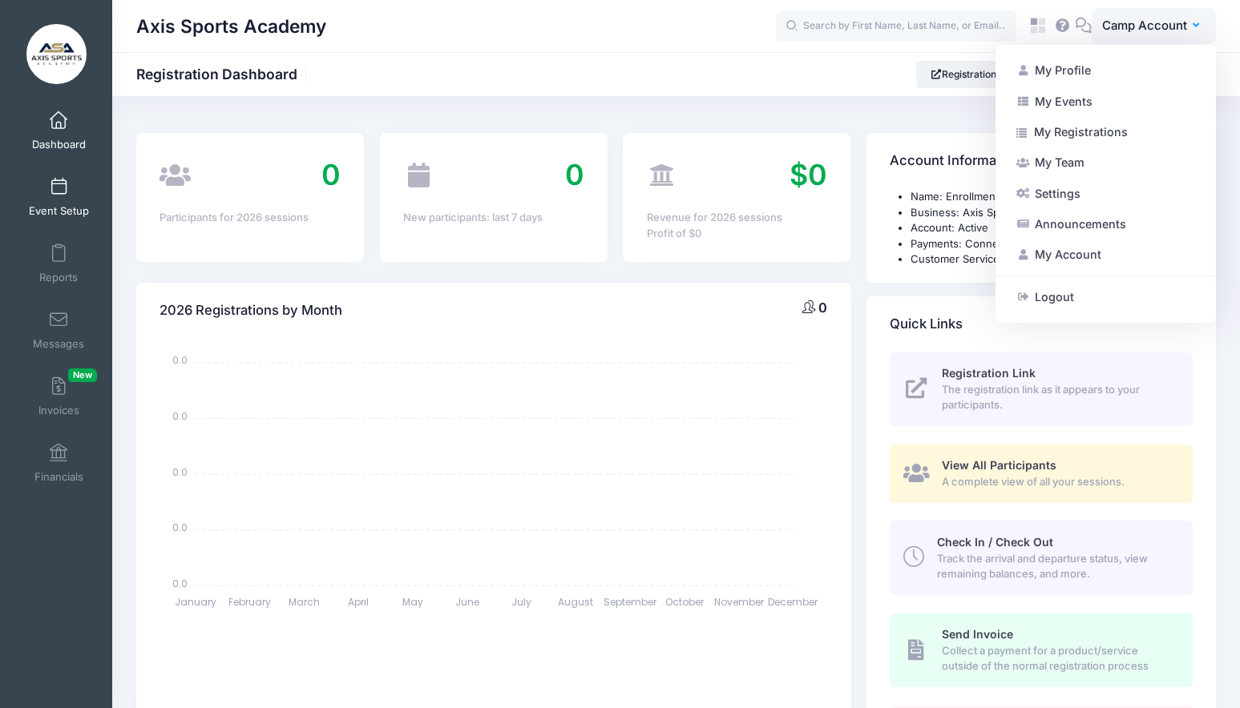
click at [64, 206] on span "Event Setup" at bounding box center [59, 211] width 60 height 14
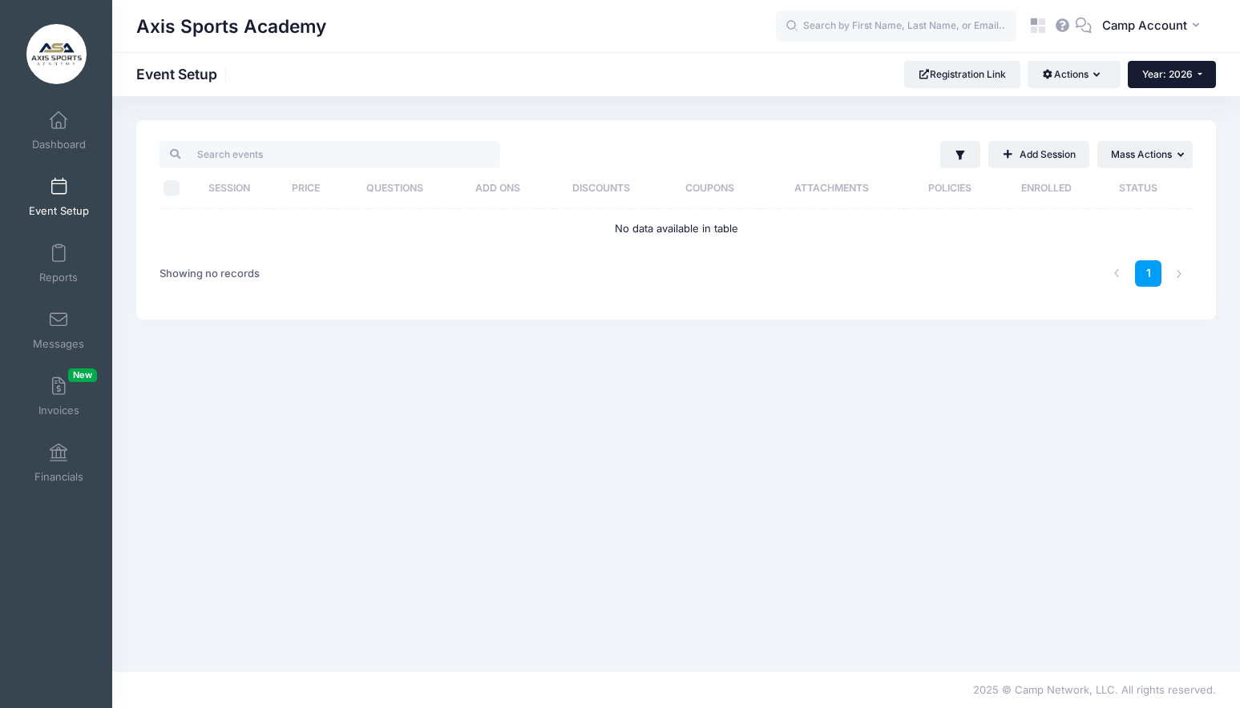
click at [1168, 75] on span "Year: 2026" at bounding box center [1167, 74] width 50 height 12
click at [1164, 102] on link "Year: 2025" at bounding box center [1180, 105] width 104 height 21
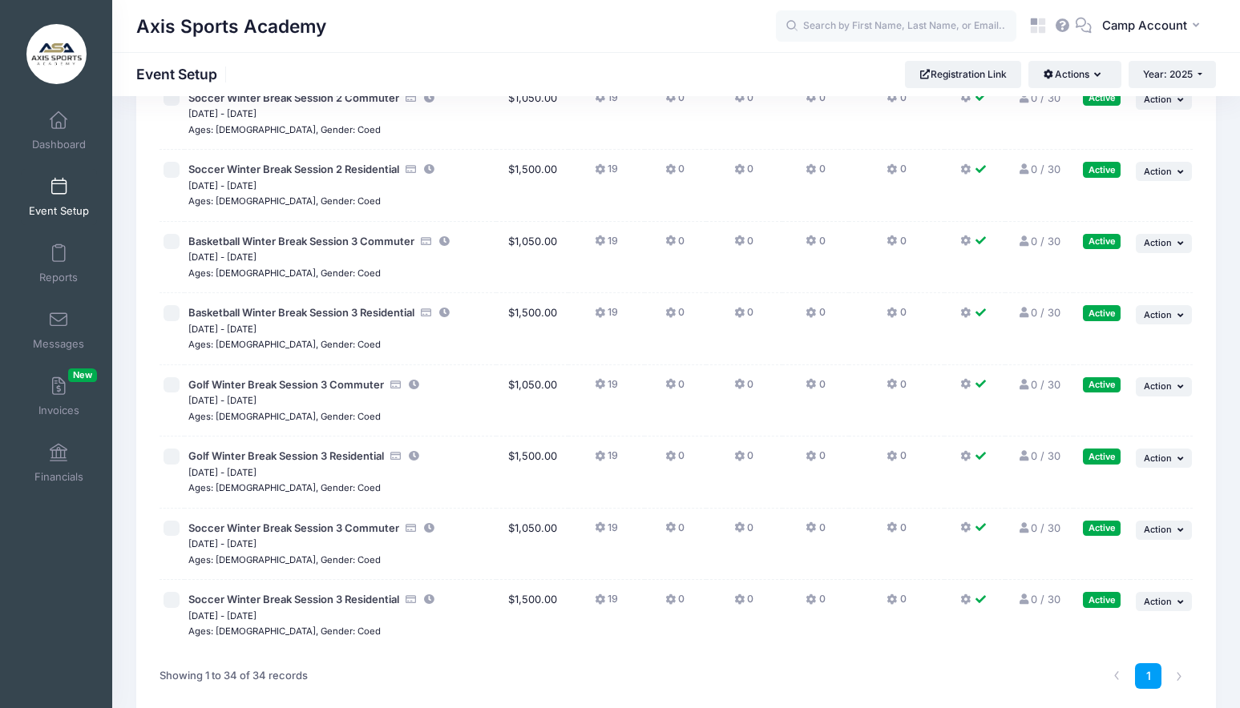
scroll to position [2085, 0]
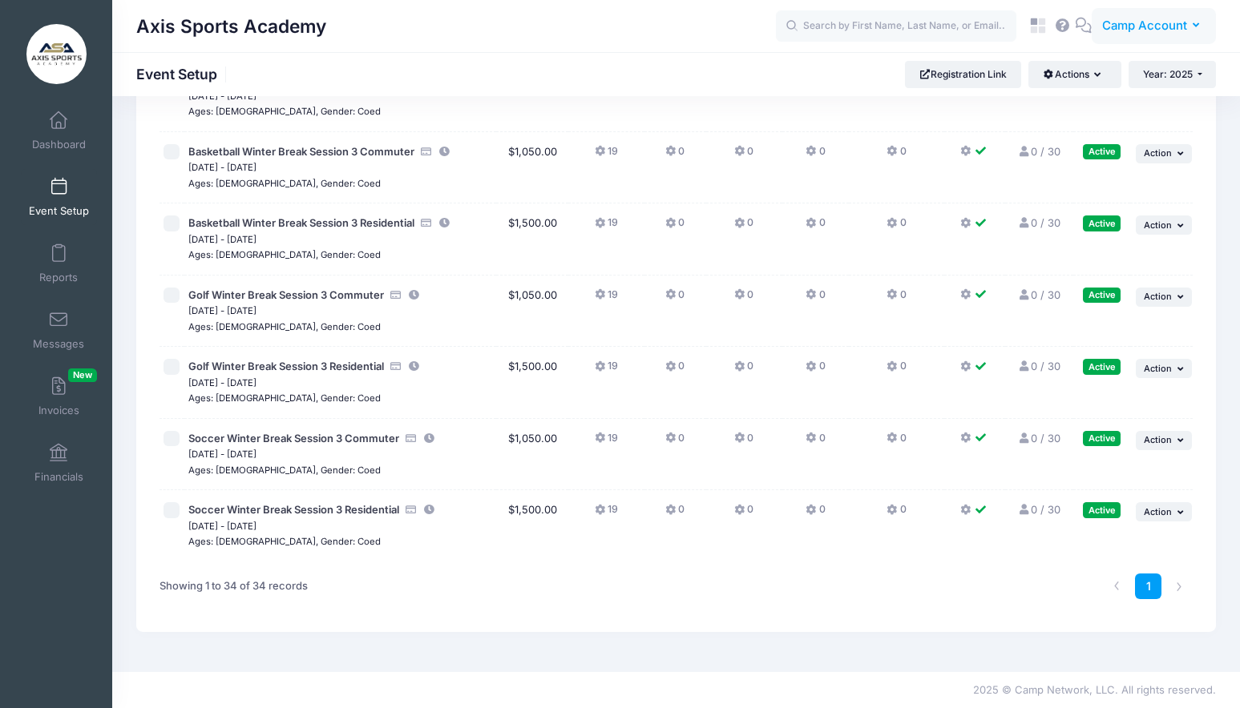
click at [1151, 25] on span "Camp Account" at bounding box center [1144, 26] width 85 height 18
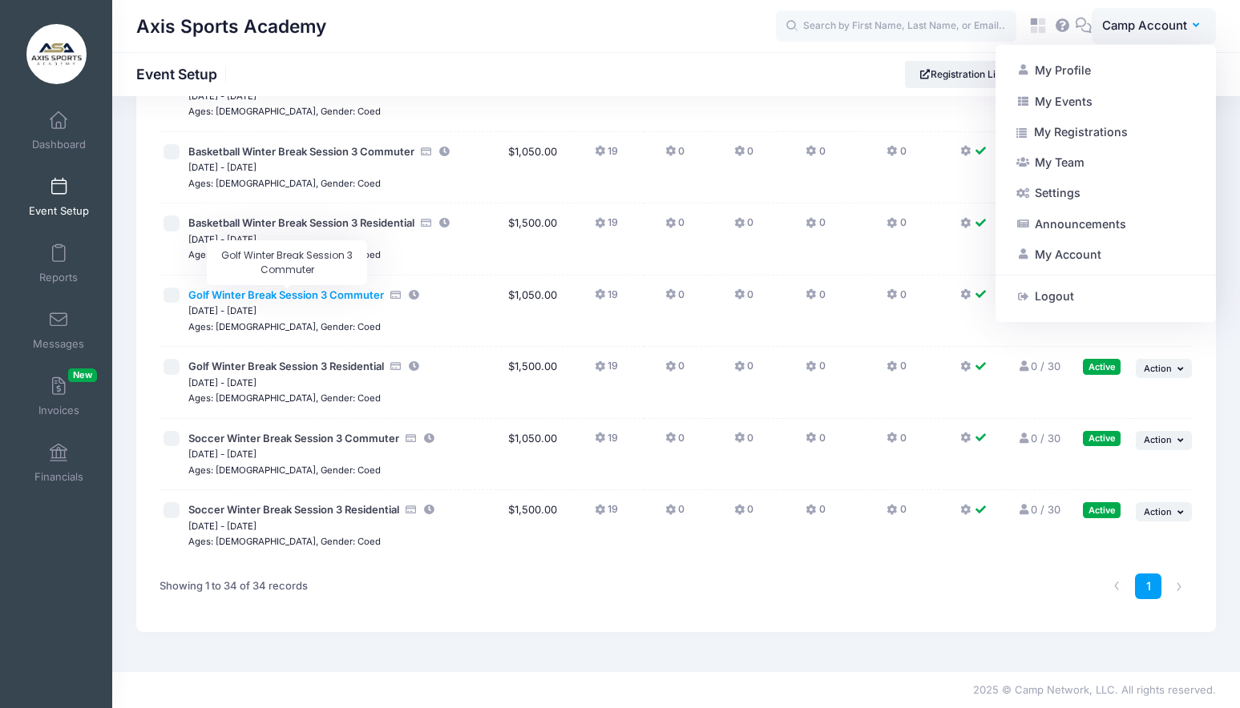
click at [356, 295] on span "Golf Winter Break Session 3 Commuter" at bounding box center [286, 295] width 196 height 13
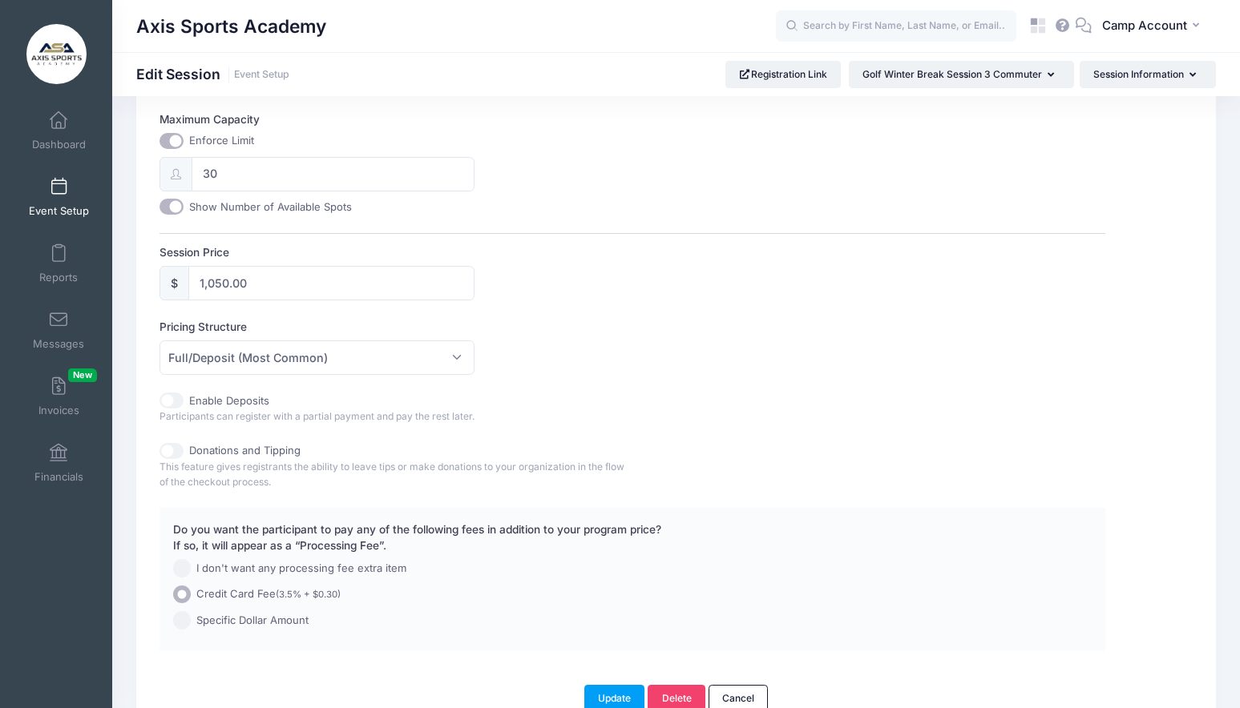
scroll to position [604, 0]
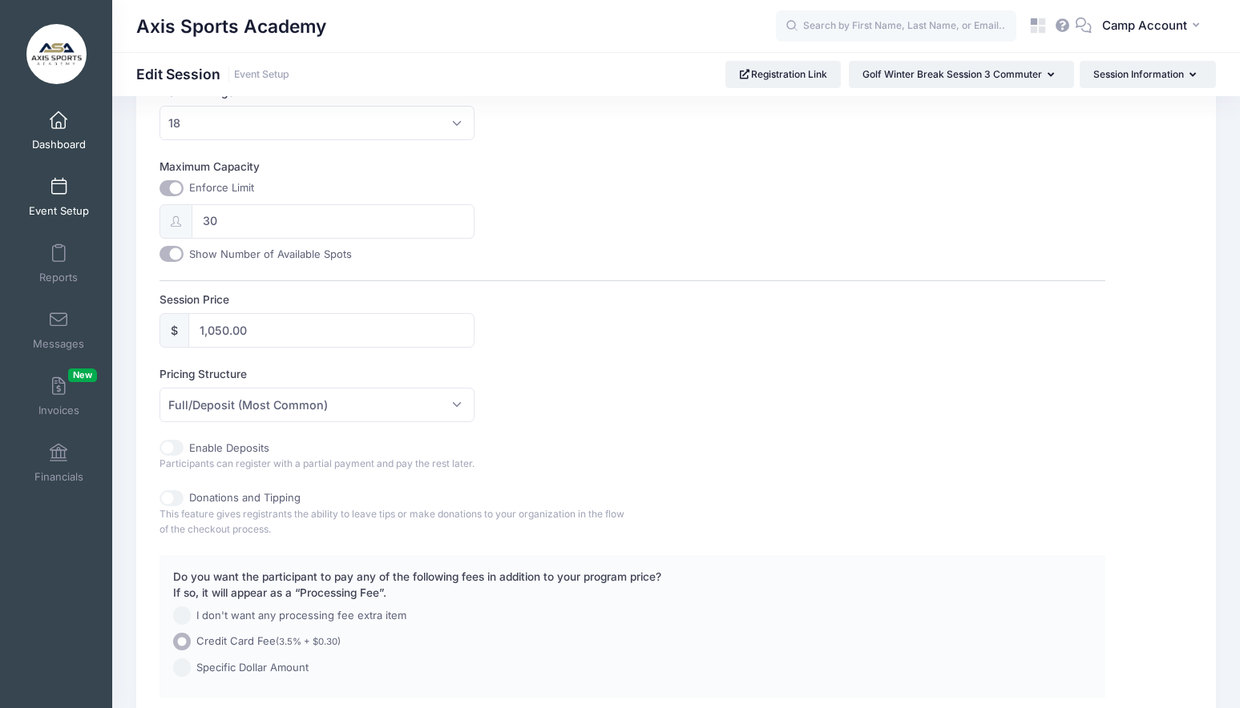
click at [50, 133] on link "Dashboard" at bounding box center [59, 131] width 76 height 56
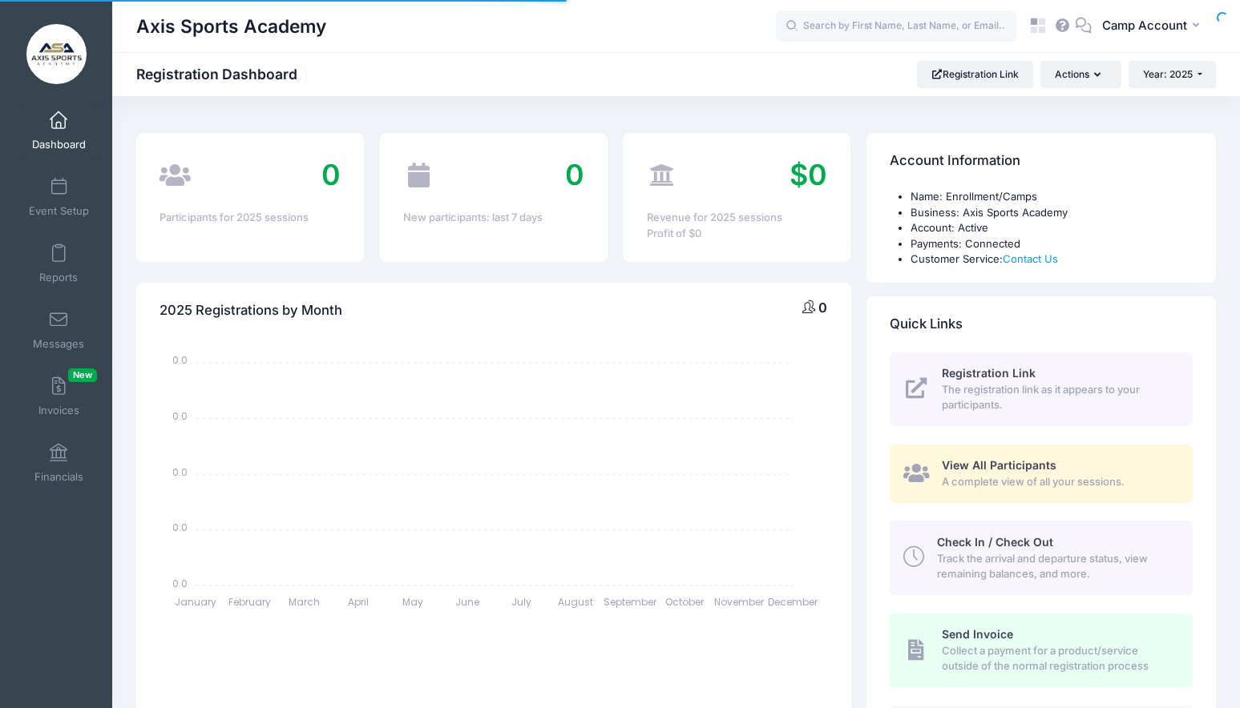
select select
click at [76, 206] on span "Event Setup" at bounding box center [59, 211] width 60 height 14
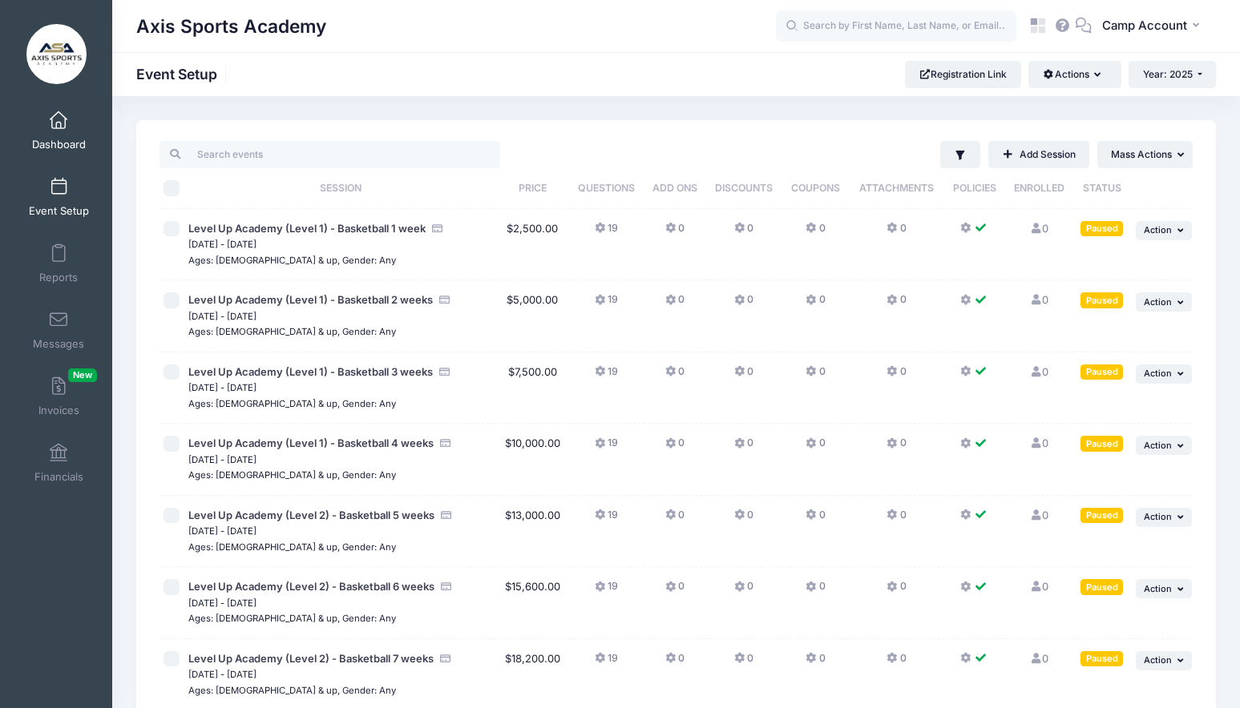
click at [88, 129] on link "Dashboard" at bounding box center [59, 131] width 76 height 56
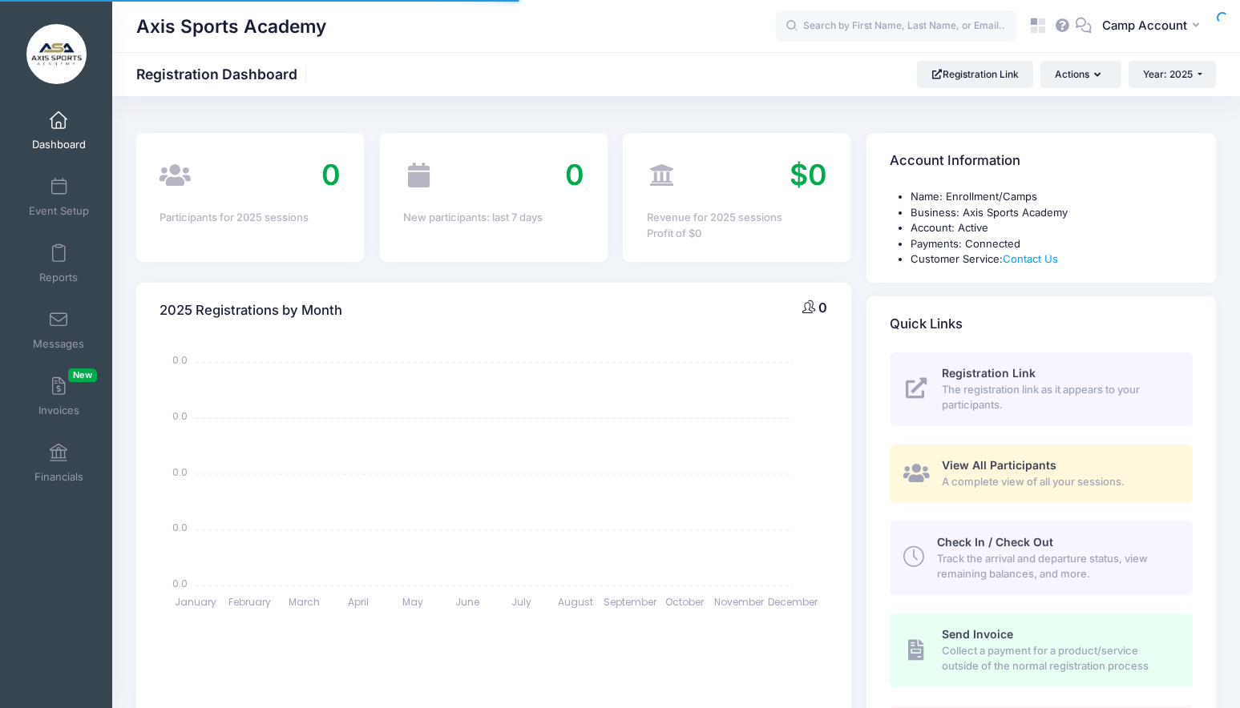
select select
click at [1027, 34] on link at bounding box center [1038, 26] width 32 height 32
